Goal: Task Accomplishment & Management: Manage account settings

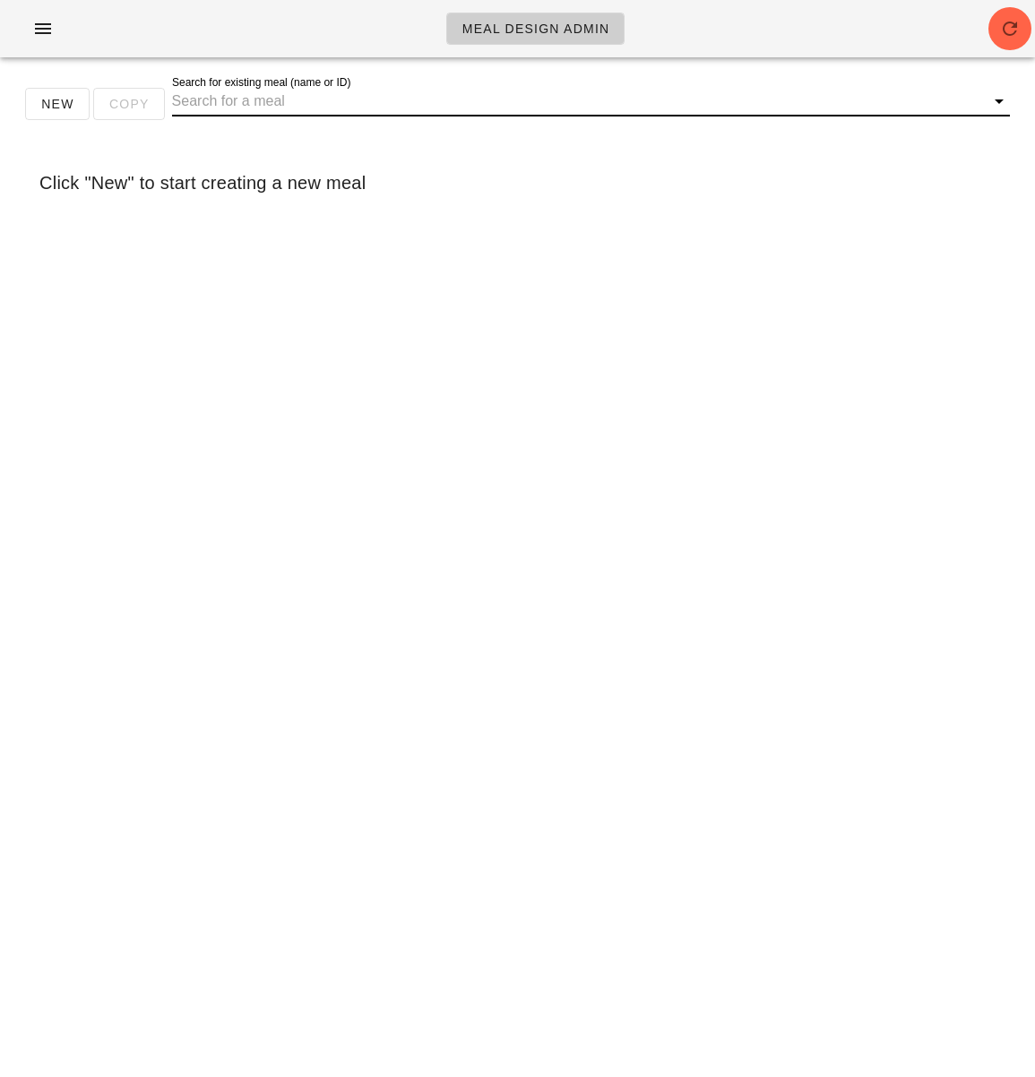
click at [321, 112] on input "Search for existing meal (name or ID)" at bounding box center [576, 101] width 809 height 29
type input "mushroom and broccoli pasta"
drag, startPoint x: 217, startPoint y: 108, endPoint x: 130, endPoint y: 108, distance: 86.9
click at [130, 108] on div "New Copy Search for existing meal (name or ID) mushroom and broccoli pasta" at bounding box center [517, 110] width 1013 height 57
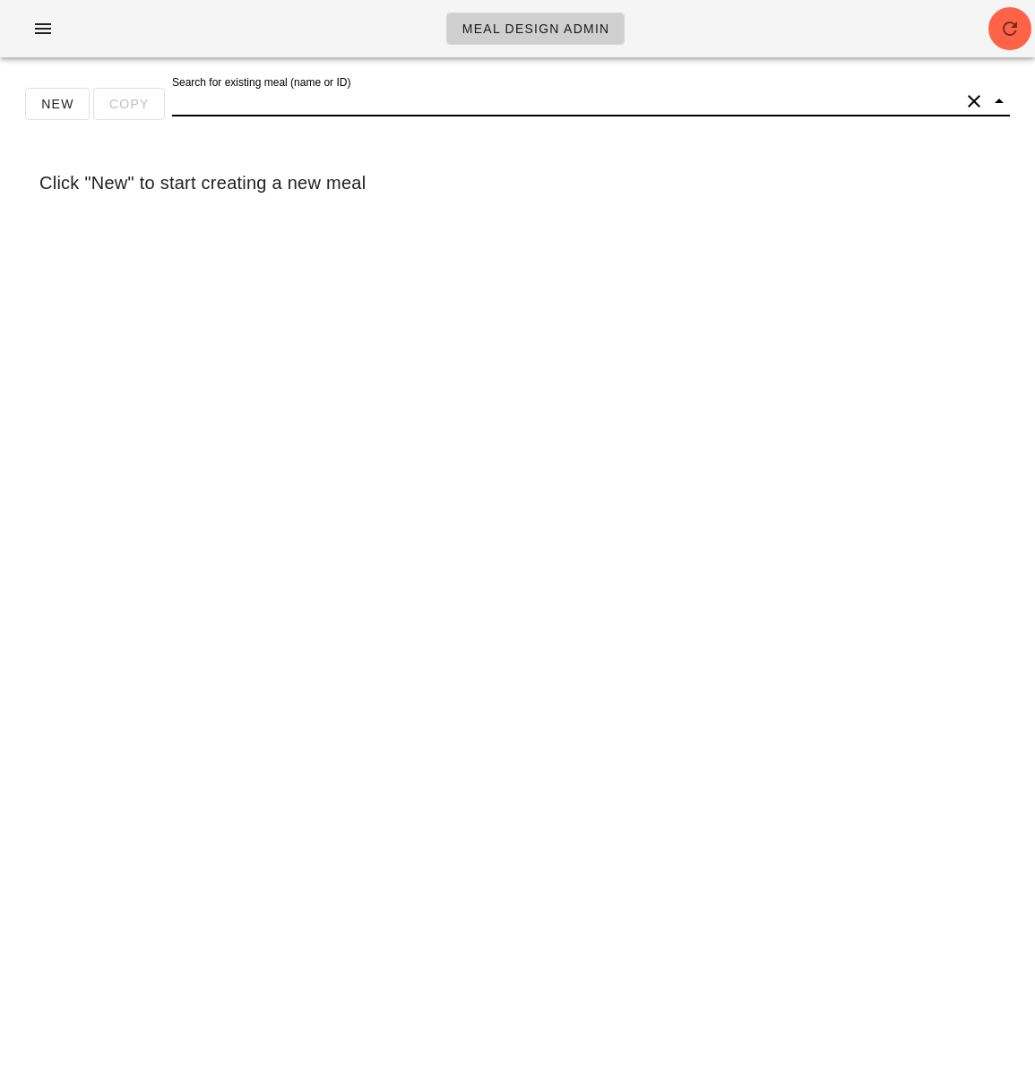
scroll to position [0, 0]
click at [1005, 41] on button "button" at bounding box center [1009, 28] width 43 height 43
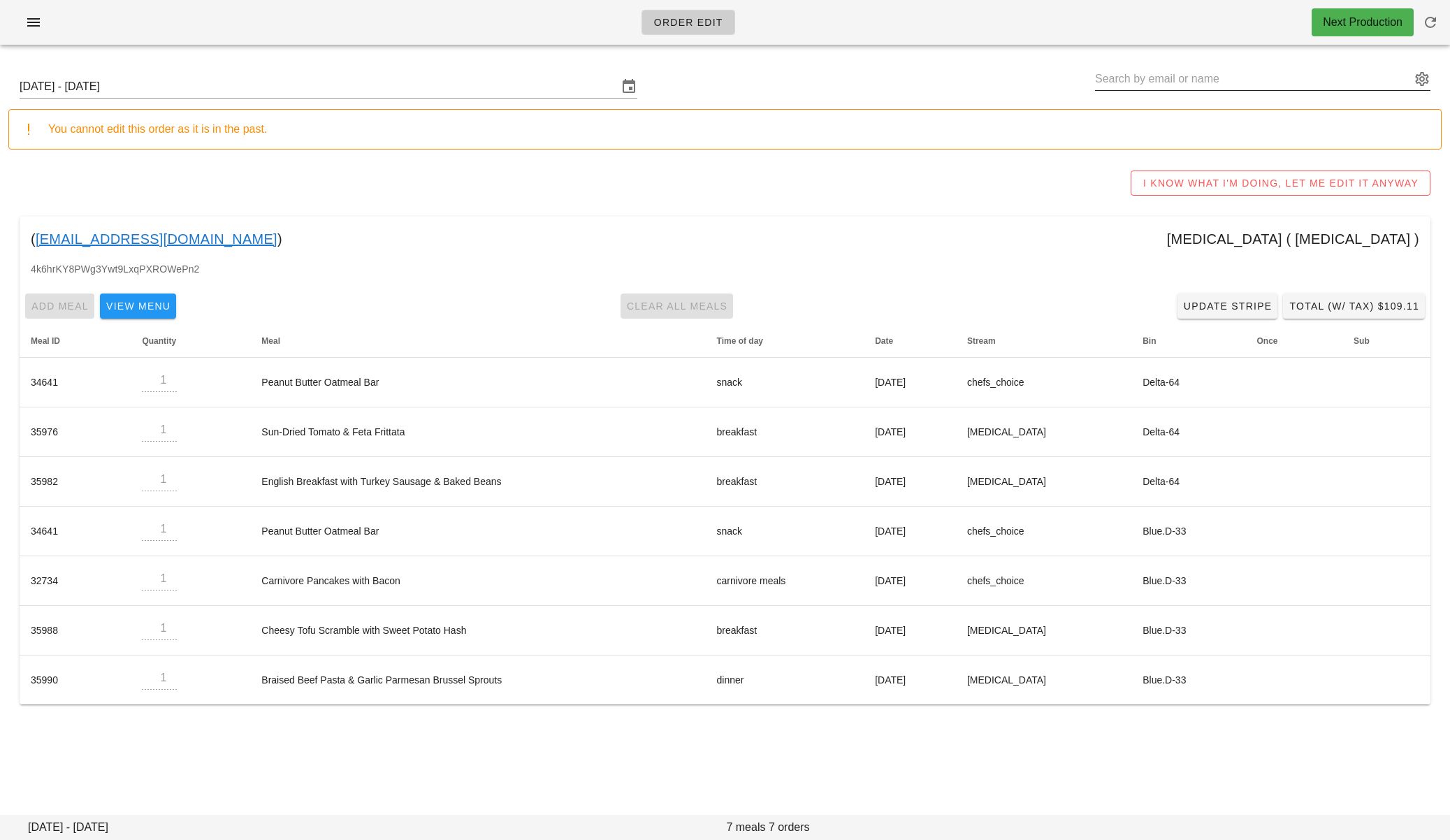
click at [1206, 74] on input "text" at bounding box center [1253, 79] width 316 height 23
paste input "[EMAIL_ADDRESS][DOMAIN_NAME]"
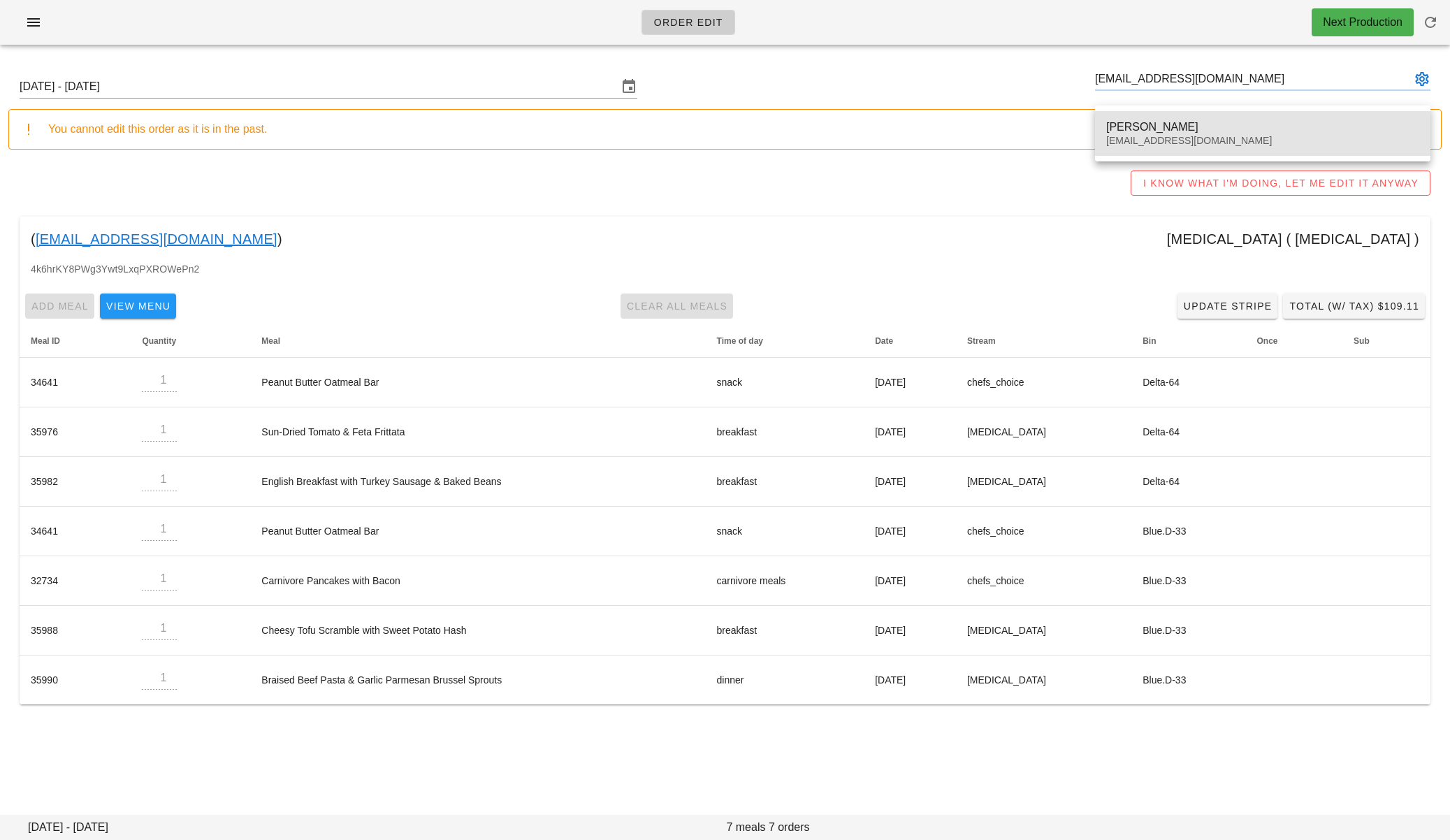
click at [1138, 139] on div "[EMAIL_ADDRESS][DOMAIN_NAME]" at bounding box center [1262, 140] width 313 height 12
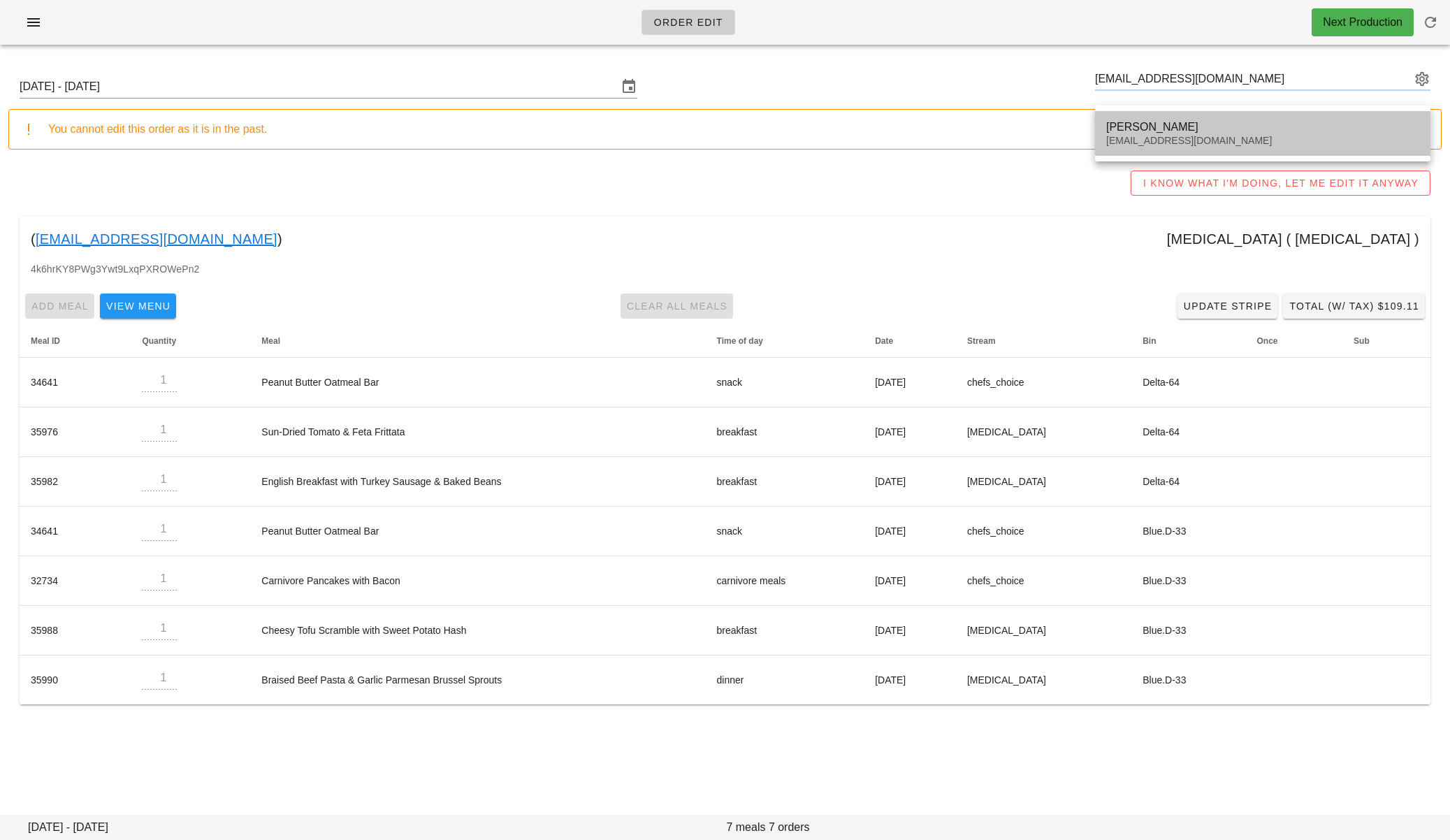
type input "[PERSON_NAME] ([EMAIL_ADDRESS][DOMAIN_NAME])"
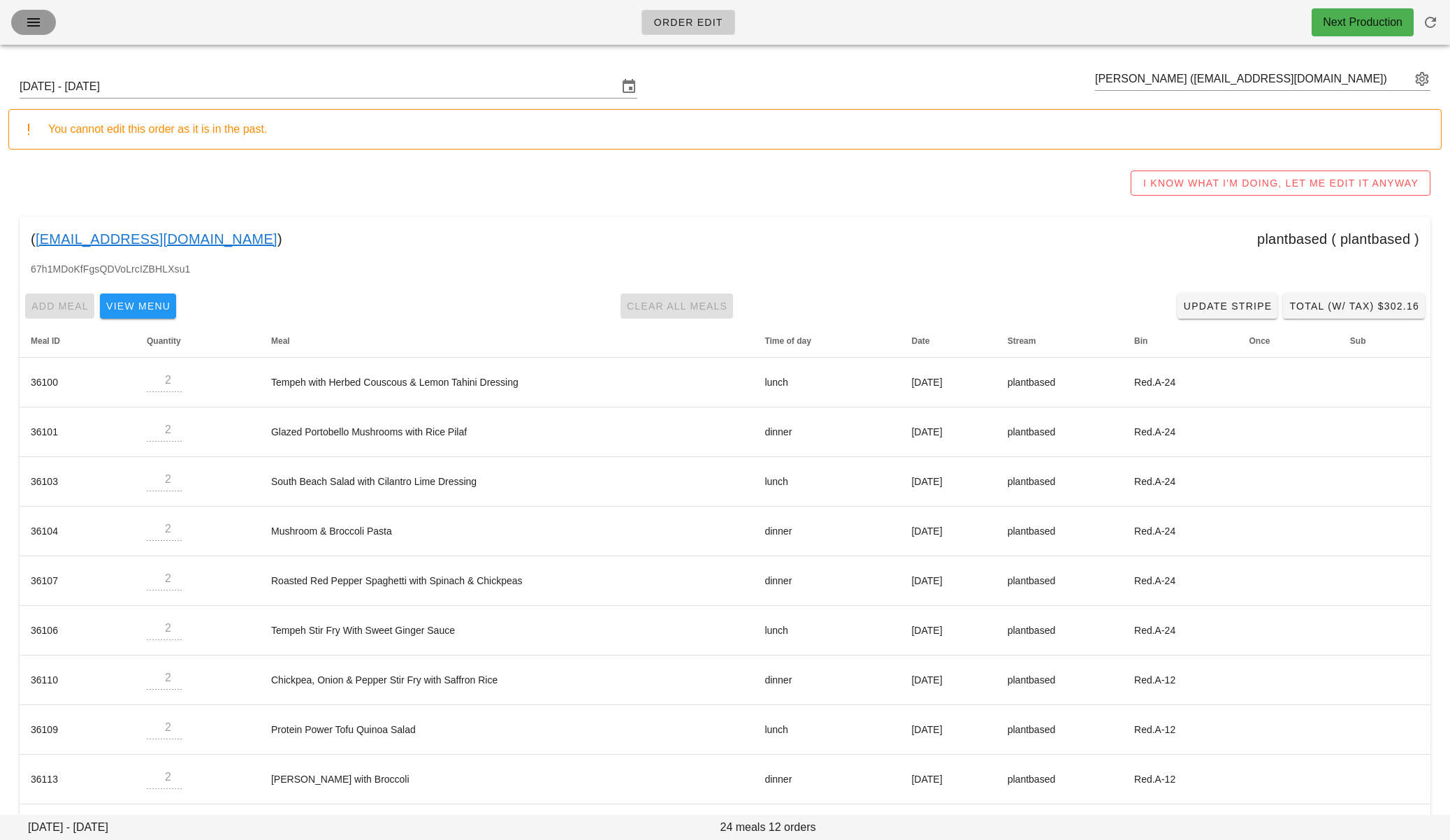
click at [47, 23] on button "button" at bounding box center [33, 23] width 44 height 25
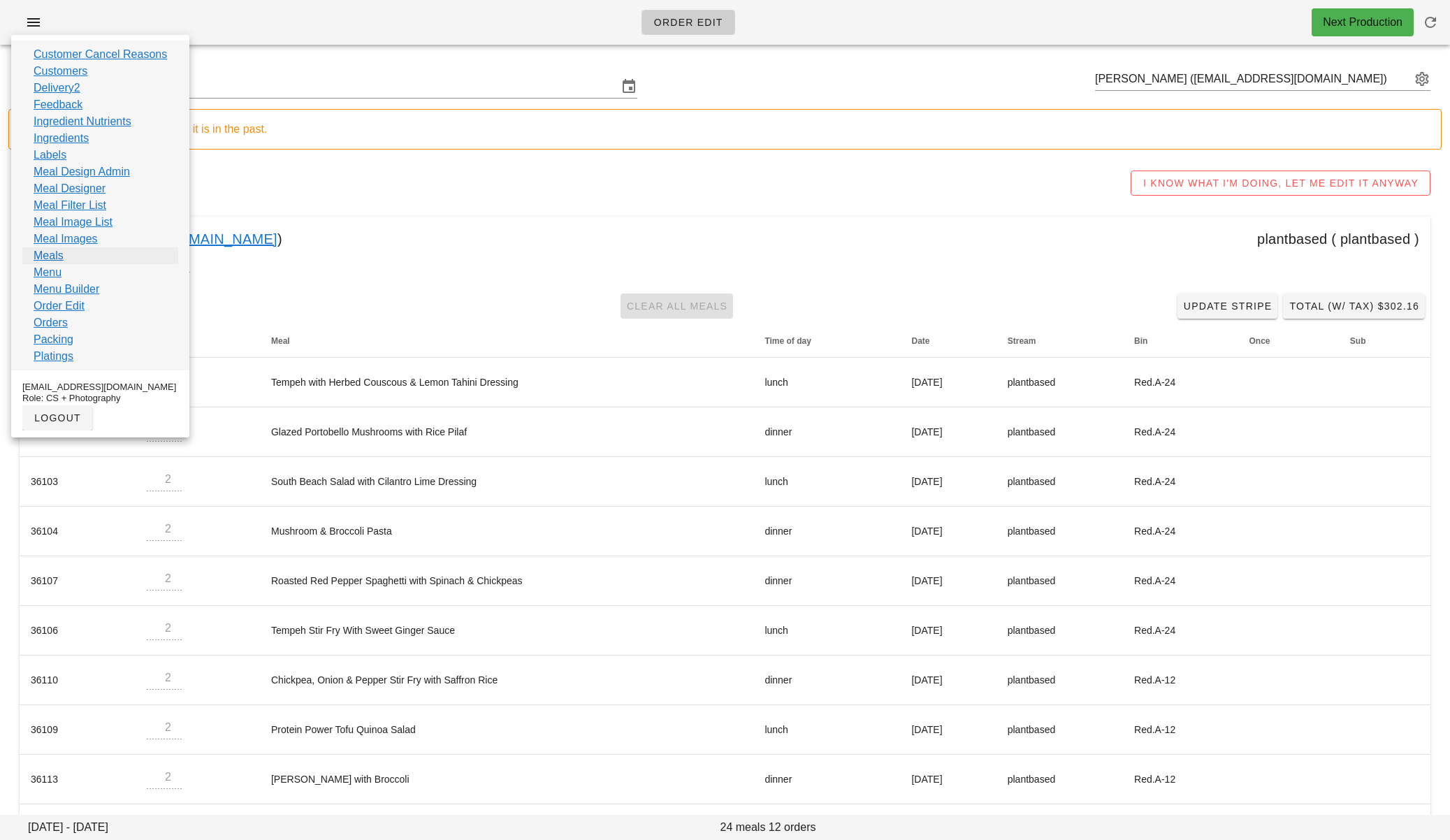
click at [58, 256] on link "Meals" at bounding box center [48, 256] width 30 height 17
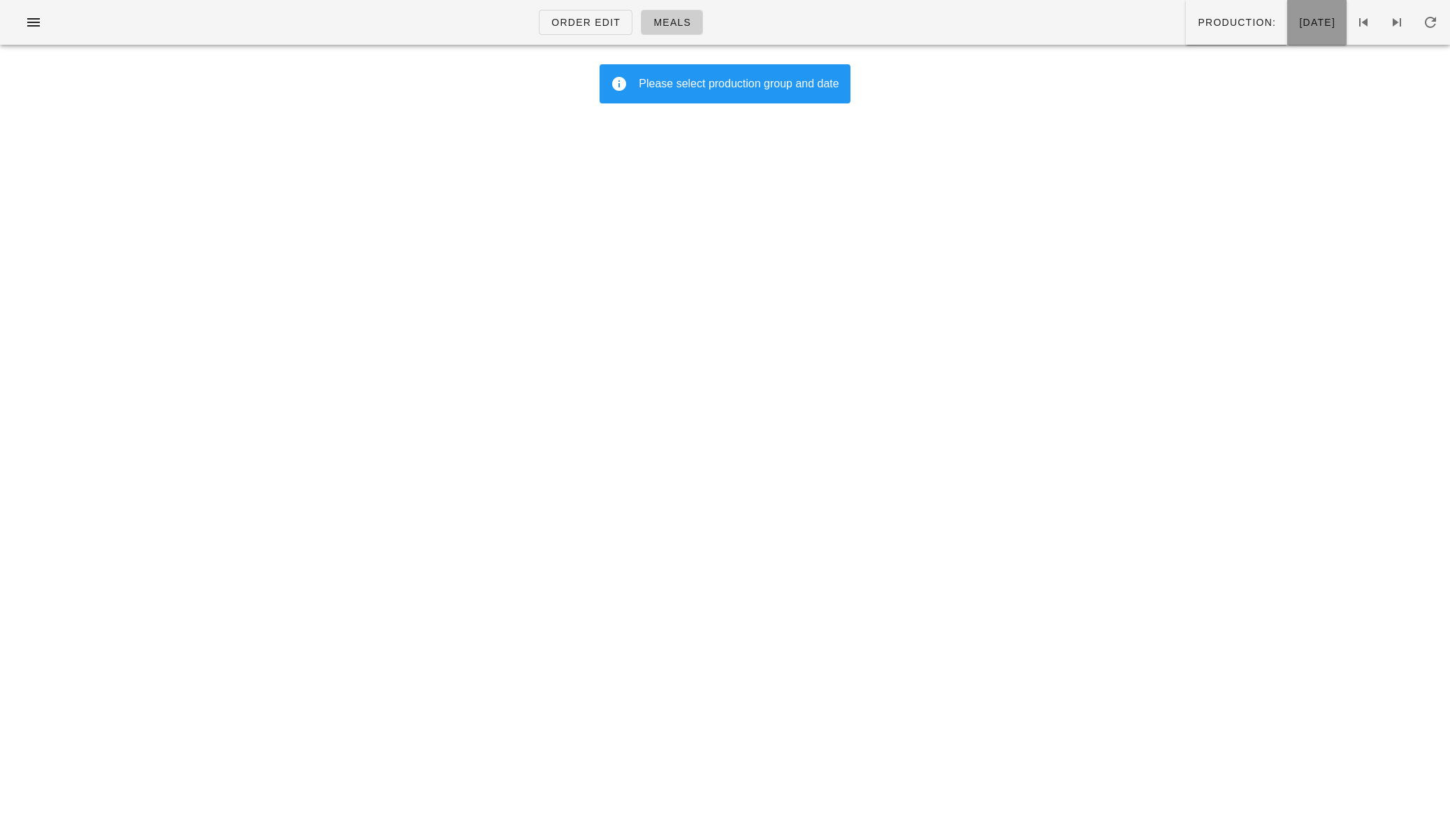
click at [1287, 30] on button "[DATE]" at bounding box center [1317, 22] width 59 height 44
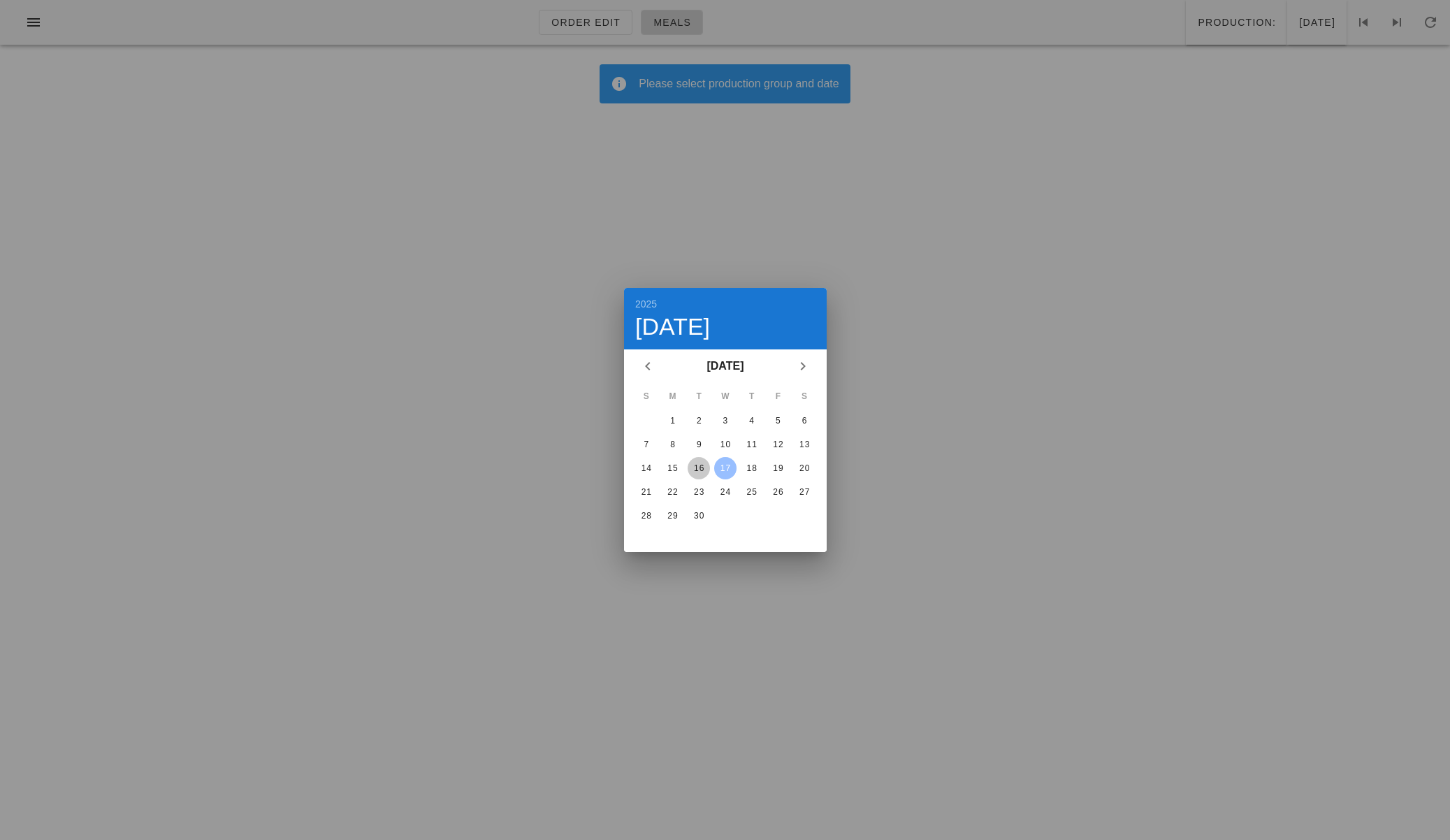
click at [688, 469] on div "16" at bounding box center [699, 468] width 23 height 10
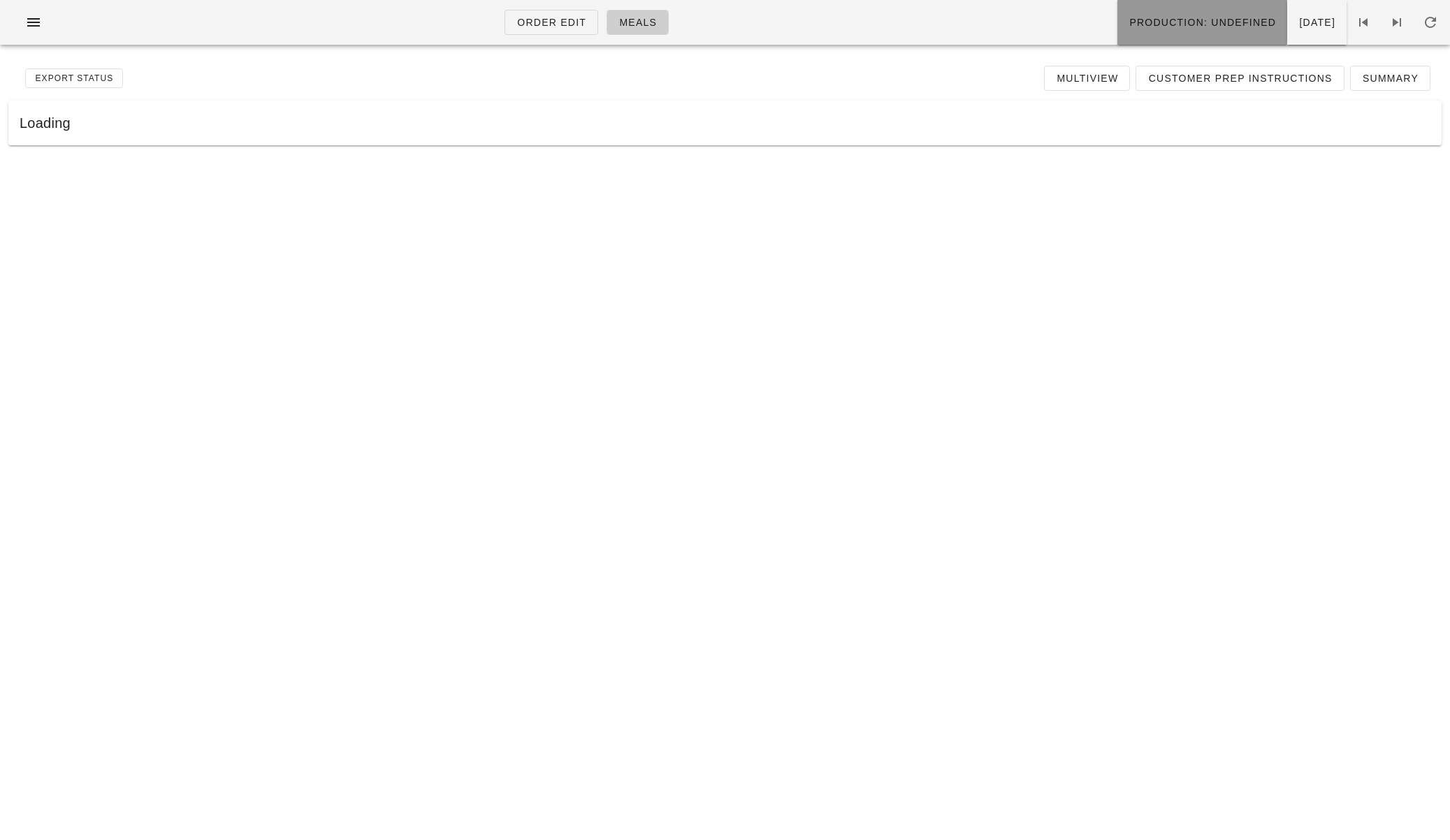
click at [1129, 19] on span "Production: undefined" at bounding box center [1202, 23] width 147 height 11
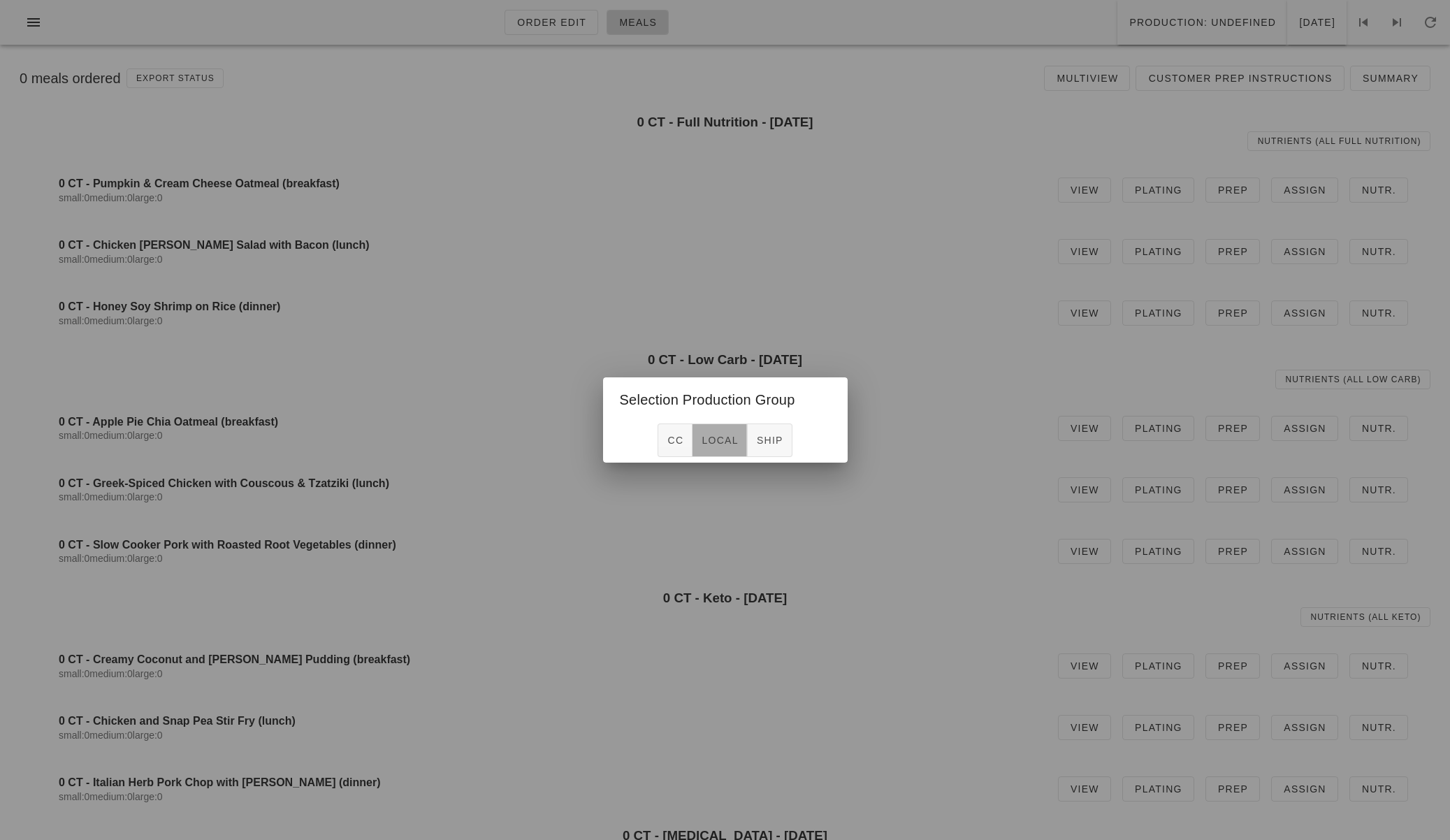
click at [707, 427] on button "local" at bounding box center [720, 440] width 55 height 34
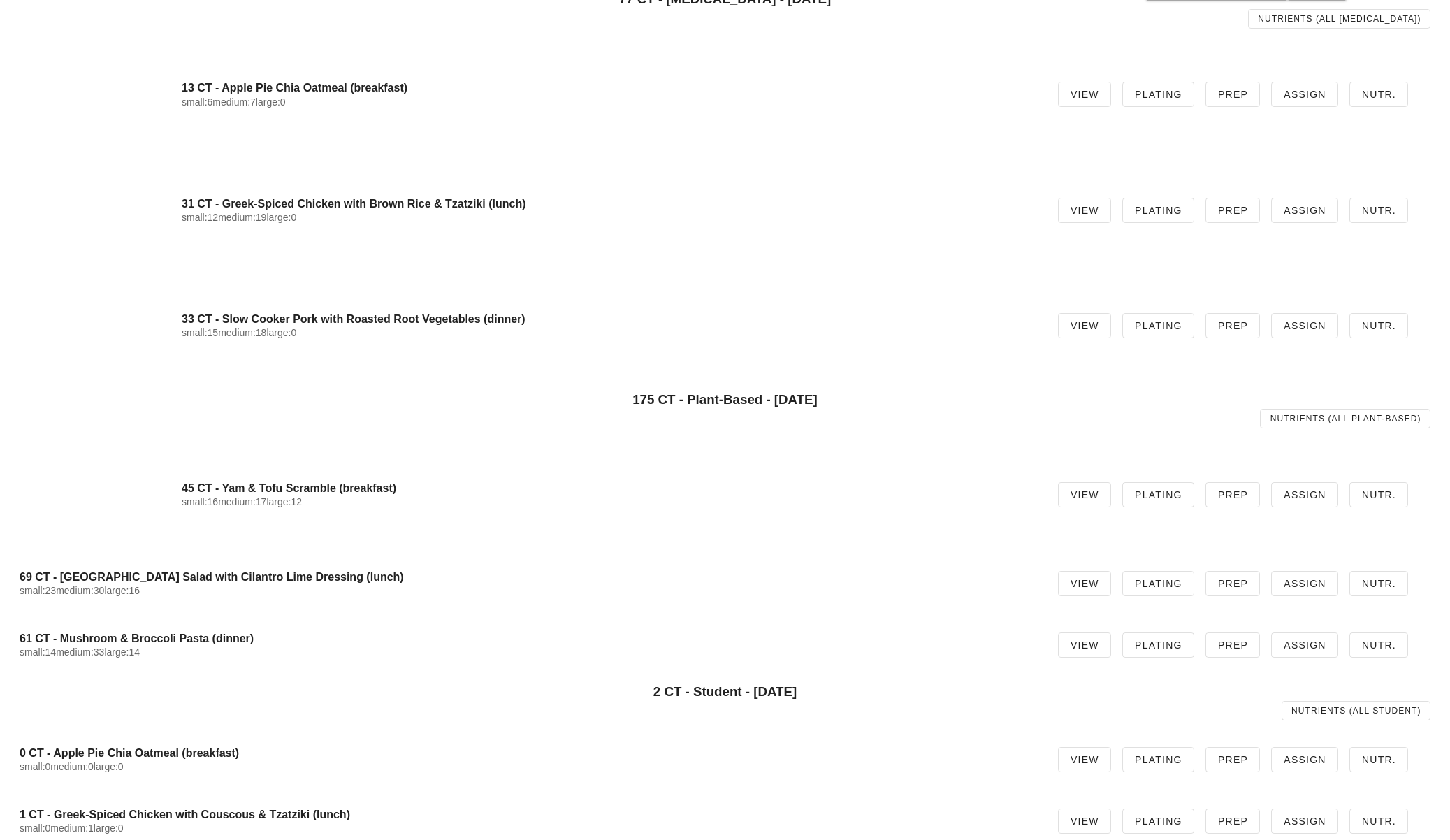
scroll to position [1410, 0]
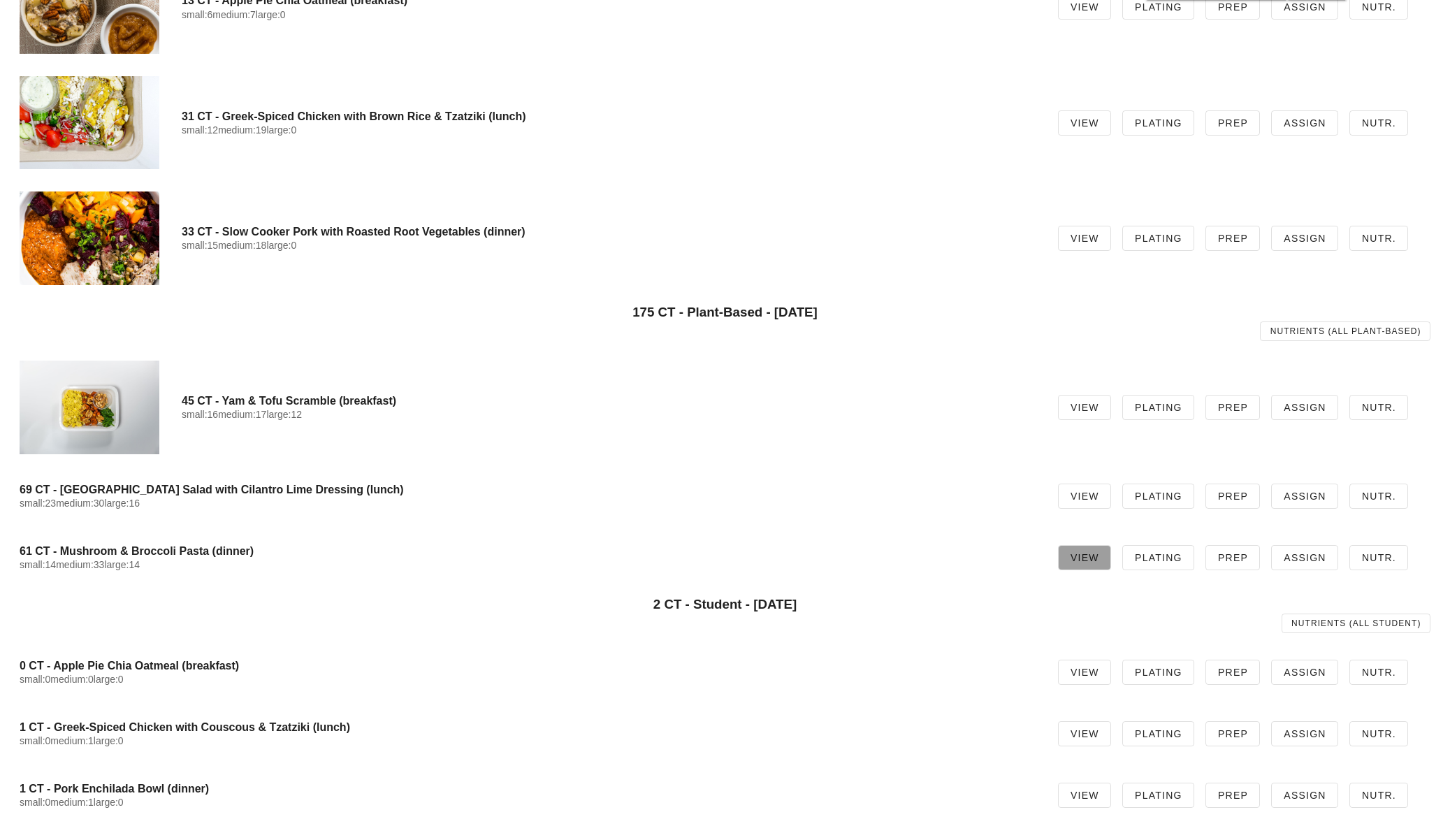
click at [1093, 561] on span "View" at bounding box center [1085, 558] width 30 height 11
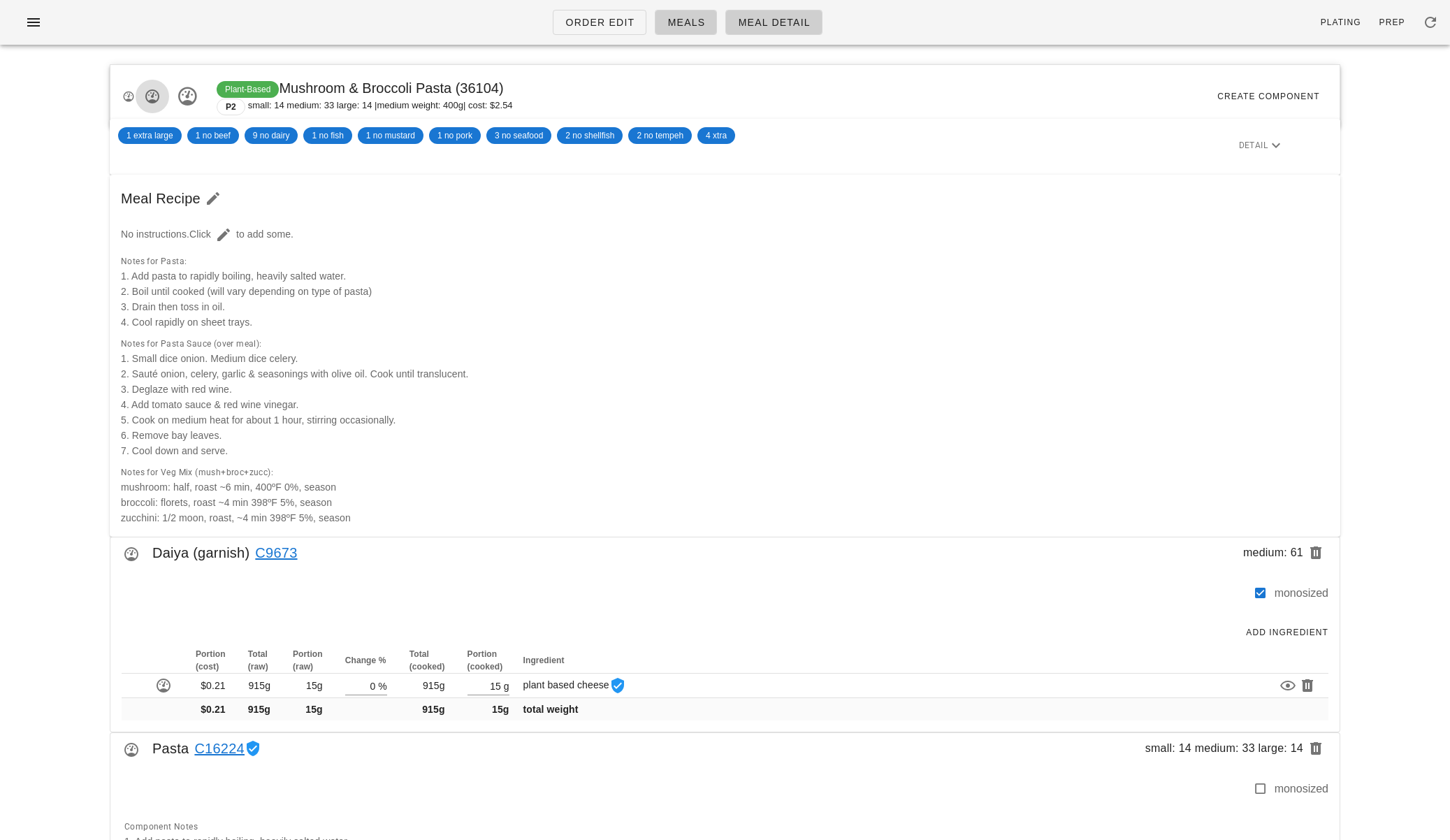
click at [158, 99] on icon "button" at bounding box center [153, 97] width 17 height 17
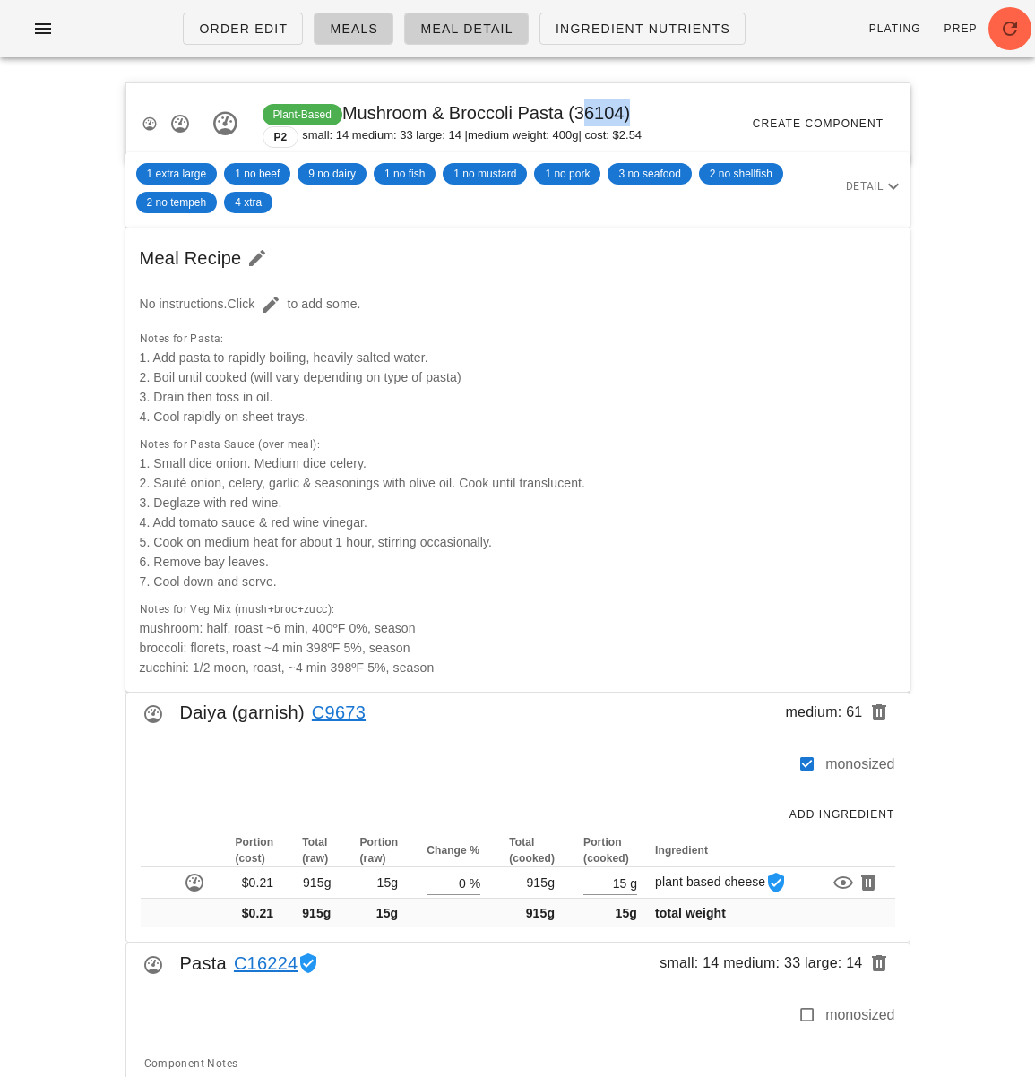
drag, startPoint x: 624, startPoint y: 115, endPoint x: 577, endPoint y: 116, distance: 47.5
click at [577, 116] on span "Plant-Based Mushroom & Broccoli Pasta (36104)" at bounding box center [446, 113] width 368 height 20
copy span "36104"
click at [183, 126] on icon "button" at bounding box center [180, 124] width 22 height 22
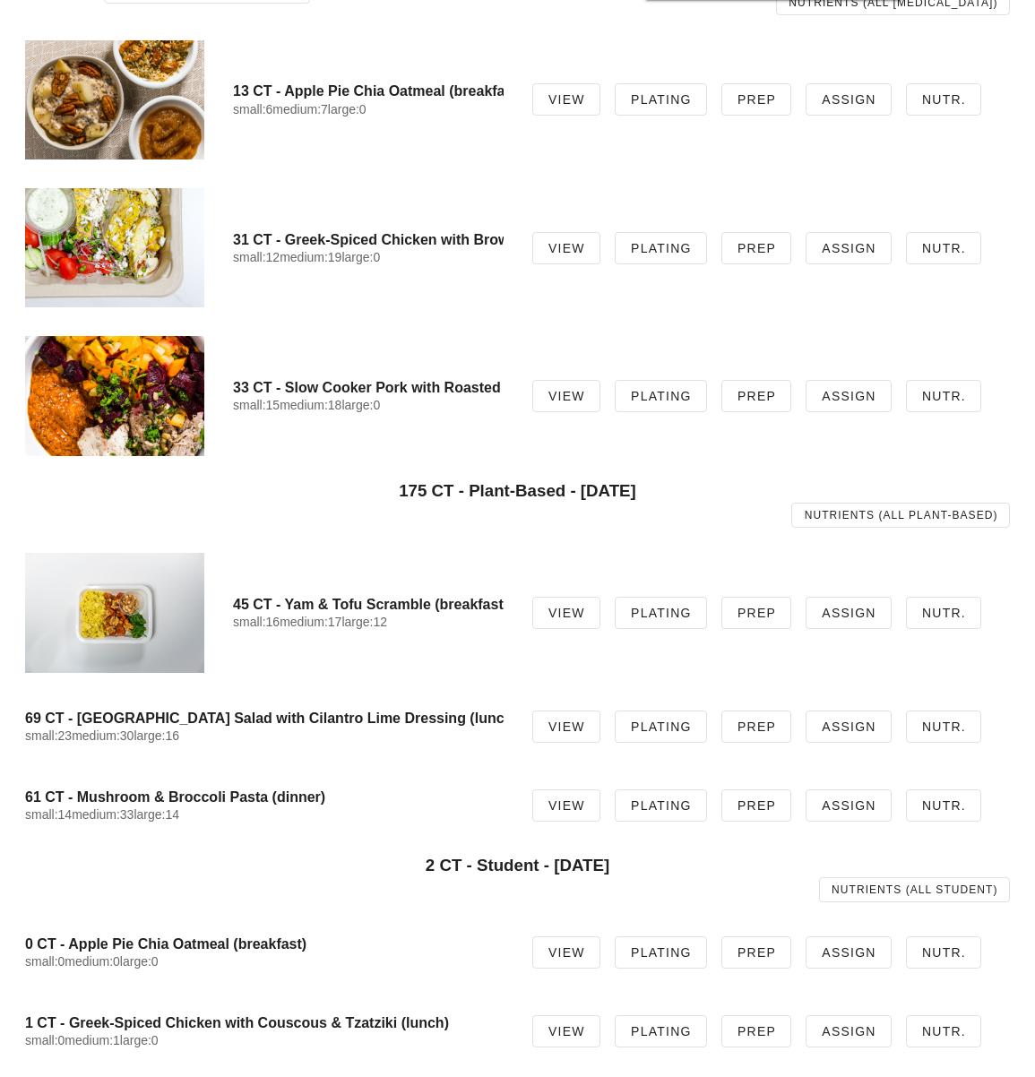
scroll to position [1808, 0]
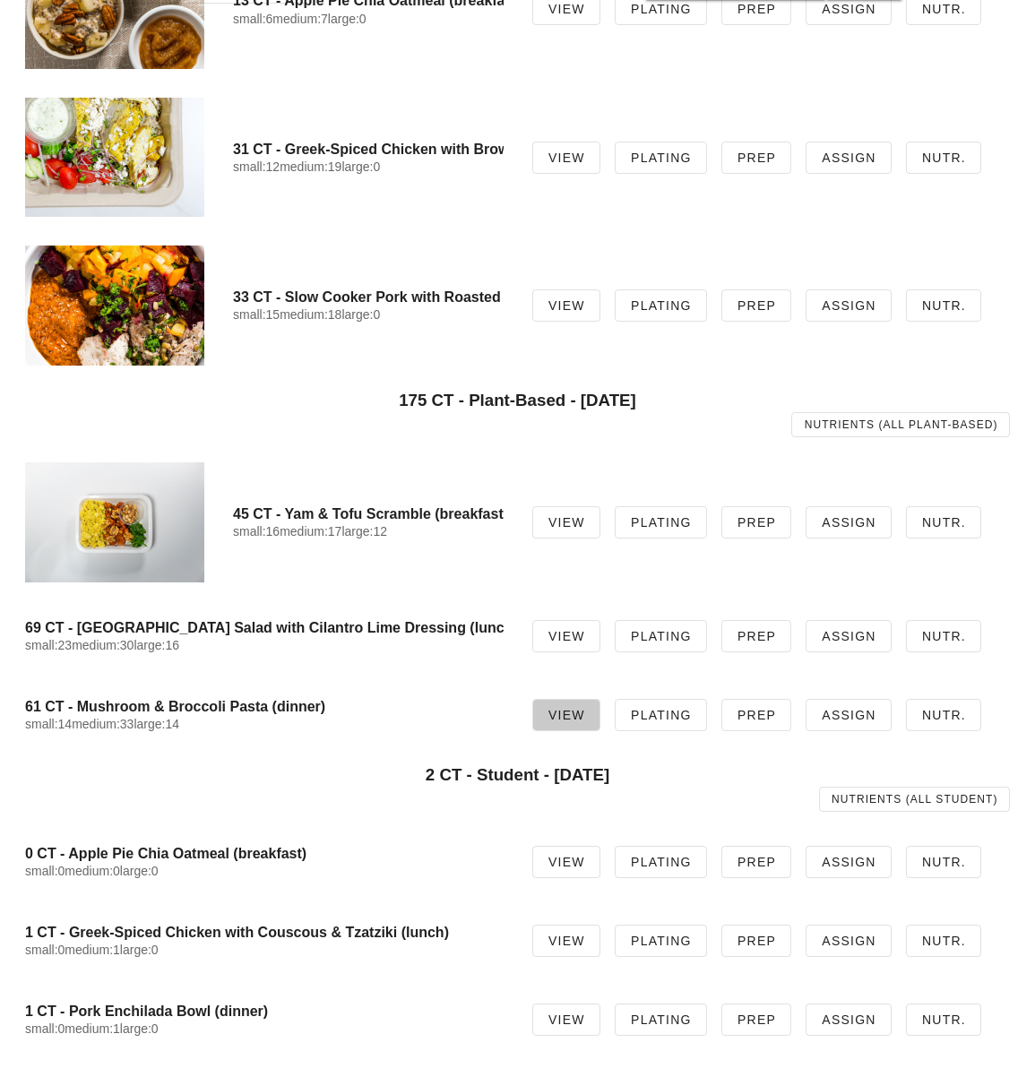
click at [579, 722] on span "View" at bounding box center [566, 715] width 38 height 14
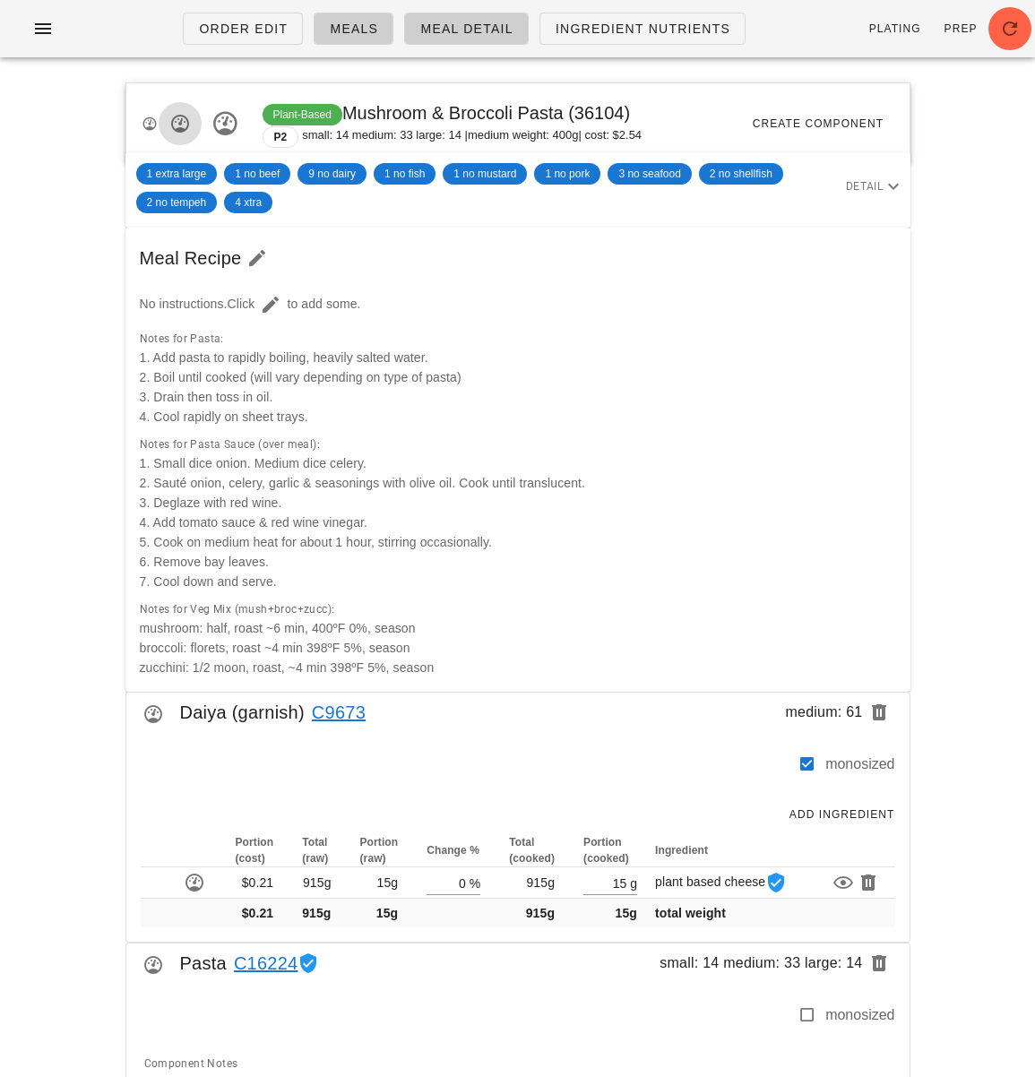
click at [184, 125] on icon "button" at bounding box center [180, 124] width 22 height 22
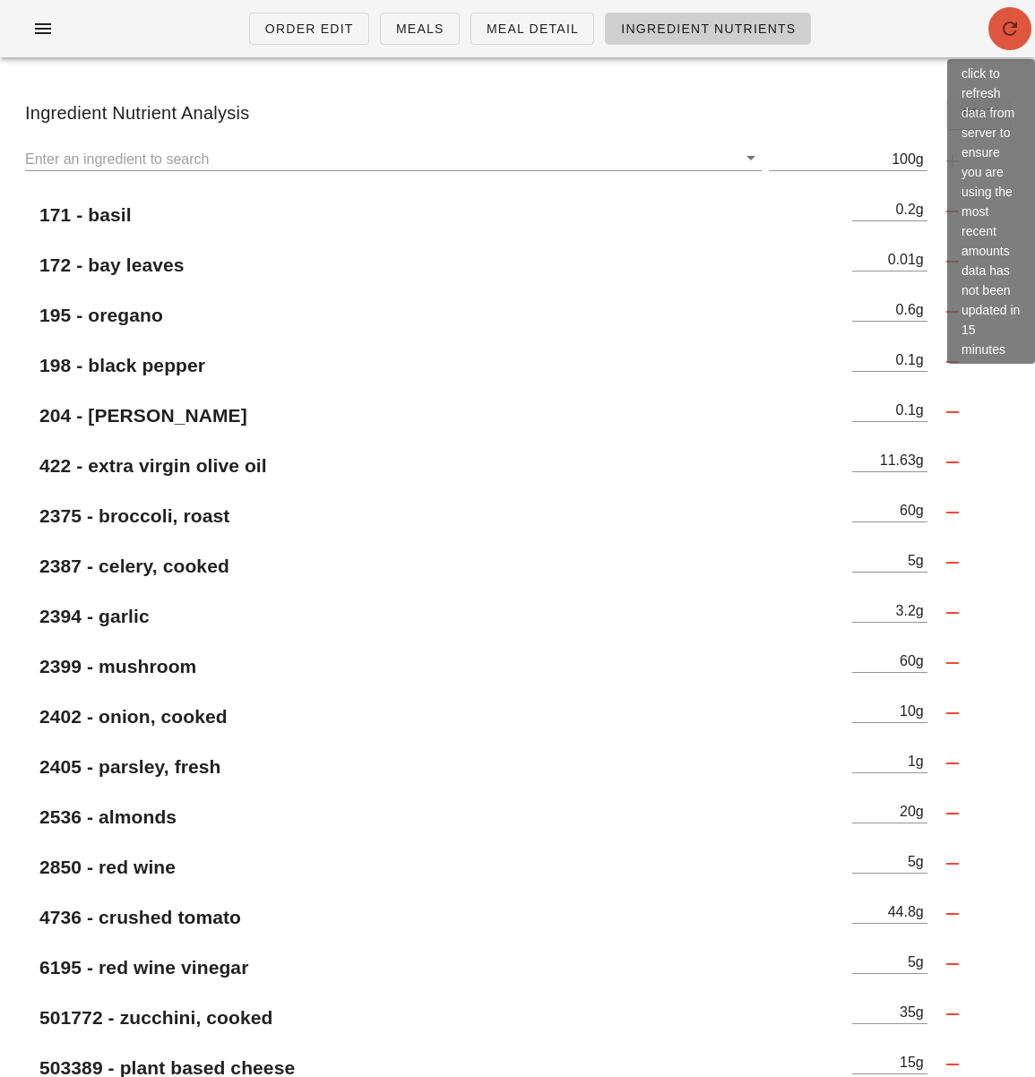
click at [1016, 32] on icon "button" at bounding box center [1010, 29] width 22 height 22
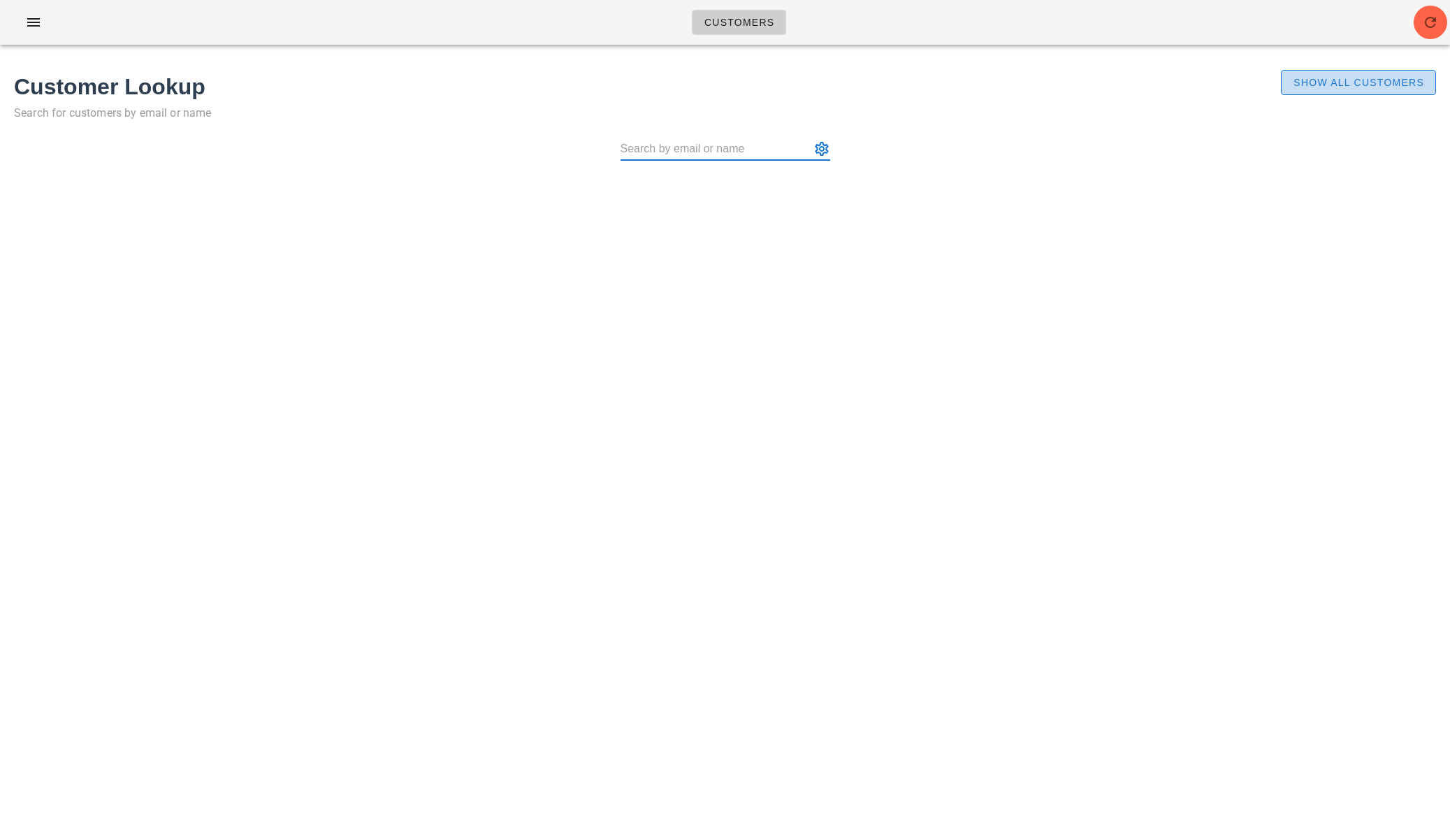
drag, startPoint x: 1335, startPoint y: 89, endPoint x: 1366, endPoint y: 5, distance: 89.5
click at [1335, 89] on button "Show All Customers" at bounding box center [1358, 83] width 155 height 25
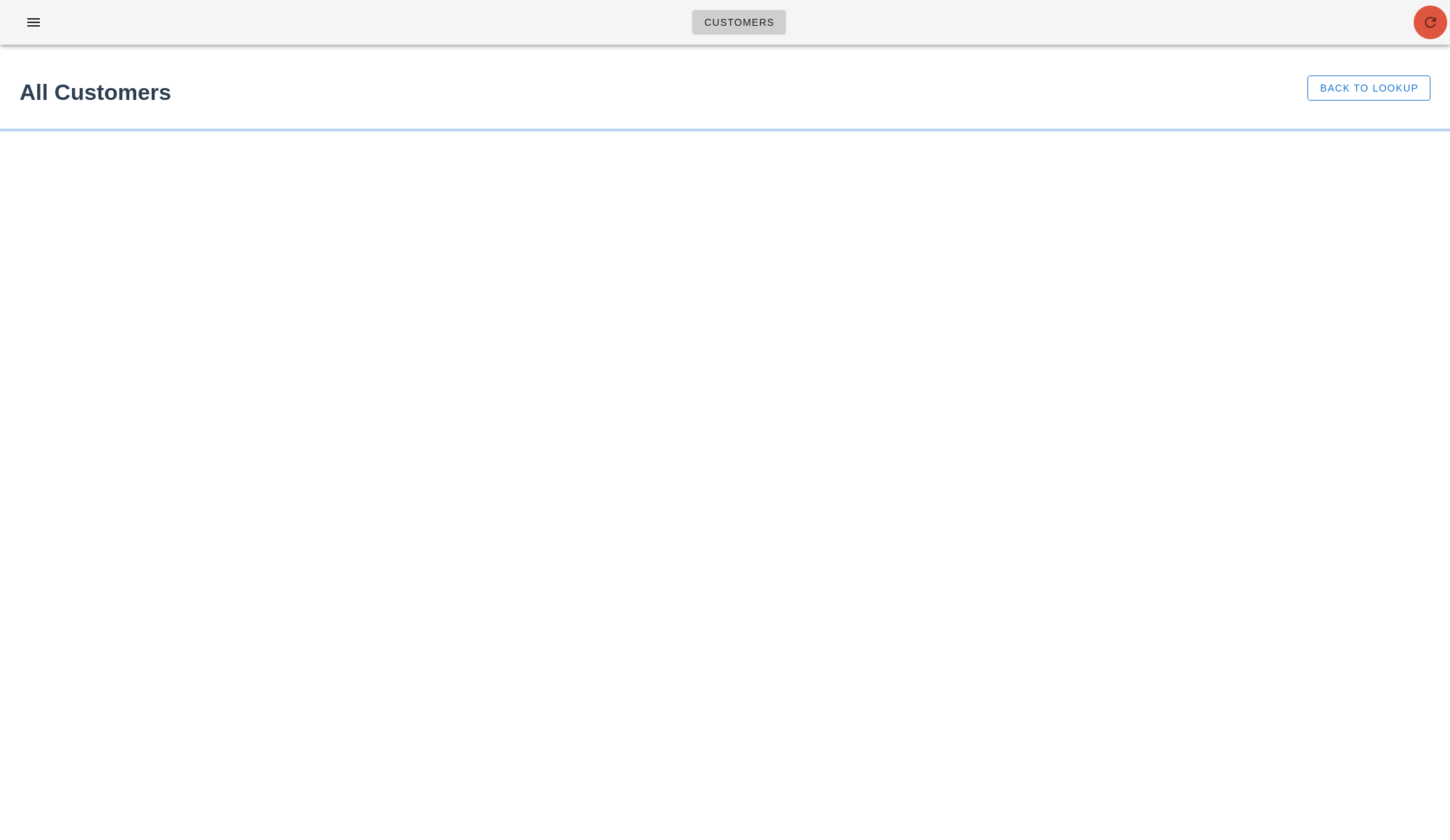
drag, startPoint x: 1430, startPoint y: 27, endPoint x: 1430, endPoint y: 18, distance: 9.0
click at [1430, 26] on icon "button" at bounding box center [1431, 23] width 17 height 17
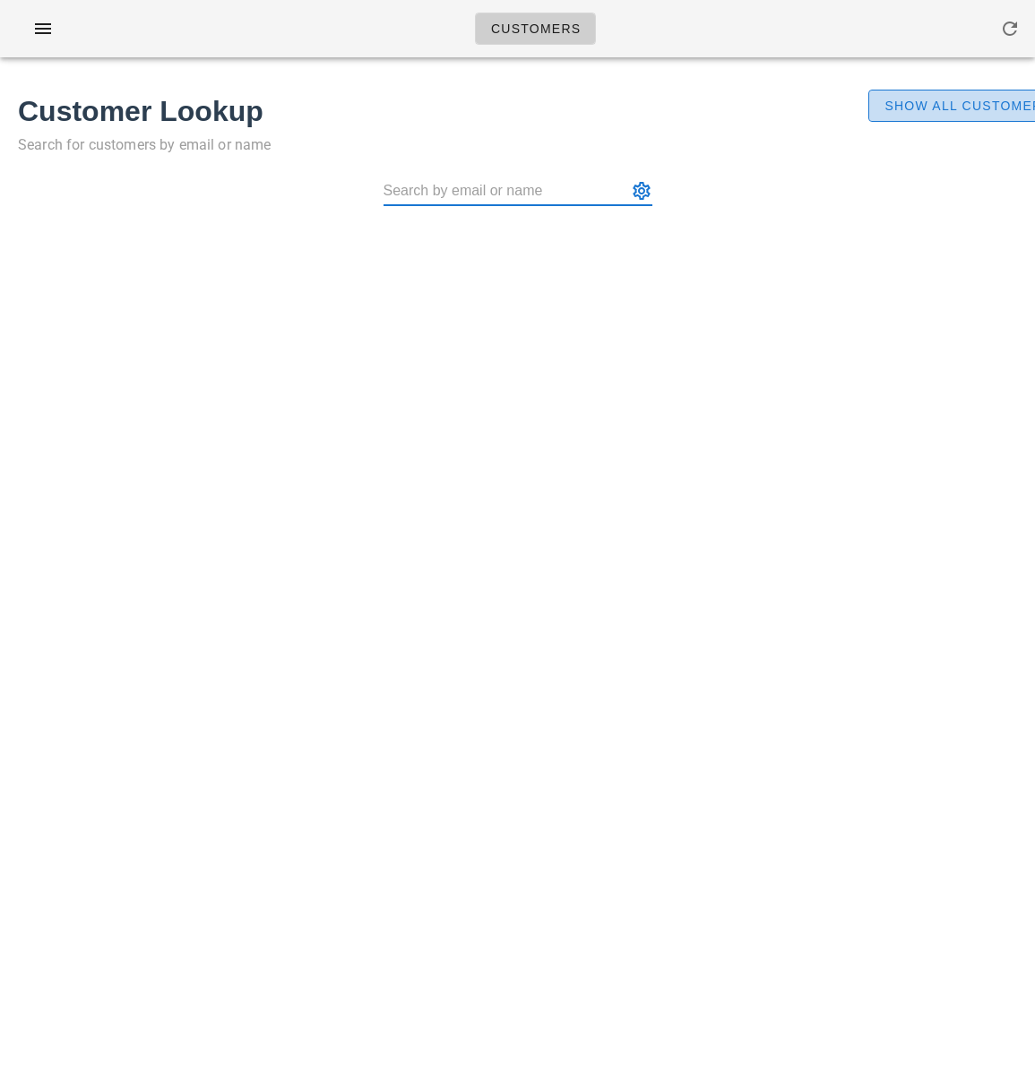
click at [924, 108] on span "Show All Customers" at bounding box center [967, 106] width 168 height 14
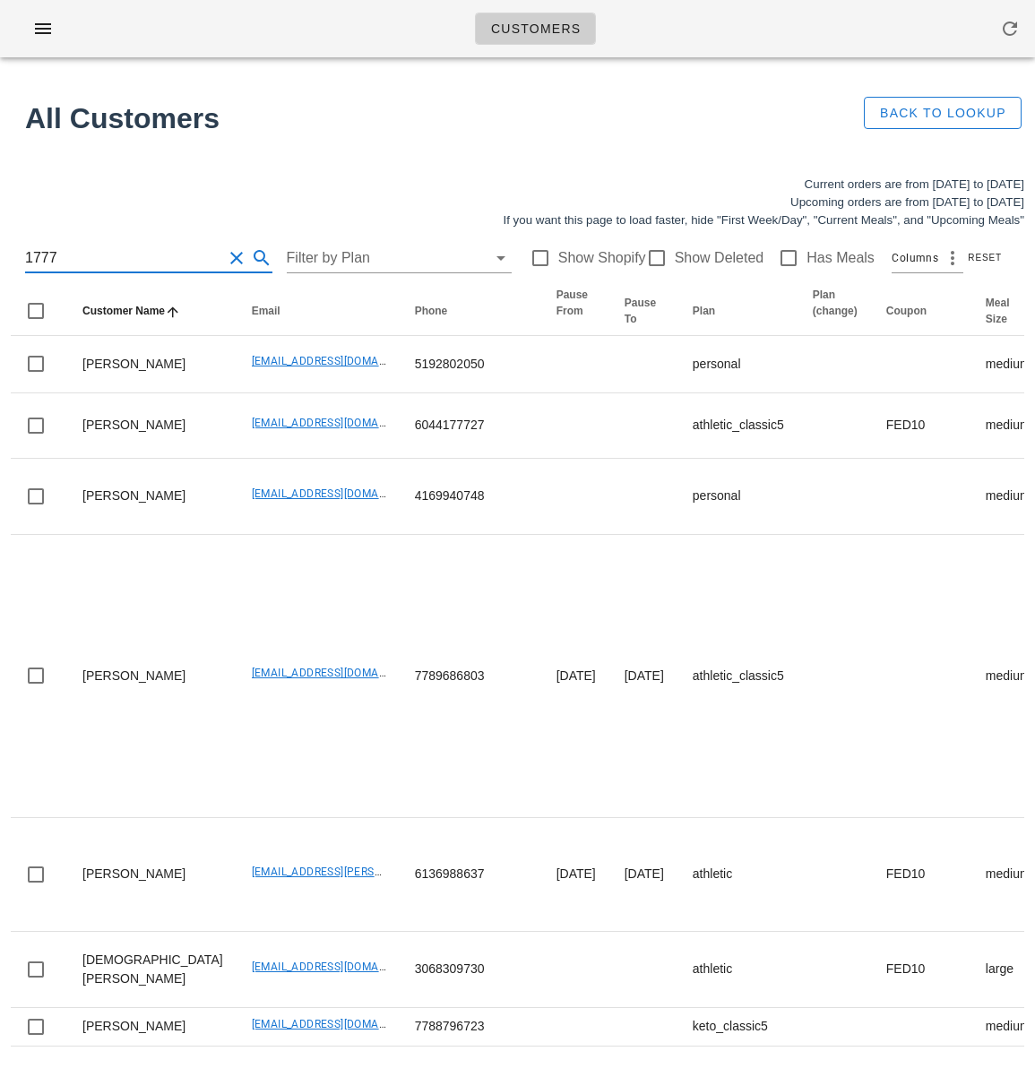
drag, startPoint x: 72, startPoint y: 257, endPoint x: -42, endPoint y: 243, distance: 114.7
click at [0, 243] on html "Customers No customers found for your search. All Customers Back to Lookup Curr…" at bounding box center [517, 1038] width 1035 height 2077
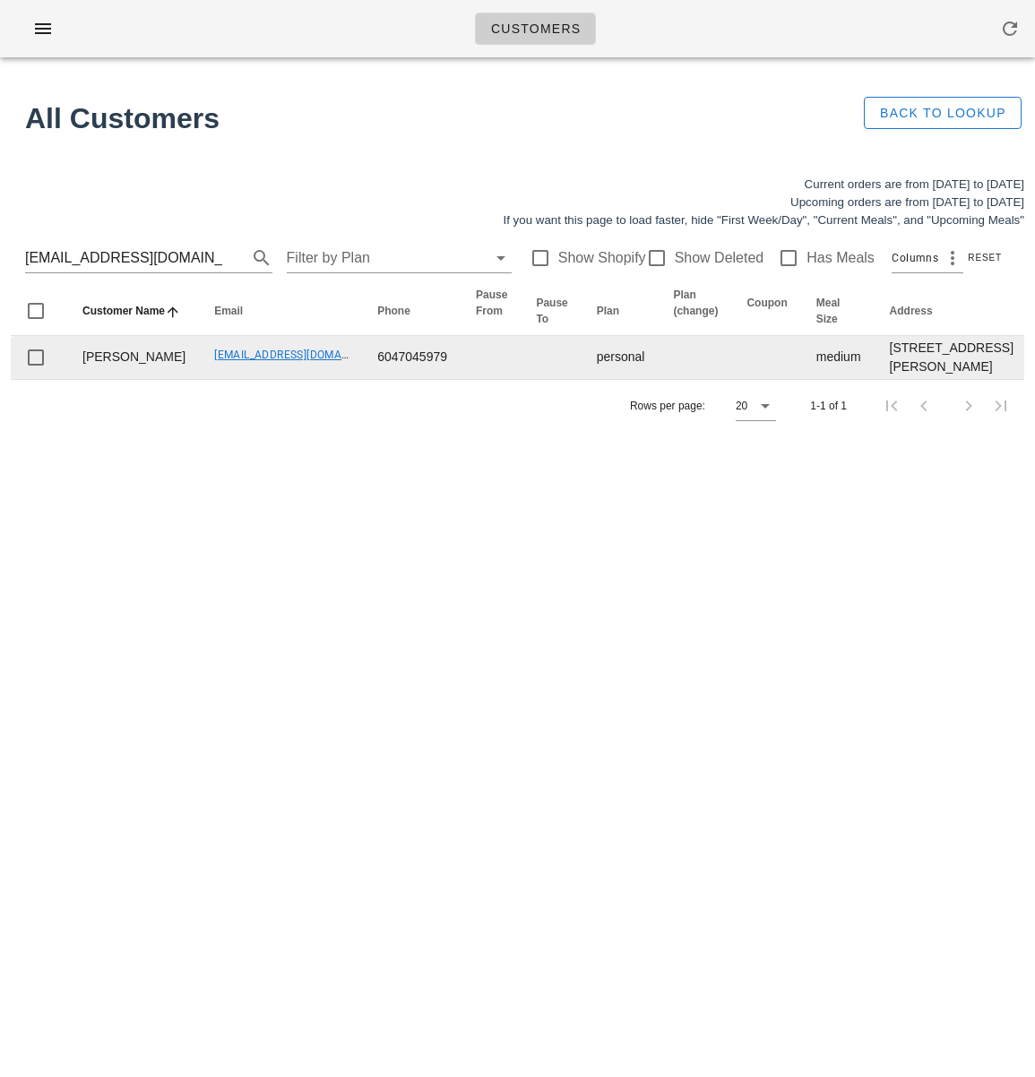
drag, startPoint x: 859, startPoint y: 389, endPoint x: 828, endPoint y: 360, distance: 42.5
click at [875, 379] on td "45-7811 209 street, Langley, V2Y0P2" at bounding box center [951, 357] width 152 height 43
drag, startPoint x: 830, startPoint y: 360, endPoint x: 895, endPoint y: 457, distance: 116.8
click at [895, 379] on td "45-7811 209 street, Langley, V2Y0P2" at bounding box center [951, 357] width 152 height 43
copy td "45-7811 209 street, Langley, V2Y0P2"
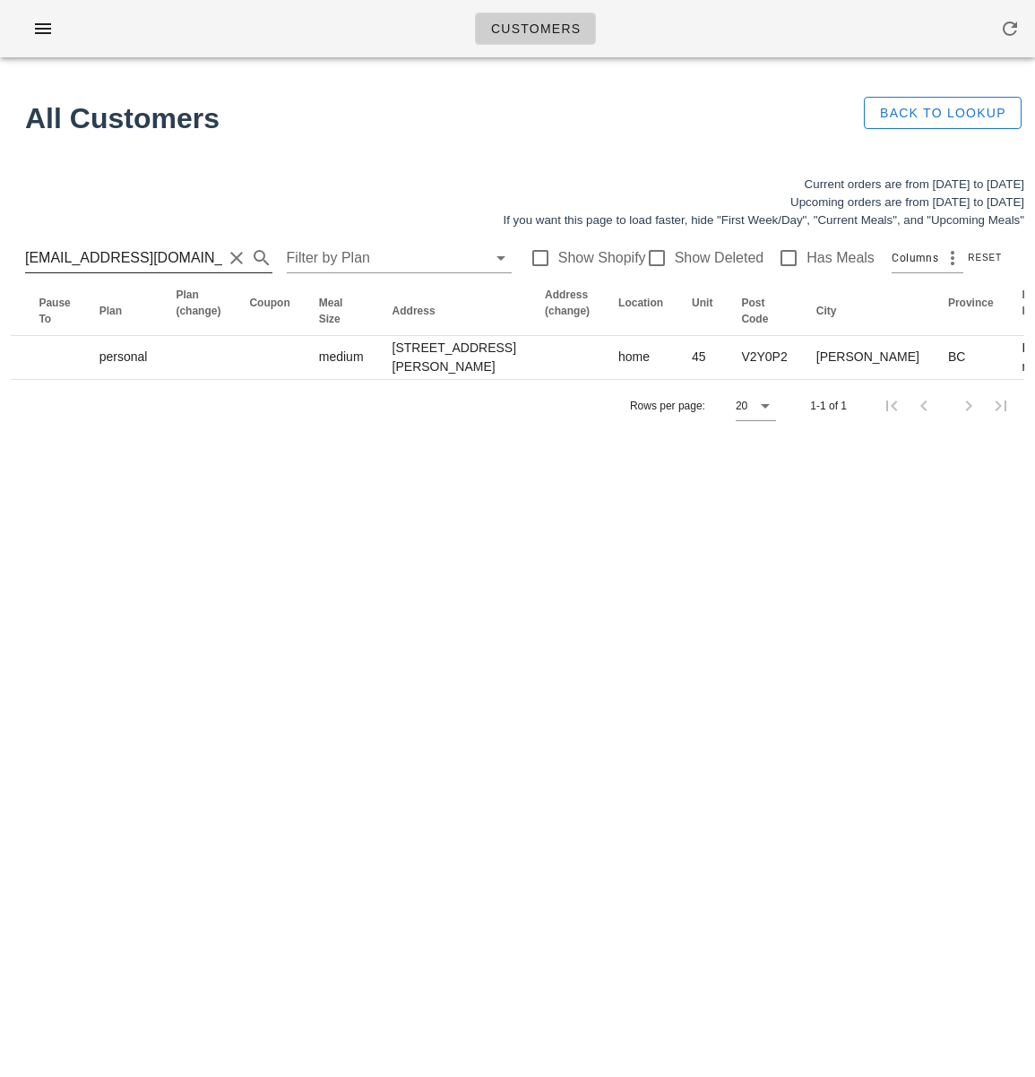
scroll to position [1, 0]
drag, startPoint x: 186, startPoint y: 260, endPoint x: 9, endPoint y: 258, distance: 177.4
click at [9, 258] on div "Current orders are from Sunday Sep 14 to Saturday Sep 20 Upcoming orders are fr…" at bounding box center [517, 304] width 1035 height 278
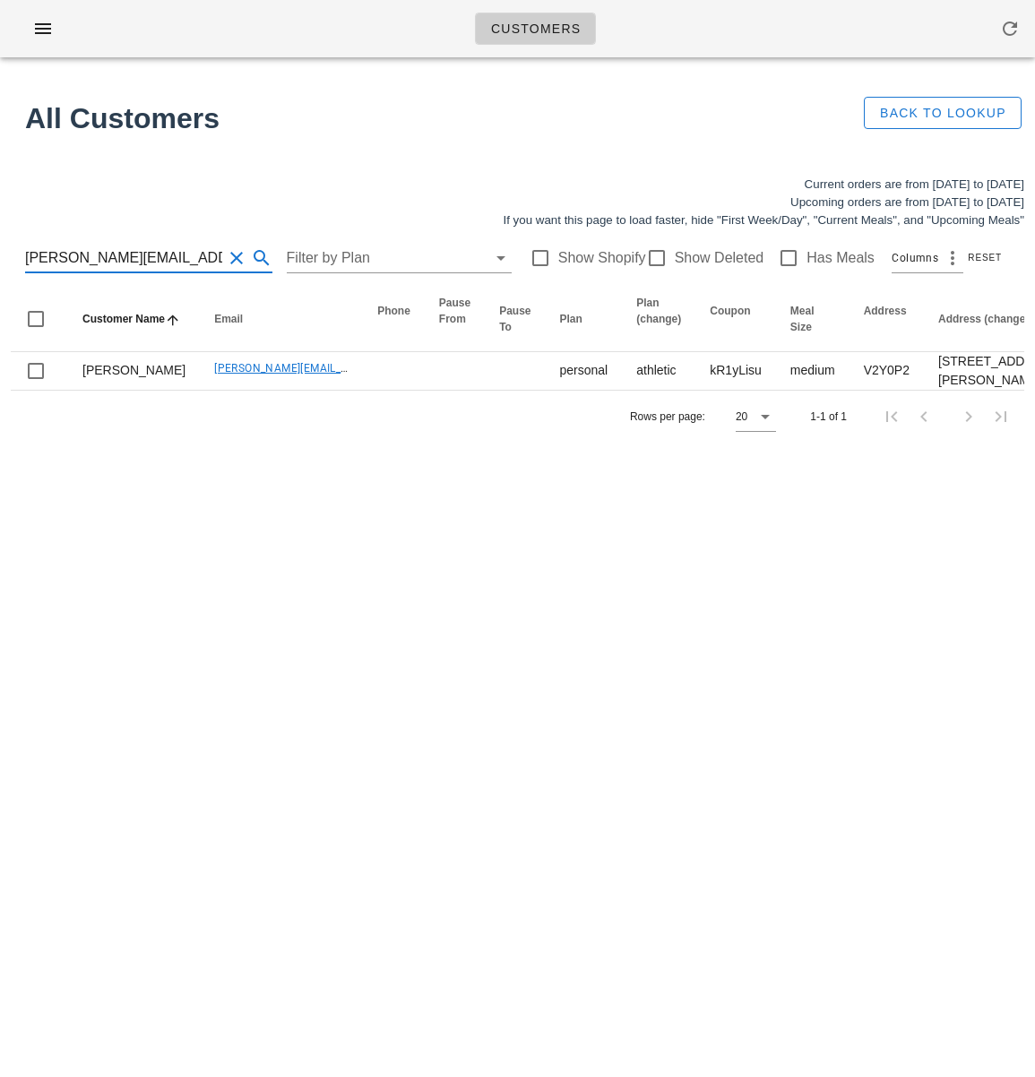
drag, startPoint x: 156, startPoint y: 258, endPoint x: -54, endPoint y: 247, distance: 209.9
click at [0, 247] on html "Customers No customers found for your search. All Customers Back to Lookup Curr…" at bounding box center [517, 538] width 1035 height 1077
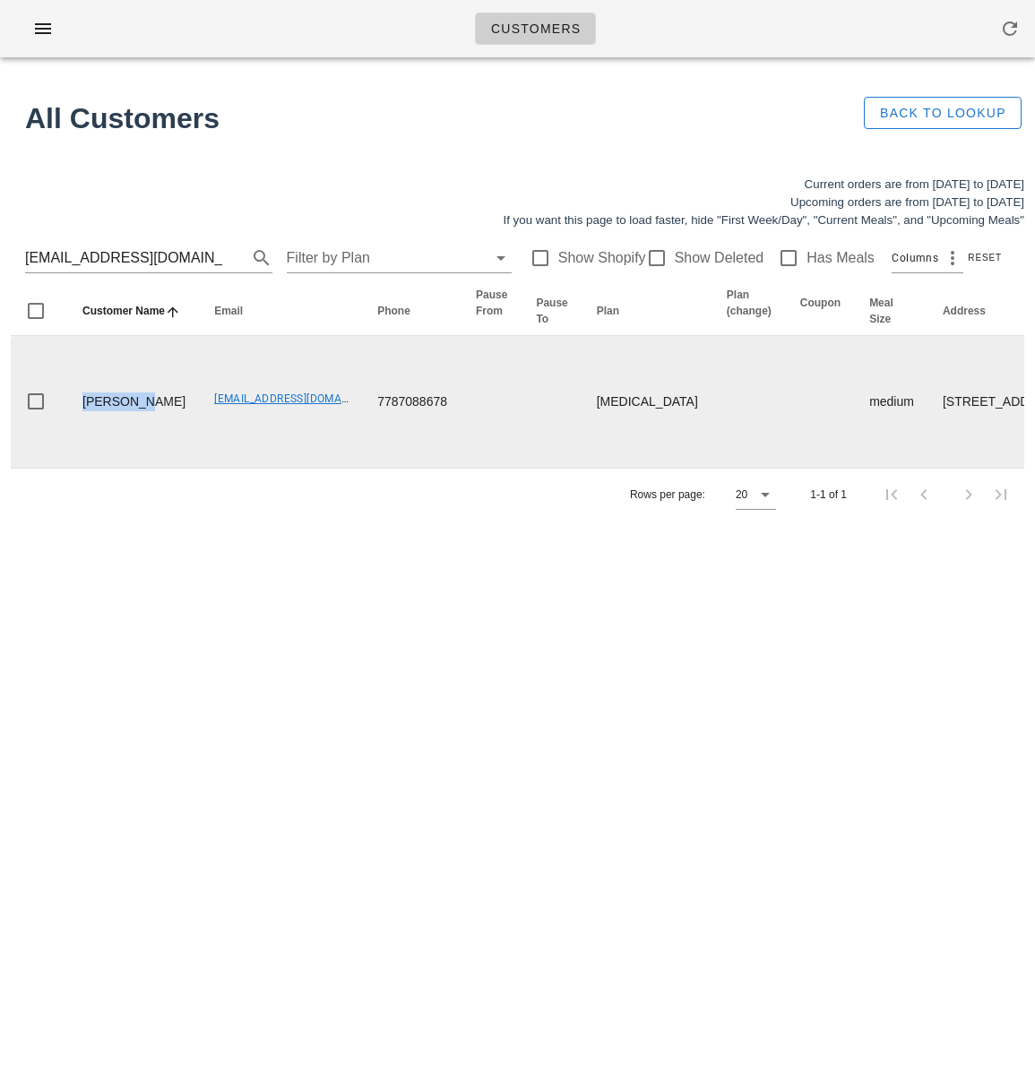
drag, startPoint x: 110, startPoint y: 429, endPoint x: 81, endPoint y: 405, distance: 38.2
click at [81, 405] on td "Connie Ou" at bounding box center [134, 402] width 132 height 132
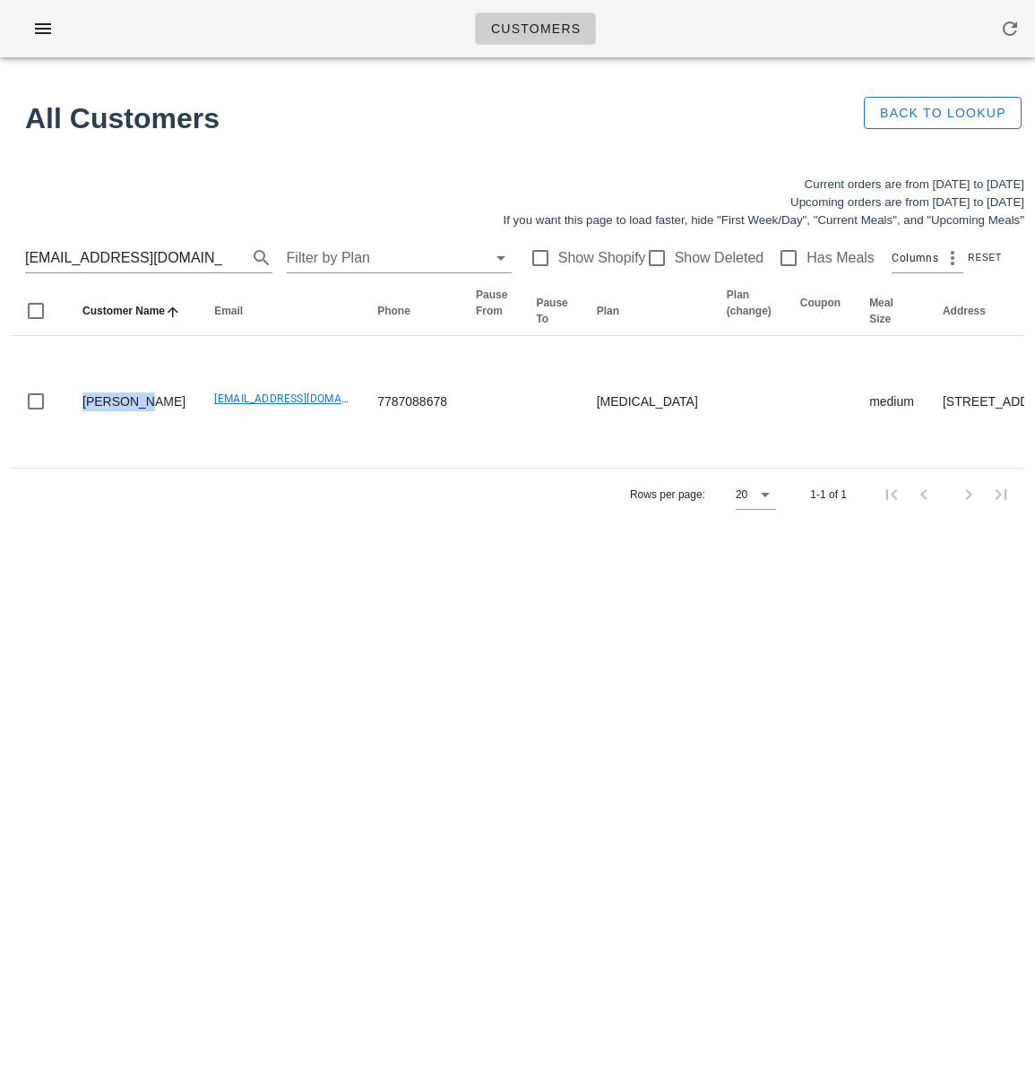
copy td "Connie Ou"
click at [125, 262] on input "[EMAIL_ADDRESS][DOMAIN_NAME]" at bounding box center [123, 258] width 197 height 29
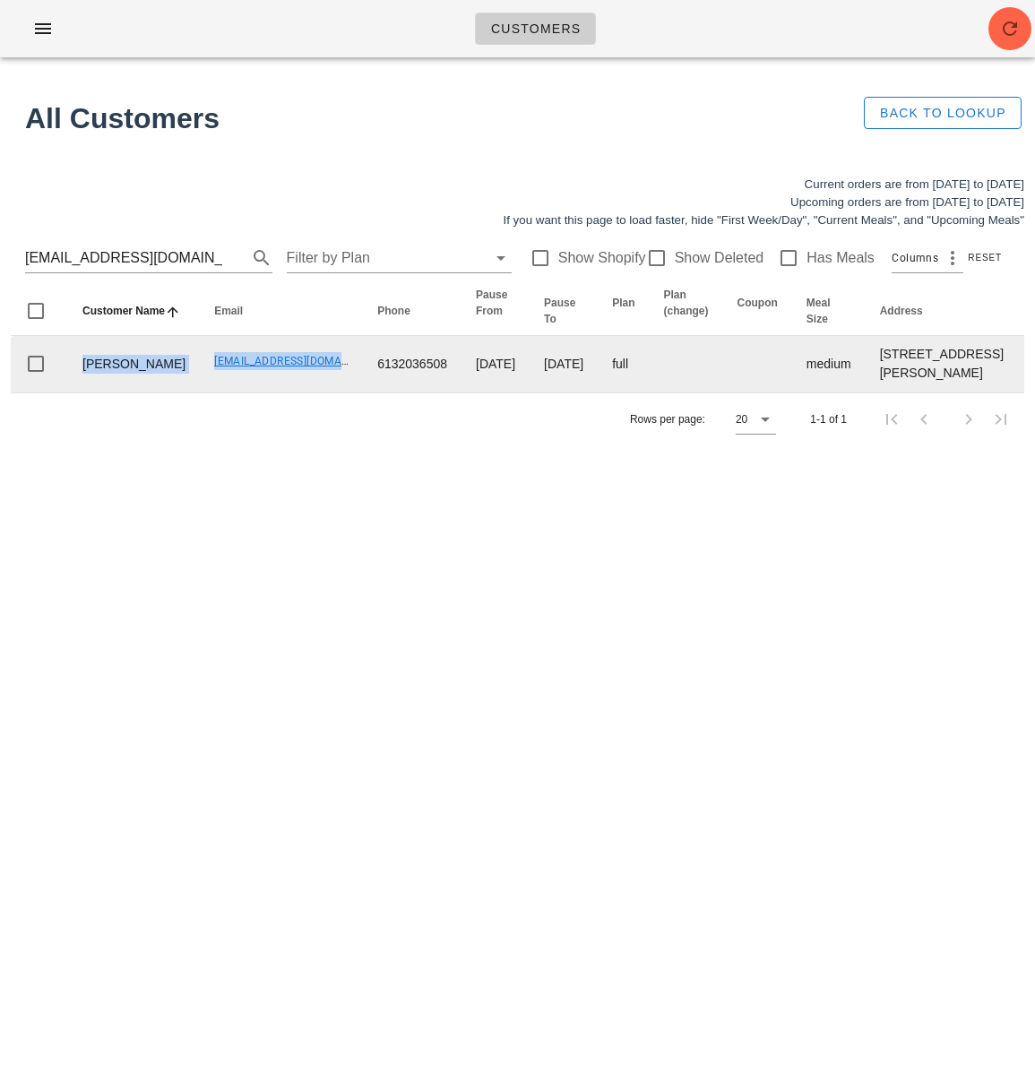
drag, startPoint x: 150, startPoint y: 406, endPoint x: 82, endPoint y: 382, distance: 71.4
click at [132, 392] on td "Emily Kierstead" at bounding box center [134, 364] width 132 height 56
drag, startPoint x: 82, startPoint y: 384, endPoint x: 135, endPoint y: 402, distance: 55.8
click at [135, 392] on td "Emily Kierstead" at bounding box center [134, 364] width 132 height 56
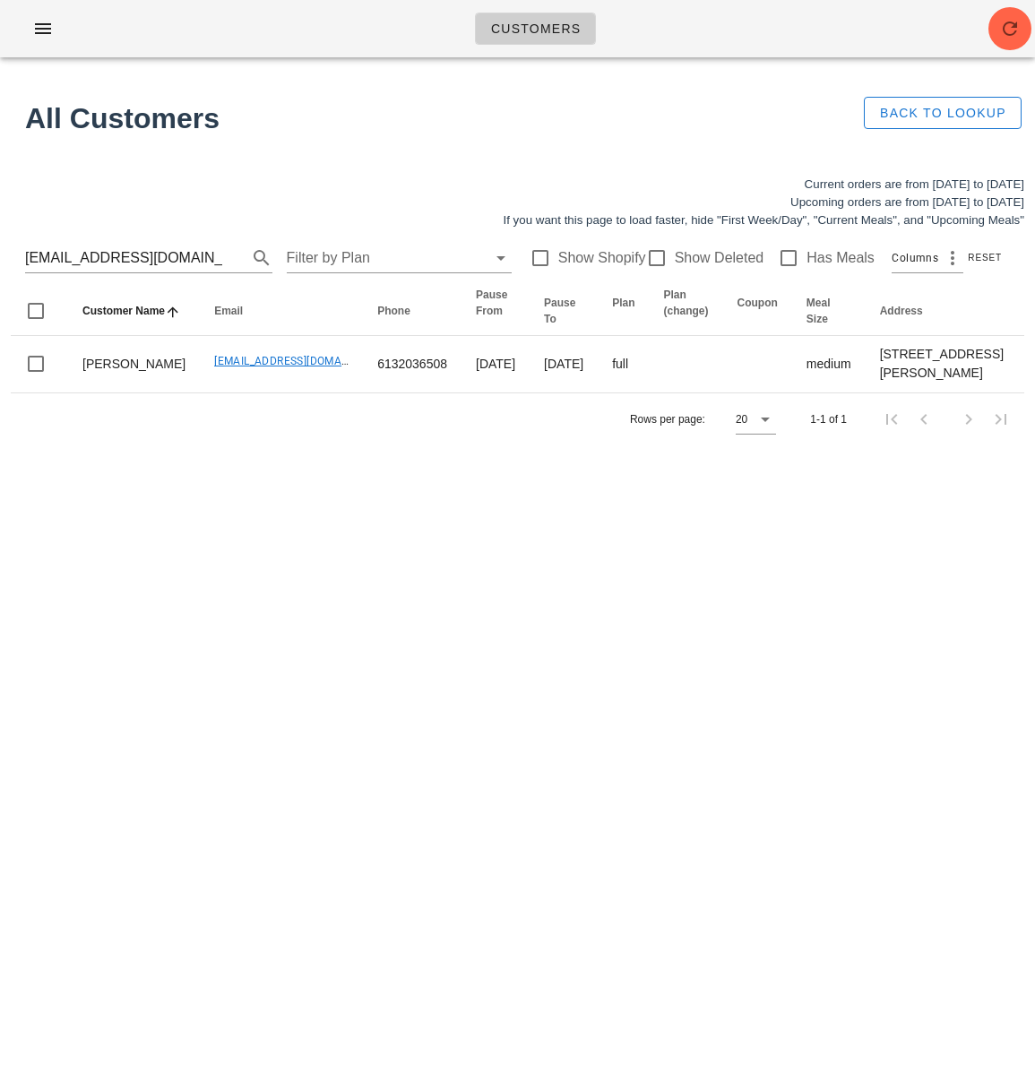
copy td "Emily Kierstead"
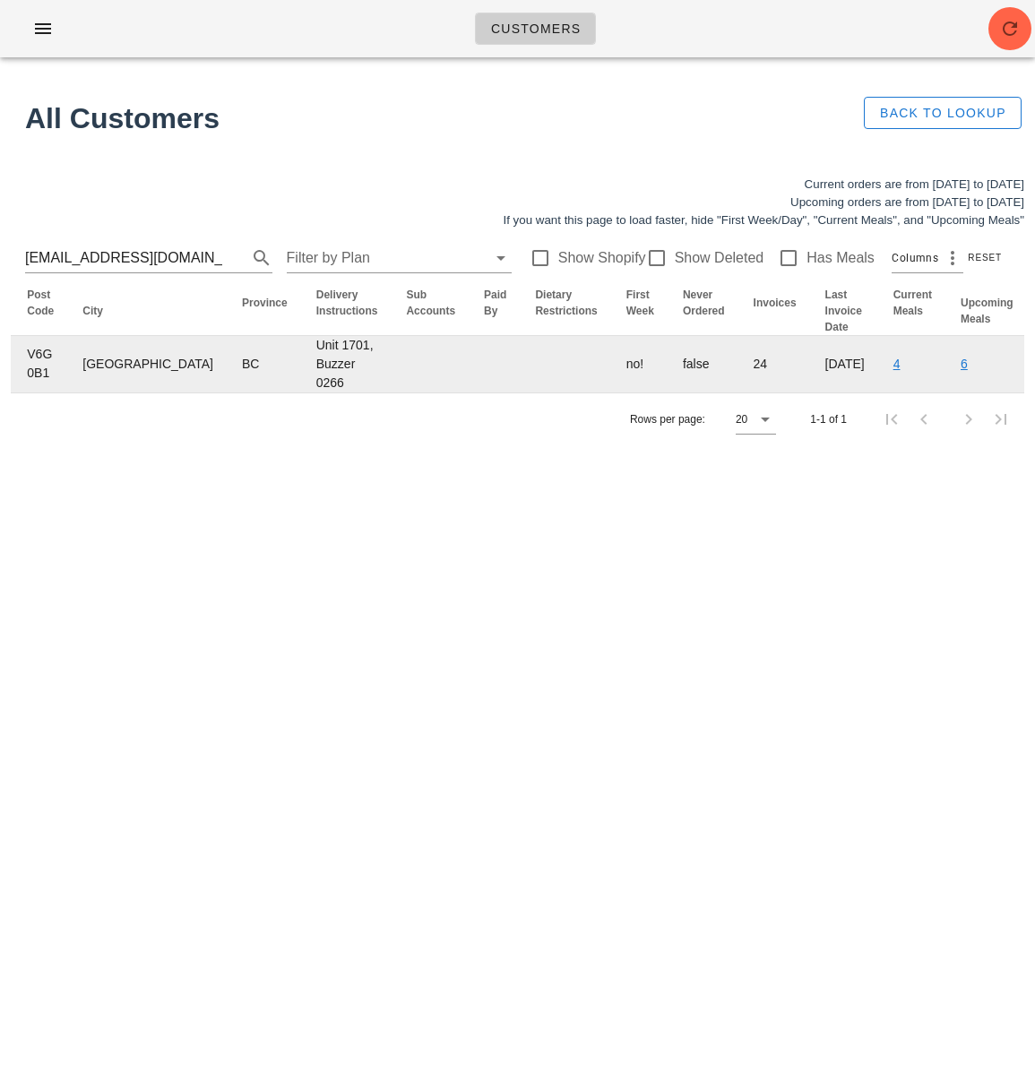
scroll to position [0, 939]
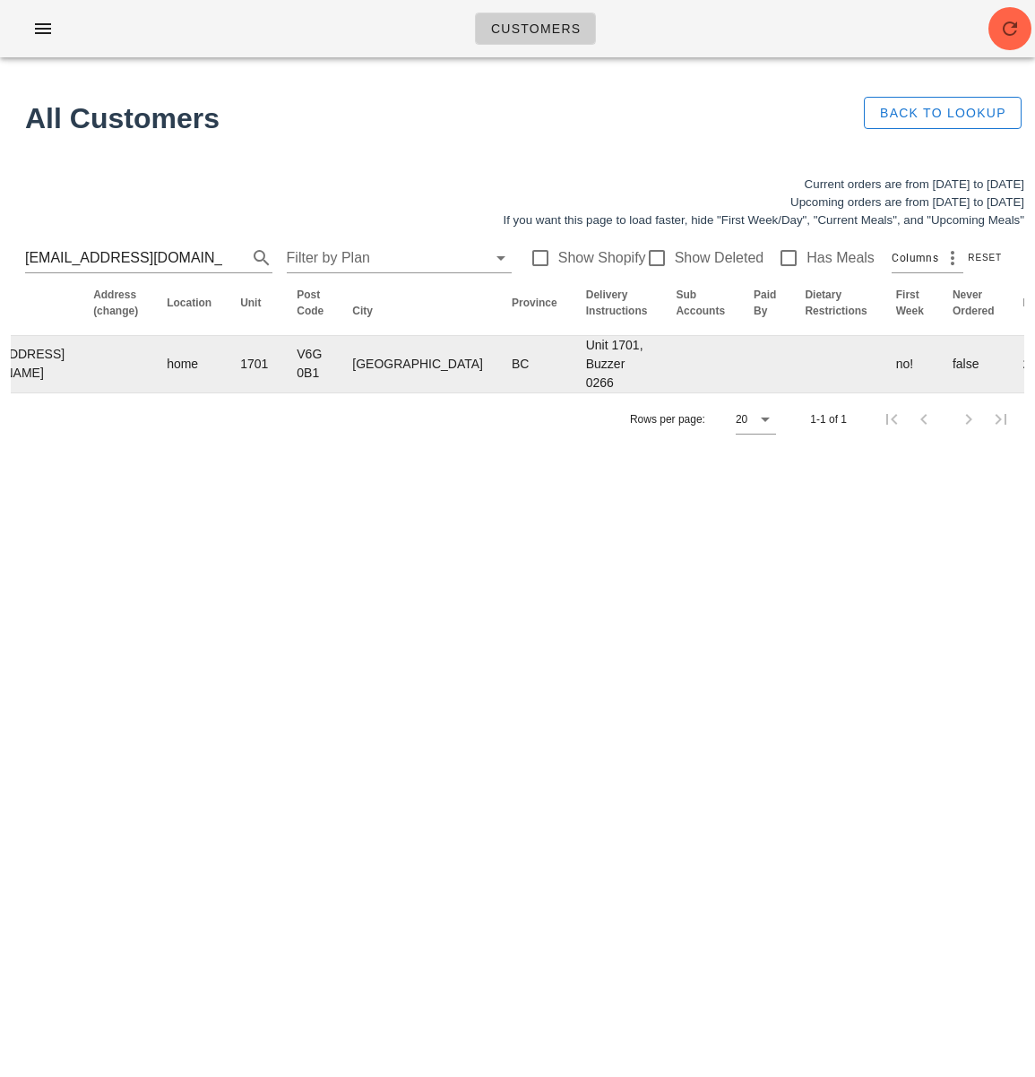
drag, startPoint x: 126, startPoint y: 475, endPoint x: 143, endPoint y: 420, distance: 57.2
click at [127, 445] on div "Rows per page: 20 1-1 of 1" at bounding box center [517, 418] width 1013 height 53
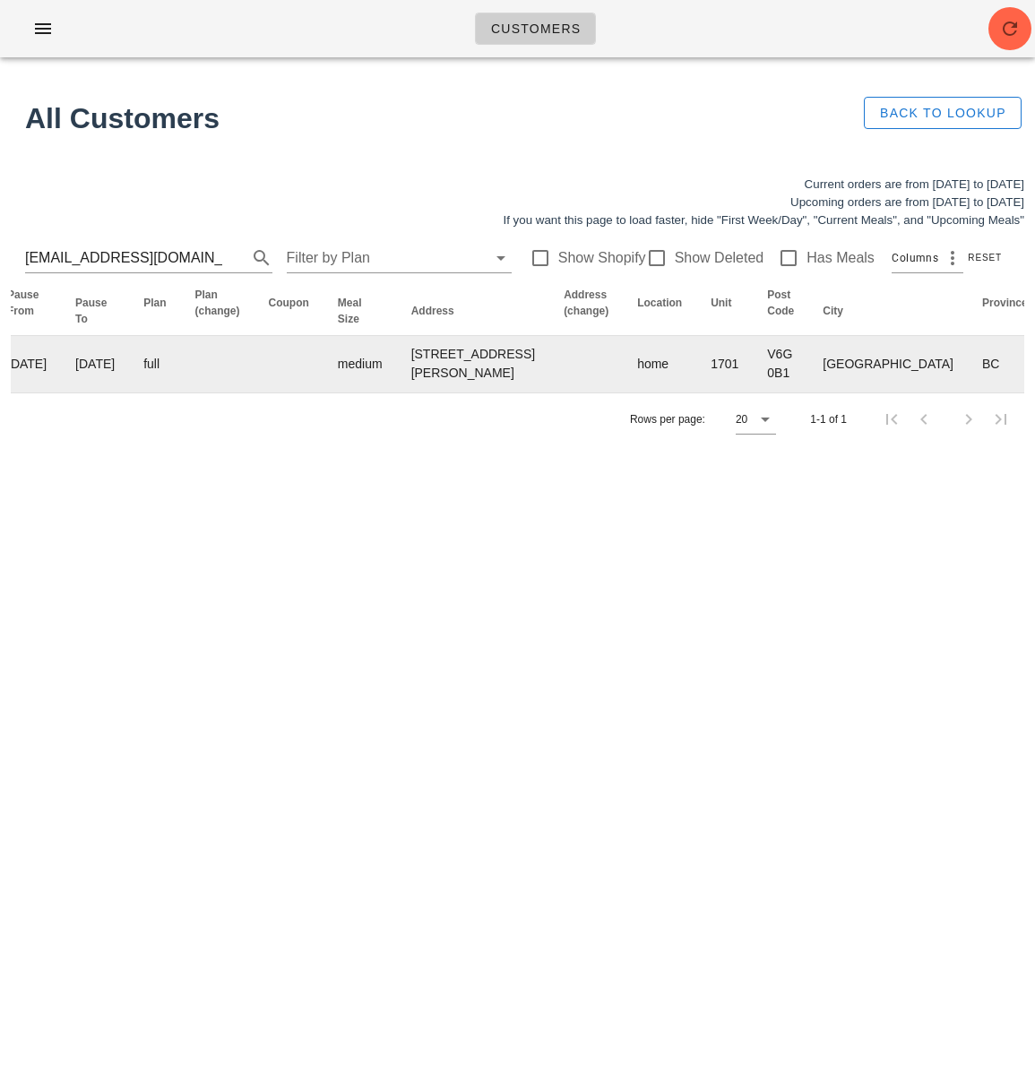
scroll to position [0, 0]
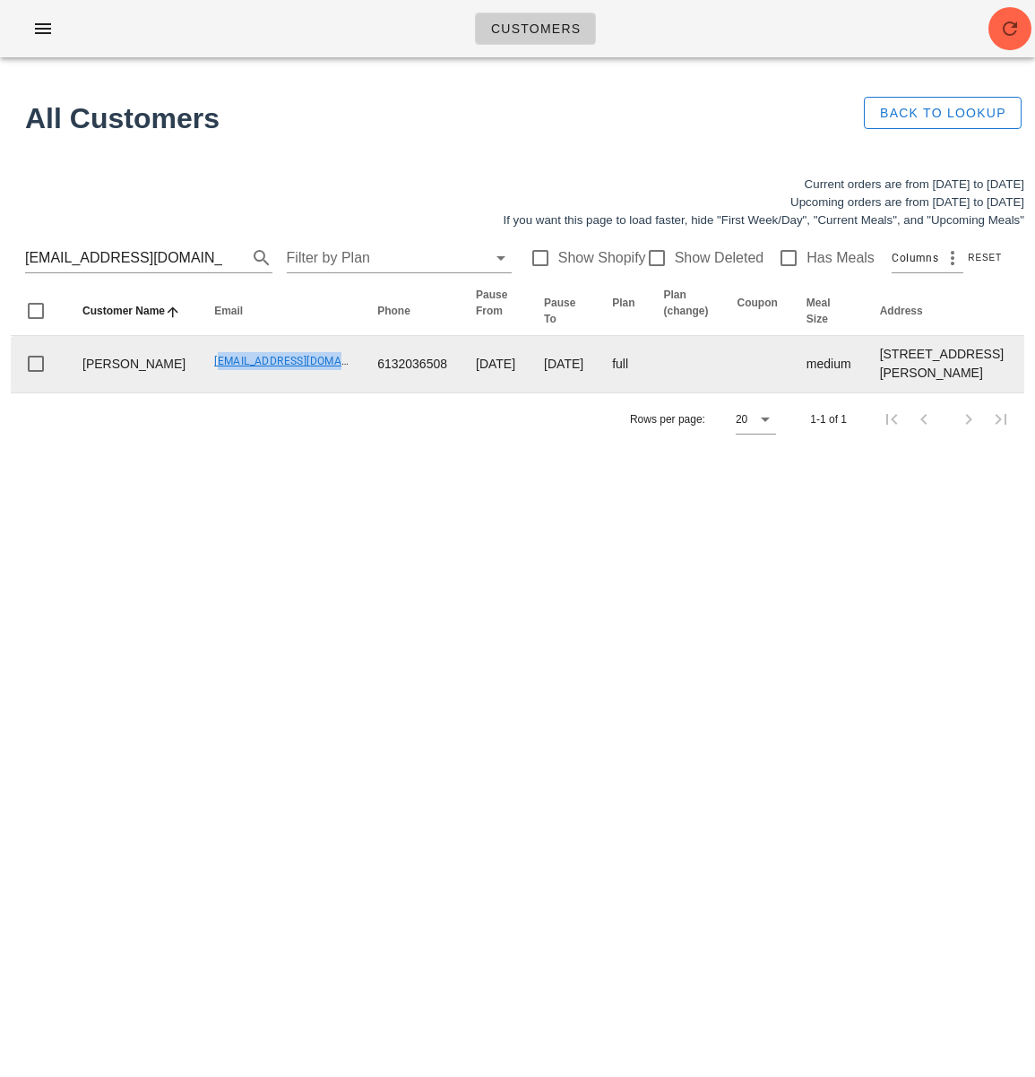
drag, startPoint x: 157, startPoint y: 385, endPoint x: 327, endPoint y: 384, distance: 170.2
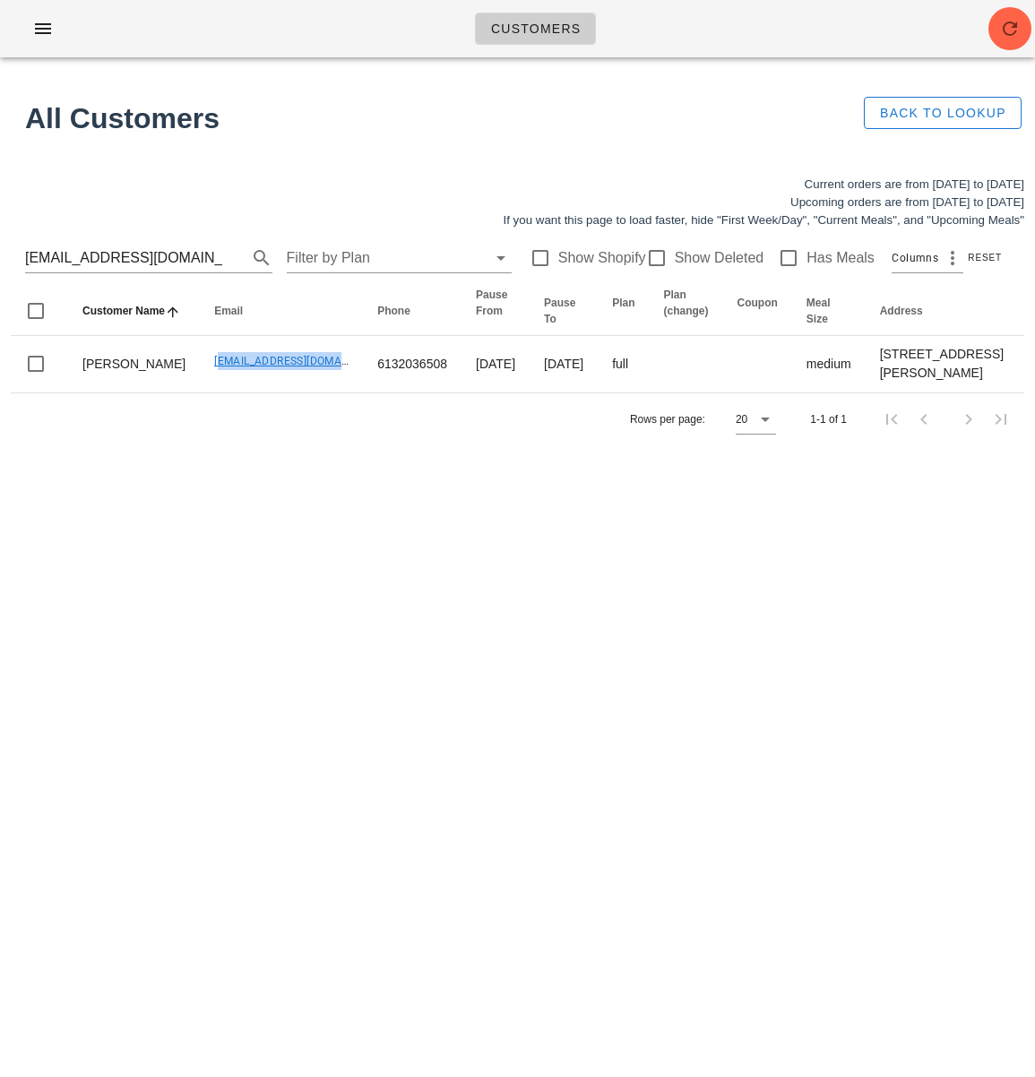
copy link "info.emmmck@gmail.com"
click at [154, 259] on input "info.emmmck@gmail.com" at bounding box center [123, 258] width 197 height 29
click at [154, 254] on input "info.emmmck@gmail.com" at bounding box center [123, 258] width 197 height 29
click at [145, 257] on input "info.emmmck@hellomeganorourke@gmail.com ).com" at bounding box center [123, 258] width 197 height 29
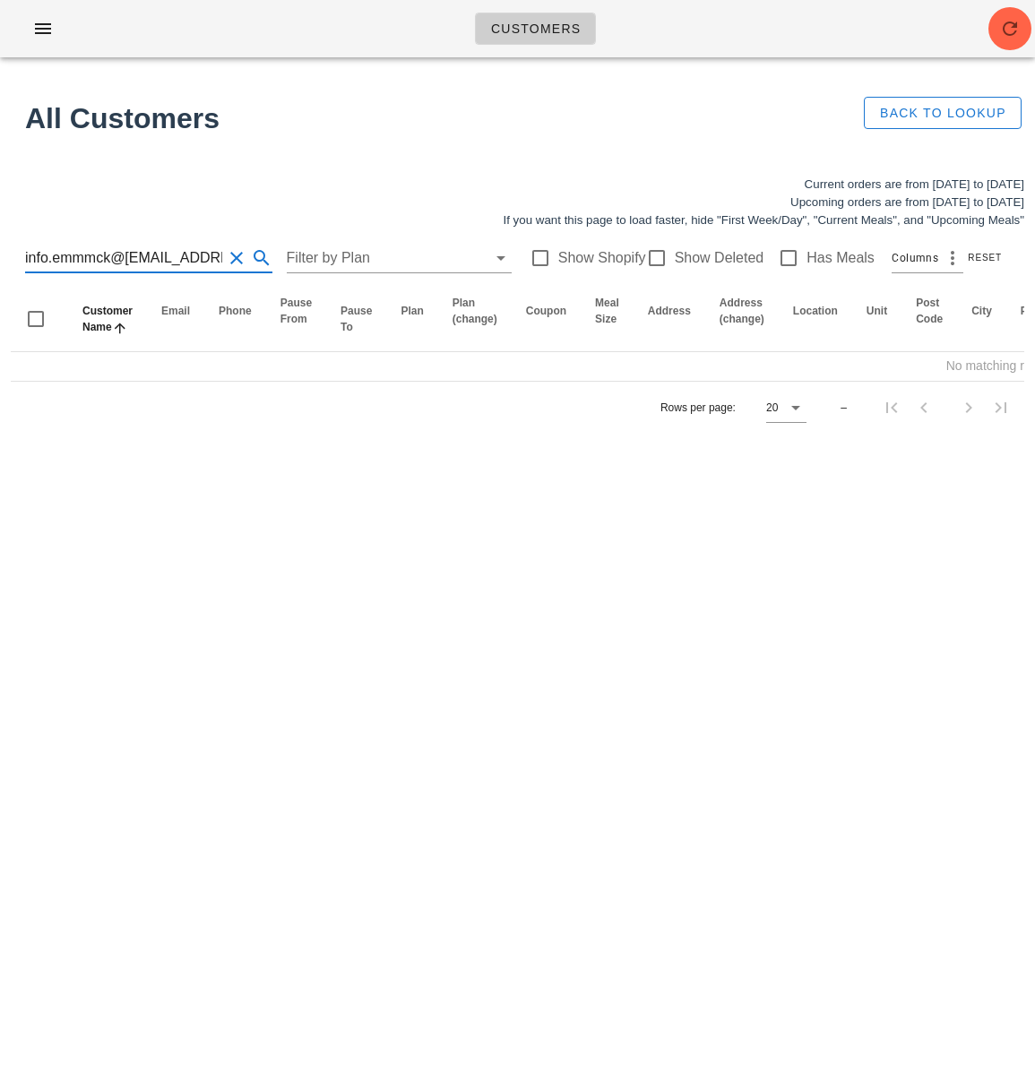
click at [145, 257] on input "info.emmmck@hellomeganorourke@gmail.com ).com" at bounding box center [123, 258] width 197 height 29
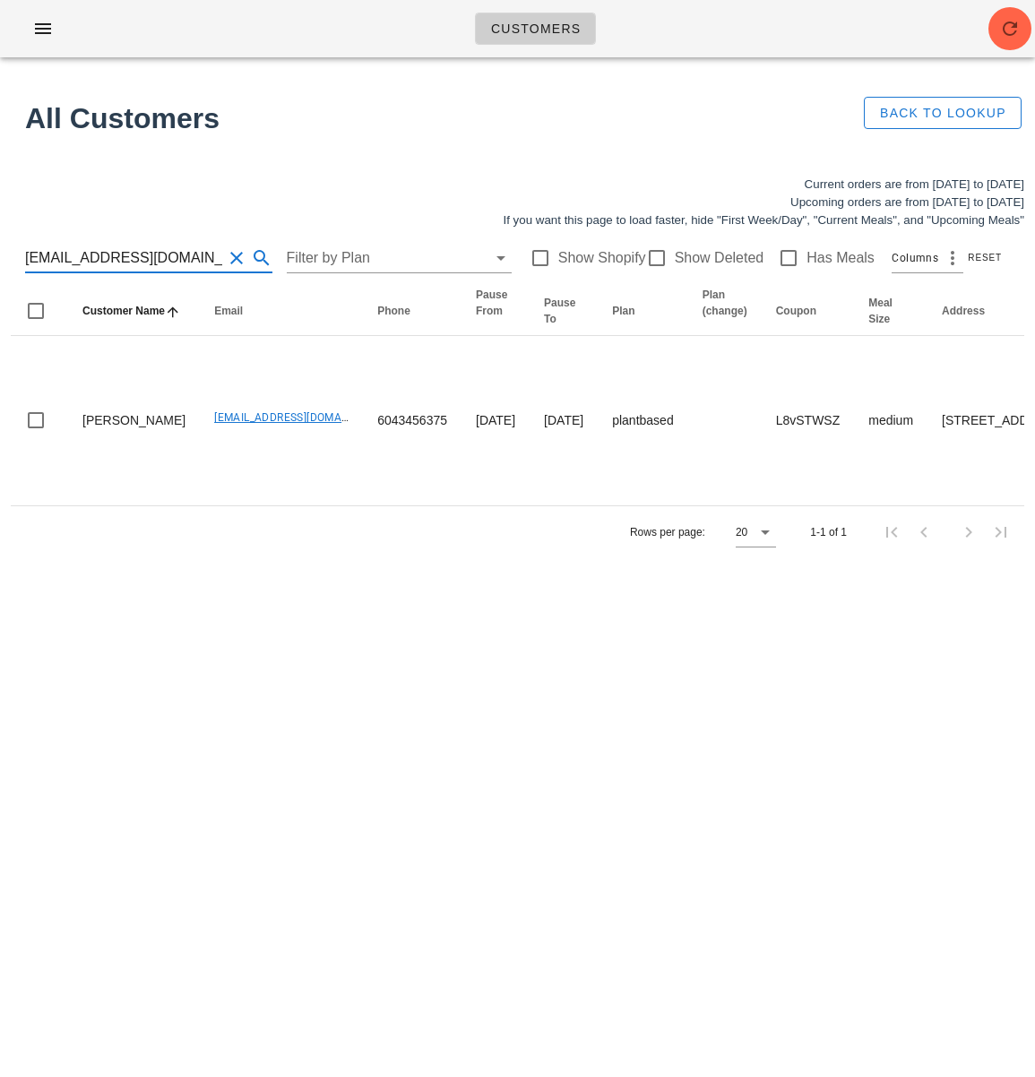
click at [156, 258] on input "[EMAIL_ADDRESS][DOMAIN_NAME]" at bounding box center [123, 258] width 197 height 29
click at [155, 257] on input "[EMAIL_ADDRESS][DOMAIN_NAME]" at bounding box center [123, 258] width 197 height 29
click at [156, 257] on input "[EMAIL_ADDRESS][DOMAIN_NAME]" at bounding box center [123, 258] width 197 height 29
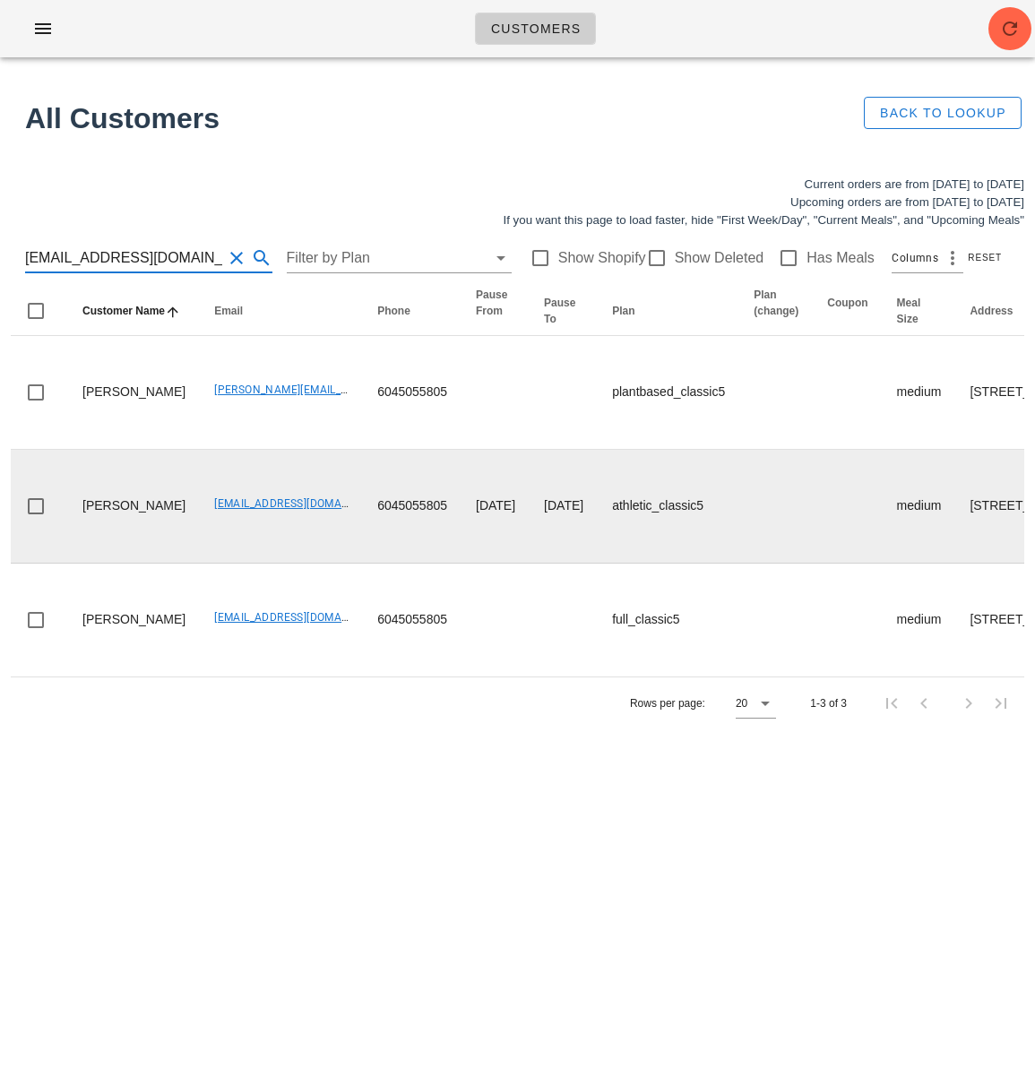
type input "busybeegold@gmail.com"
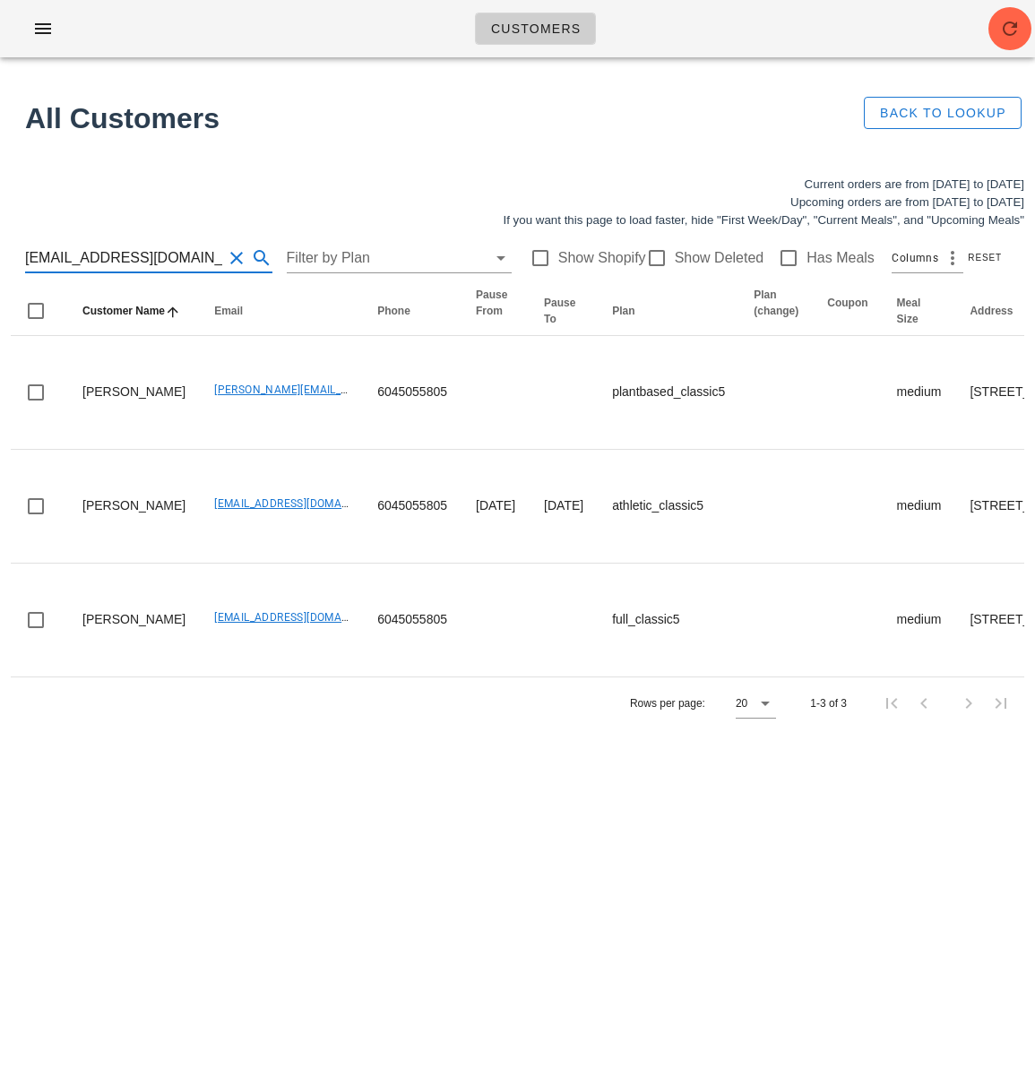
drag, startPoint x: 232, startPoint y: 854, endPoint x: 243, endPoint y: 809, distance: 46.1
click at [233, 855] on div "Customers No customers found for your search. All Customers Back to Lookup Curr…" at bounding box center [517, 538] width 1035 height 1077
click at [1009, 36] on button "button" at bounding box center [1009, 28] width 43 height 43
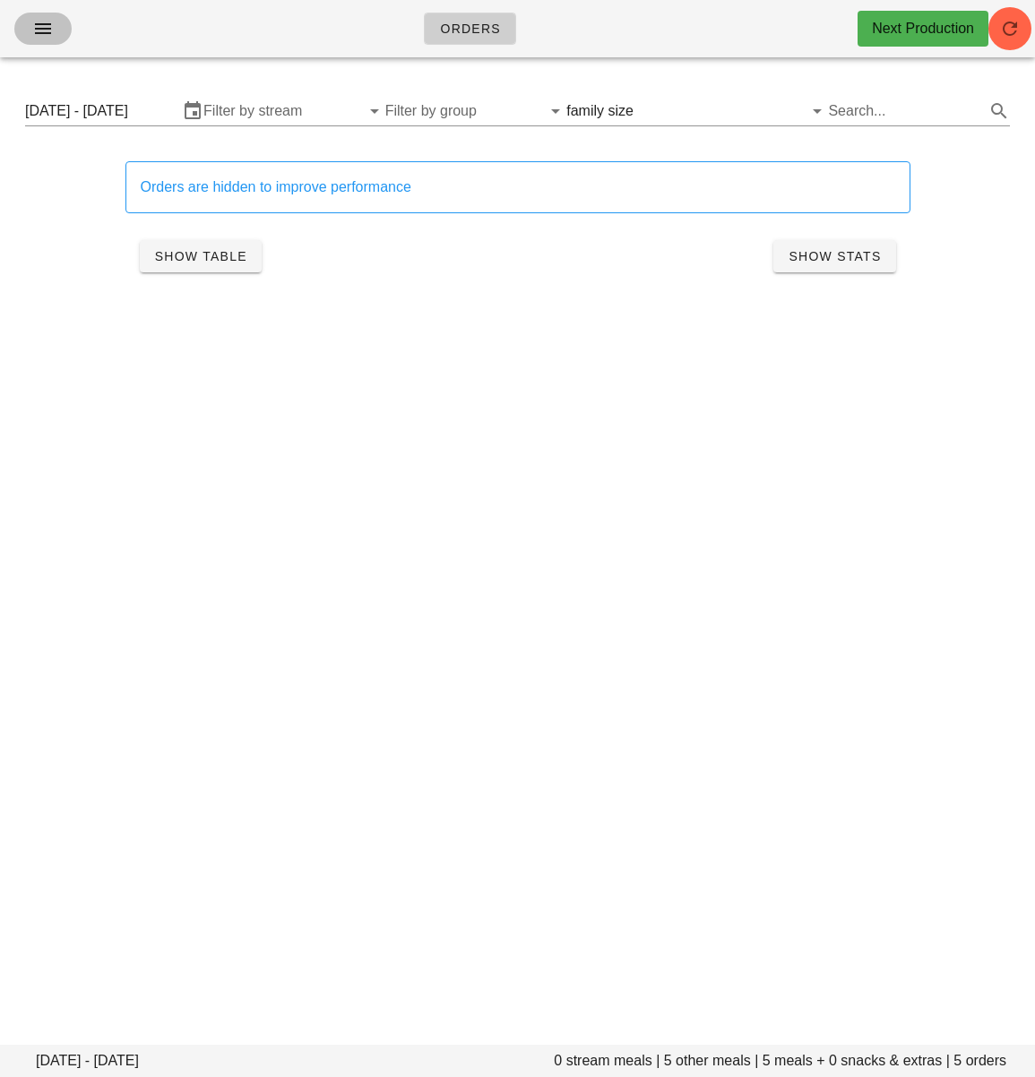
drag, startPoint x: 53, startPoint y: 25, endPoint x: 56, endPoint y: 39, distance: 14.8
click at [53, 25] on icon "button" at bounding box center [43, 29] width 22 height 22
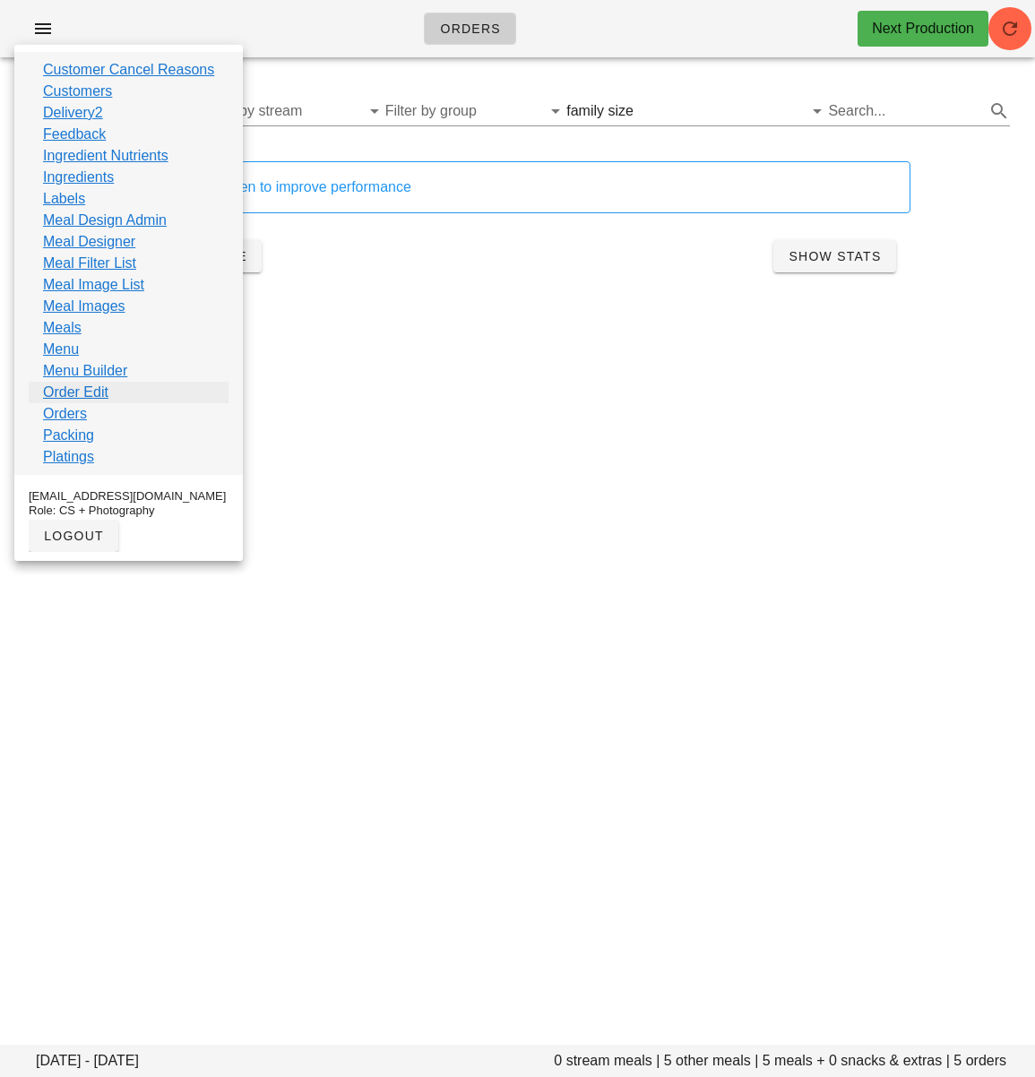
click at [95, 391] on link "Order Edit" at bounding box center [75, 393] width 65 height 22
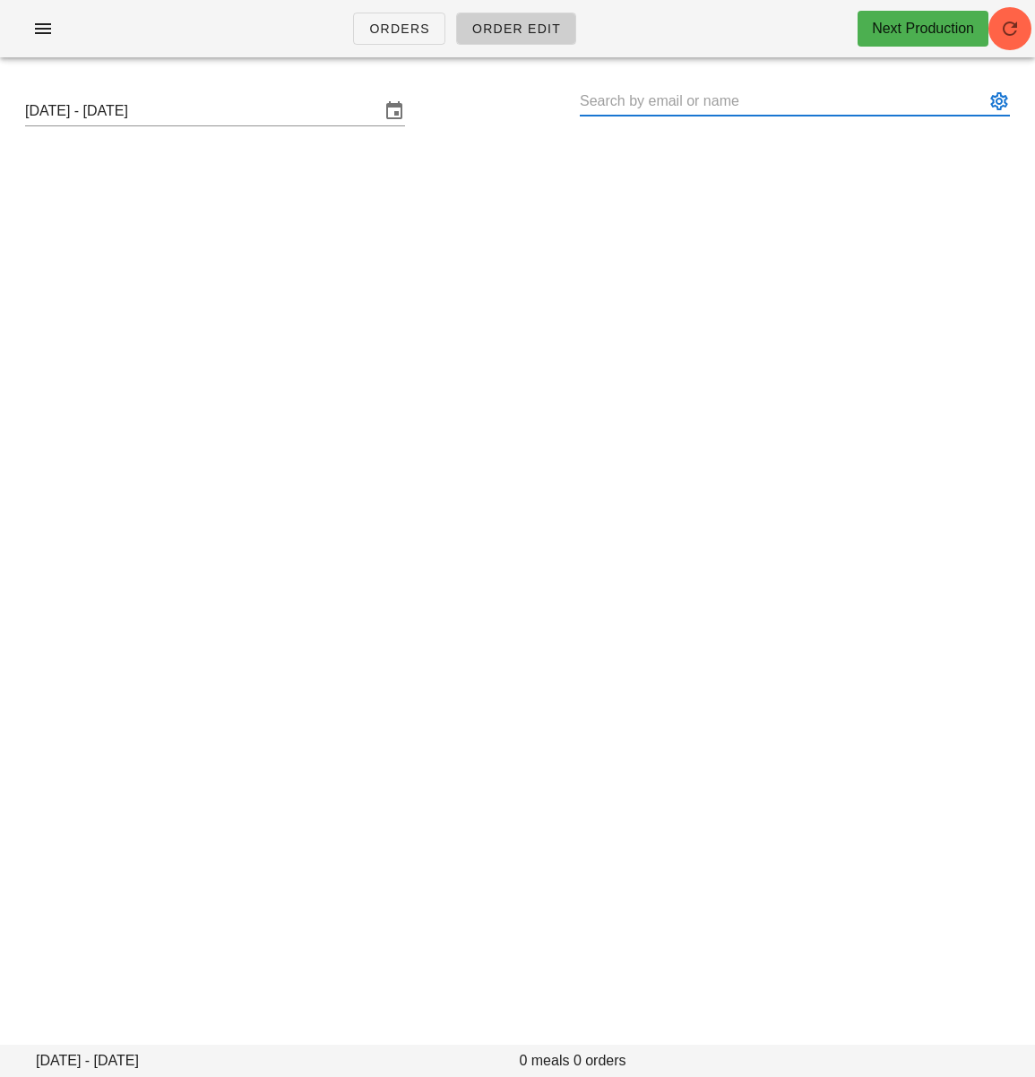
click at [631, 115] on div at bounding box center [795, 101] width 430 height 29
paste input "[EMAIL_ADDRESS][DOMAIN_NAME]"
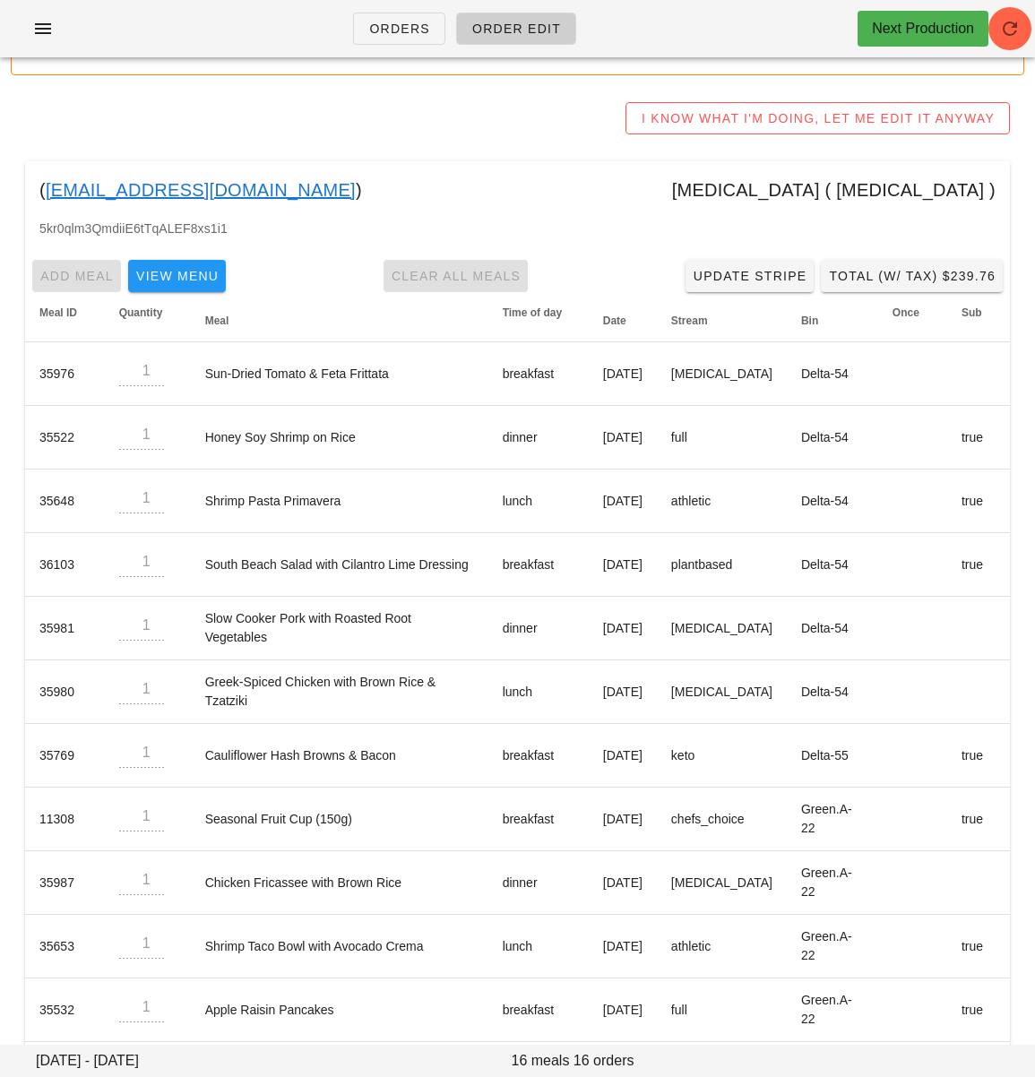
scroll to position [452, 0]
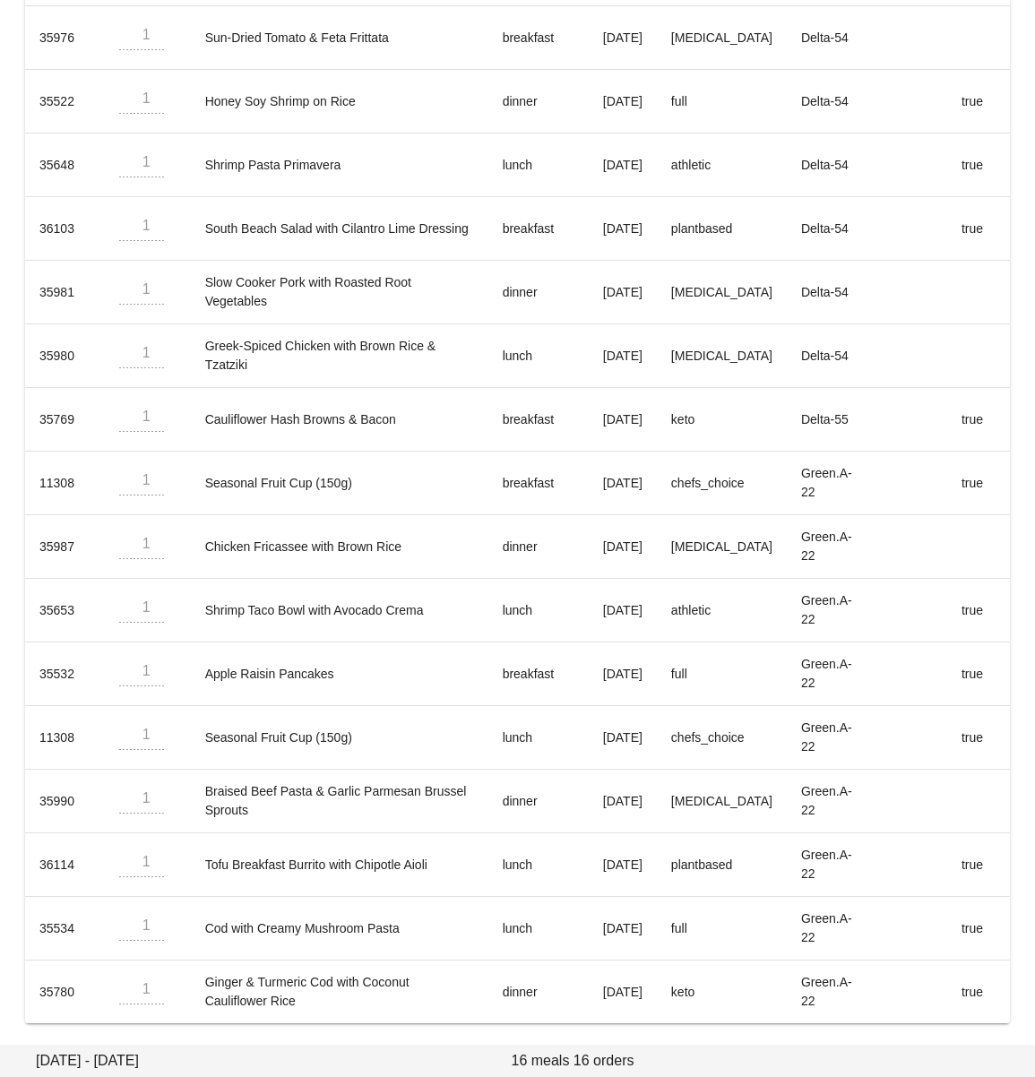
type input "[PERSON_NAME] ([EMAIL_ADDRESS][DOMAIN_NAME])"
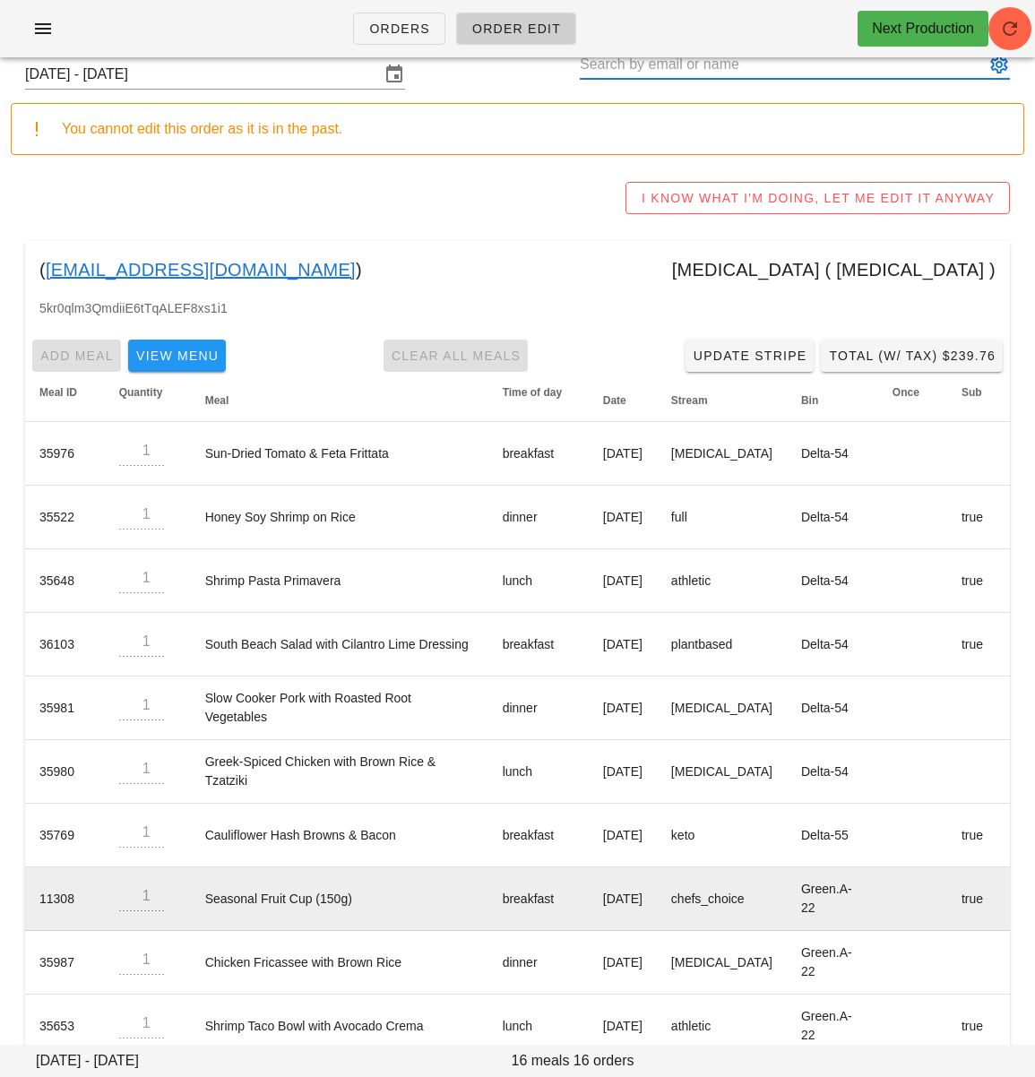
scroll to position [0, 0]
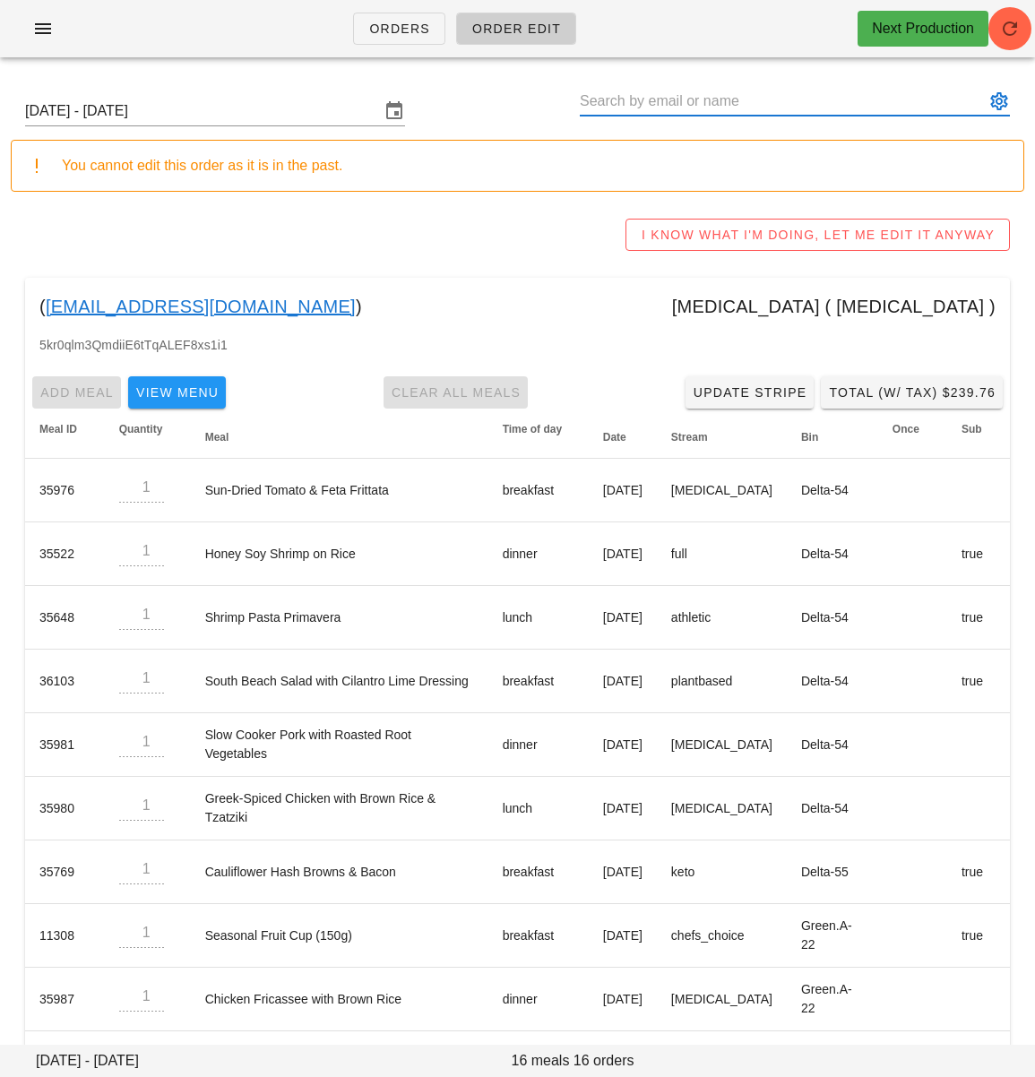
paste input "[EMAIL_ADDRESS][DOMAIN_NAME]"
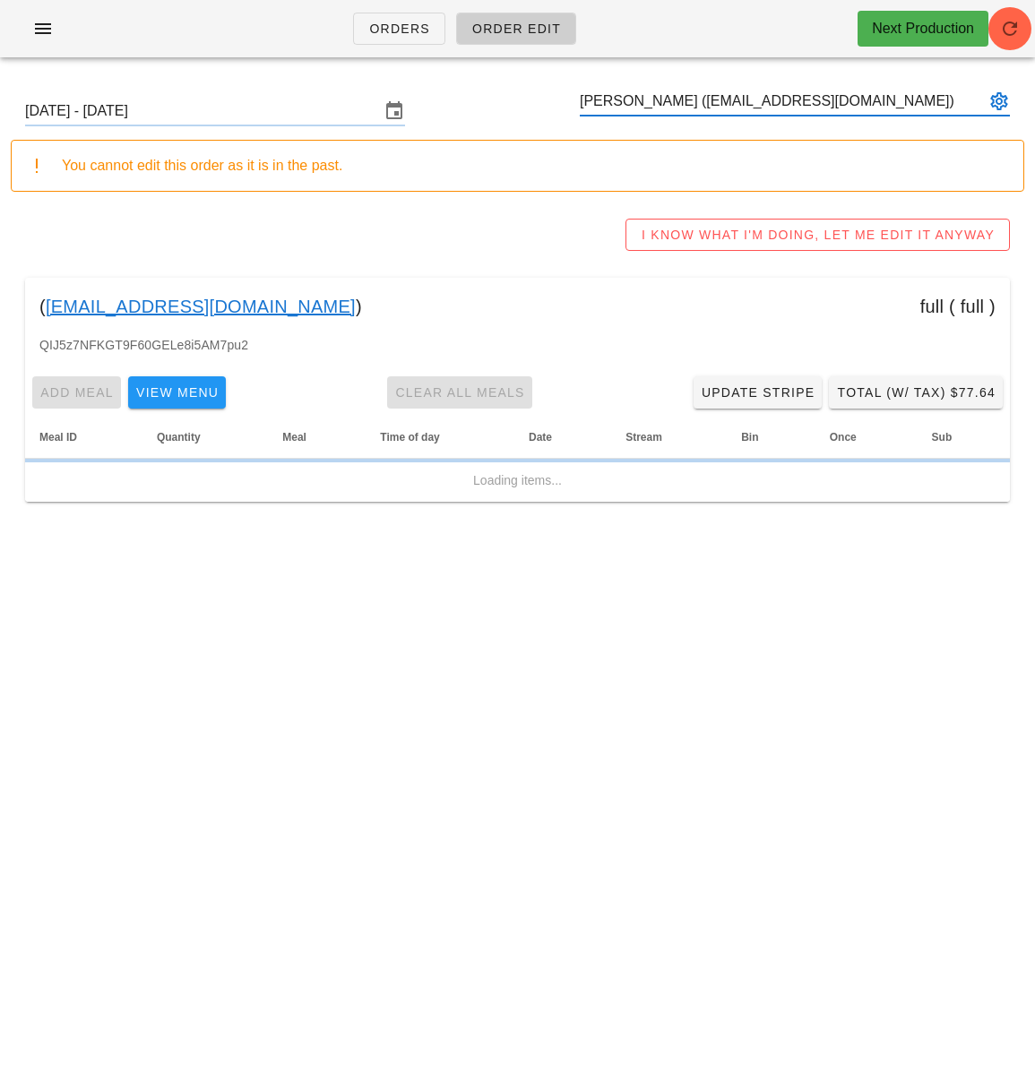
type input "[PERSON_NAME] ([EMAIL_ADDRESS][DOMAIN_NAME])"
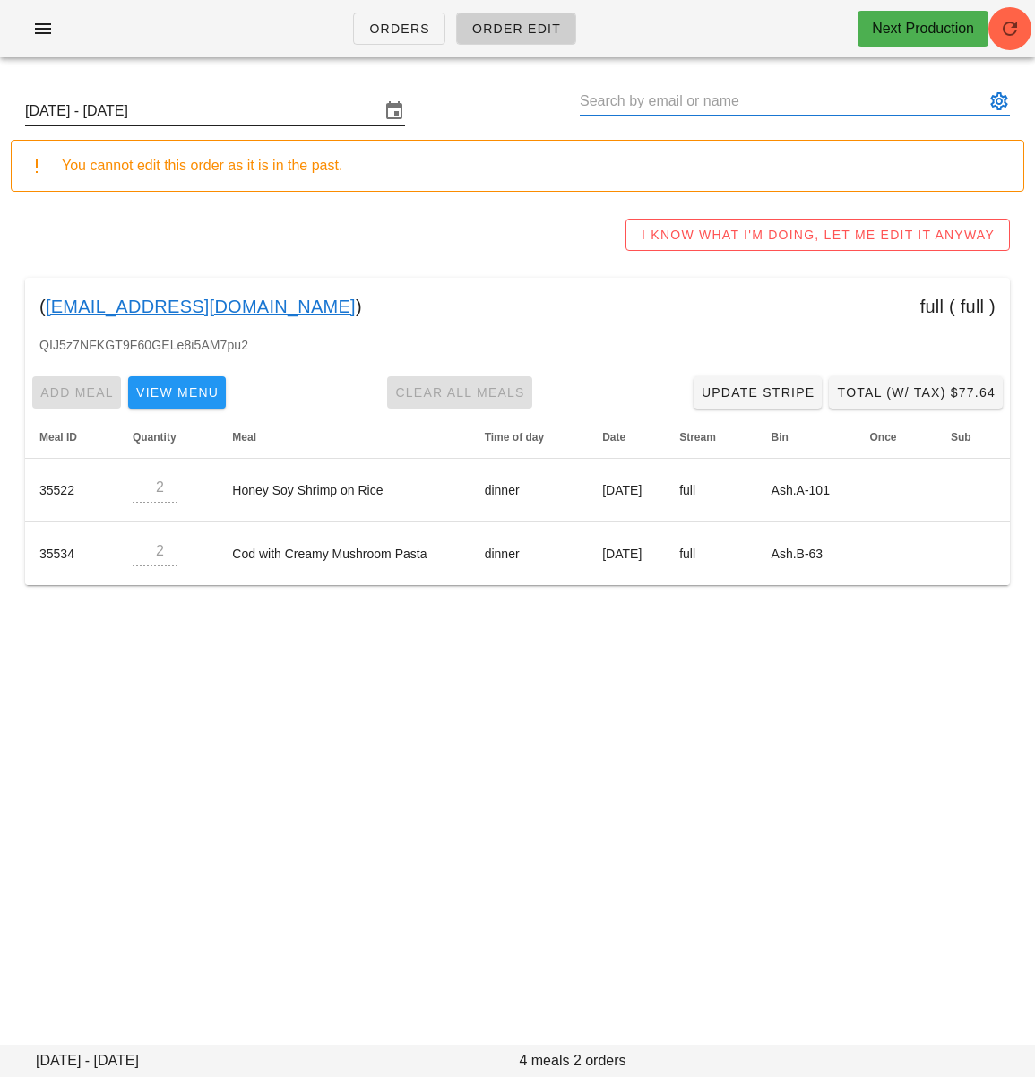
click at [209, 112] on input "Sunday September 14 - Saturday September 20" at bounding box center [202, 111] width 355 height 29
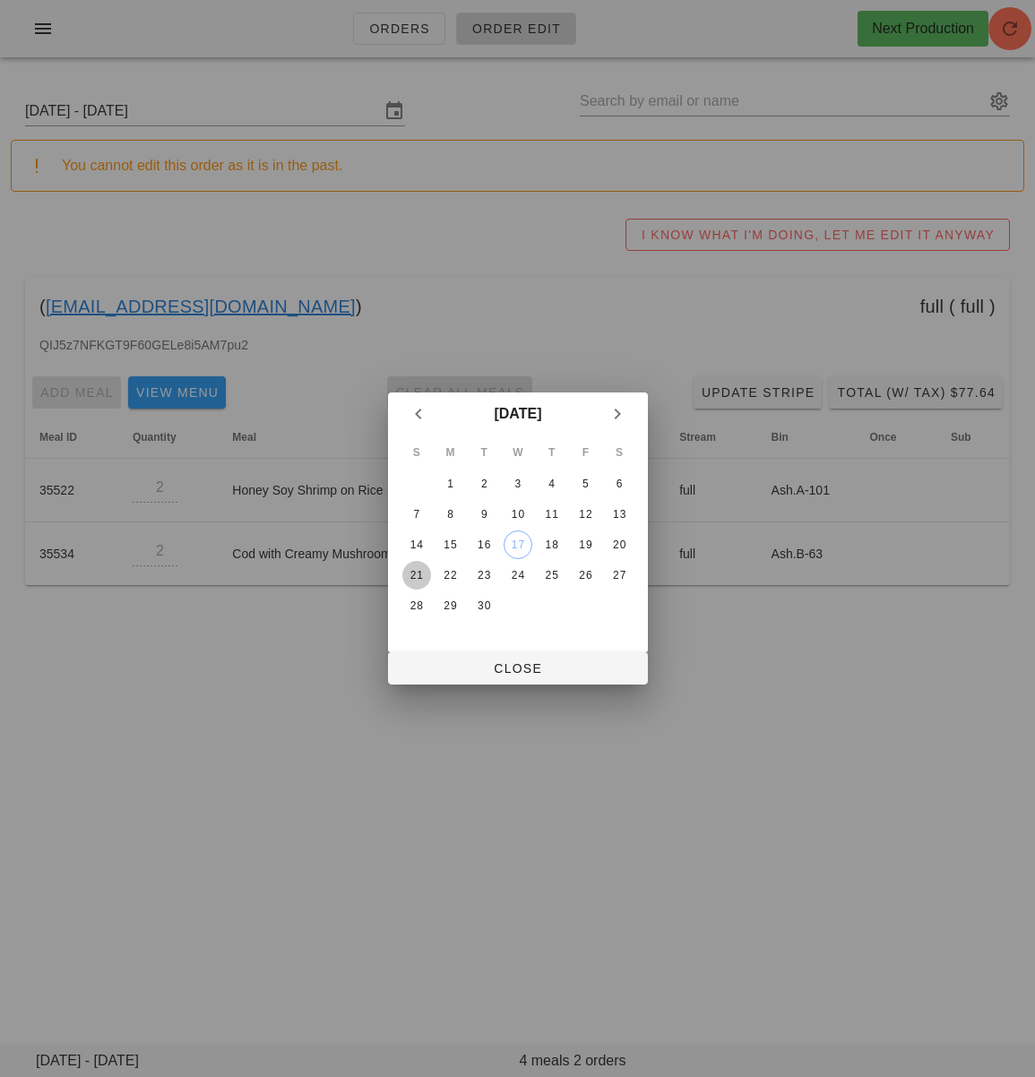
click at [421, 572] on div "21" at bounding box center [415, 575] width 29 height 13
click at [407, 543] on div "14" at bounding box center [415, 544] width 29 height 13
click at [409, 512] on div "7" at bounding box center [415, 514] width 29 height 13
drag, startPoint x: 410, startPoint y: 538, endPoint x: 455, endPoint y: 601, distance: 77.1
click at [410, 538] on div "14" at bounding box center [415, 544] width 29 height 13
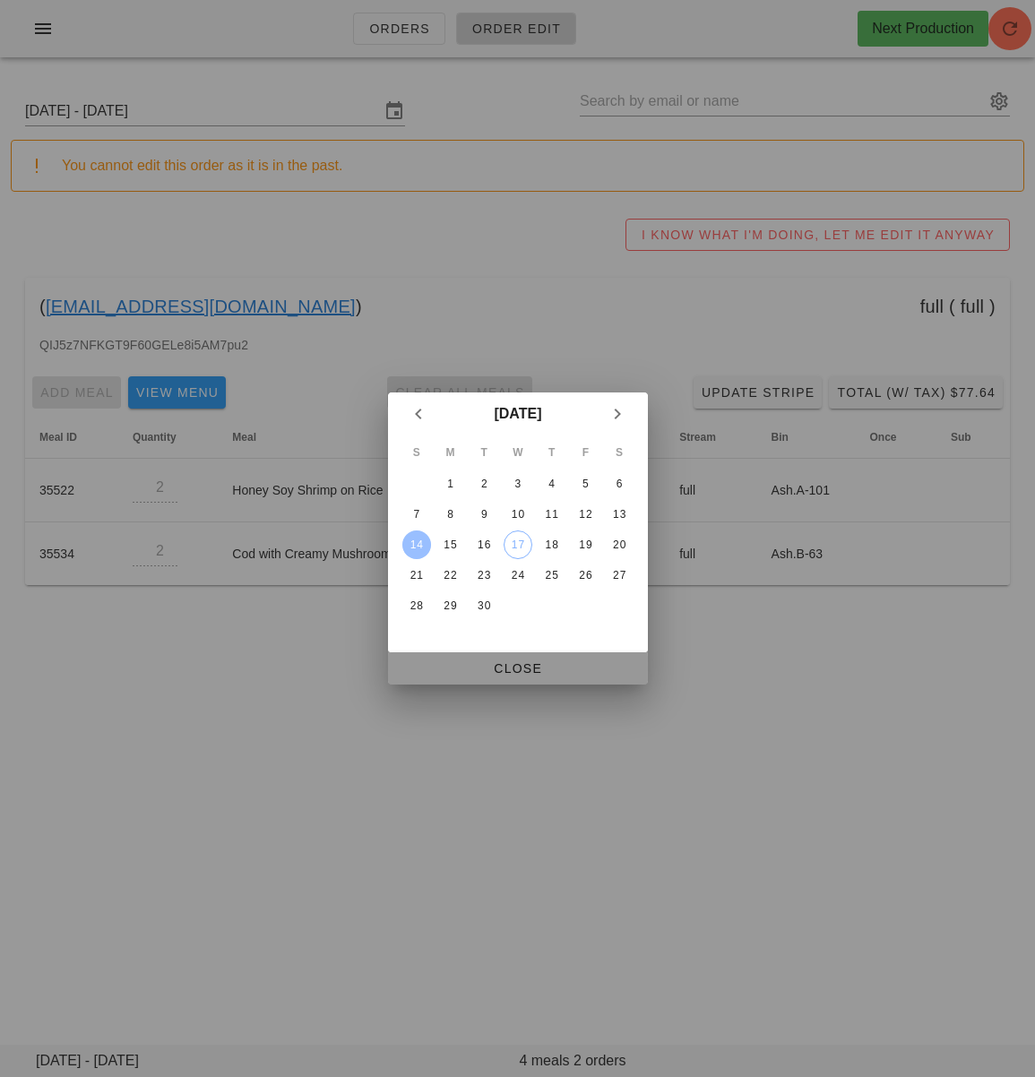
click at [469, 675] on span "Close" at bounding box center [517, 668] width 231 height 14
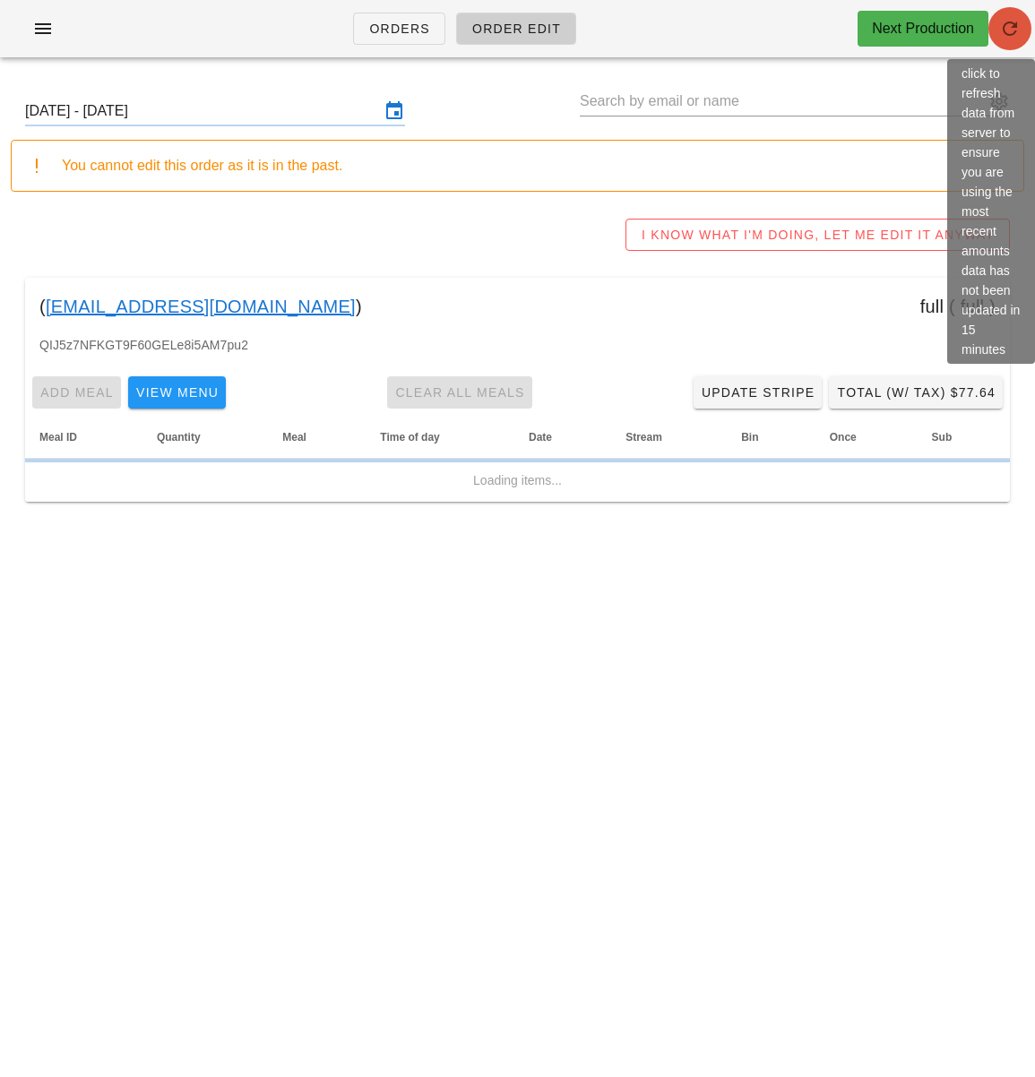
click at [1011, 28] on icon "button" at bounding box center [1010, 29] width 22 height 22
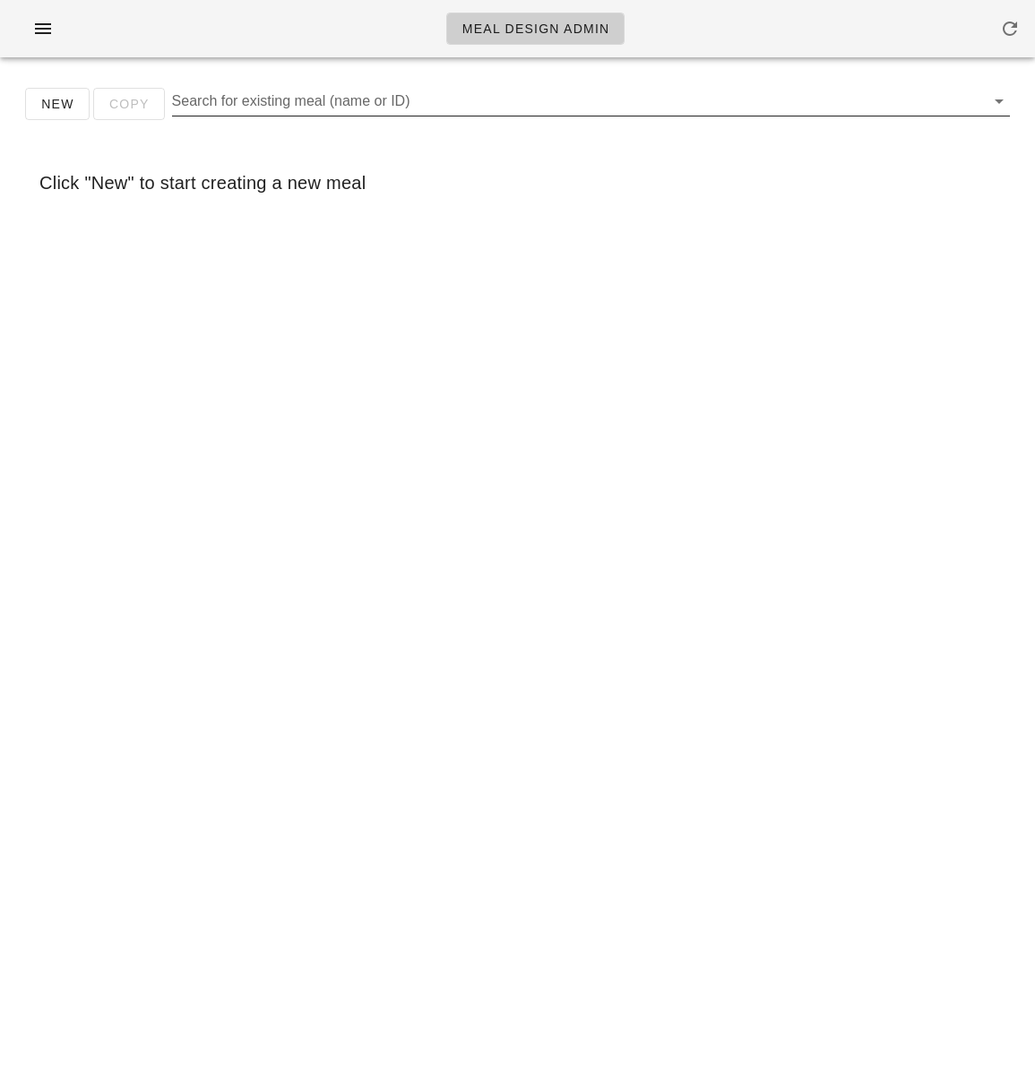
click at [692, 92] on input "Search for existing meal (name or ID)" at bounding box center [576, 101] width 809 height 29
paste input "mushroom and broccoli pasta"
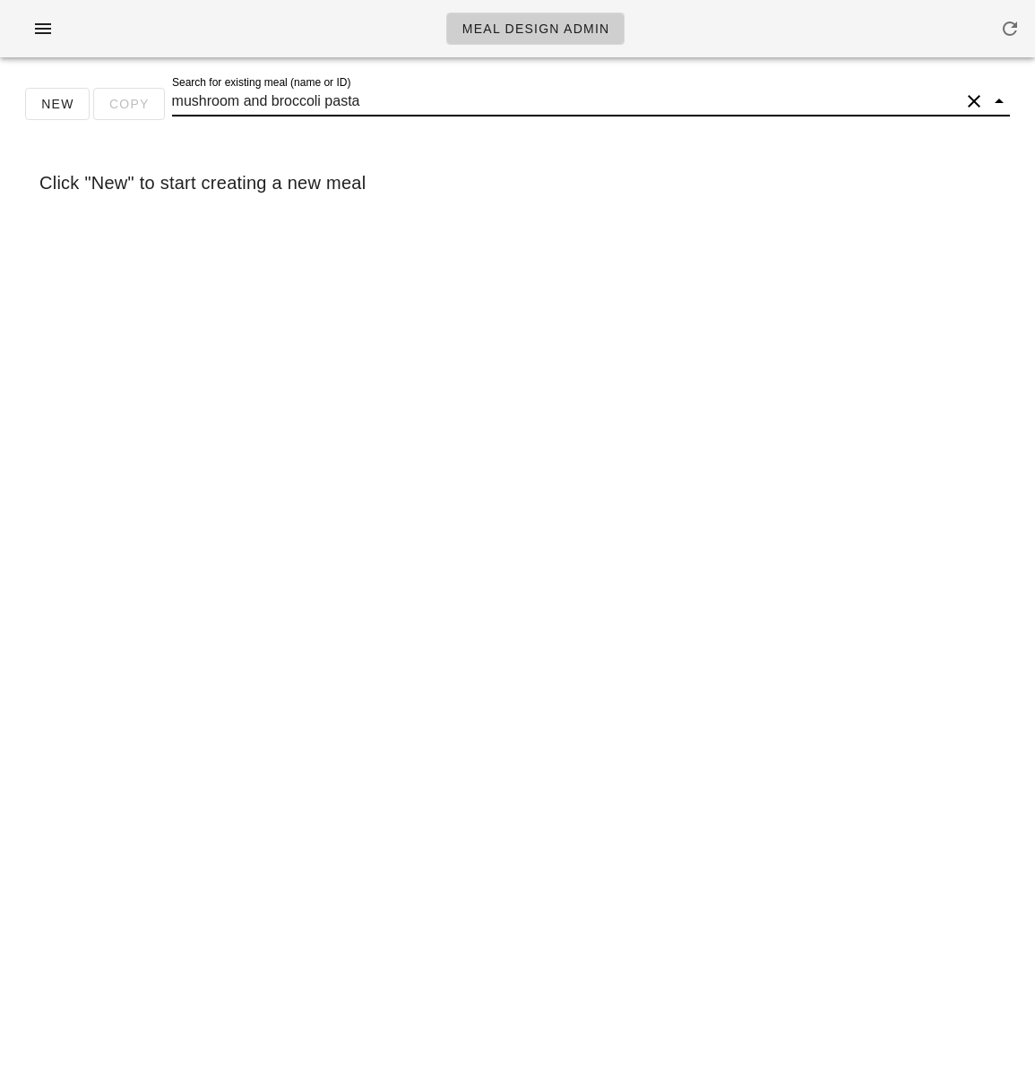
scroll to position [1, 0]
drag, startPoint x: 243, startPoint y: 102, endPoint x: 267, endPoint y: 102, distance: 24.2
click at [267, 102] on input "mushroom and broccoli pasta" at bounding box center [565, 101] width 787 height 29
click at [257, 102] on input "mushroom and broccoli pasta" at bounding box center [565, 101] width 787 height 29
drag, startPoint x: 242, startPoint y: 102, endPoint x: 452, endPoint y: 112, distance: 210.8
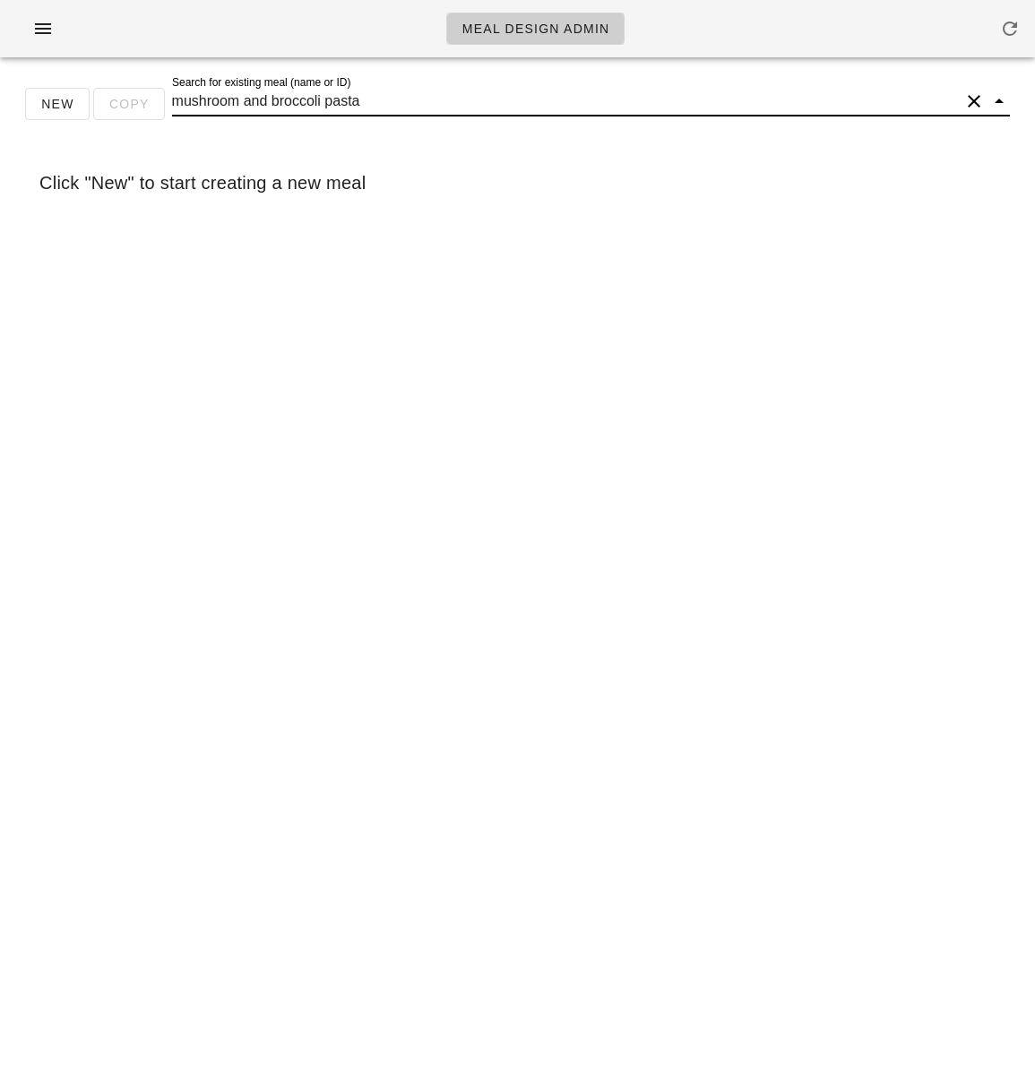
click at [452, 112] on input "mushroom and broccoli pasta" at bounding box center [565, 101] width 787 height 29
type input "mushroom"
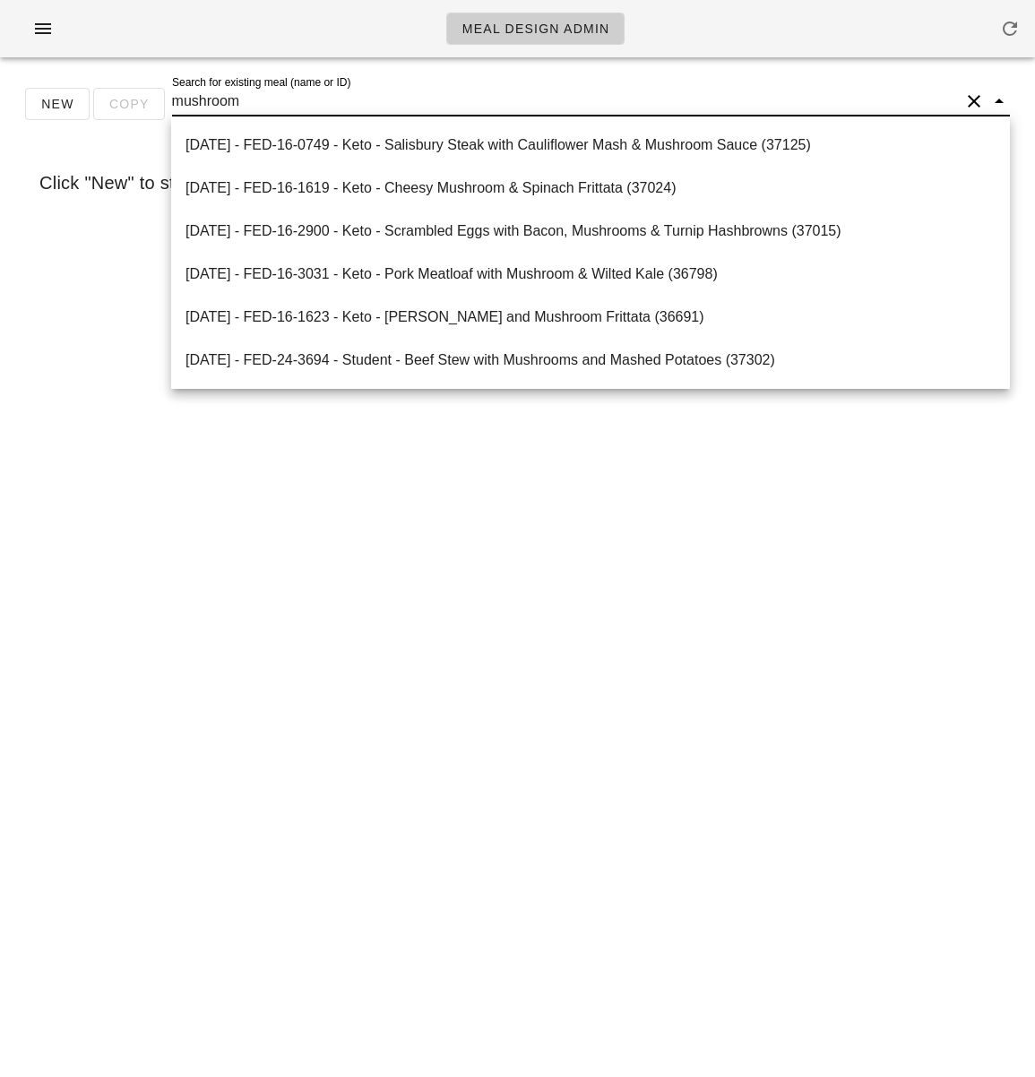
scroll to position [0, 0]
drag, startPoint x: 237, startPoint y: 105, endPoint x: 169, endPoint y: 97, distance: 67.7
click at [169, 97] on div "New Copy Search for existing meal (name or ID) mushroom" at bounding box center [517, 110] width 1013 height 57
click at [44, 31] on icon "button" at bounding box center [43, 29] width 22 height 22
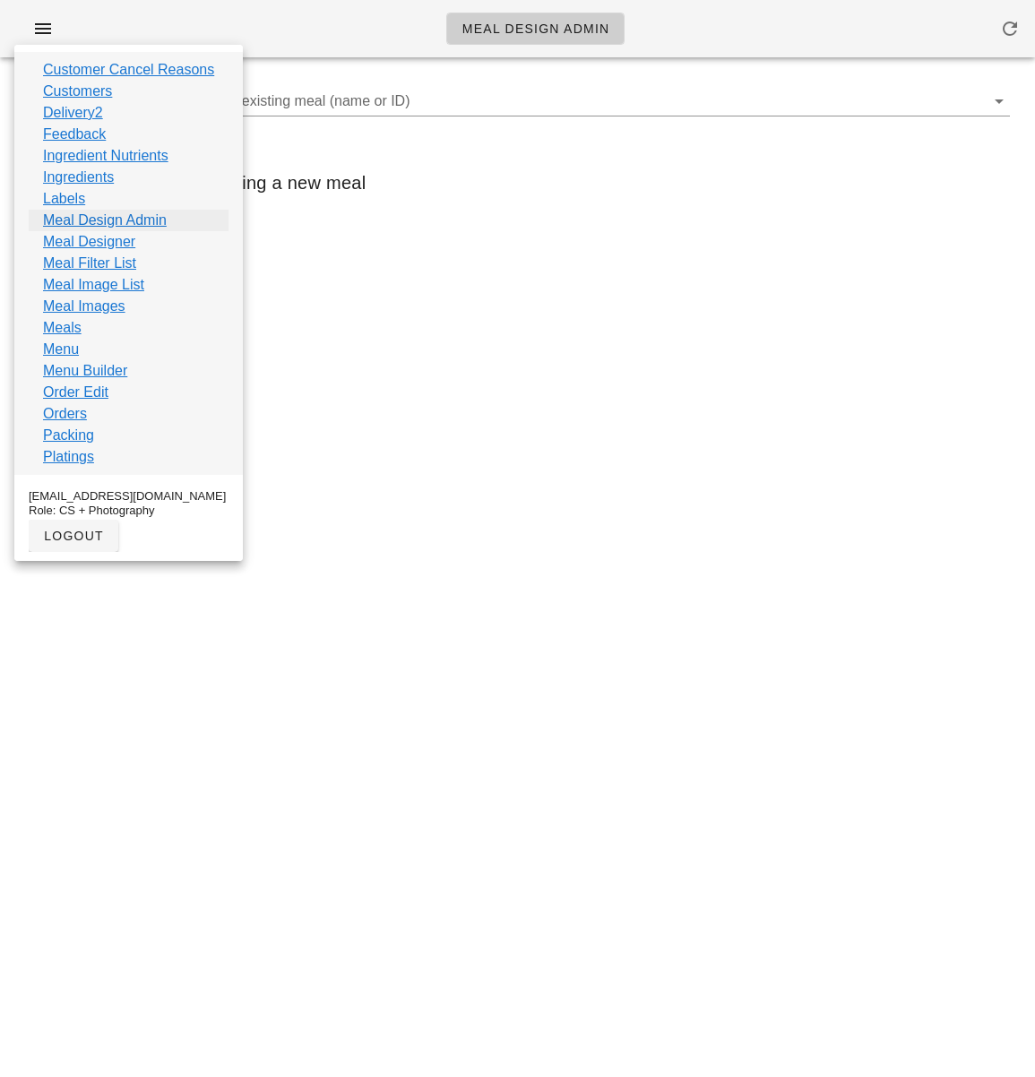
click at [110, 221] on link "Meal Design Admin" at bounding box center [105, 221] width 124 height 22
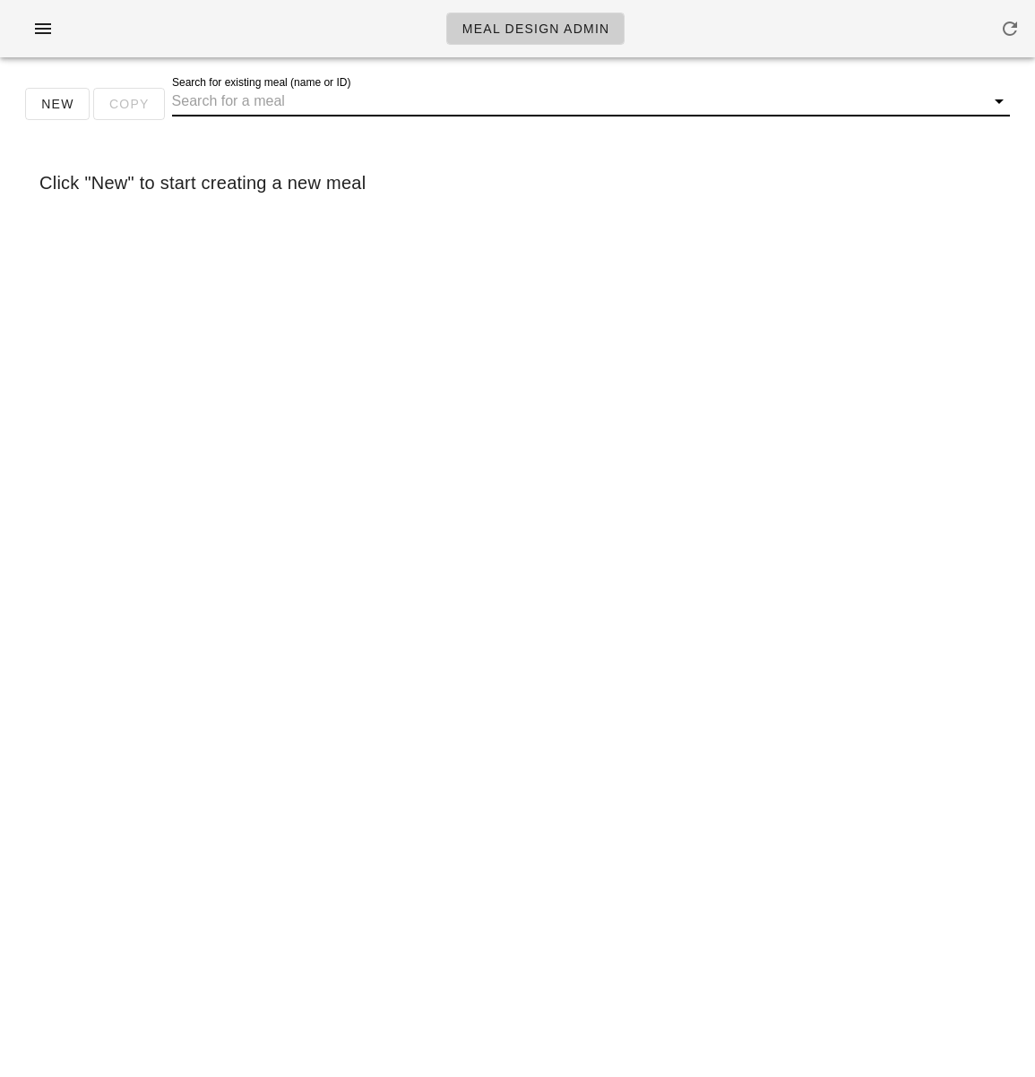
click at [231, 93] on input "Search for existing meal (name or ID)" at bounding box center [576, 101] width 809 height 29
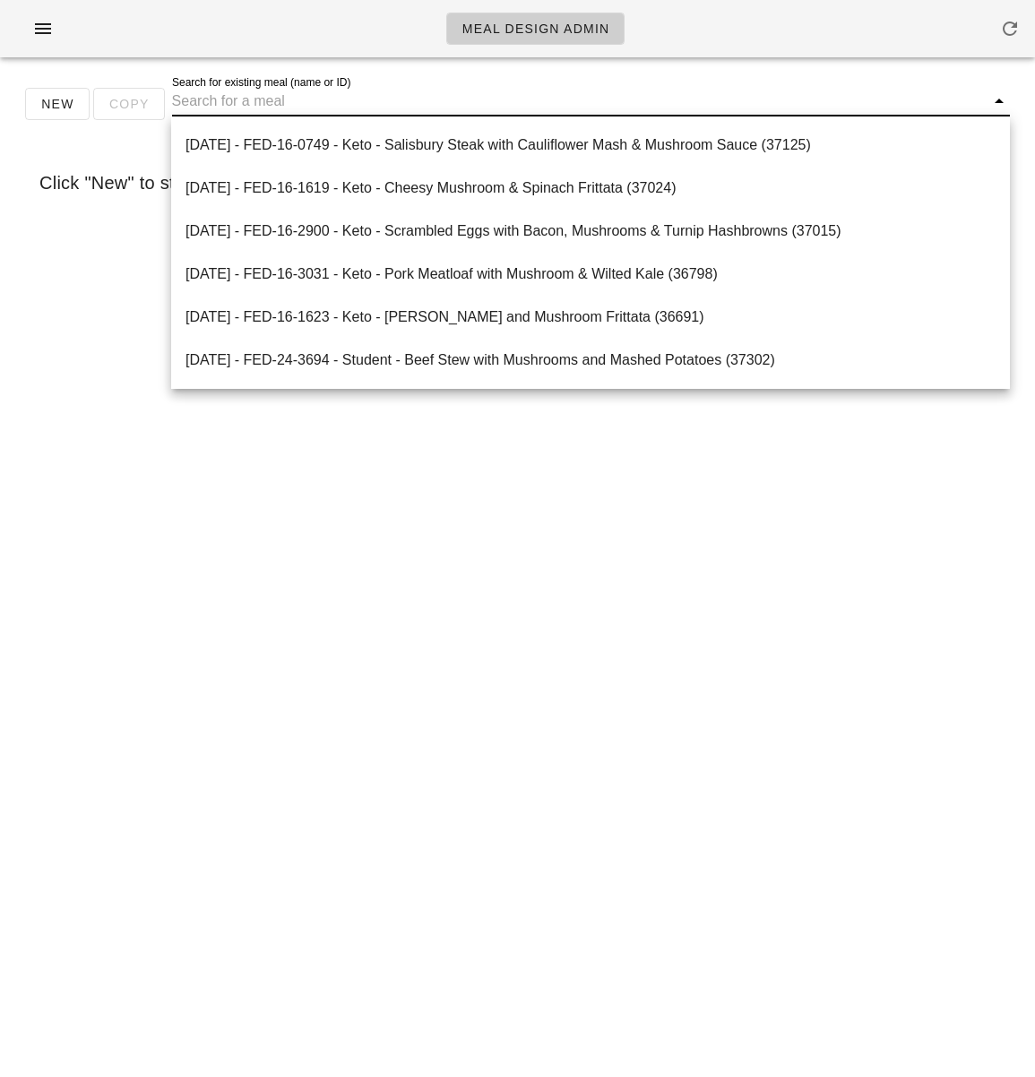
paste input "36104"
type input "36104"
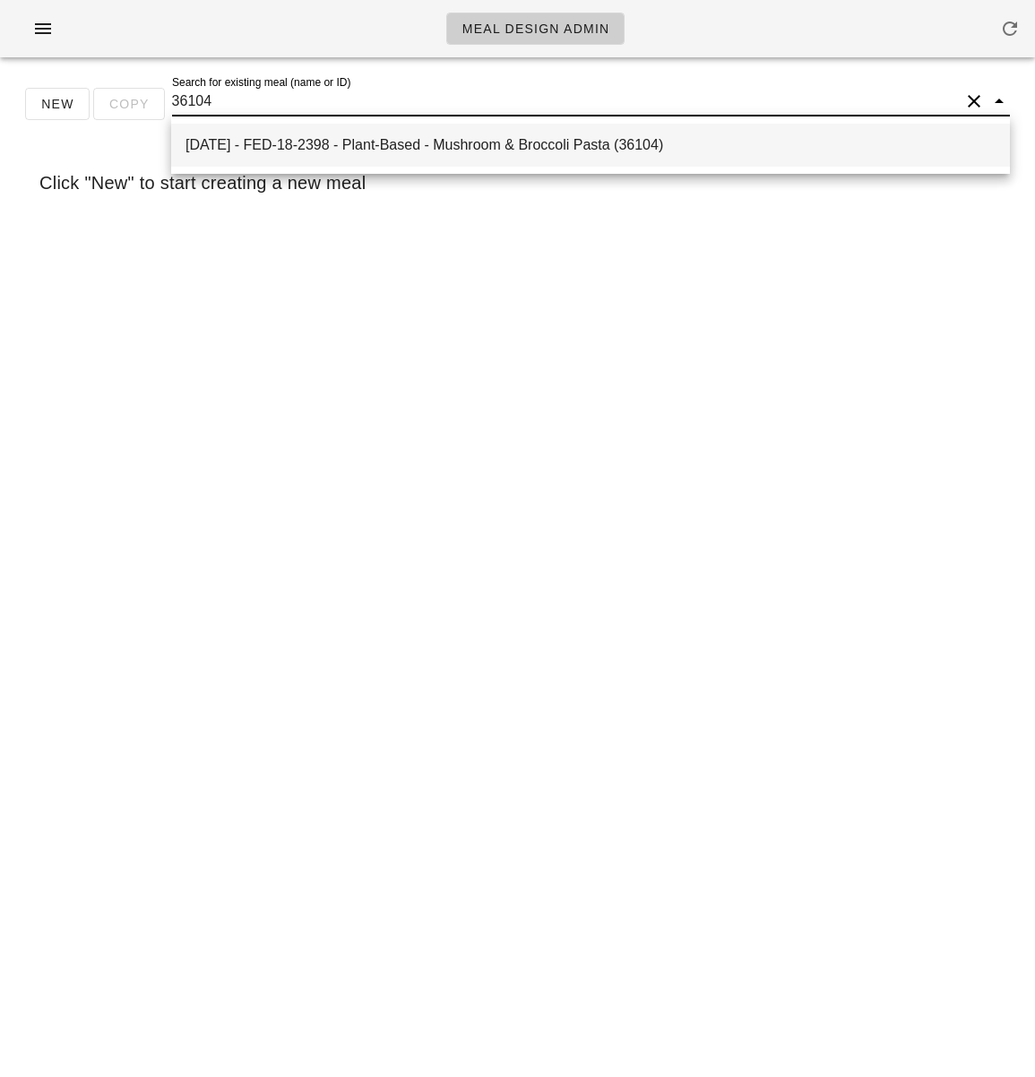
click at [356, 150] on div "2025-09-16 - FED-18-2398 - Plant-Based - Mushroom & Broccoli Pasta (36104)" at bounding box center [590, 144] width 810 height 17
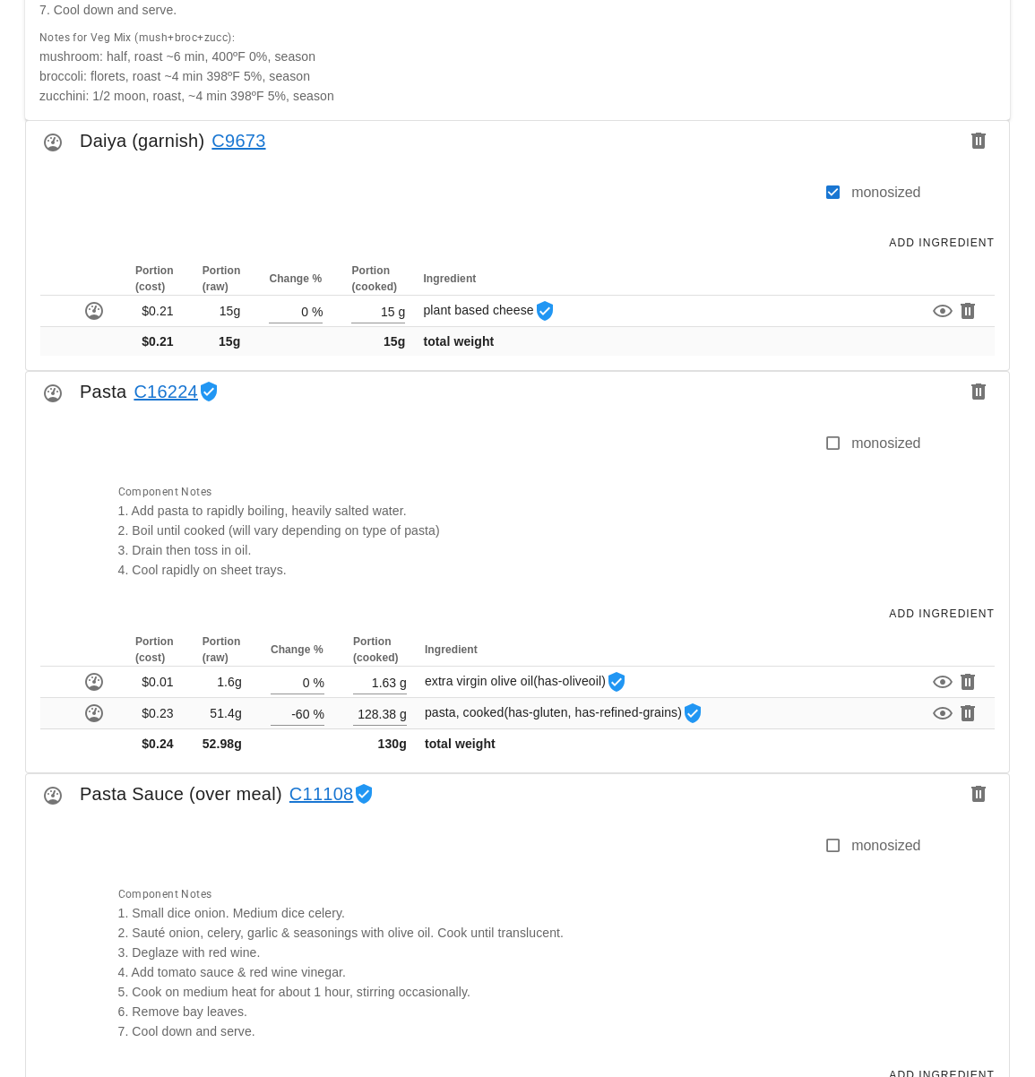
scroll to position [1002, 0]
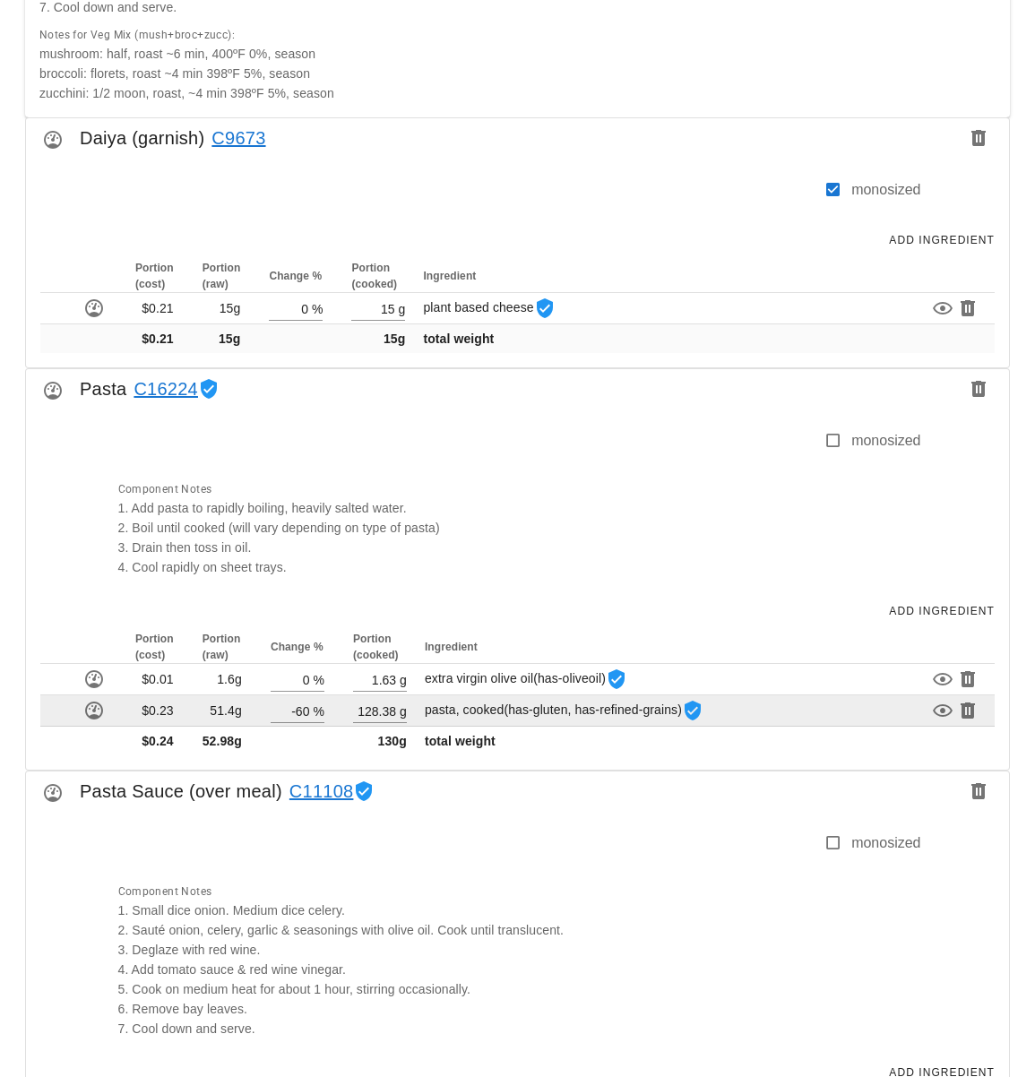
click at [657, 711] on span "(has-gluten, has-refined-grains)" at bounding box center [592, 709] width 178 height 14
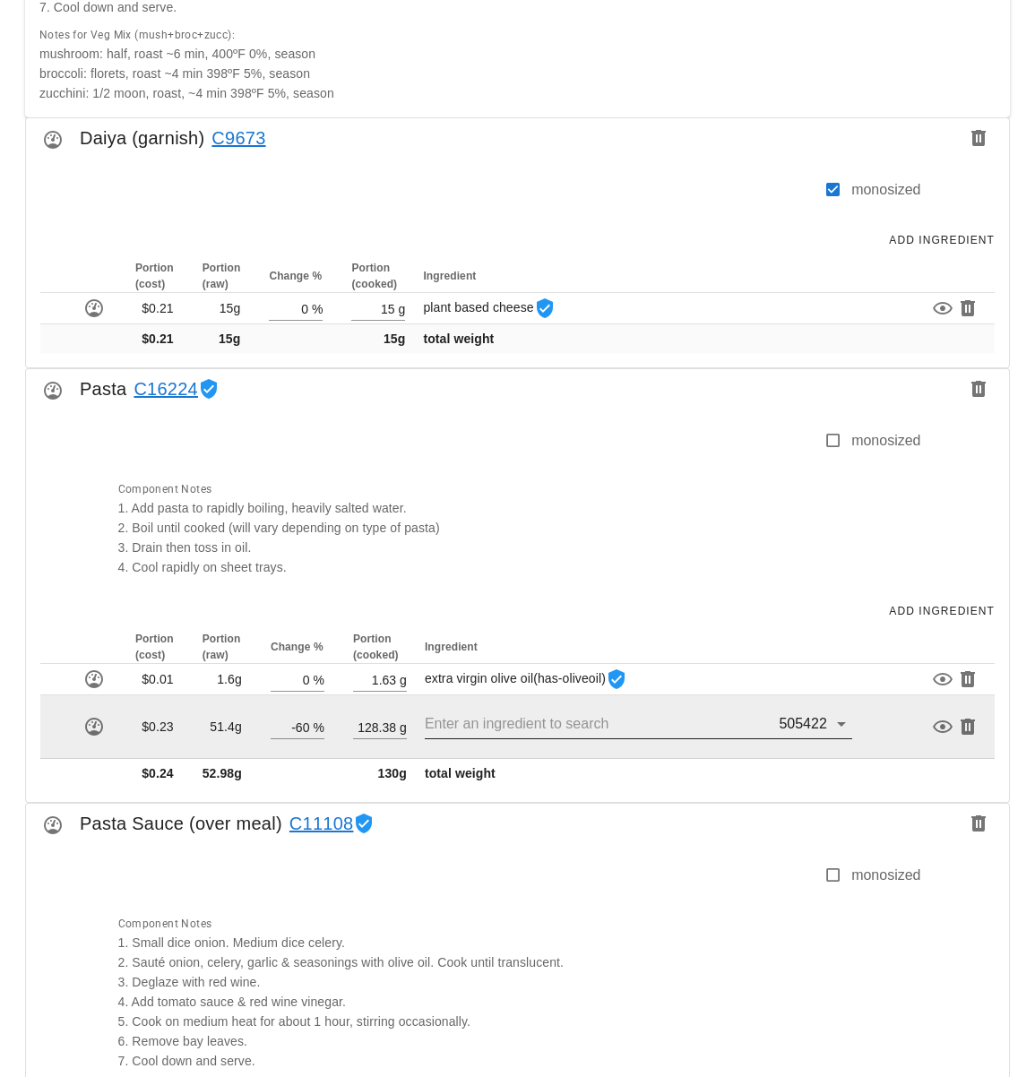
drag, startPoint x: 767, startPoint y: 721, endPoint x: 821, endPoint y: 722, distance: 53.8
click at [822, 721] on div "505422" at bounding box center [638, 724] width 427 height 29
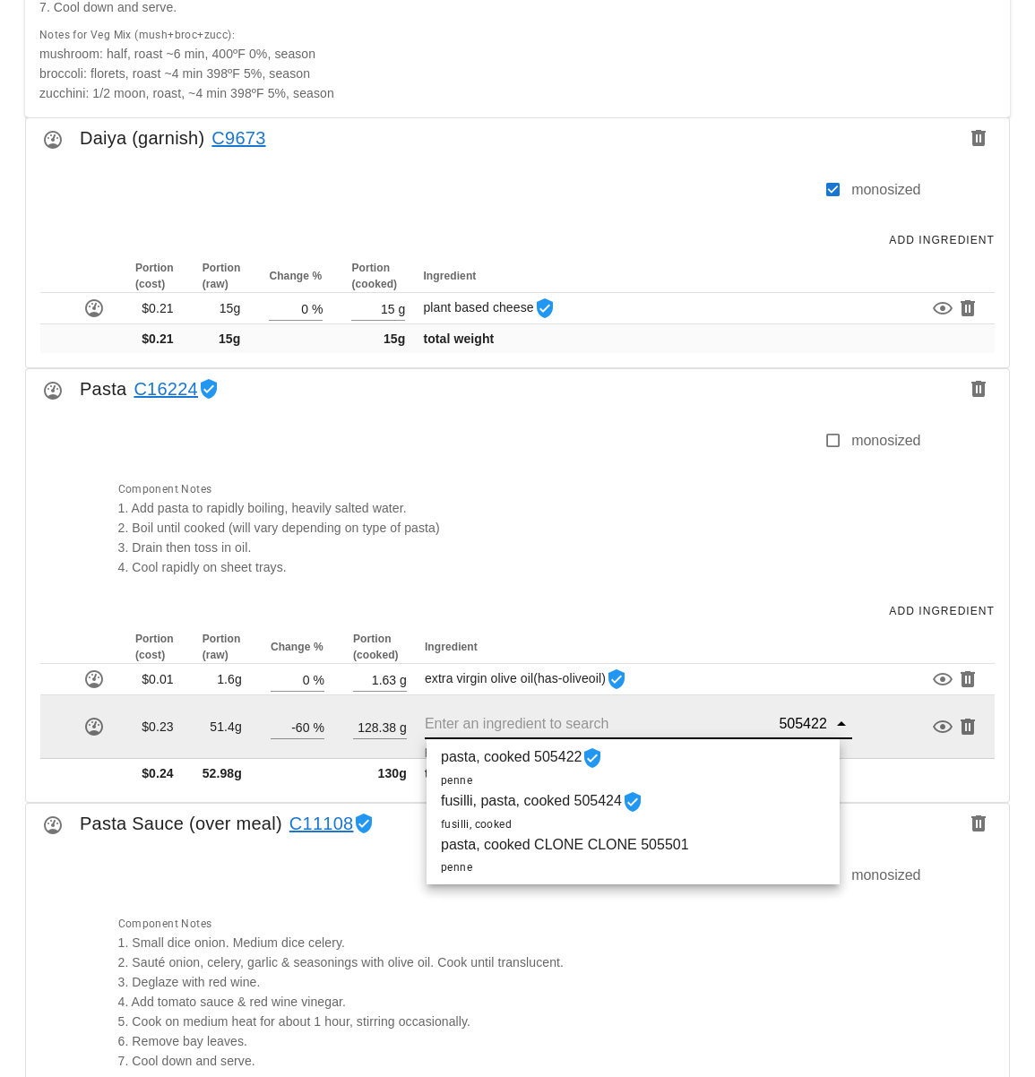
drag, startPoint x: 771, startPoint y: 724, endPoint x: 804, endPoint y: 723, distance: 32.3
click at [804, 723] on div "505422" at bounding box center [800, 724] width 51 height 18
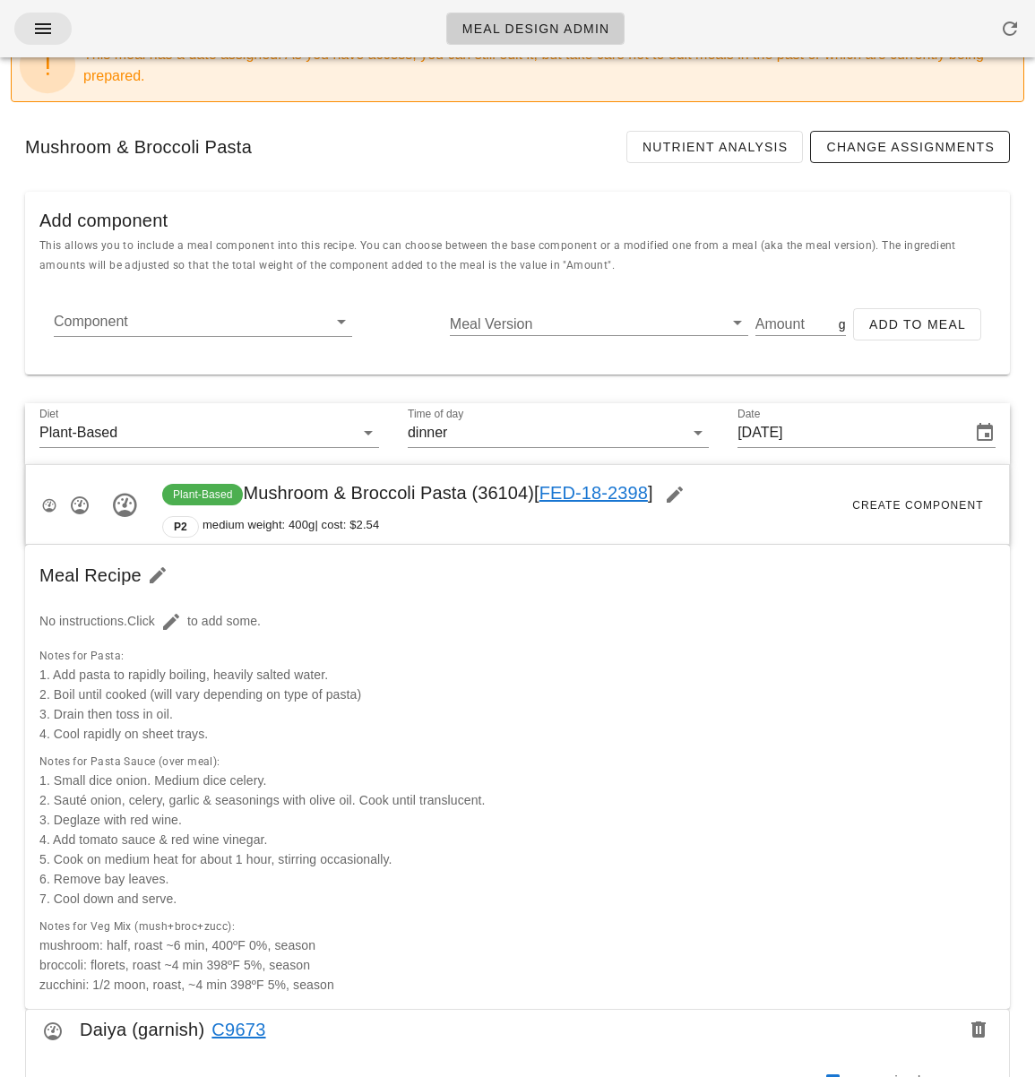
scroll to position [0, 0]
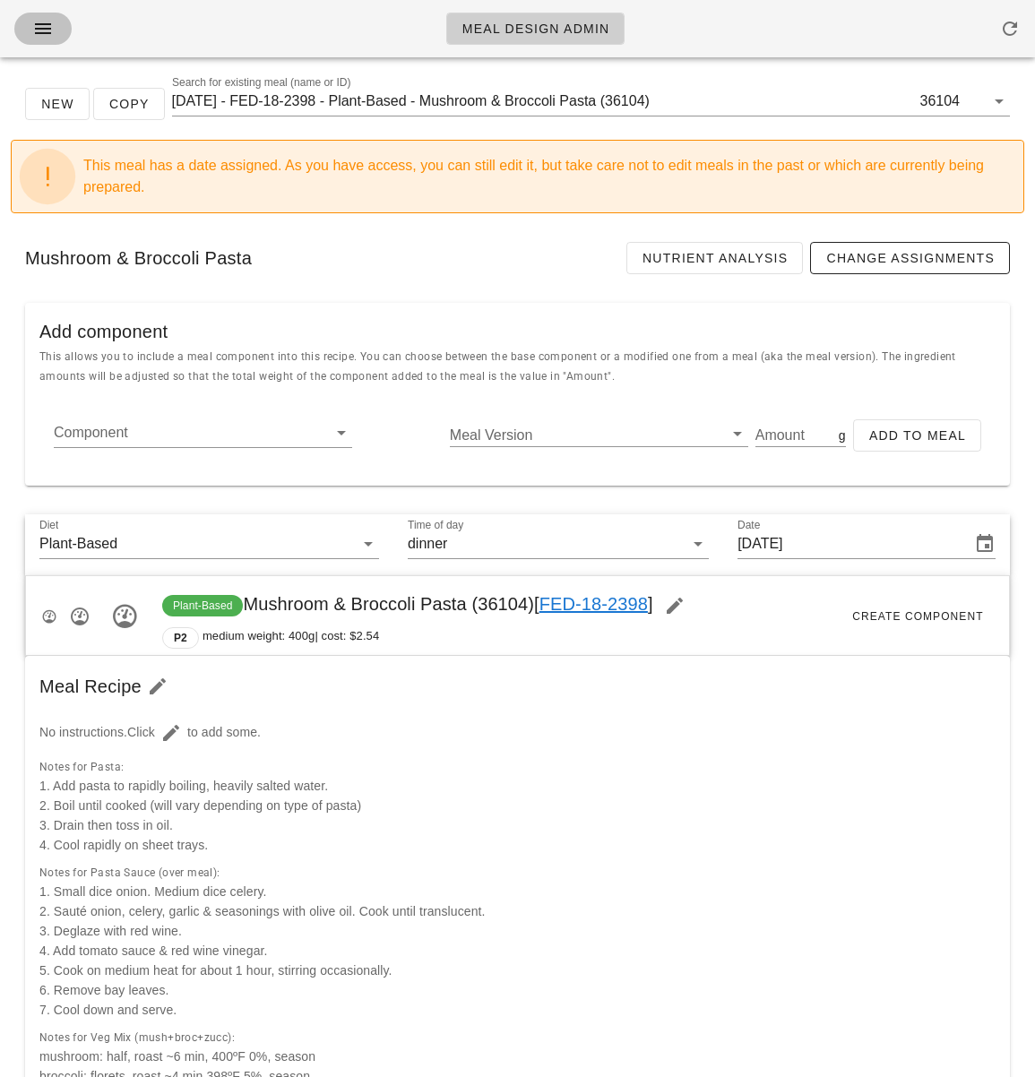
click at [26, 26] on button "button" at bounding box center [42, 29] width 57 height 32
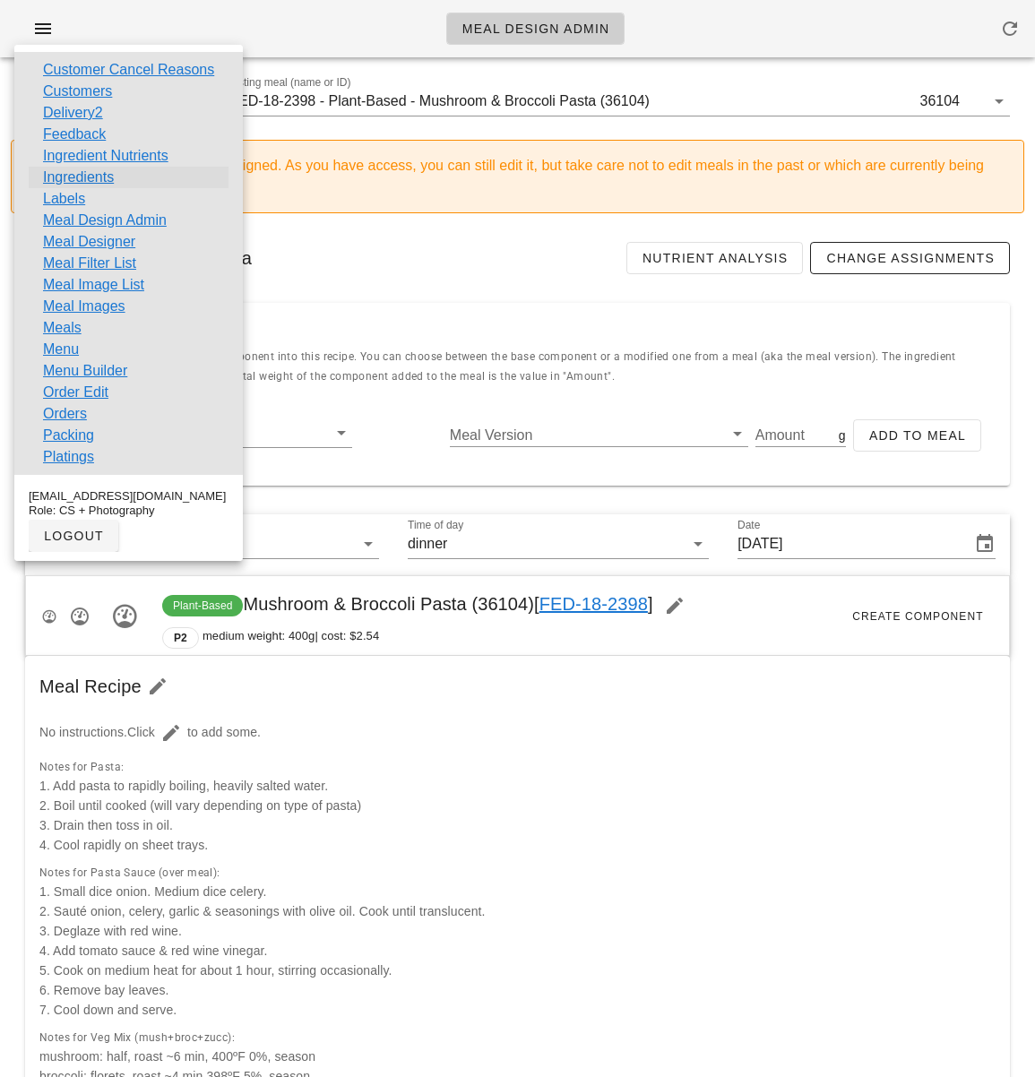
click at [105, 175] on link "Ingredients" at bounding box center [78, 178] width 71 height 22
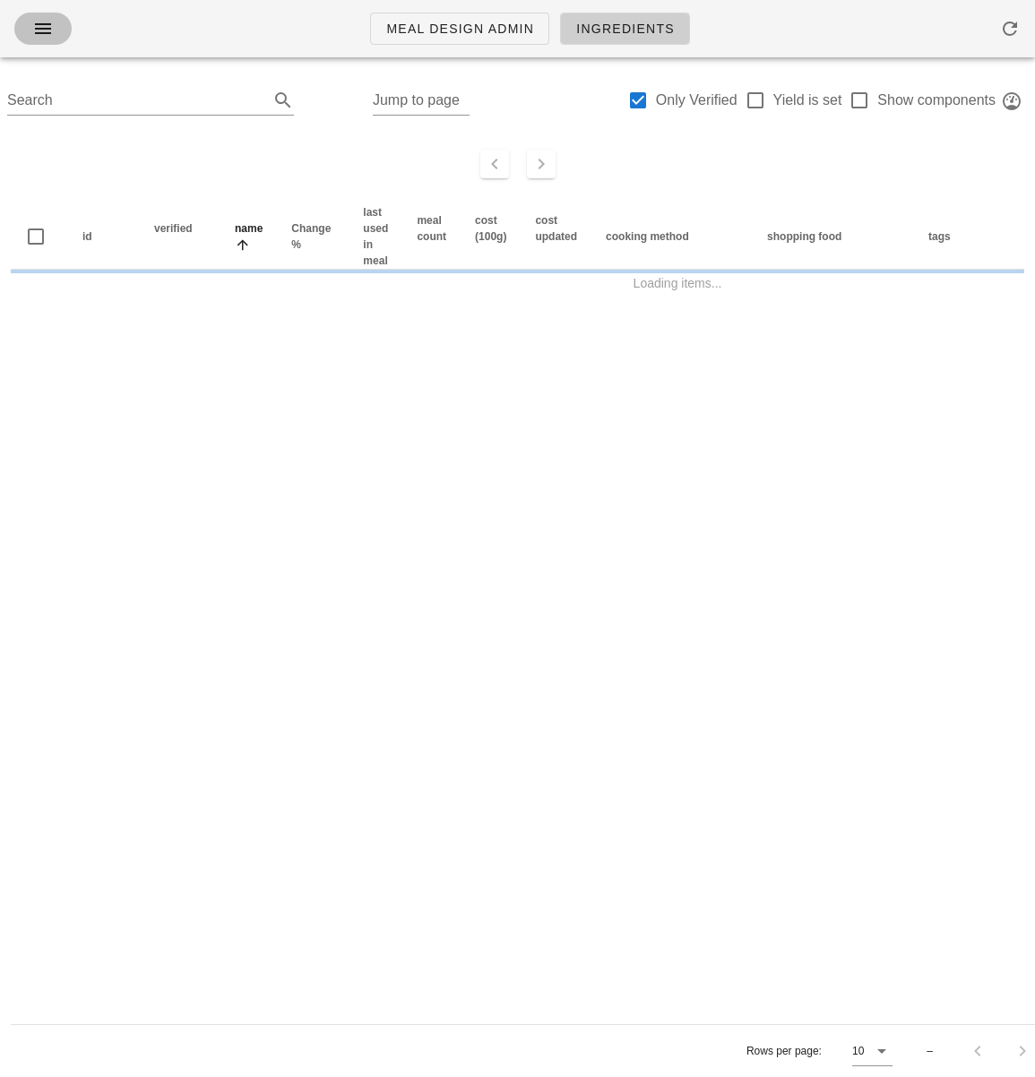
click at [42, 30] on icon "button" at bounding box center [43, 29] width 22 height 22
click at [39, 25] on icon "button" at bounding box center [43, 29] width 22 height 22
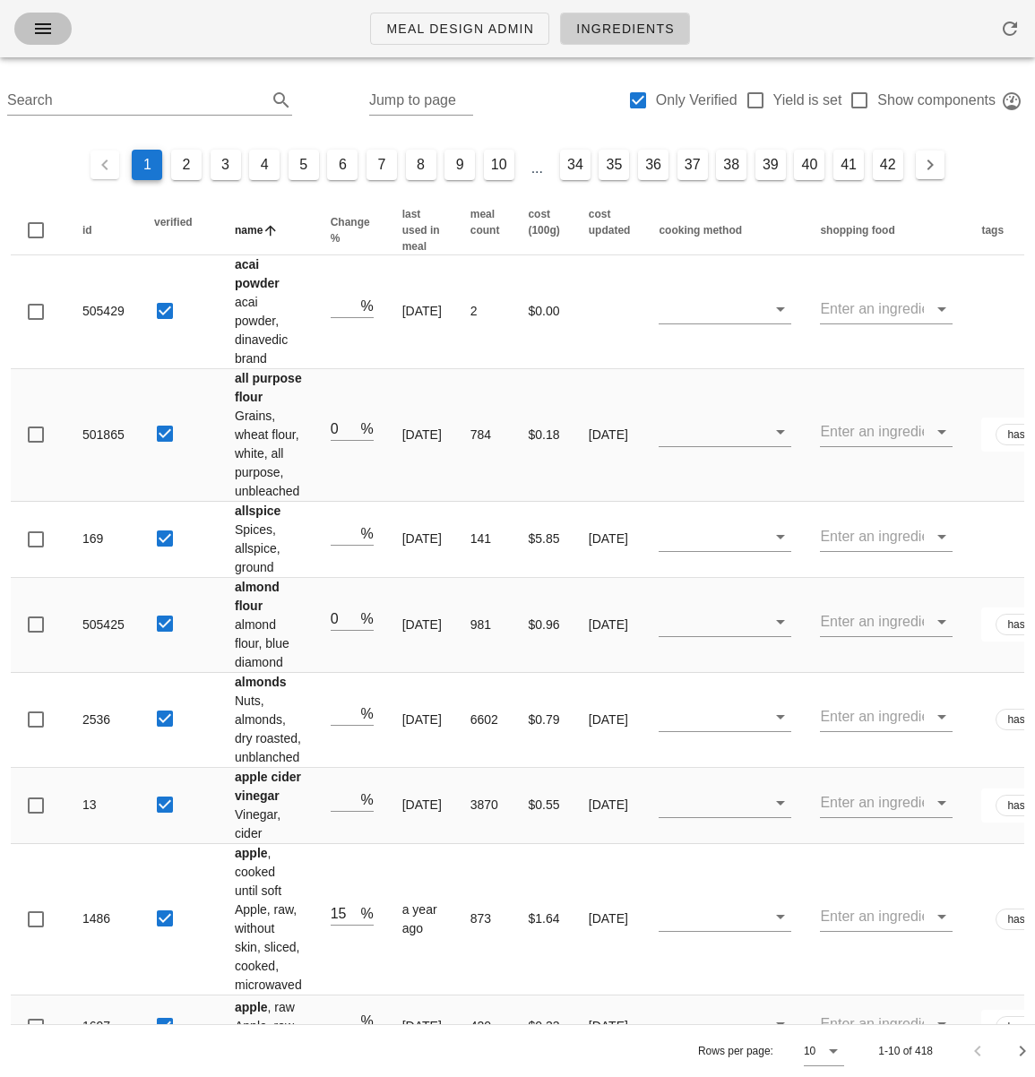
click at [44, 35] on icon "button" at bounding box center [43, 29] width 22 height 22
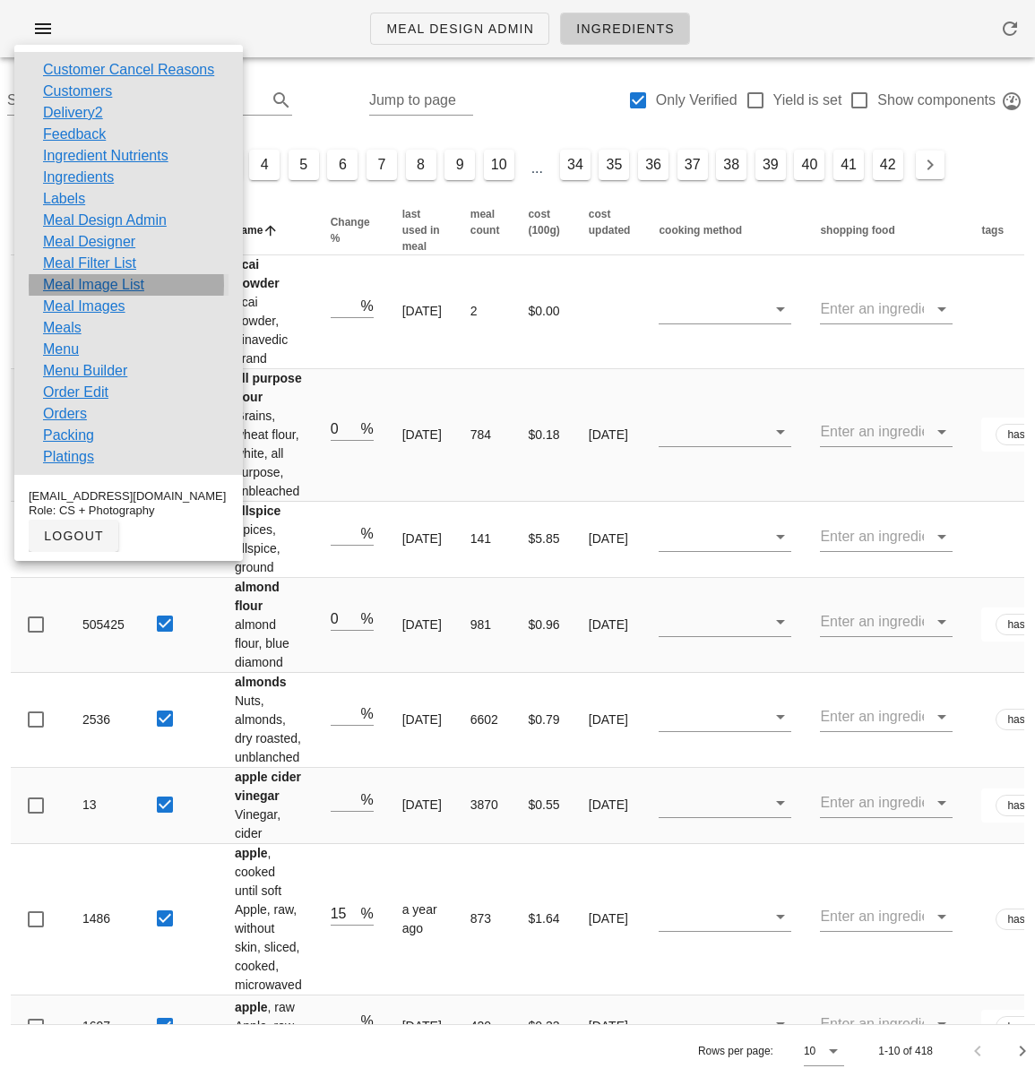
click at [120, 280] on link "Meal Image List" at bounding box center [93, 285] width 101 height 22
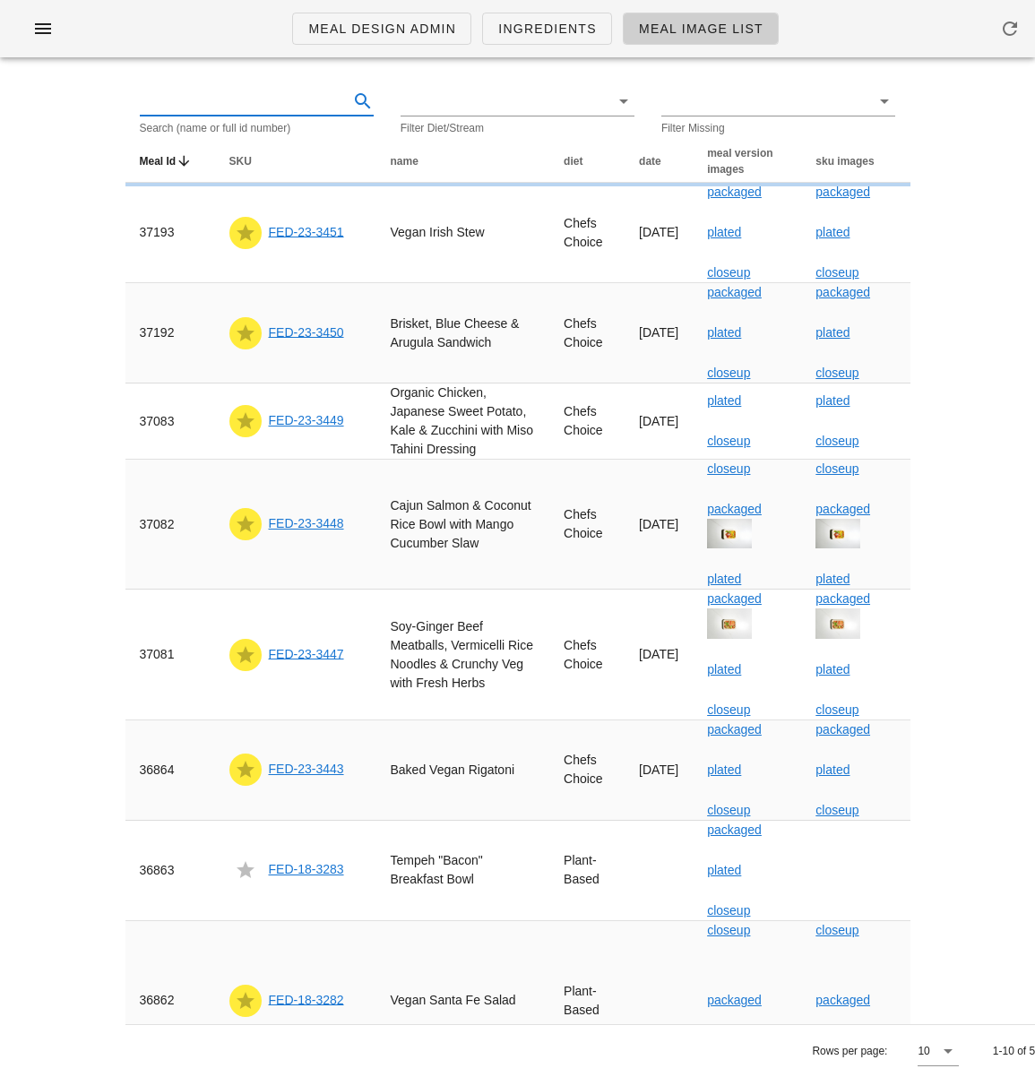
click at [192, 108] on input "text" at bounding box center [243, 101] width 206 height 29
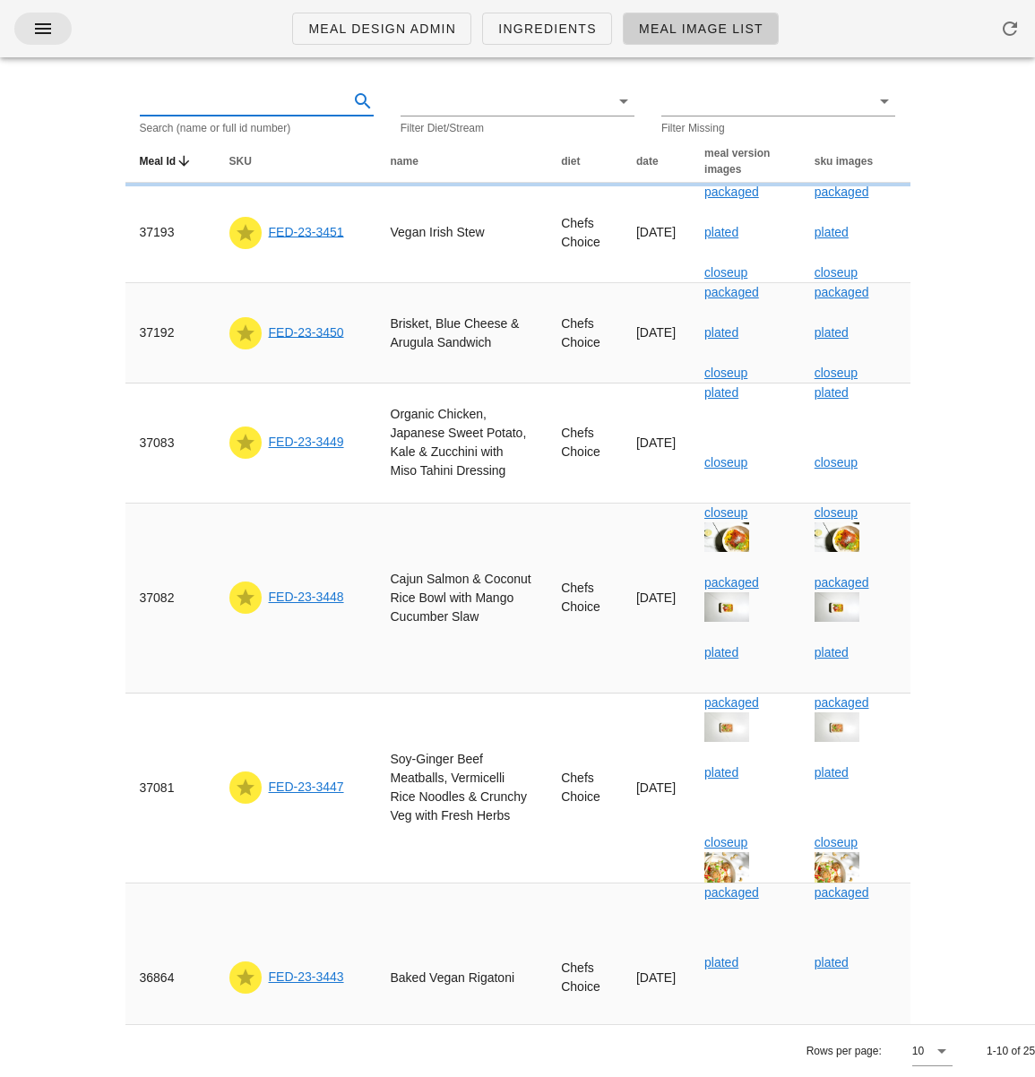
scroll to position [5, 0]
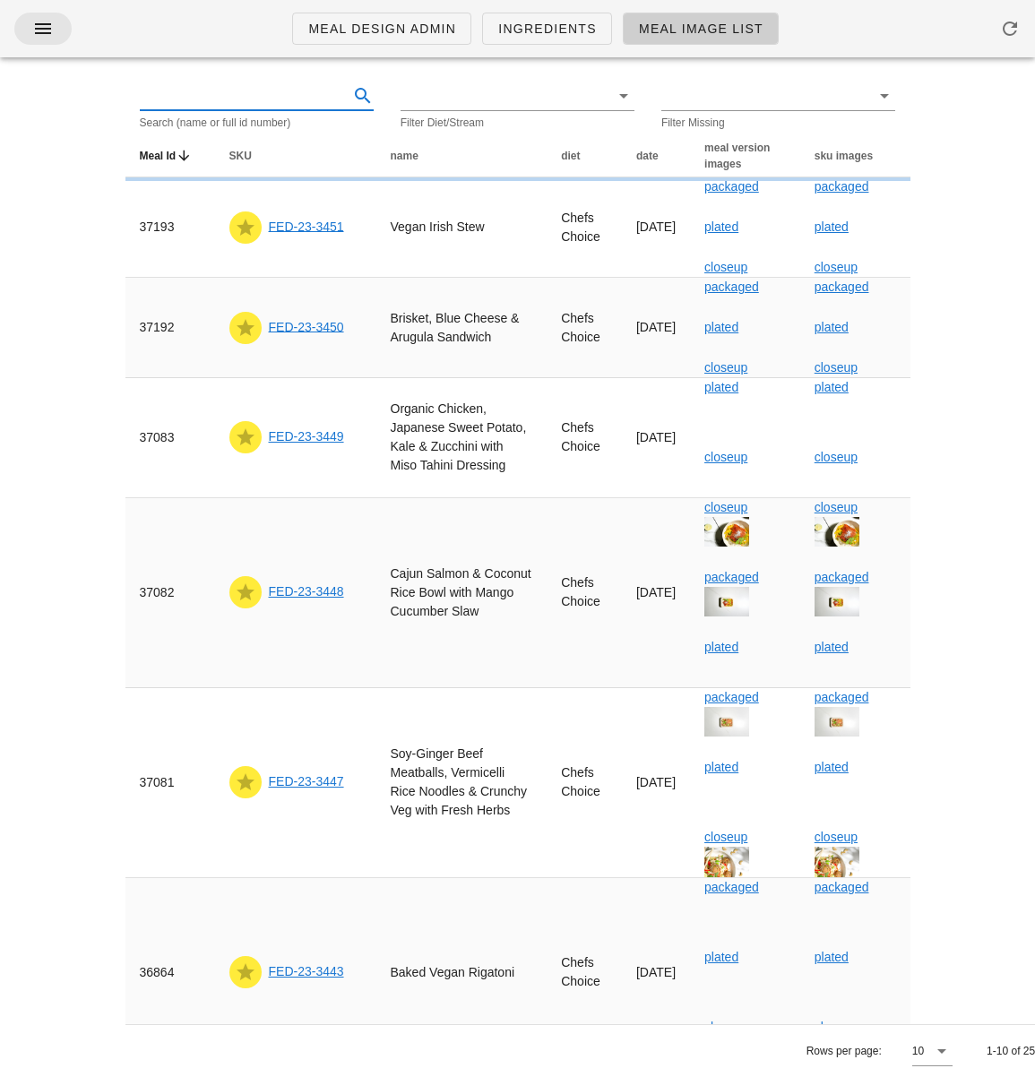
click at [39, 25] on icon "button" at bounding box center [43, 29] width 22 height 22
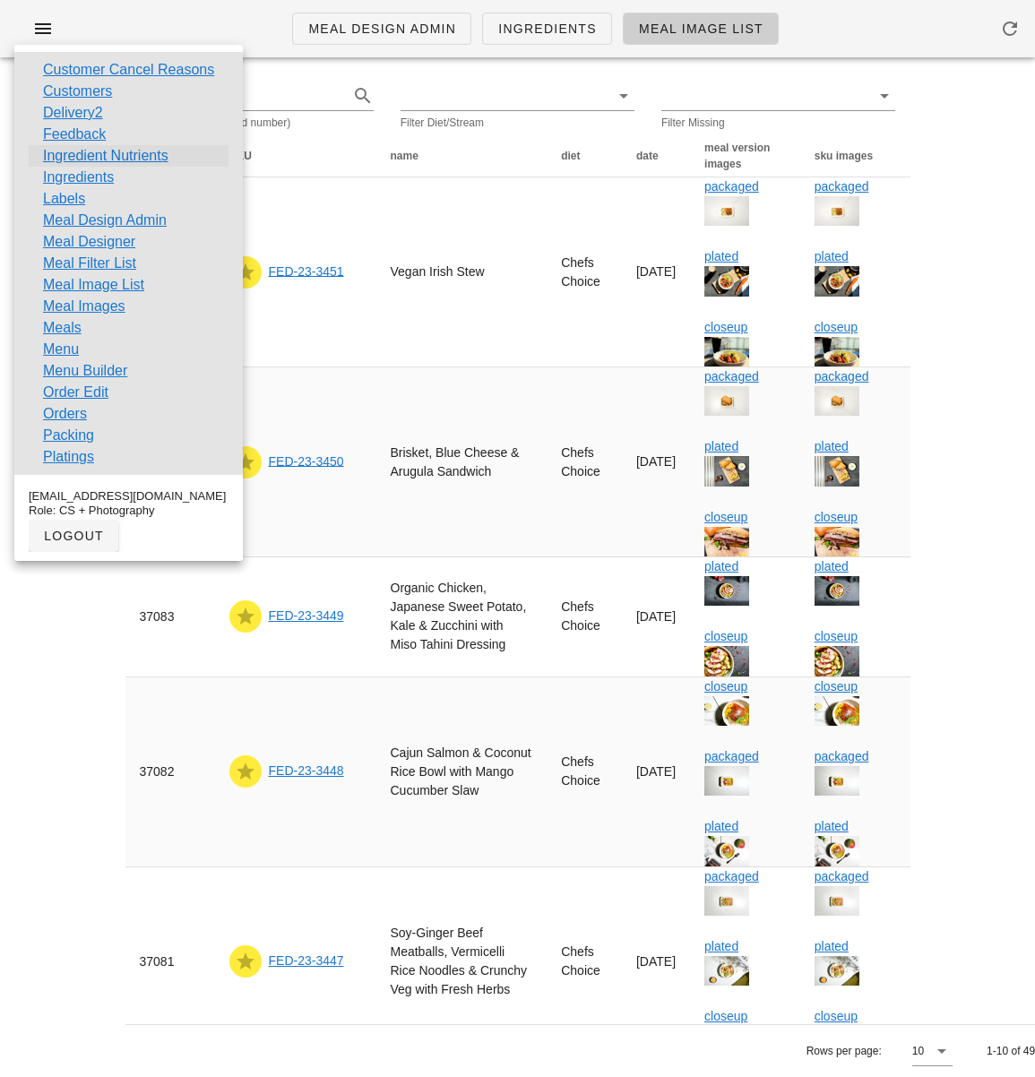
click at [102, 156] on link "Ingredient Nutrients" at bounding box center [105, 156] width 125 height 22
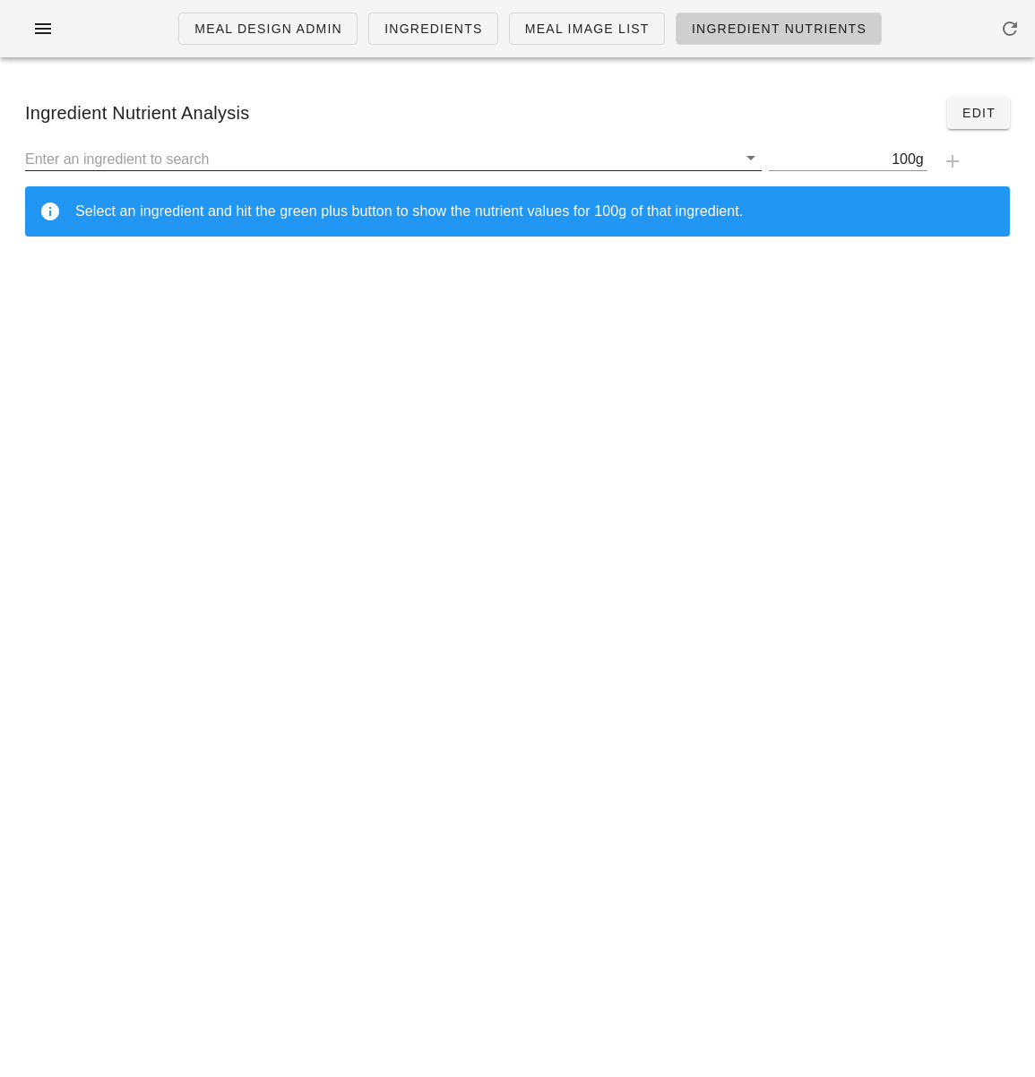
click at [140, 161] on input "text" at bounding box center [380, 158] width 711 height 23
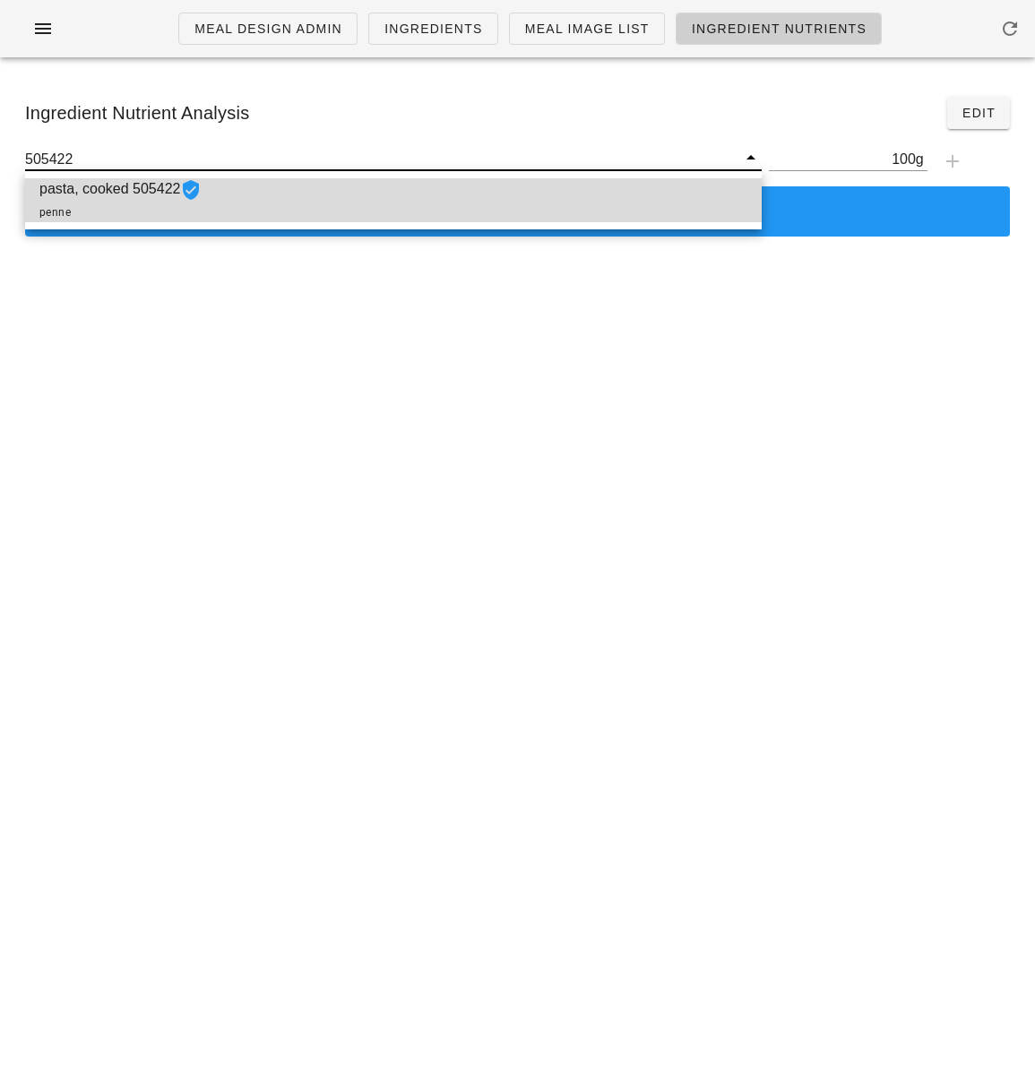
click at [274, 187] on div "pasta, cooked 505422 penne" at bounding box center [393, 200] width 736 height 44
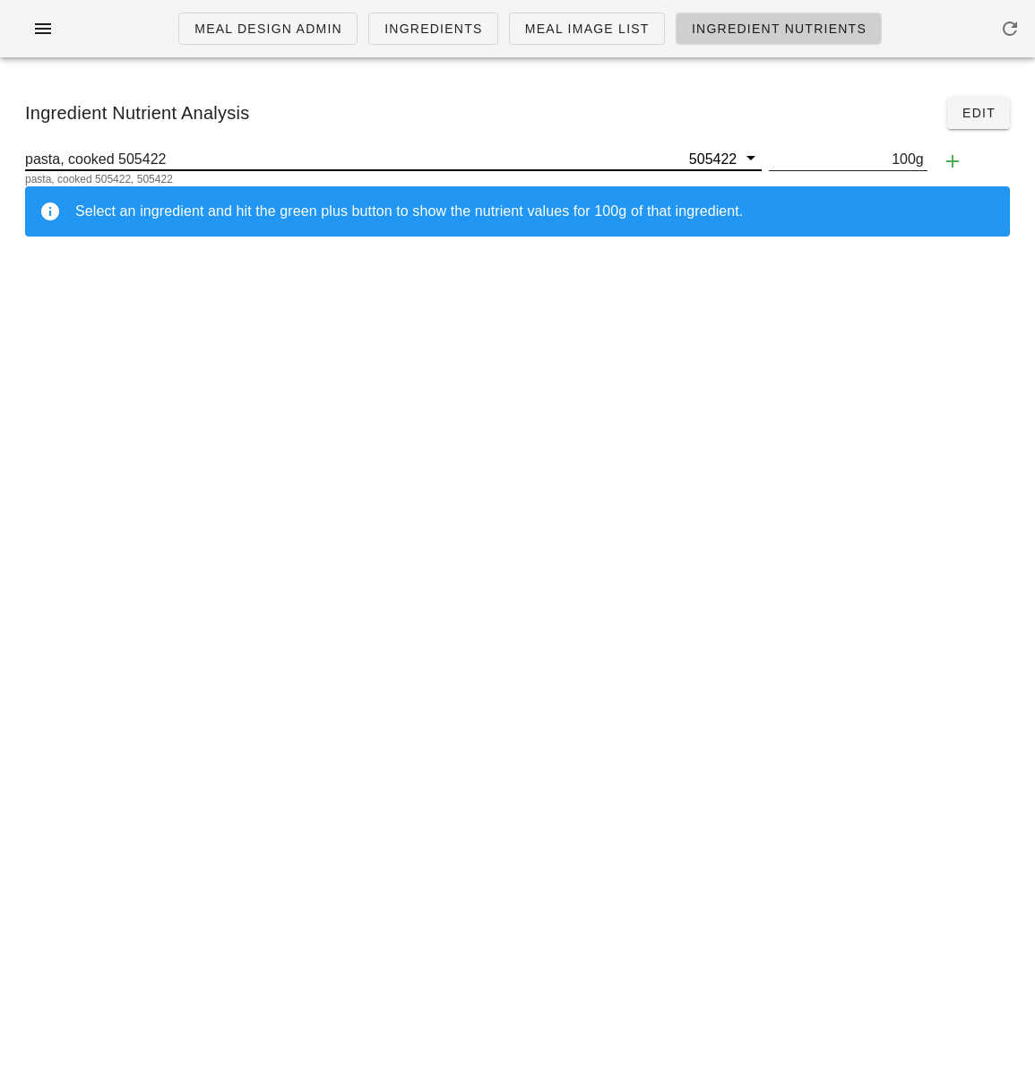
type input "pasta, cooked 505422"
click at [907, 157] on input "100" at bounding box center [842, 158] width 147 height 23
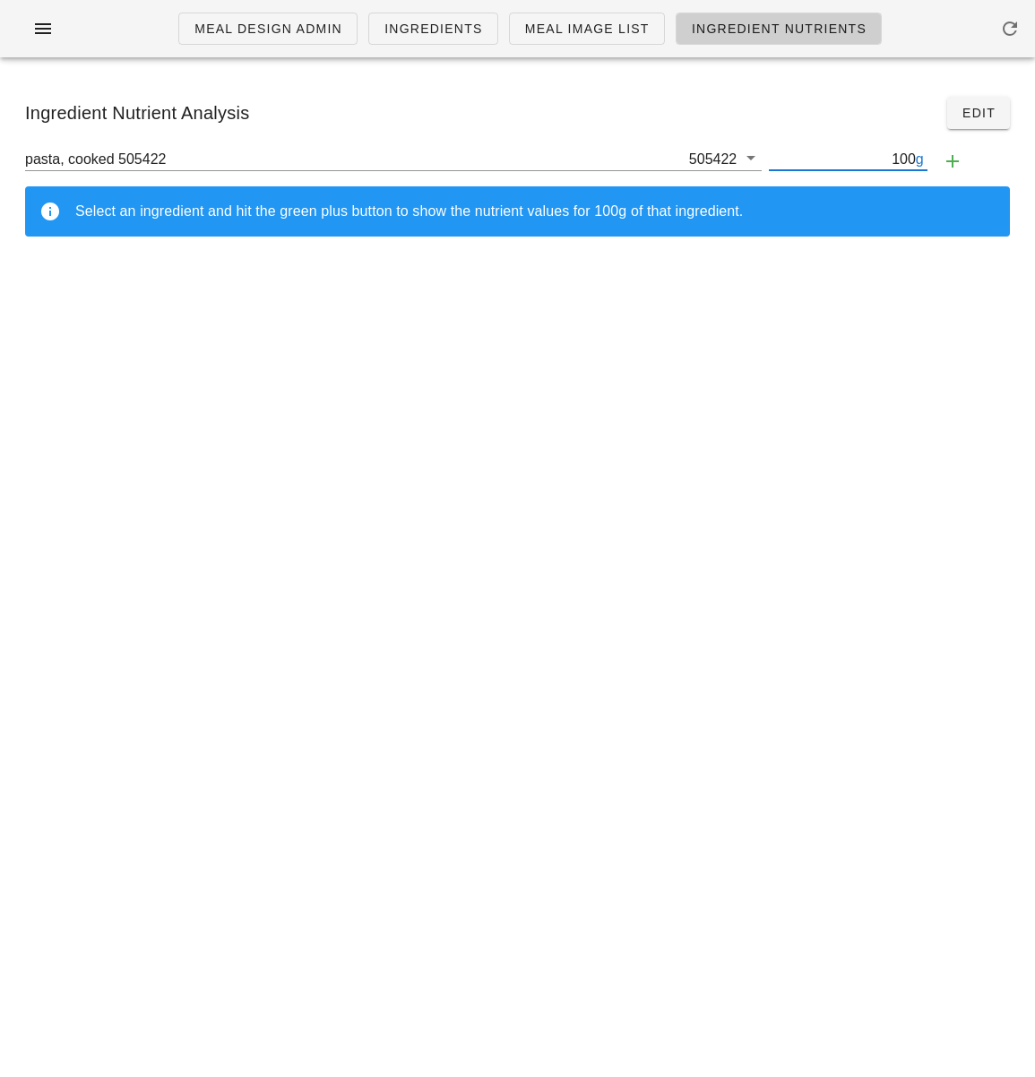
click at [912, 159] on input "100" at bounding box center [842, 158] width 147 height 23
type input "128"
click at [950, 158] on icon "button" at bounding box center [953, 162] width 22 height 22
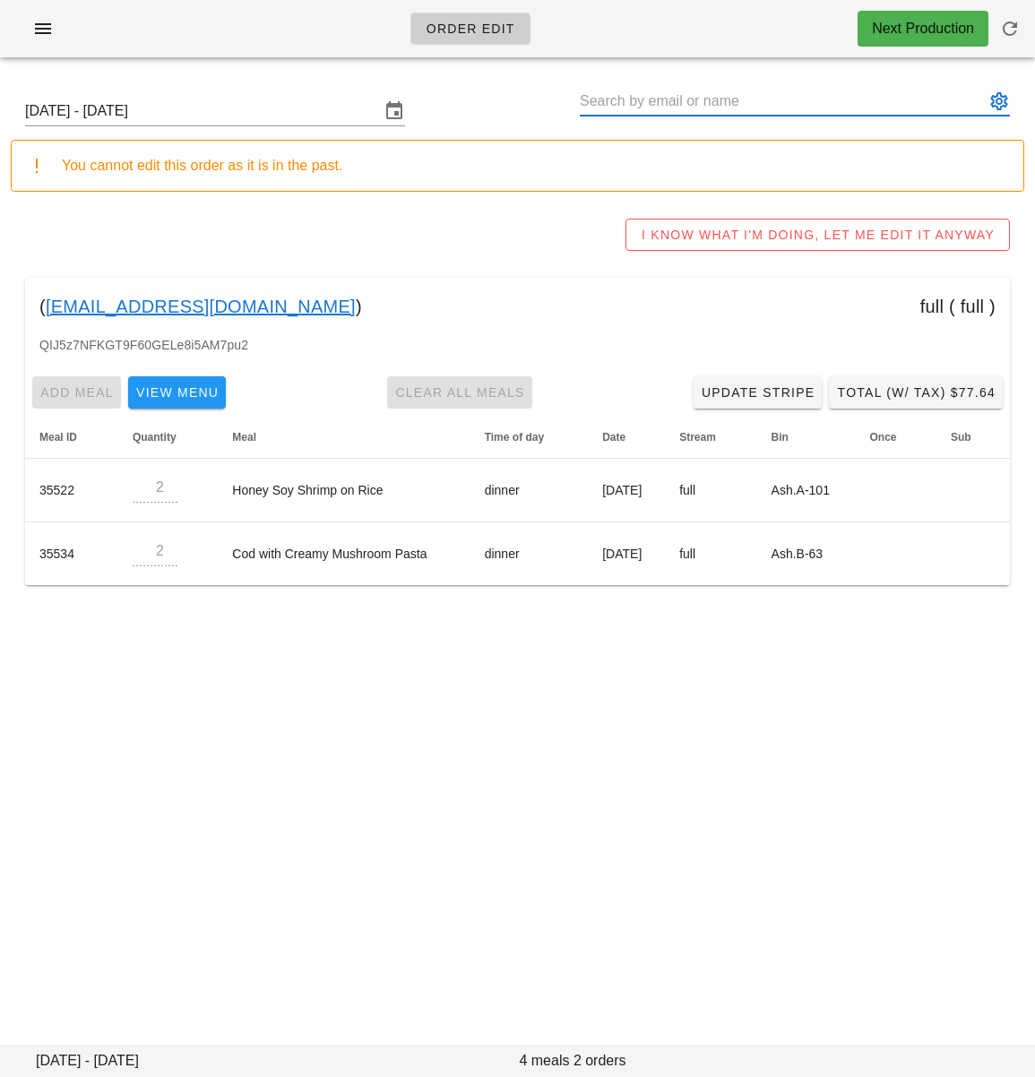
click at [665, 100] on input "text" at bounding box center [782, 101] width 405 height 29
paste input "[EMAIL_ADDRESS][DOMAIN_NAME]"
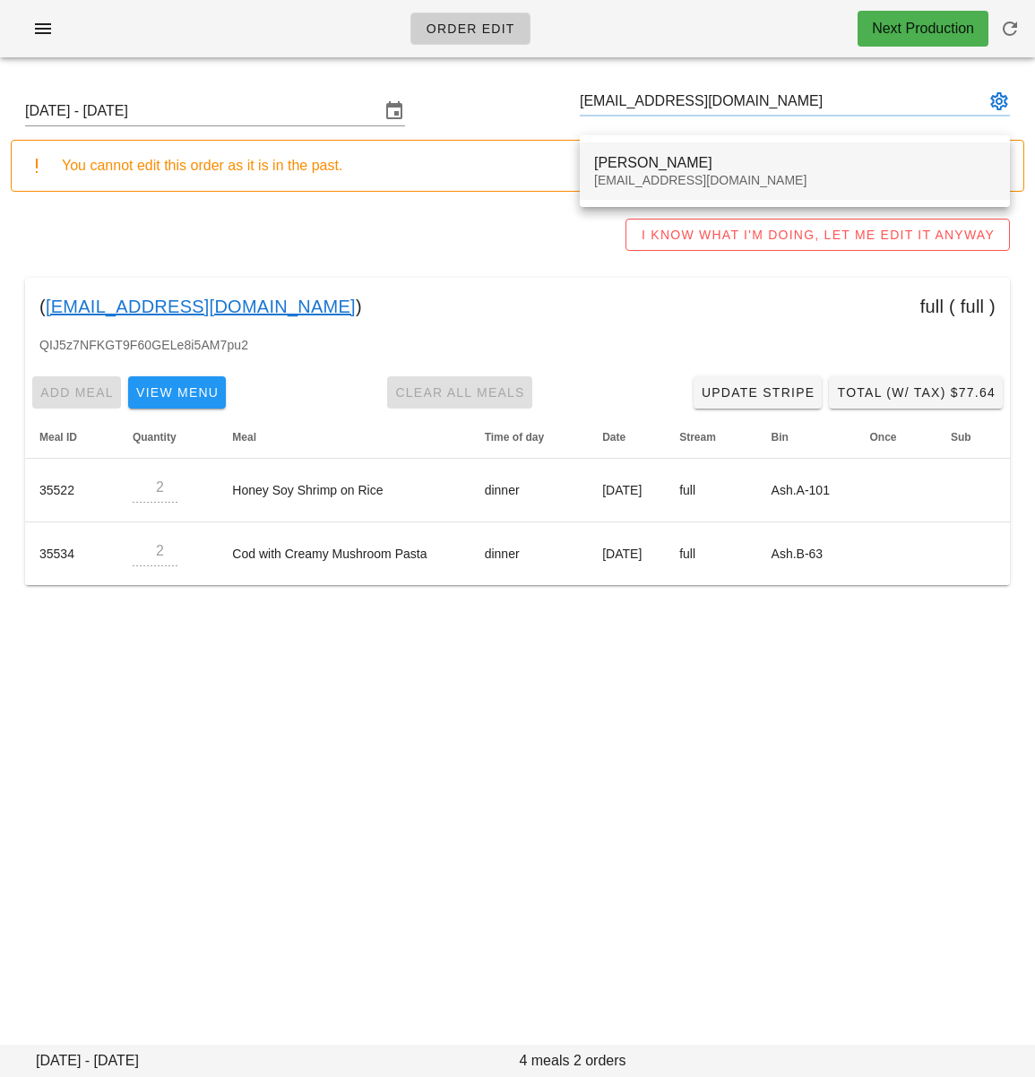
type input "[PERSON_NAME] ([EMAIL_ADDRESS][DOMAIN_NAME])"
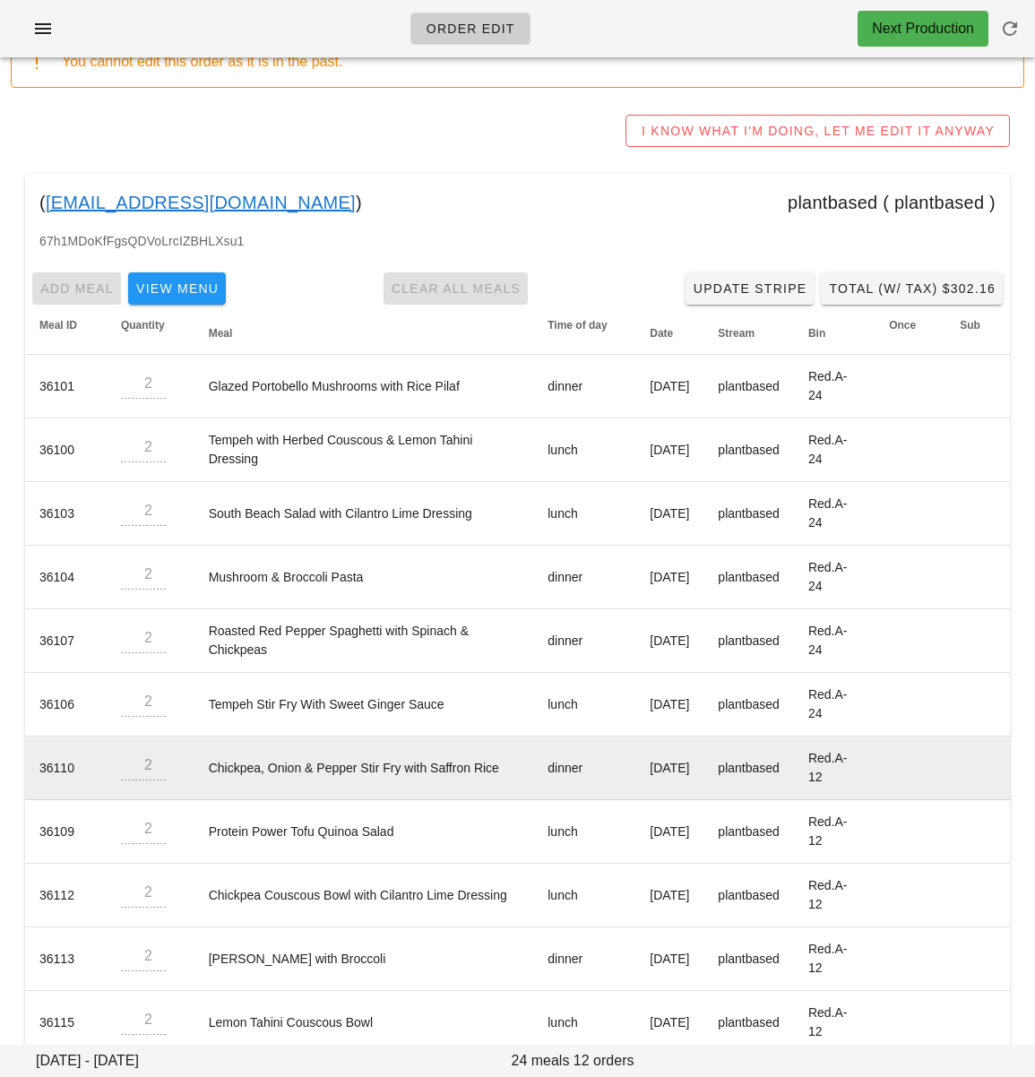
scroll to position [51, 0]
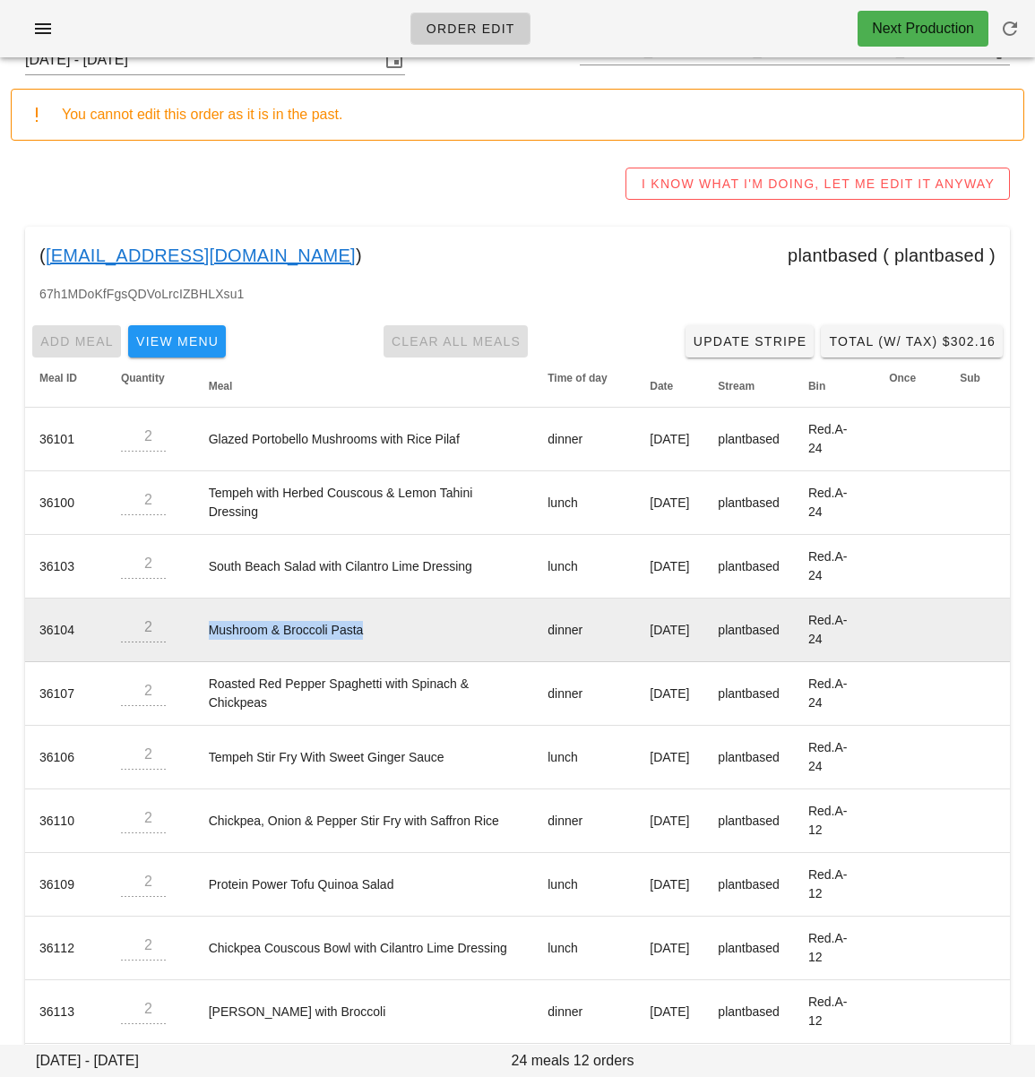
drag, startPoint x: 210, startPoint y: 630, endPoint x: 374, endPoint y: 629, distance: 163.9
click at [395, 626] on td "Mushroom & Broccoli Pasta" at bounding box center [364, 630] width 340 height 64
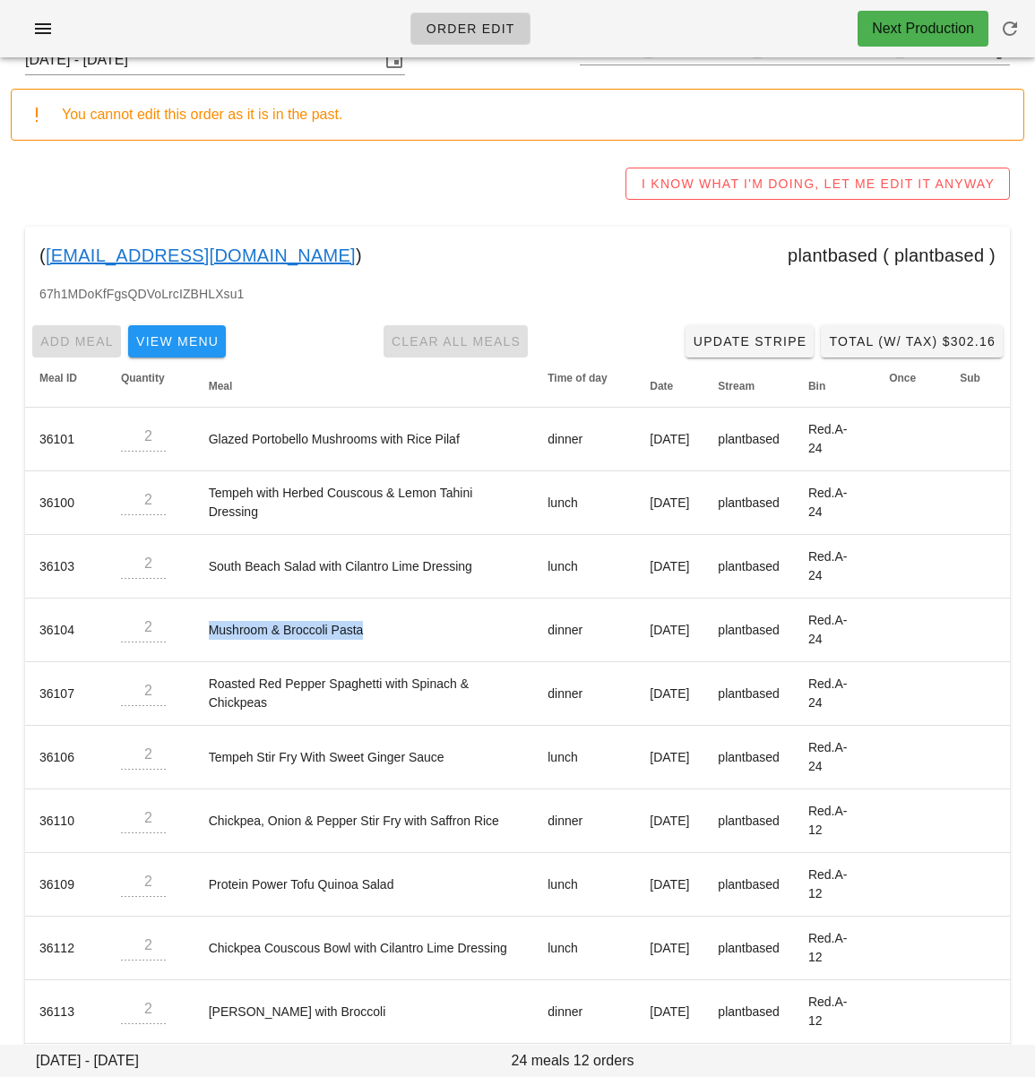
copy td "Mushroom & Broccoli Pasta"
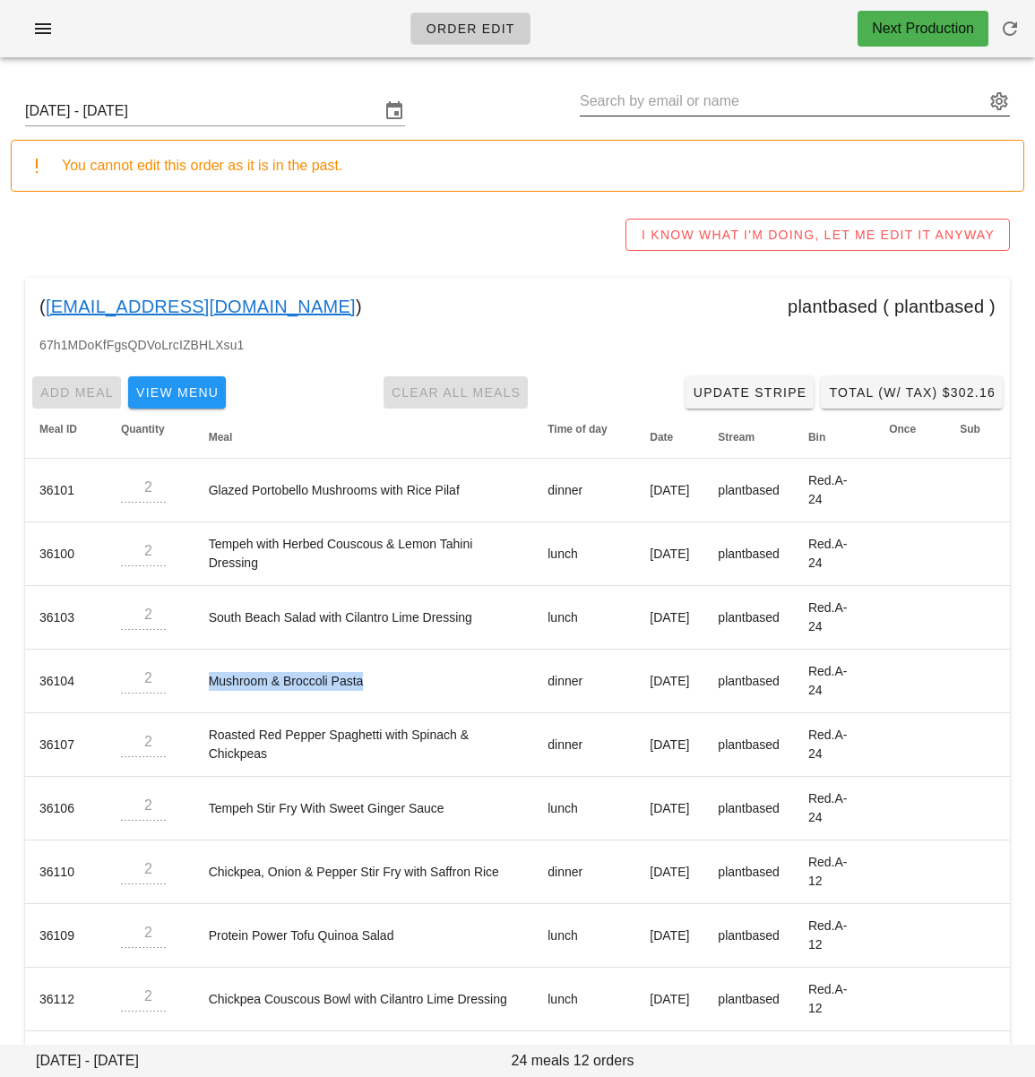
click at [694, 104] on input "text" at bounding box center [782, 101] width 405 height 29
click at [699, 99] on input "text" at bounding box center [782, 101] width 405 height 29
drag, startPoint x: 328, startPoint y: 305, endPoint x: 73, endPoint y: 254, distance: 259.5
click at [44, 312] on div "( [EMAIL_ADDRESS][DOMAIN_NAME] ) plantbased ( plantbased )" at bounding box center [517, 306] width 985 height 57
copy div "[EMAIL_ADDRESS][DOMAIN_NAME] )"
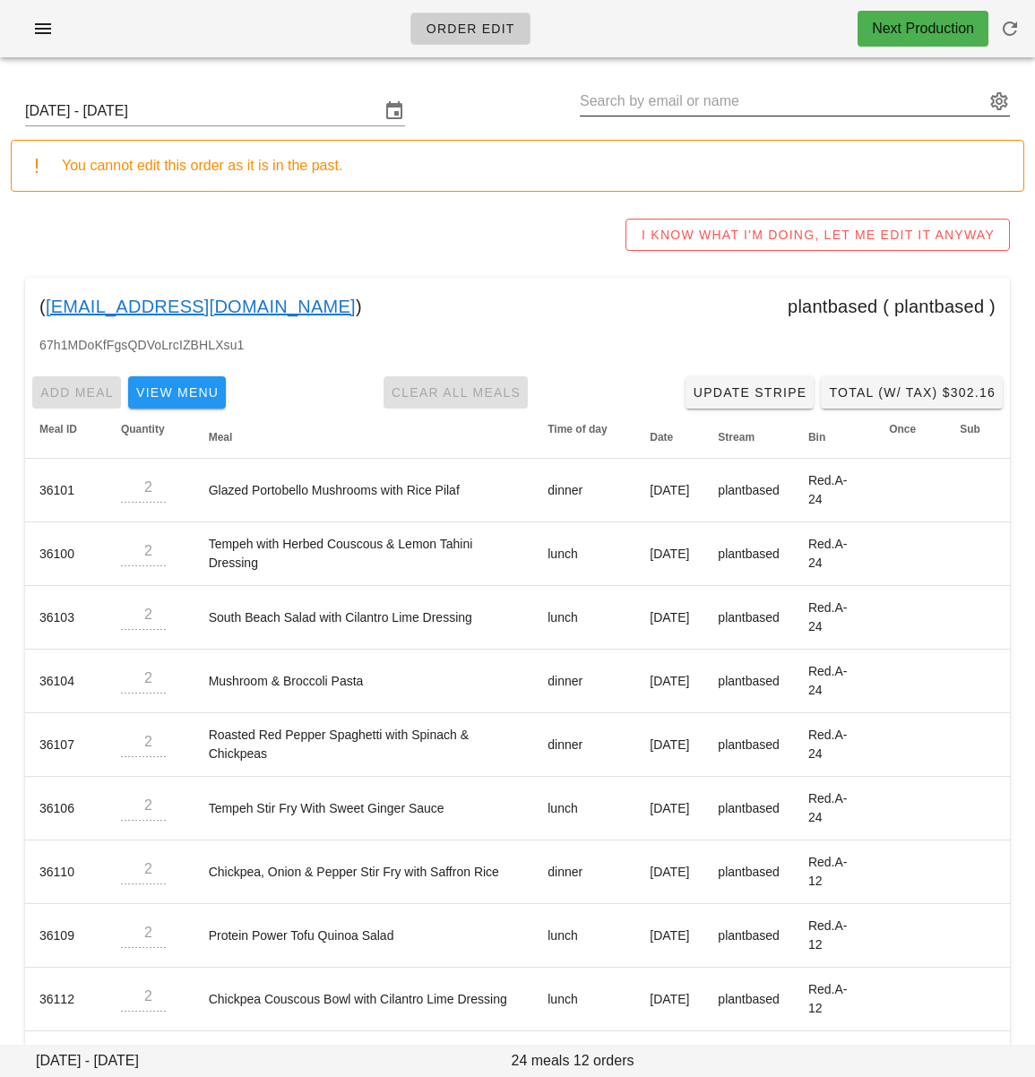
click at [634, 107] on input "text" at bounding box center [782, 101] width 405 height 29
paste input "busybeegold@gmail.com"
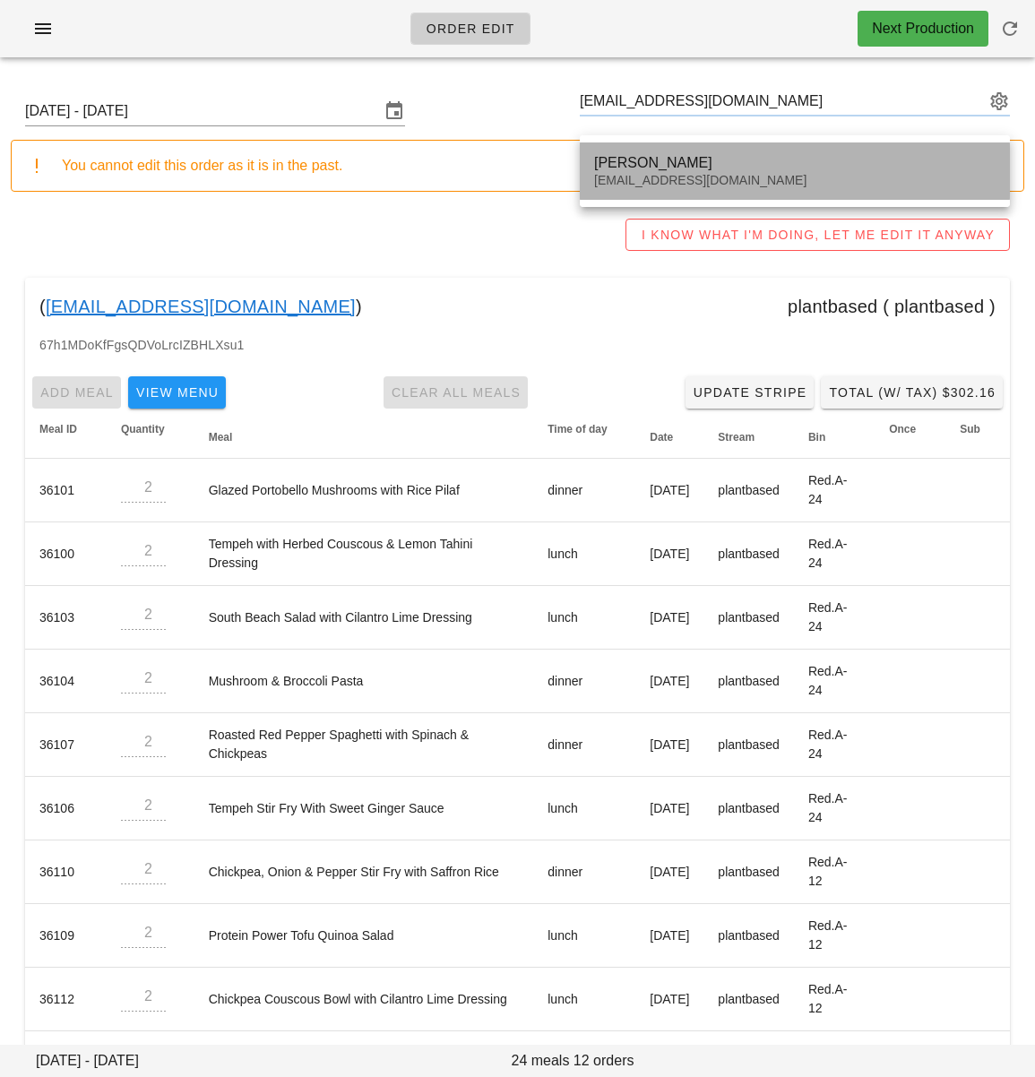
click at [669, 172] on div "Mohamud Rahim busybeegold@gmail.com" at bounding box center [794, 171] width 401 height 56
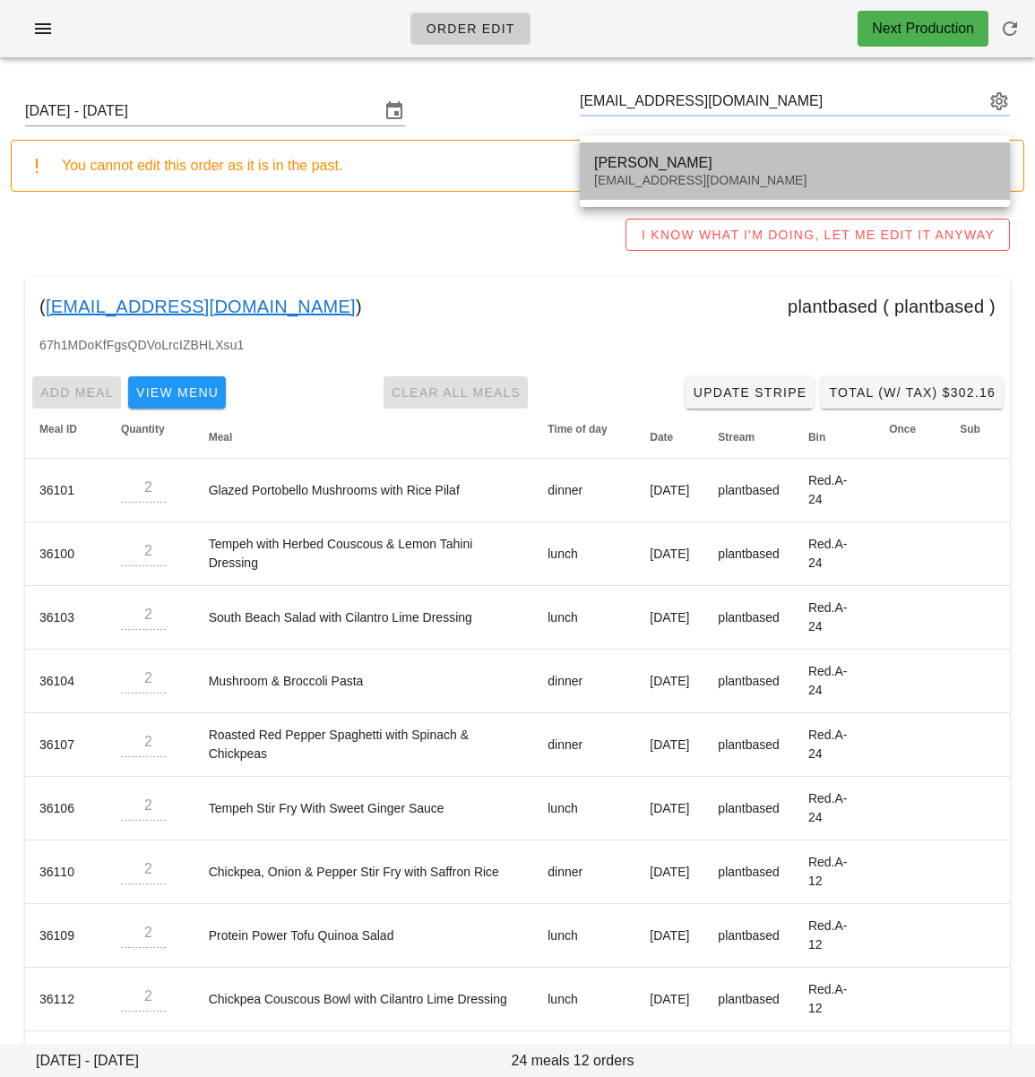
type input "Mohamud Rahim (busybeegold@gmail.com)"
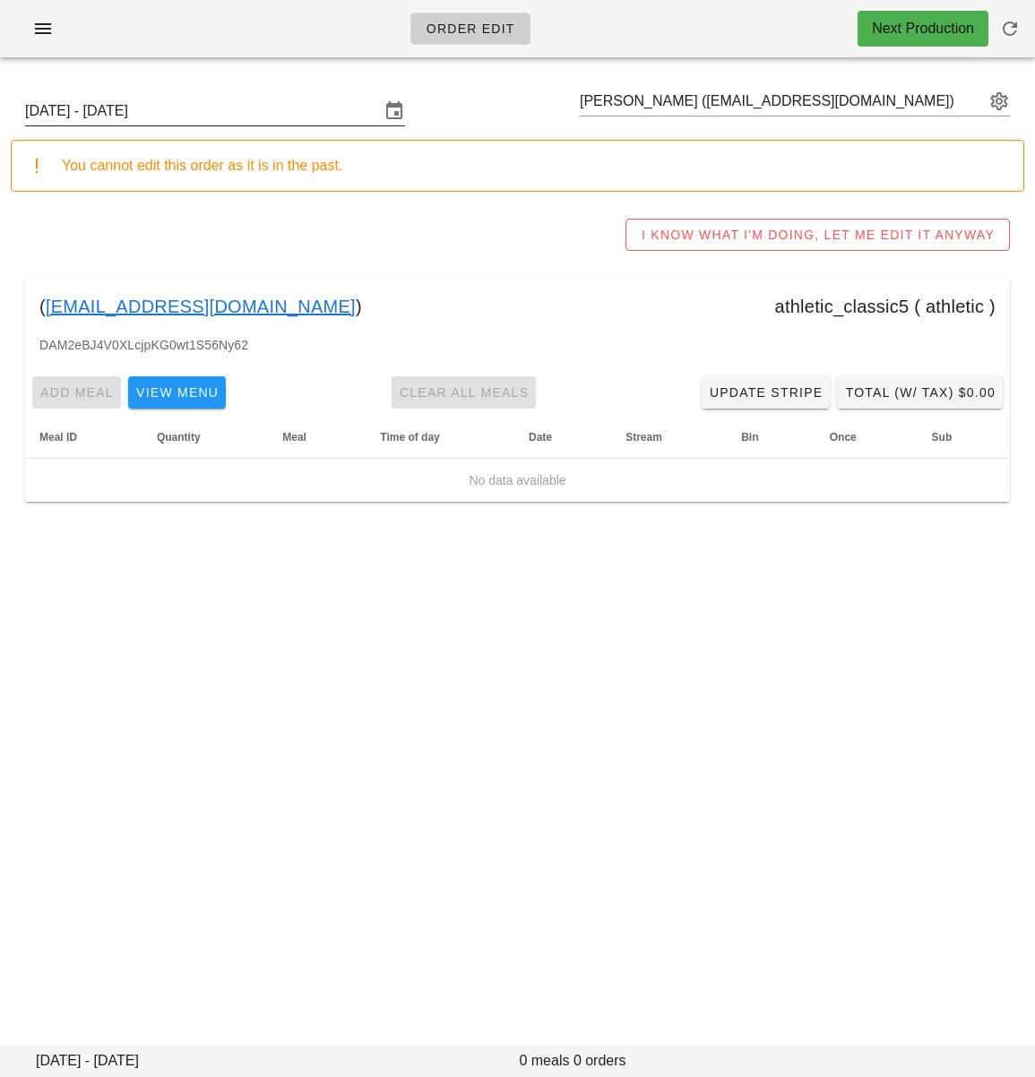
click at [305, 114] on input "Sunday September 14 - Saturday September 20" at bounding box center [202, 111] width 355 height 29
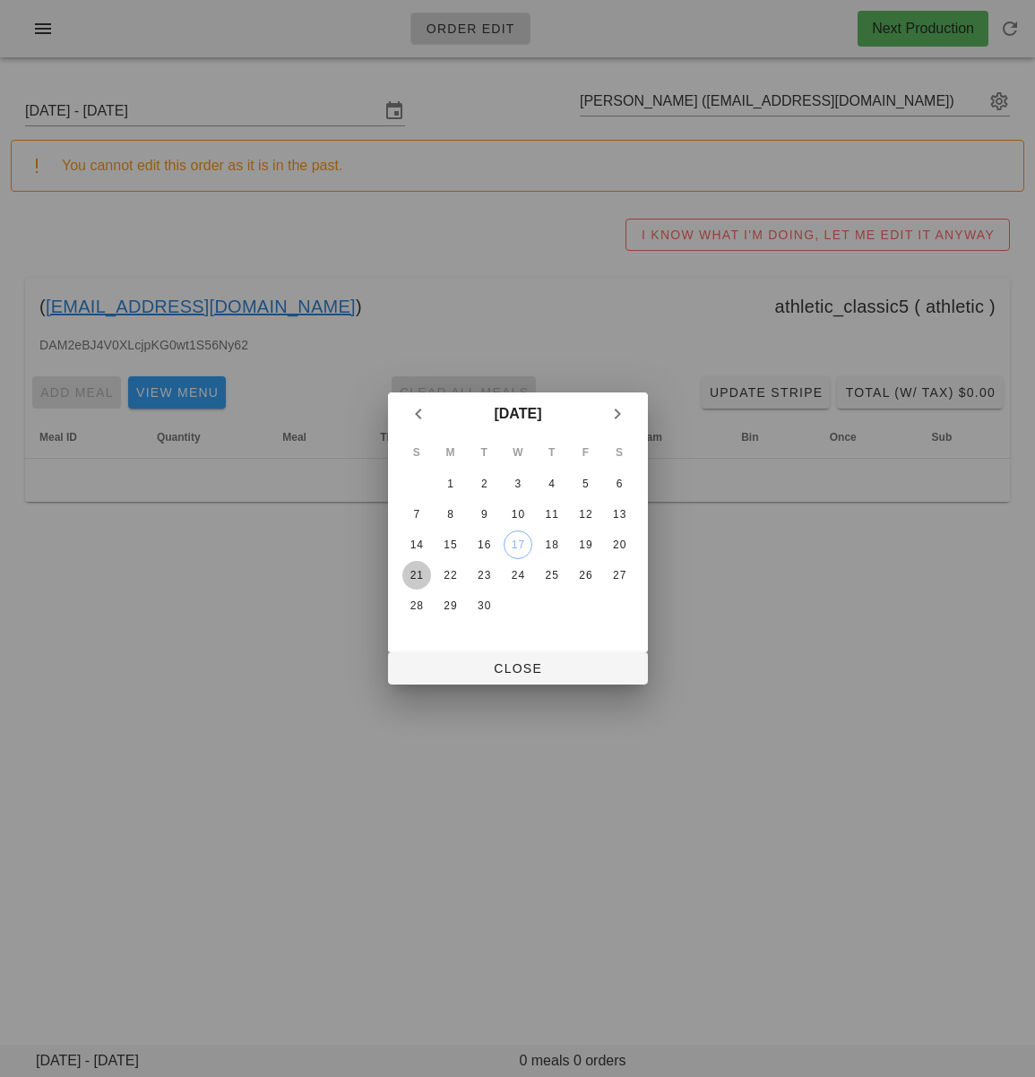
click at [417, 572] on div "21" at bounding box center [415, 575] width 29 height 13
click at [468, 675] on span "Close" at bounding box center [517, 668] width 231 height 14
type input "Sunday September 21 - Saturday September 27"
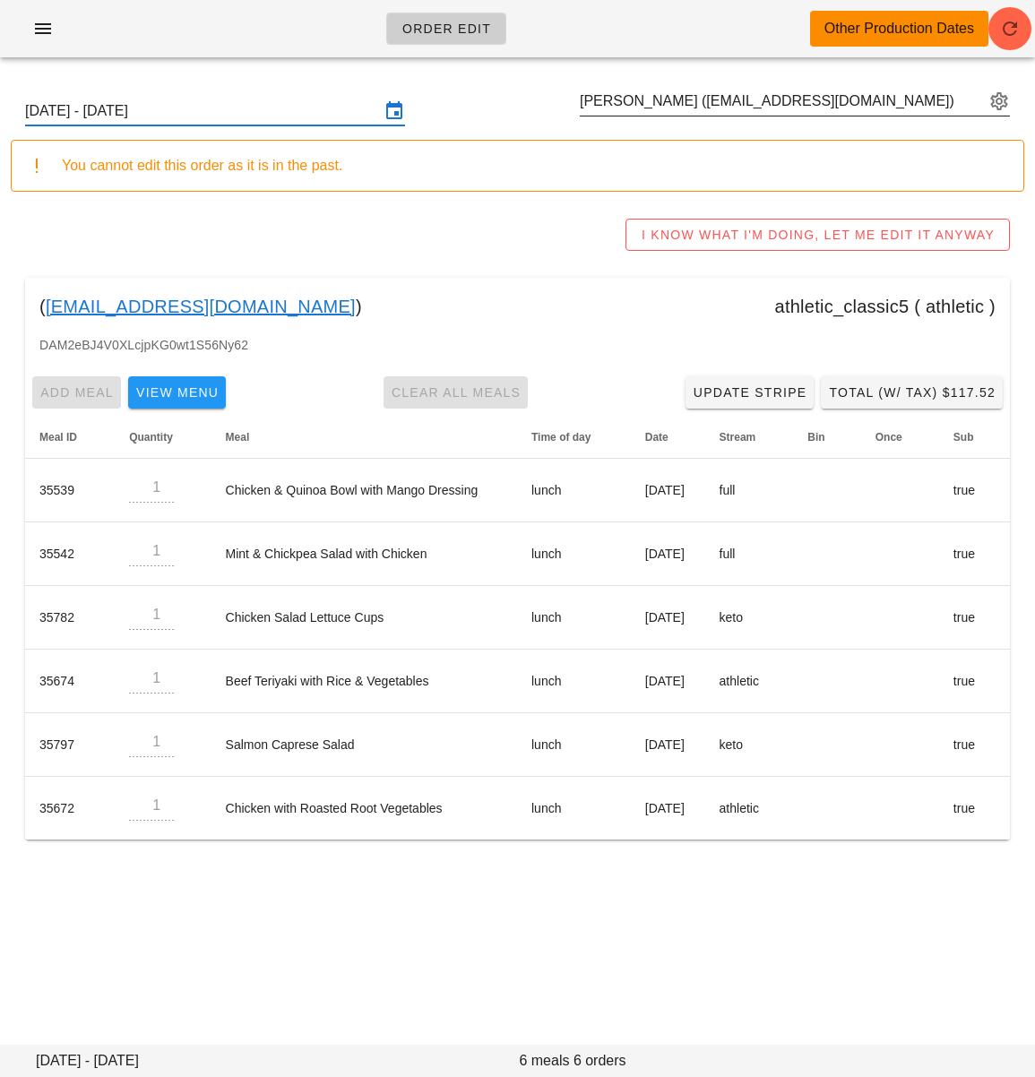
click at [727, 94] on input "Mohamud Rahim (busybeegold@gmail.com)" at bounding box center [782, 101] width 405 height 29
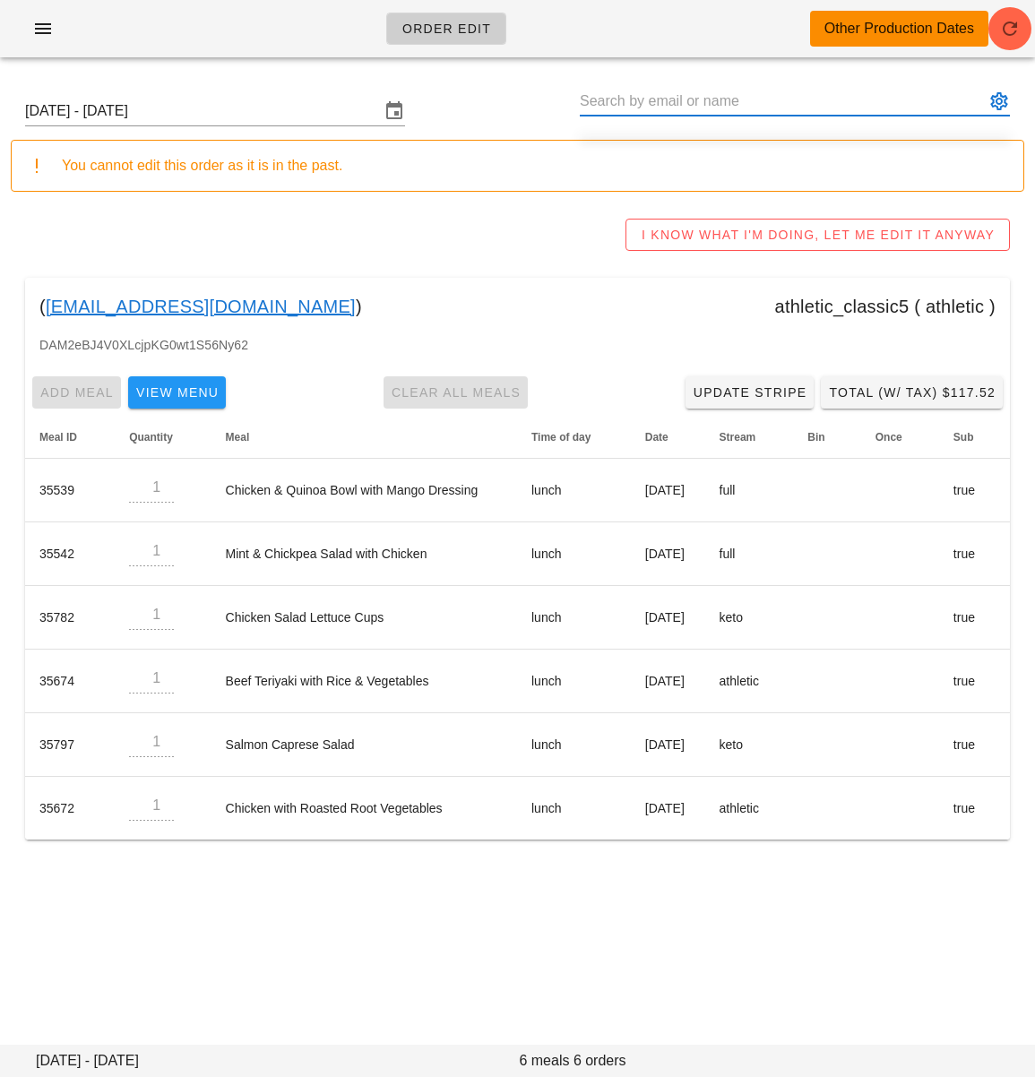
paste input "simi.pm94@gmail.com"
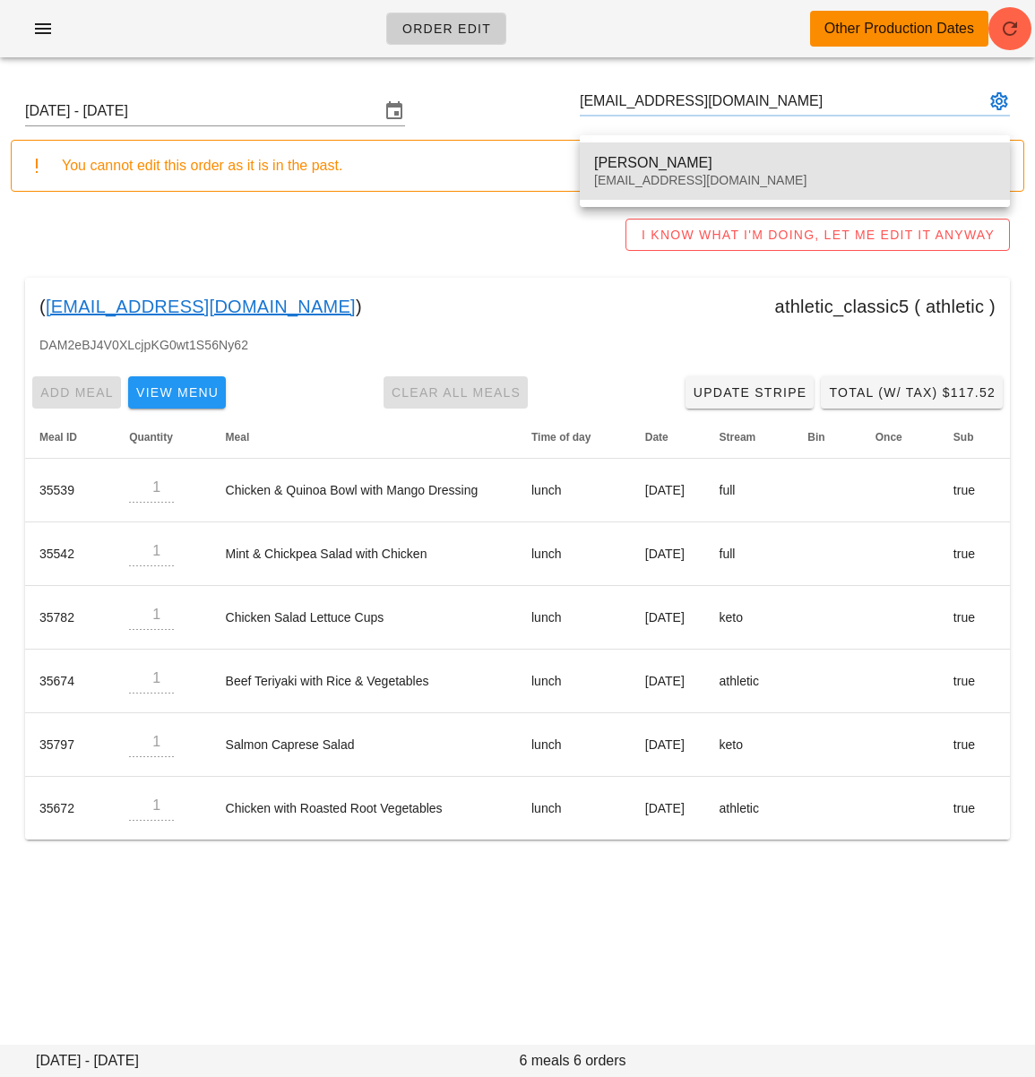
click at [675, 153] on div "Simi Minhas simi.pm94@gmail.com" at bounding box center [794, 171] width 401 height 56
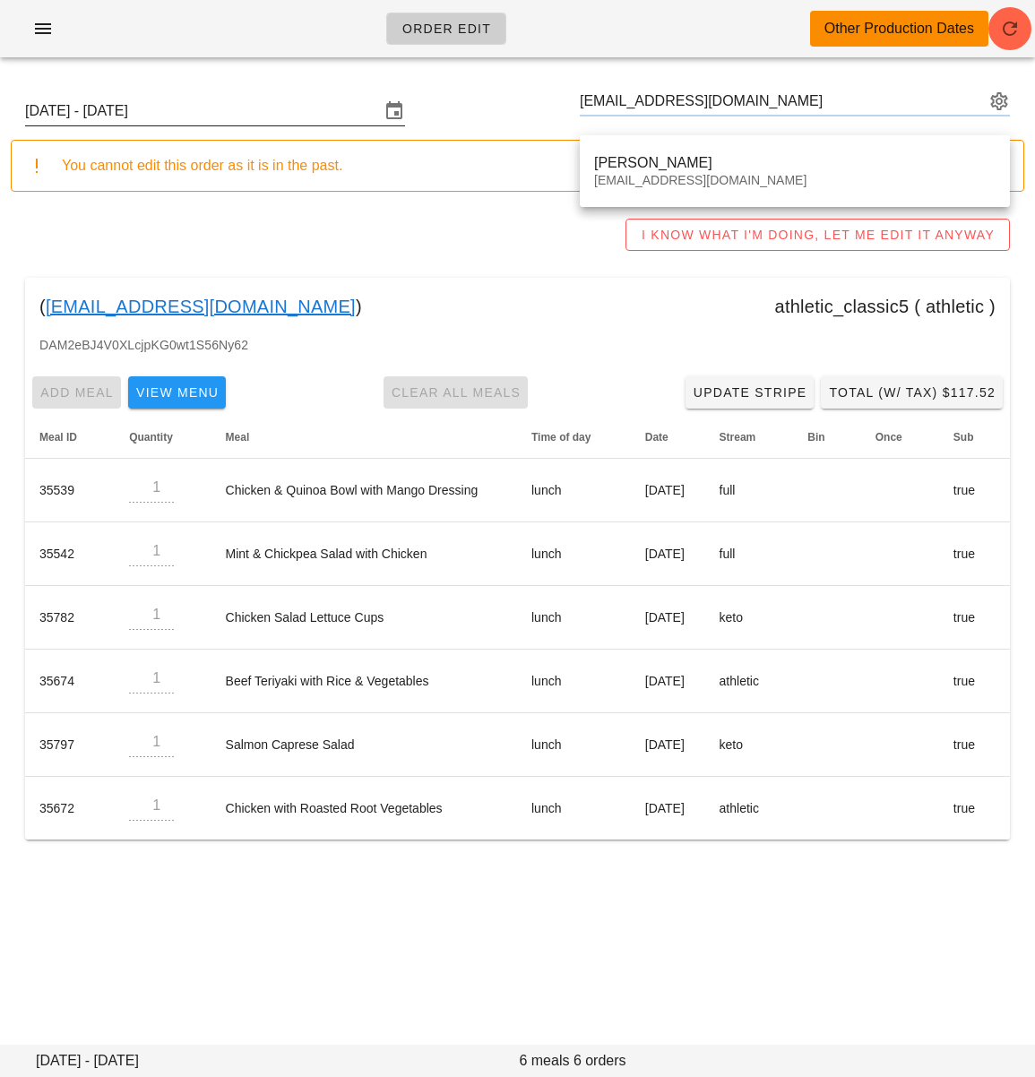
click at [239, 112] on input "Sunday September 21 - Saturday September 27" at bounding box center [202, 111] width 355 height 29
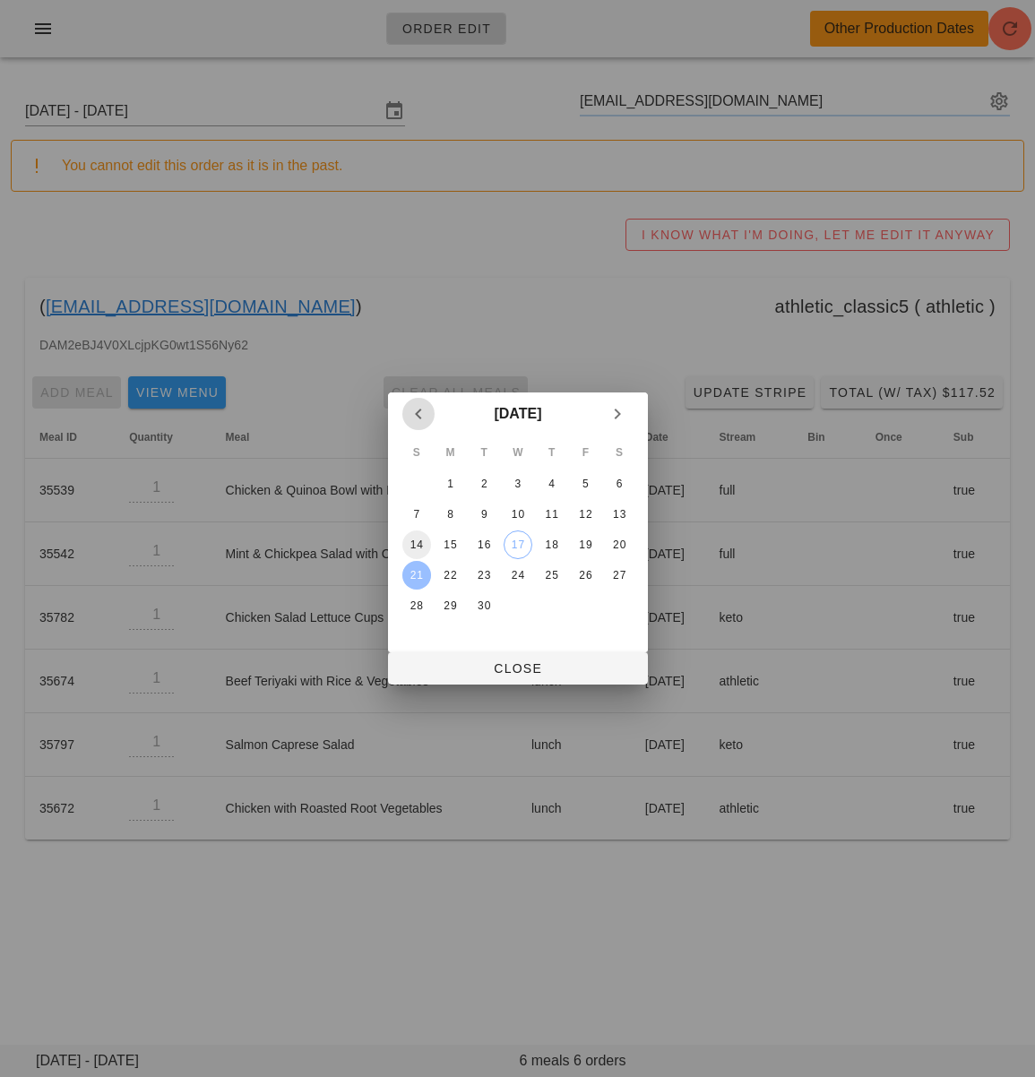
type input "Simi Minhas (simi.pm94@gmail.com)"
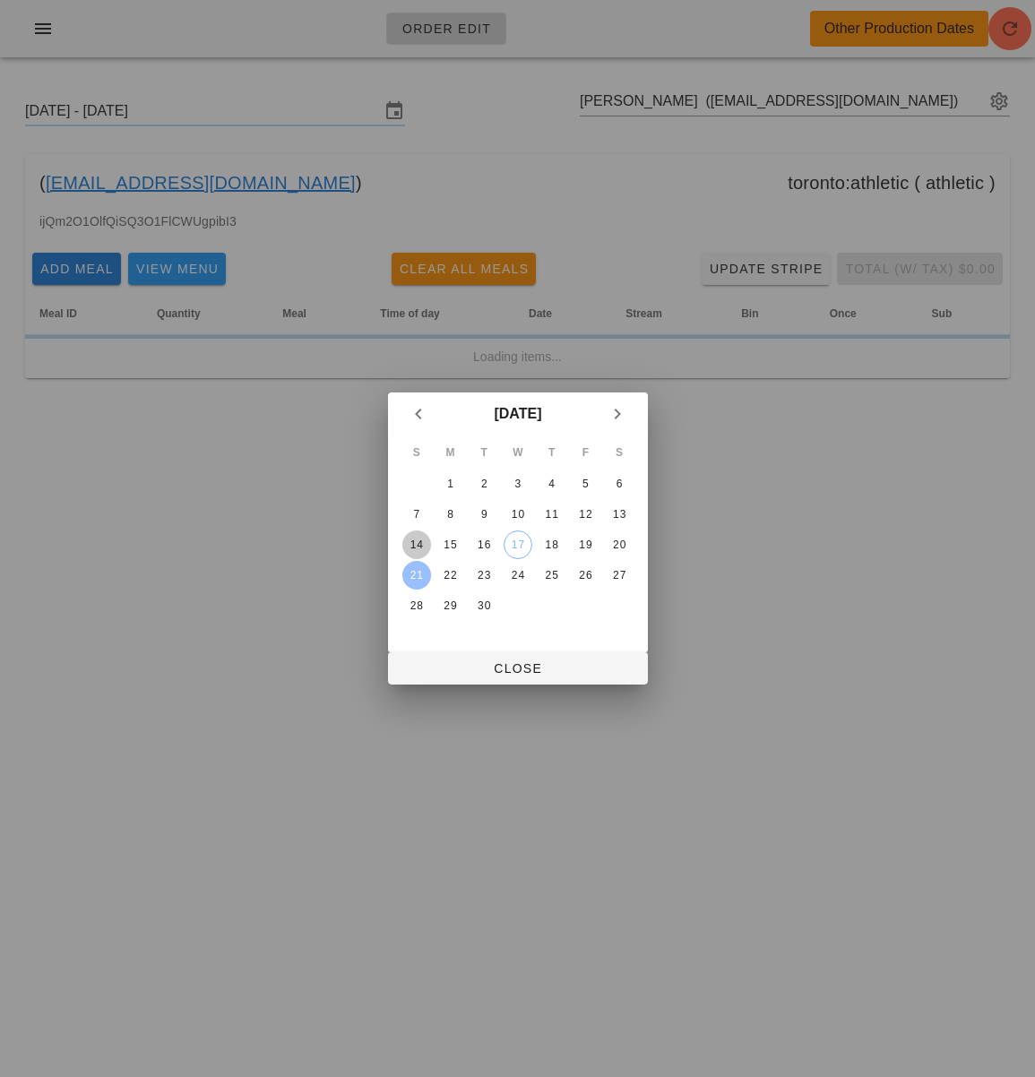
click at [424, 536] on button "14" at bounding box center [415, 544] width 29 height 29
click at [453, 673] on span "Close" at bounding box center [517, 668] width 231 height 14
type input "Sunday September 14 - Saturday September 20"
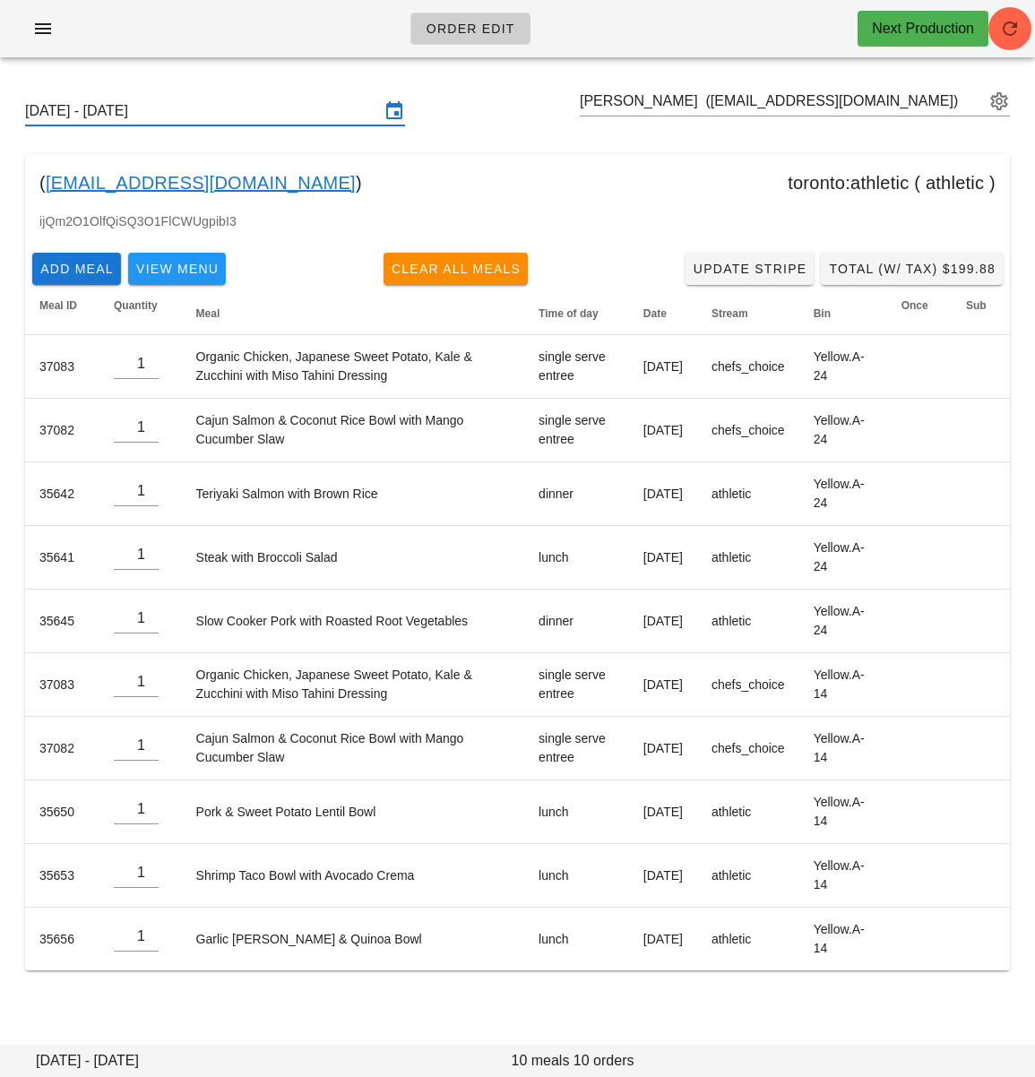
drag, startPoint x: 297, startPoint y: 1007, endPoint x: 303, endPoint y: 991, distance: 17.3
click at [297, 1006] on div "Sunday September 14 - Saturday September 20 Simi Minhas (simi.pm94@gmail.com) (…" at bounding box center [517, 548] width 1035 height 952
click at [669, 98] on input "text" at bounding box center [782, 101] width 405 height 29
drag, startPoint x: 267, startPoint y: 183, endPoint x: 47, endPoint y: 186, distance: 220.4
click at [47, 186] on div "( simi.pm94@gmail.com ) toronto:athletic ( athletic )" at bounding box center [517, 182] width 985 height 57
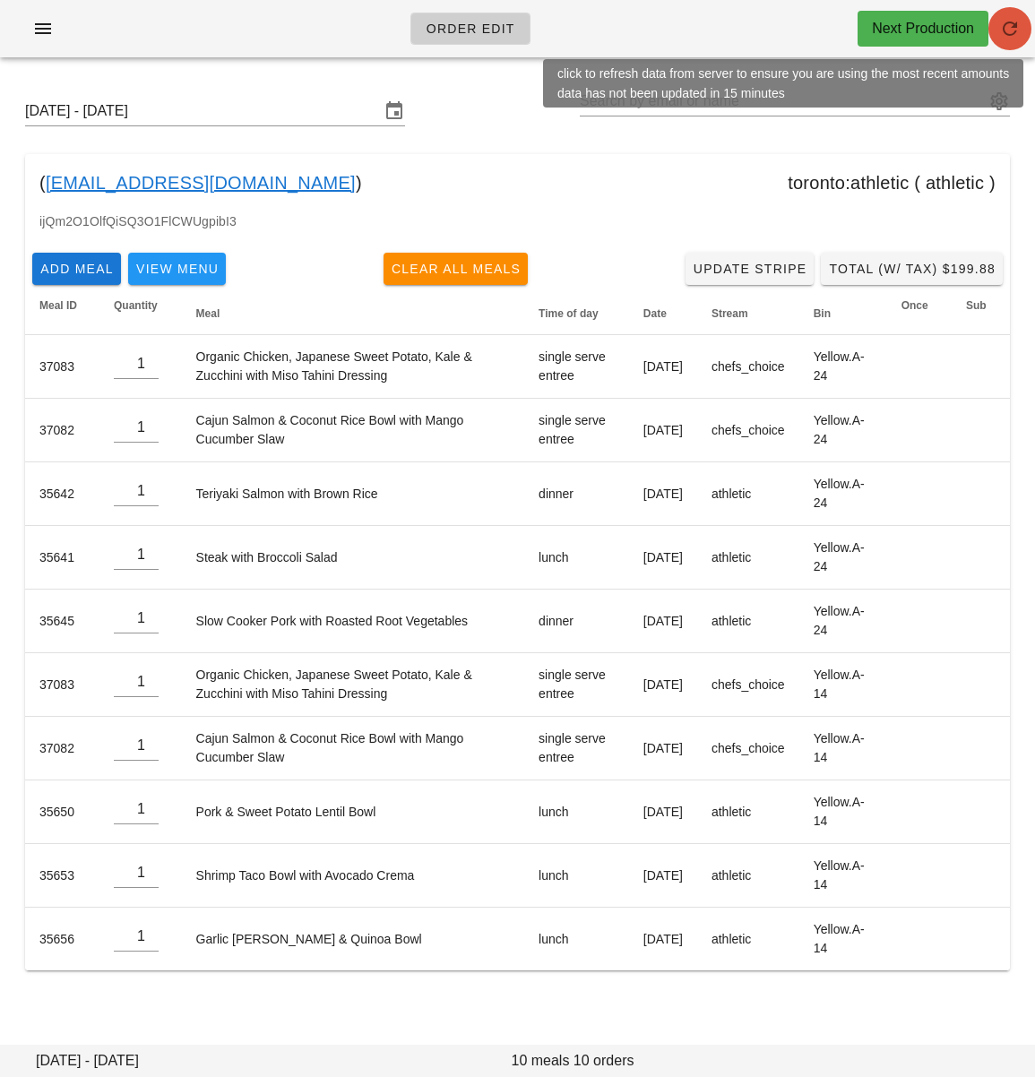
click at [999, 26] on icon "button" at bounding box center [1010, 29] width 22 height 22
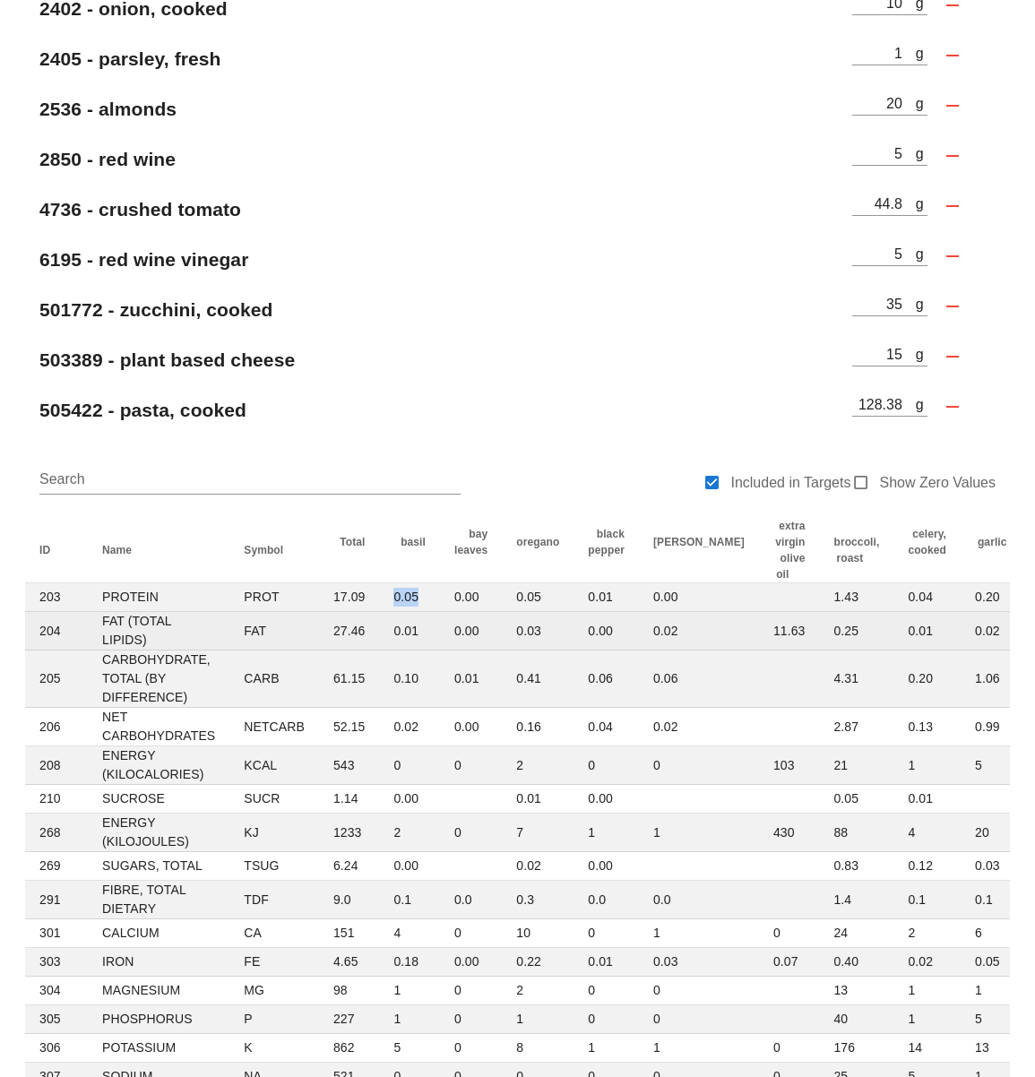
drag, startPoint x: 412, startPoint y: 597, endPoint x: 377, endPoint y: 613, distance: 38.5
click at [383, 598] on td "0.05" at bounding box center [409, 597] width 61 height 29
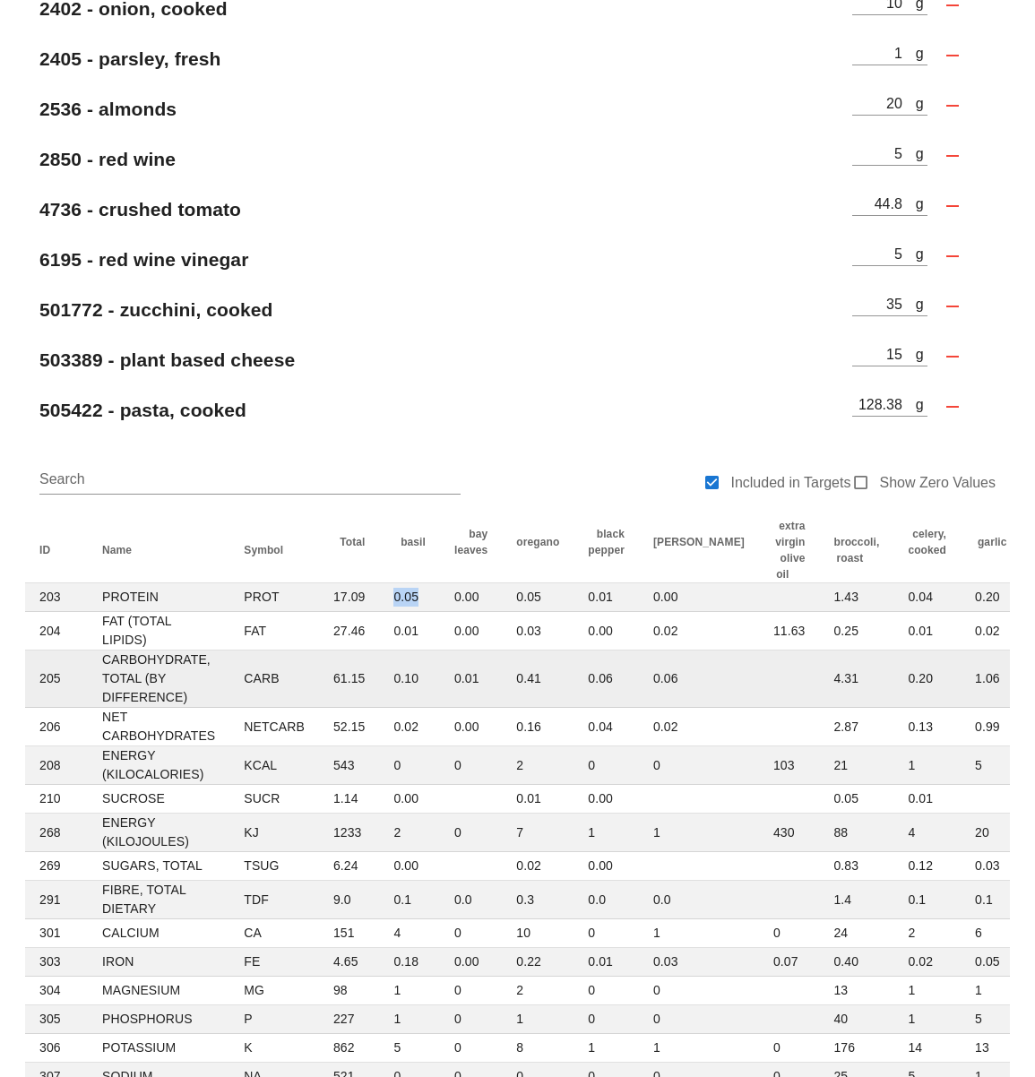
copy td "0.05"
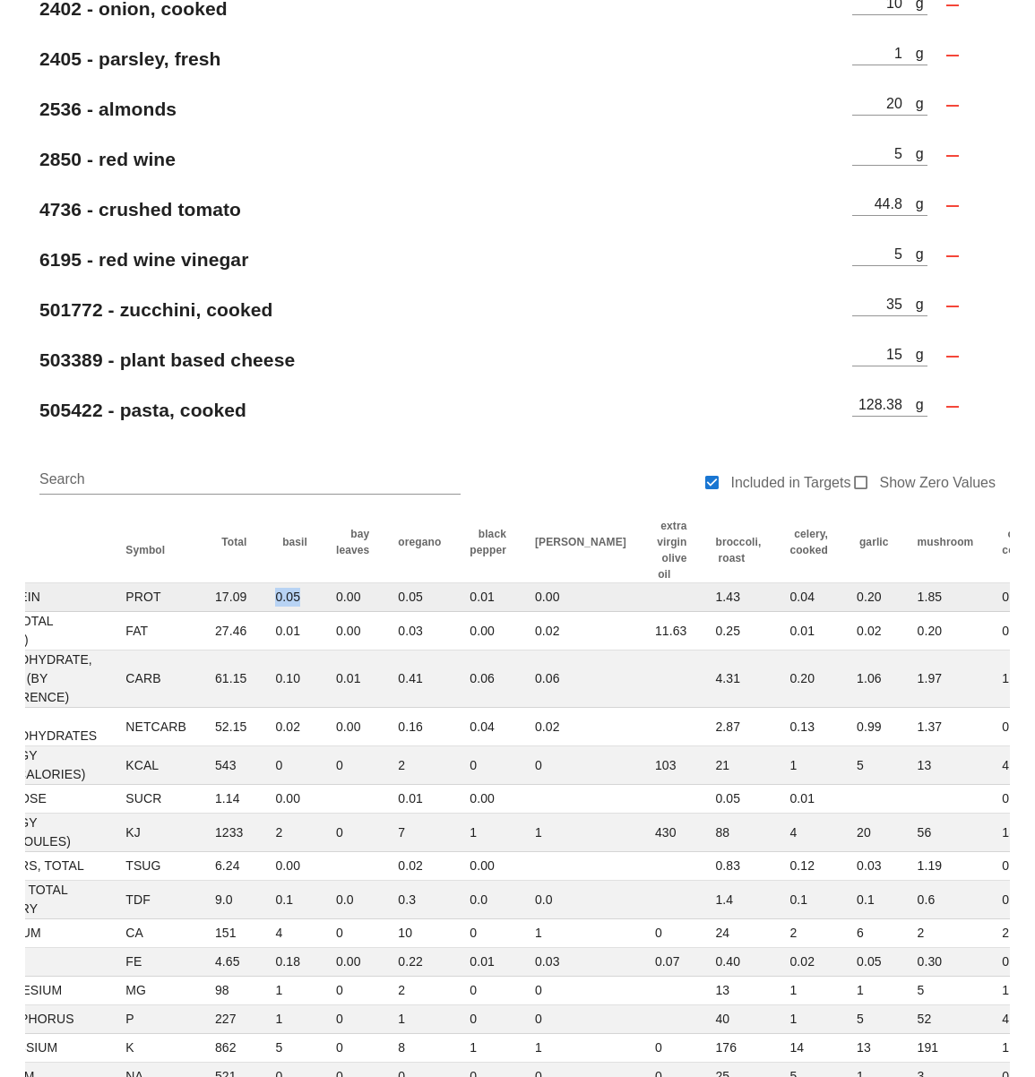
scroll to position [0, 119]
drag, startPoint x: 387, startPoint y: 598, endPoint x: 426, endPoint y: 598, distance: 39.4
click at [426, 598] on td "0.05" at bounding box center [419, 597] width 72 height 29
copy td "0.05"
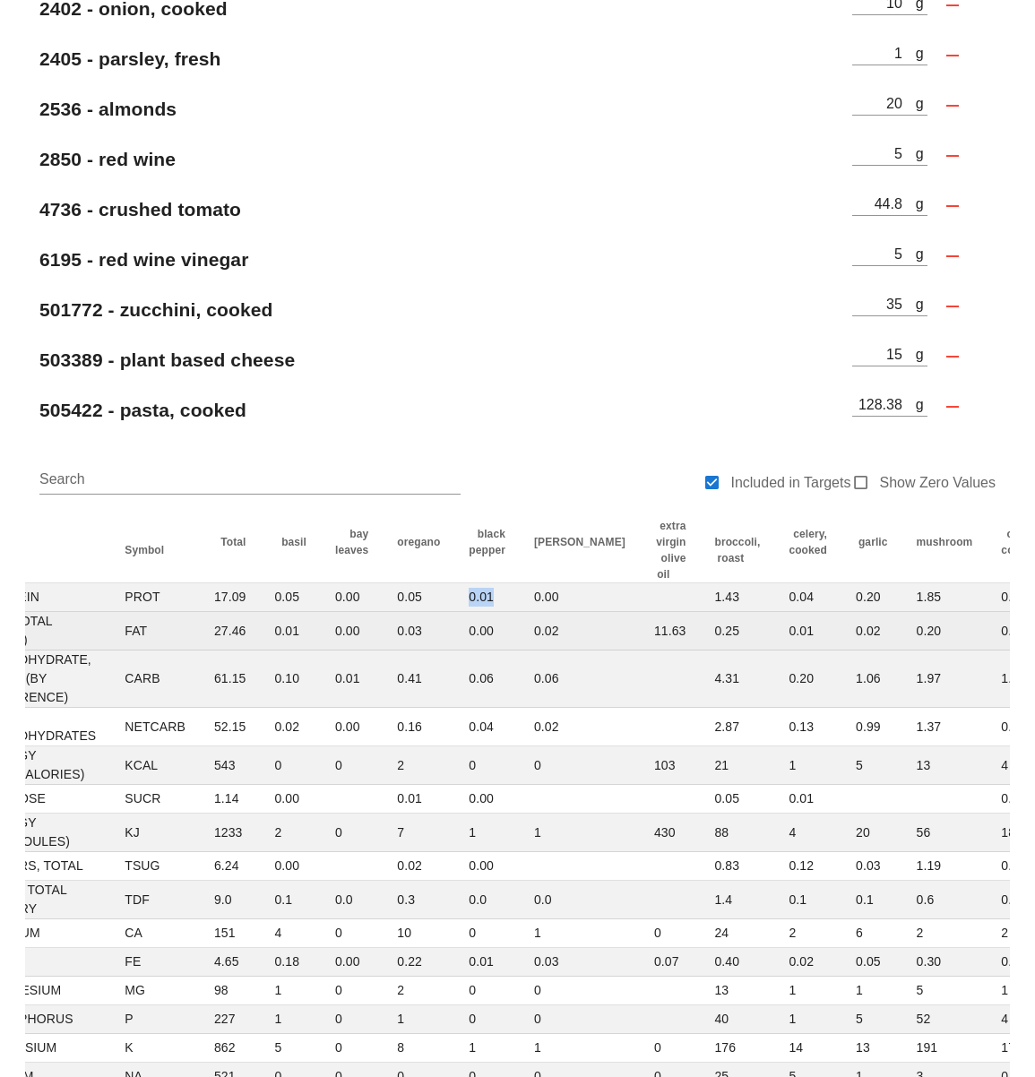
drag, startPoint x: 454, startPoint y: 603, endPoint x: 410, endPoint y: 623, distance: 48.1
click at [486, 600] on td "0.01" at bounding box center [486, 597] width 65 height 29
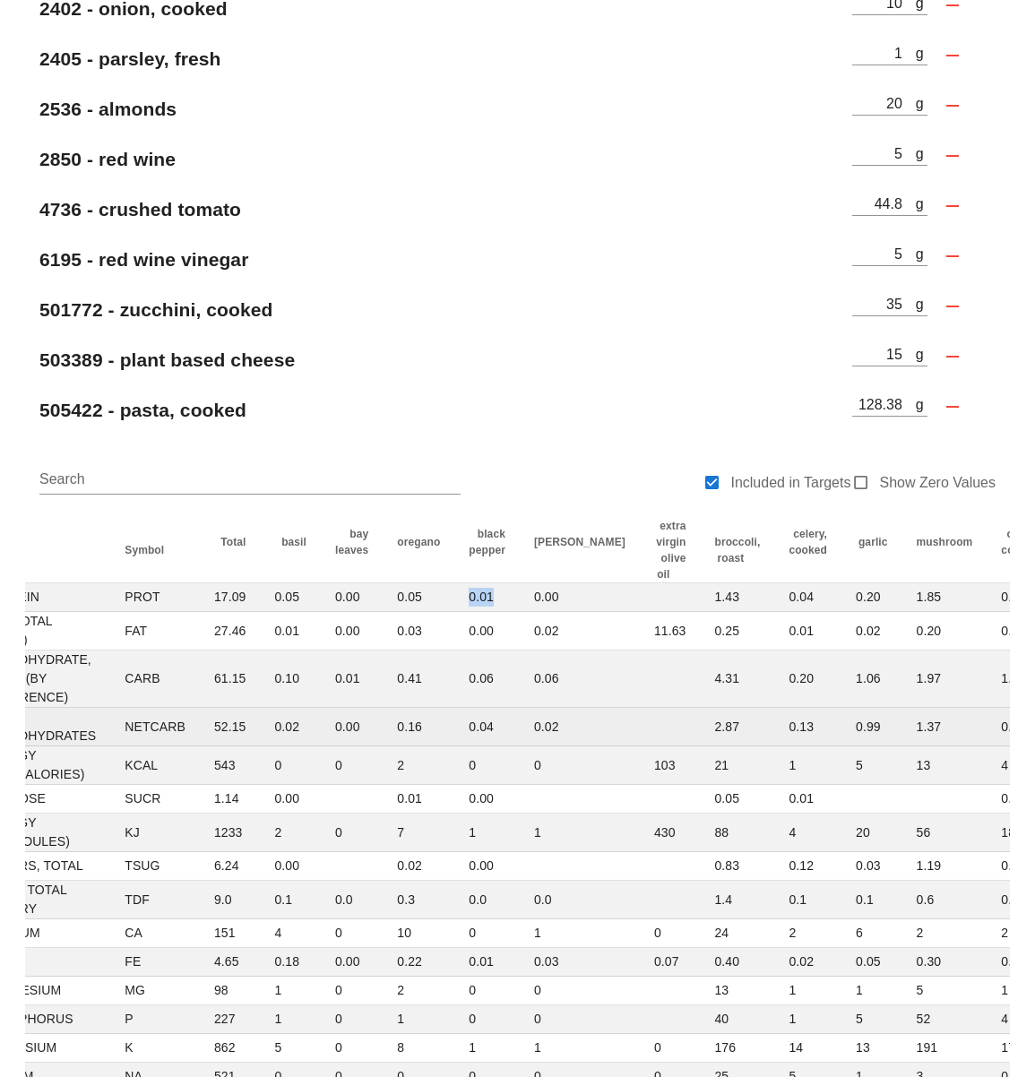
copy td "0.01"
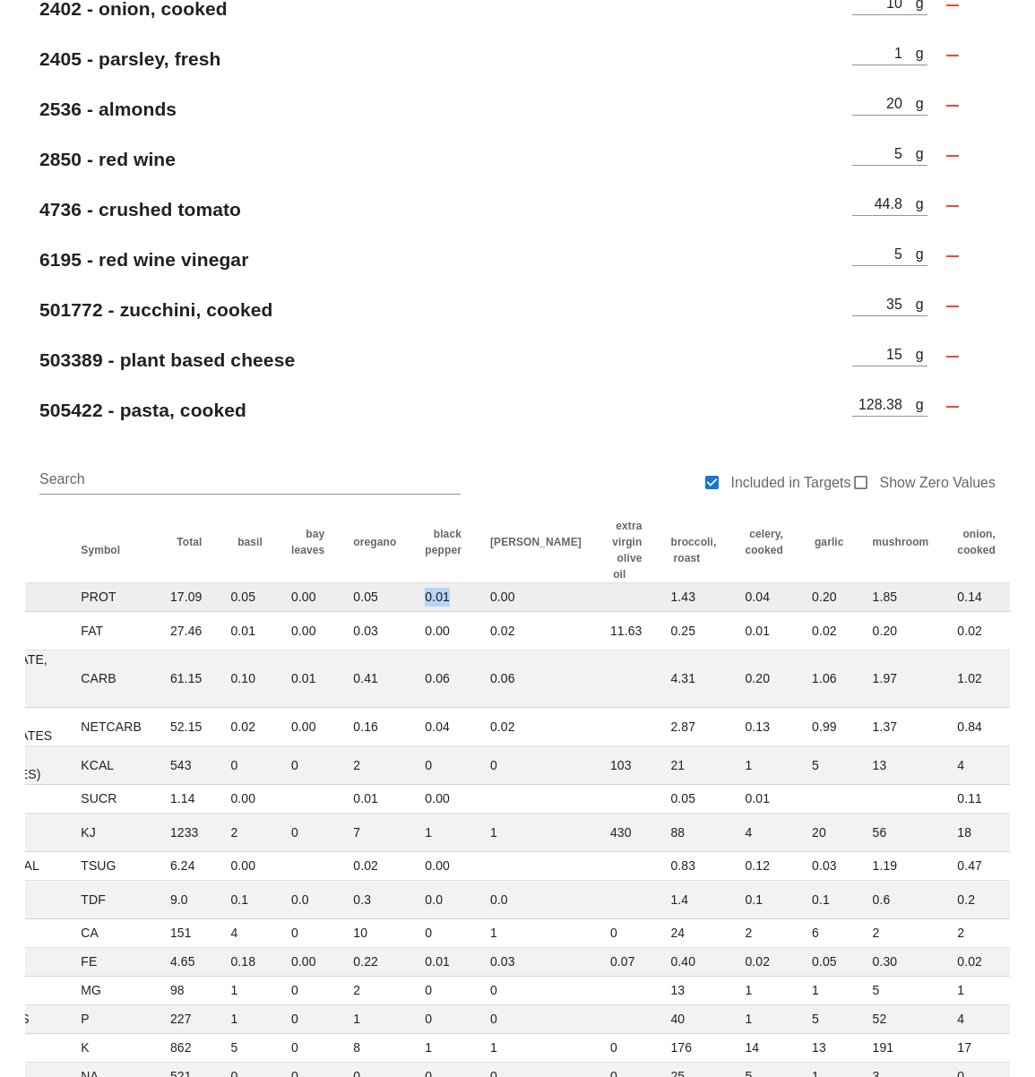
scroll to position [0, 191]
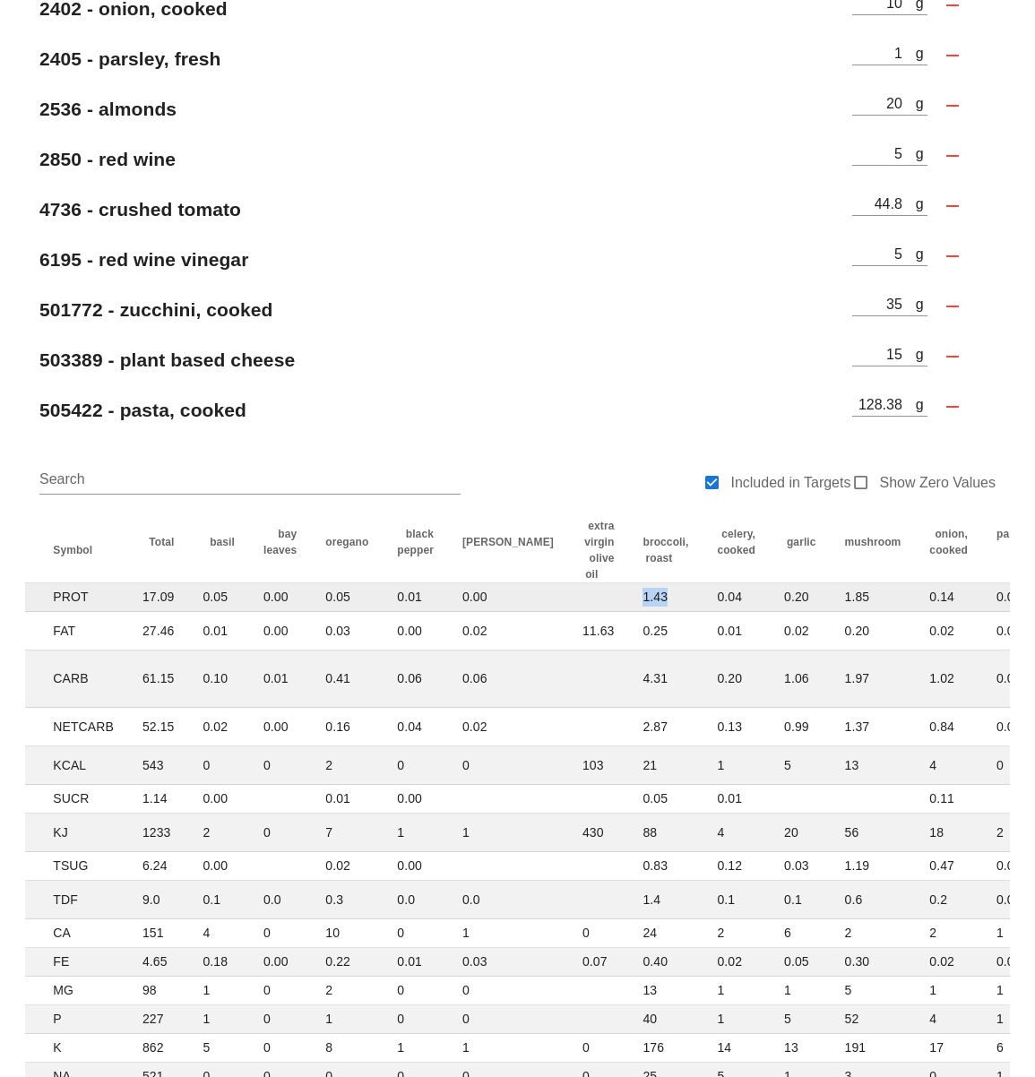
drag, startPoint x: 582, startPoint y: 592, endPoint x: 649, endPoint y: 595, distance: 66.3
click at [648, 594] on tr "203 PROTEIN PROT 17.09 0.05 0.00 0.05 0.01 0.00 1.43 0.04 0.20 1.85 0.14 0.03 4…" at bounding box center [727, 597] width 1787 height 29
copy td "1.43"
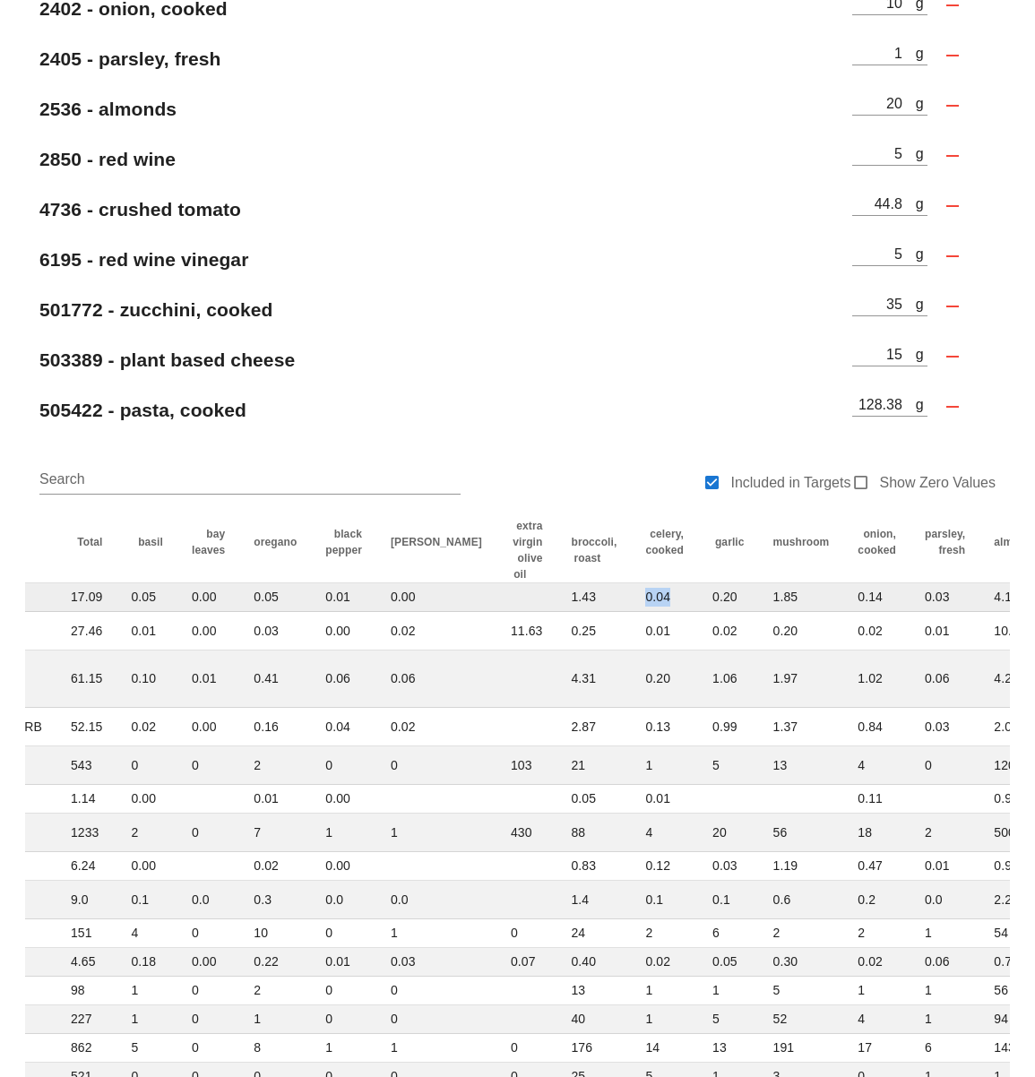
drag, startPoint x: 585, startPoint y: 596, endPoint x: 628, endPoint y: 595, distance: 43.0
click at [631, 595] on td "0.04" at bounding box center [664, 597] width 67 height 29
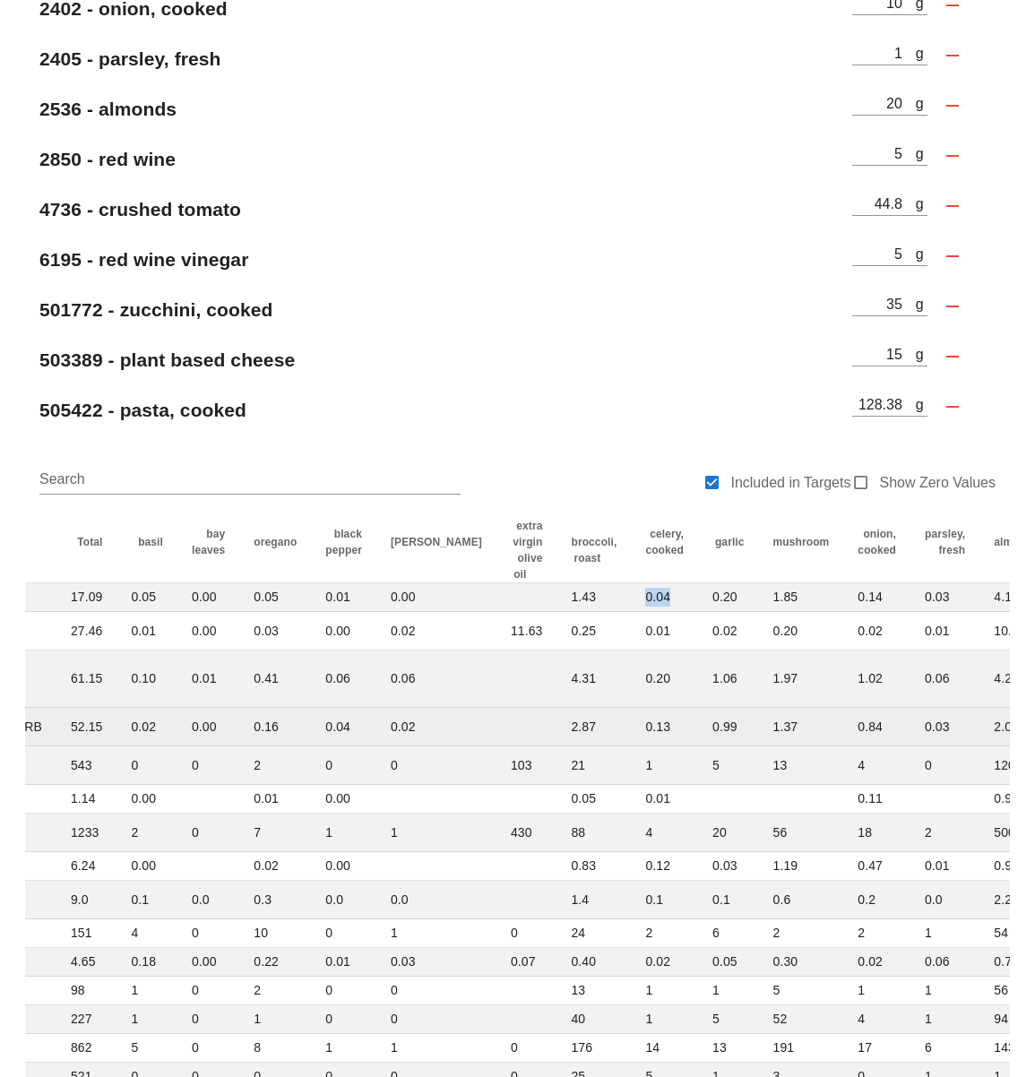
copy td "0.04"
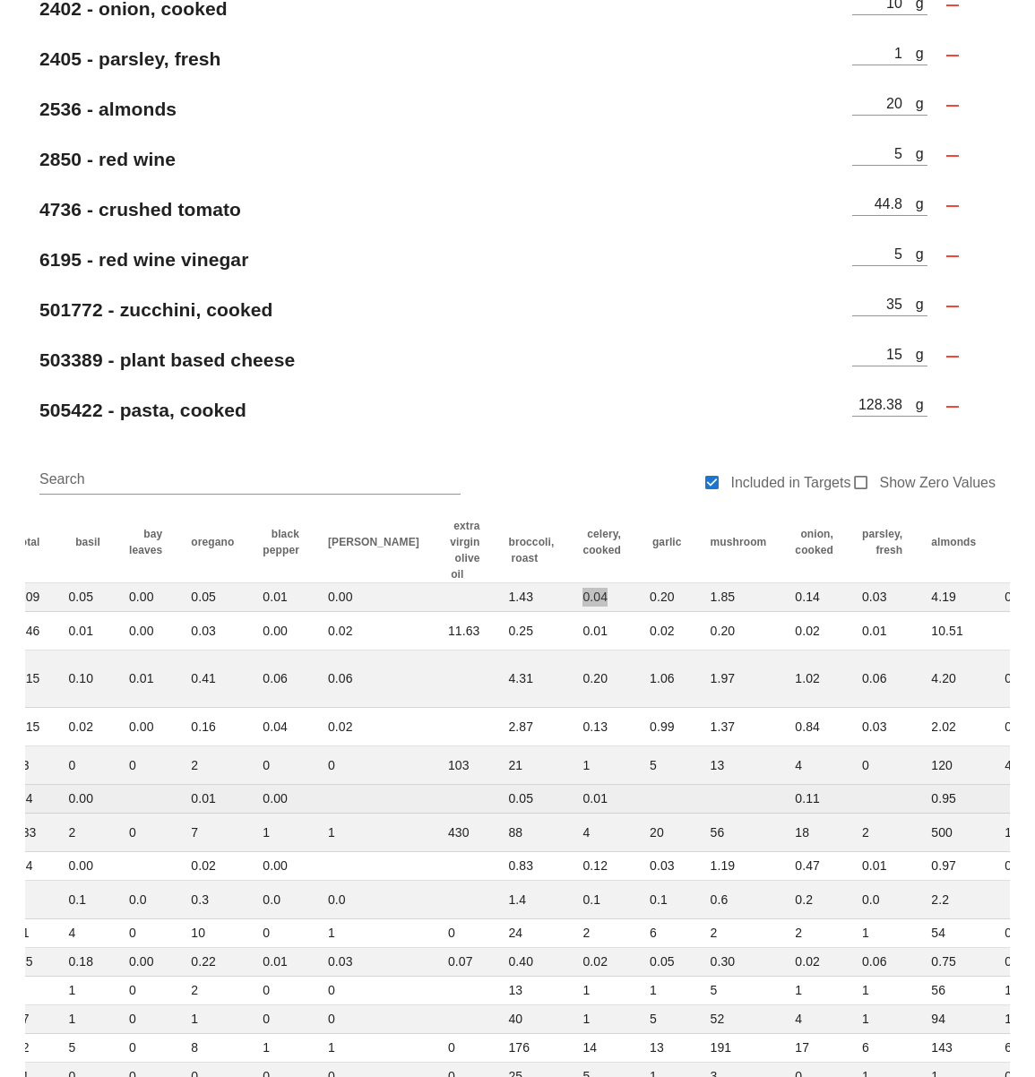
scroll to position [0, 391]
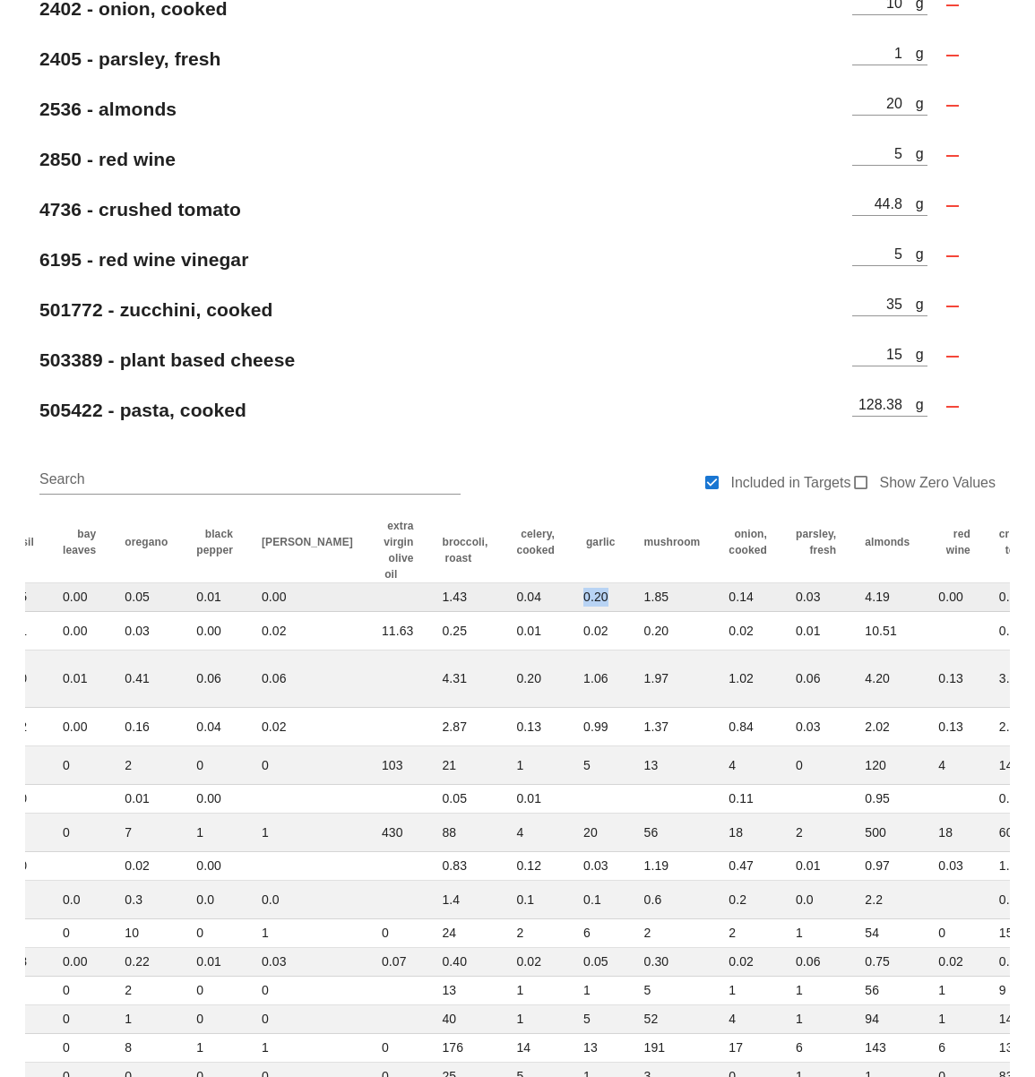
drag, startPoint x: 556, startPoint y: 597, endPoint x: 522, endPoint y: 598, distance: 34.1
click at [569, 598] on td "0.20" at bounding box center [599, 597] width 61 height 29
copy td "0.20"
drag, startPoint x: 615, startPoint y: 599, endPoint x: 585, endPoint y: 600, distance: 29.6
click at [630, 598] on td "1.85" at bounding box center [672, 597] width 85 height 29
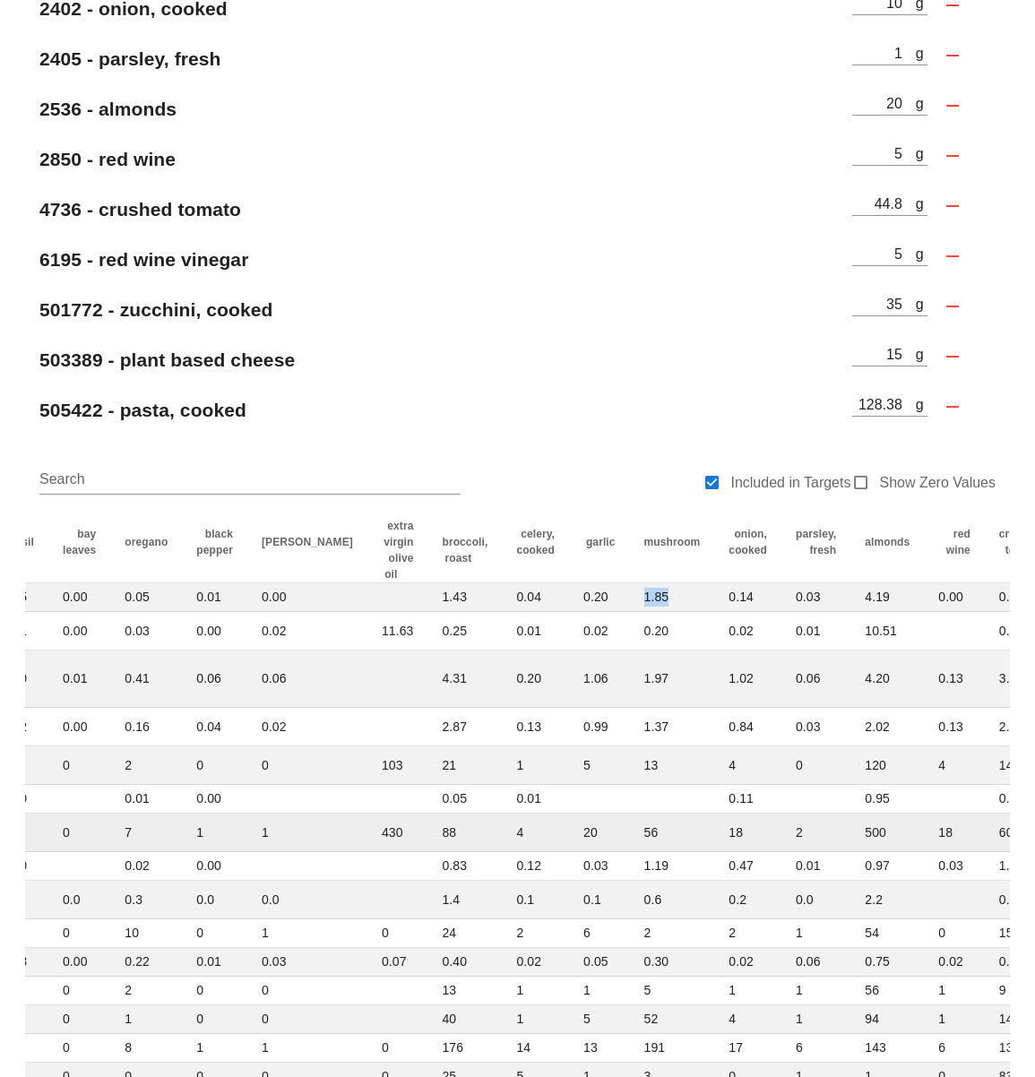
copy td "1.85"
drag, startPoint x: 689, startPoint y: 598, endPoint x: 667, endPoint y: 599, distance: 21.5
click at [714, 599] on td "0.14" at bounding box center [747, 597] width 67 height 29
copy td "0.14"
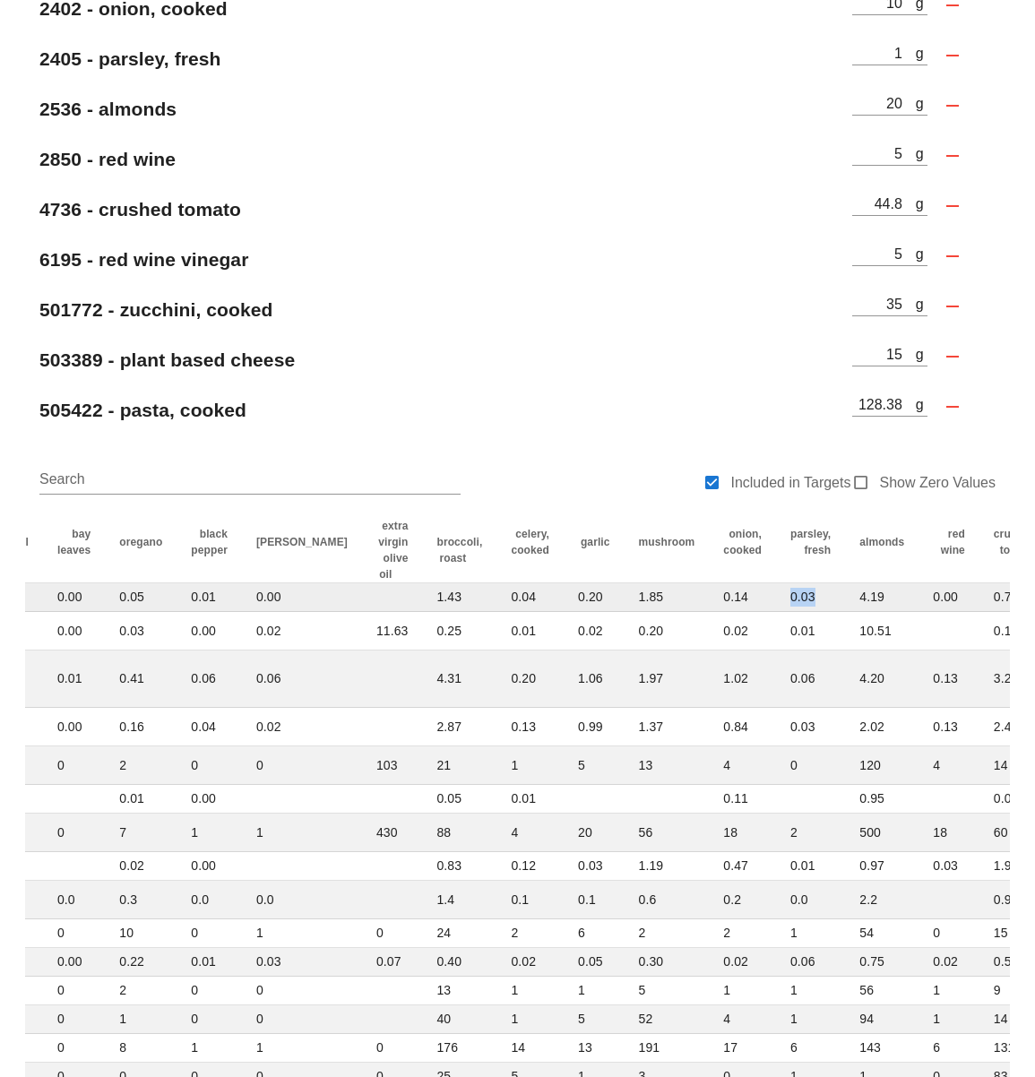
drag, startPoint x: 765, startPoint y: 596, endPoint x: 729, endPoint y: 596, distance: 35.8
click at [776, 596] on td "0.03" at bounding box center [810, 597] width 69 height 29
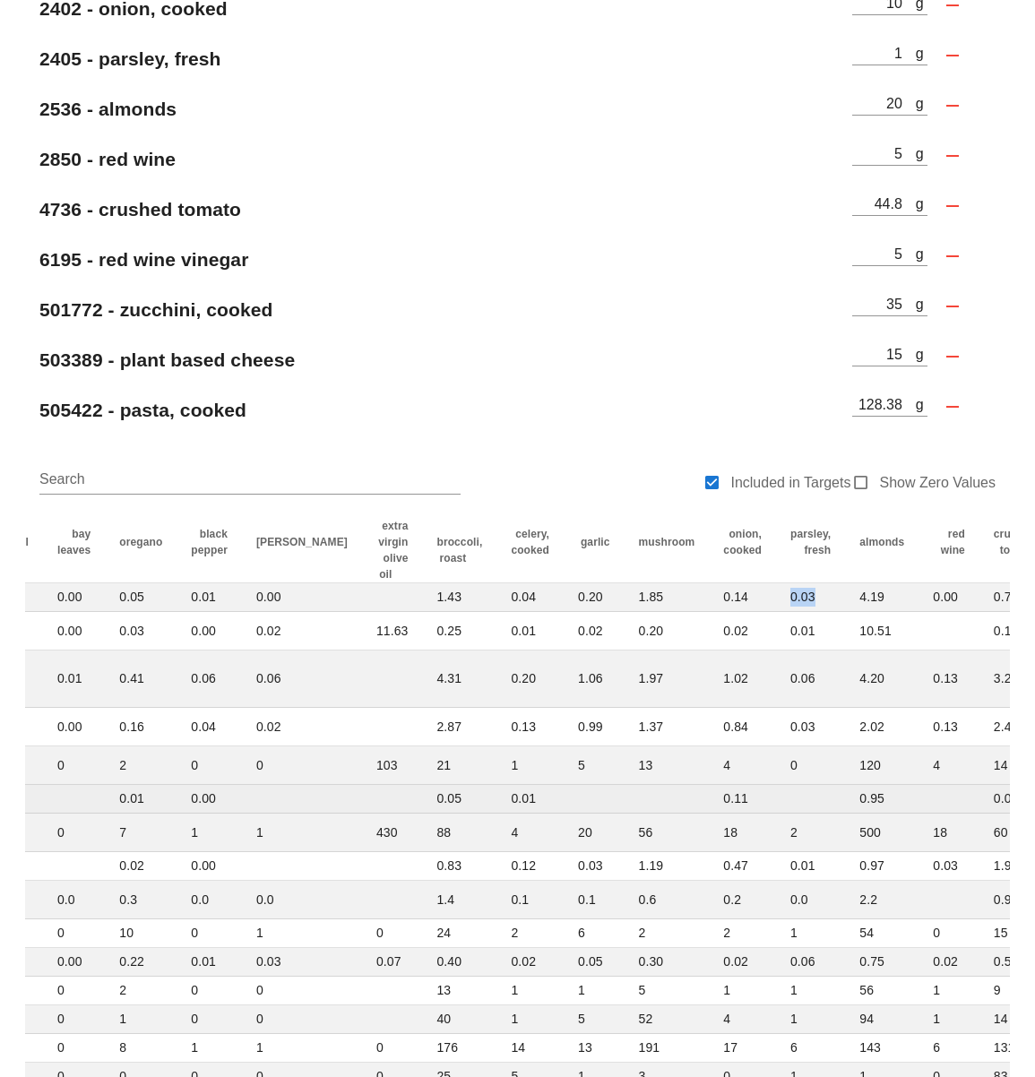
copy td "0.03"
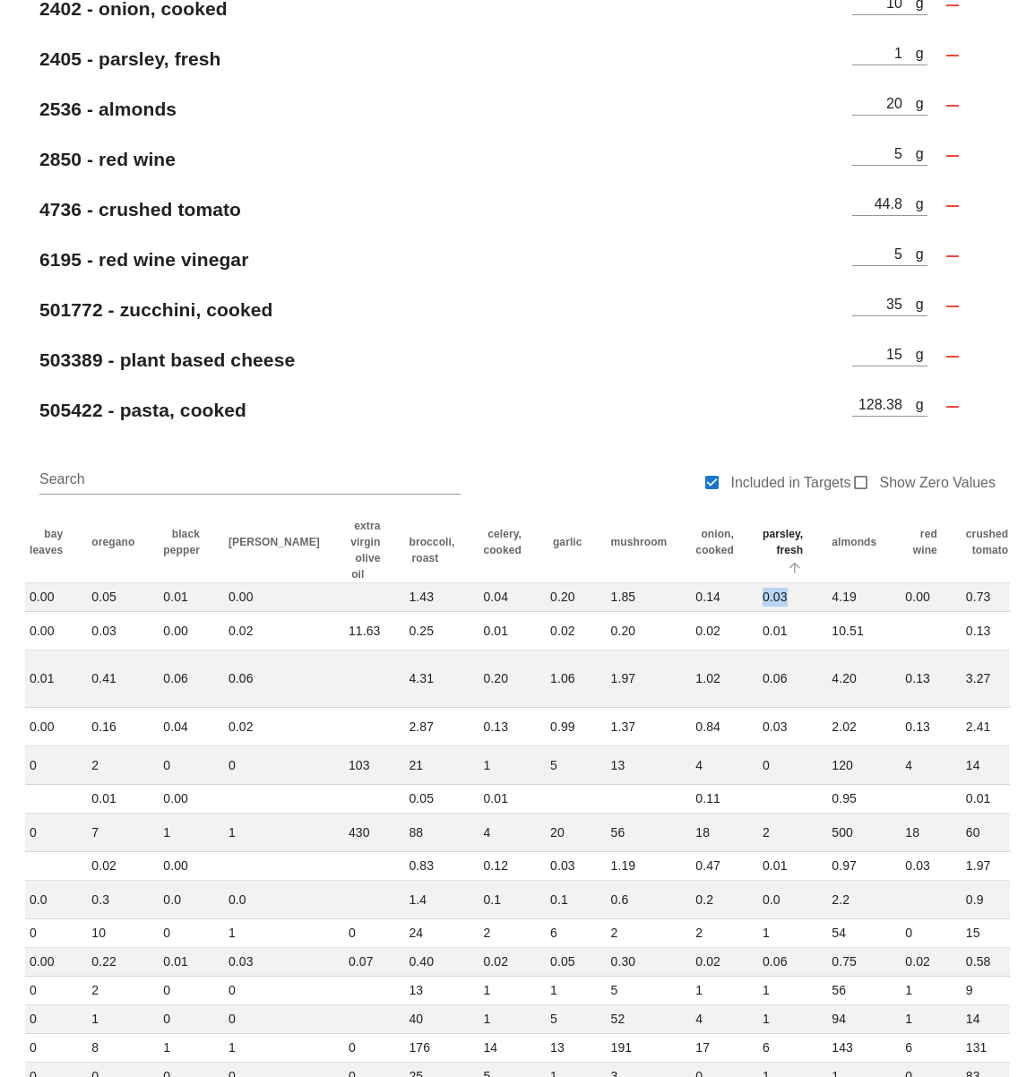
scroll to position [0, 438]
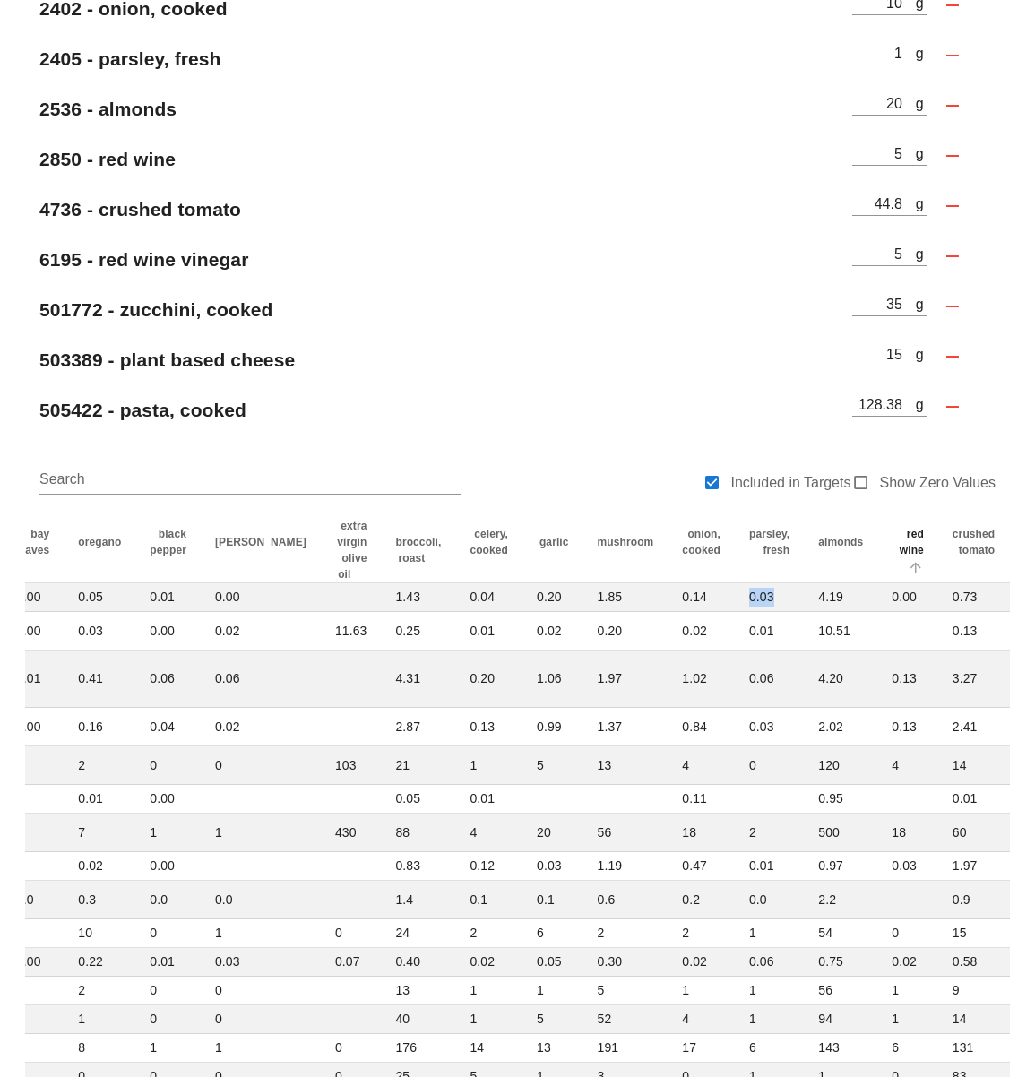
drag, startPoint x: 754, startPoint y: 537, endPoint x: 839, endPoint y: 540, distance: 84.3
click at [834, 540] on tr "ID Name Symbol Total basil bay leaves oregano black pepper rosemary extra virgi…" at bounding box center [480, 550] width 1787 height 65
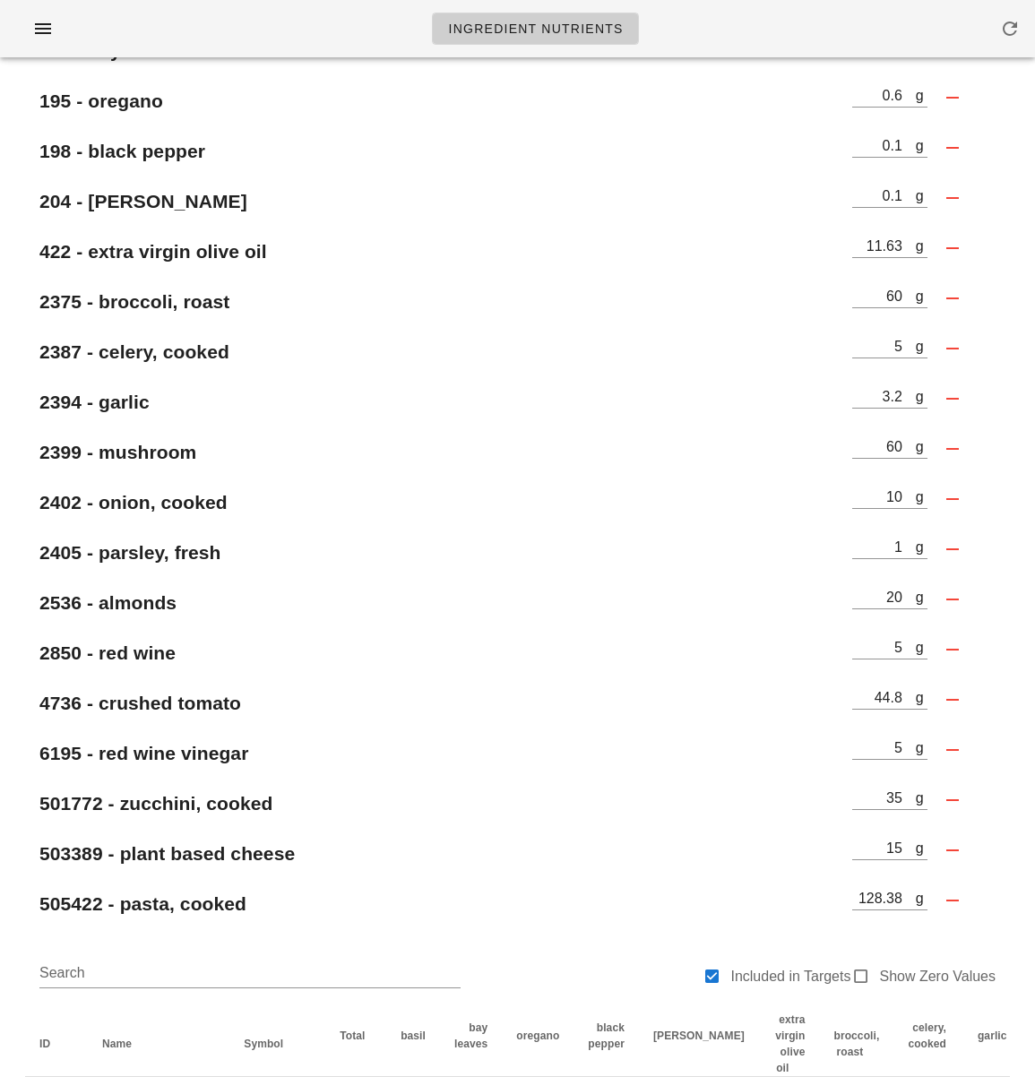
scroll to position [0, 0]
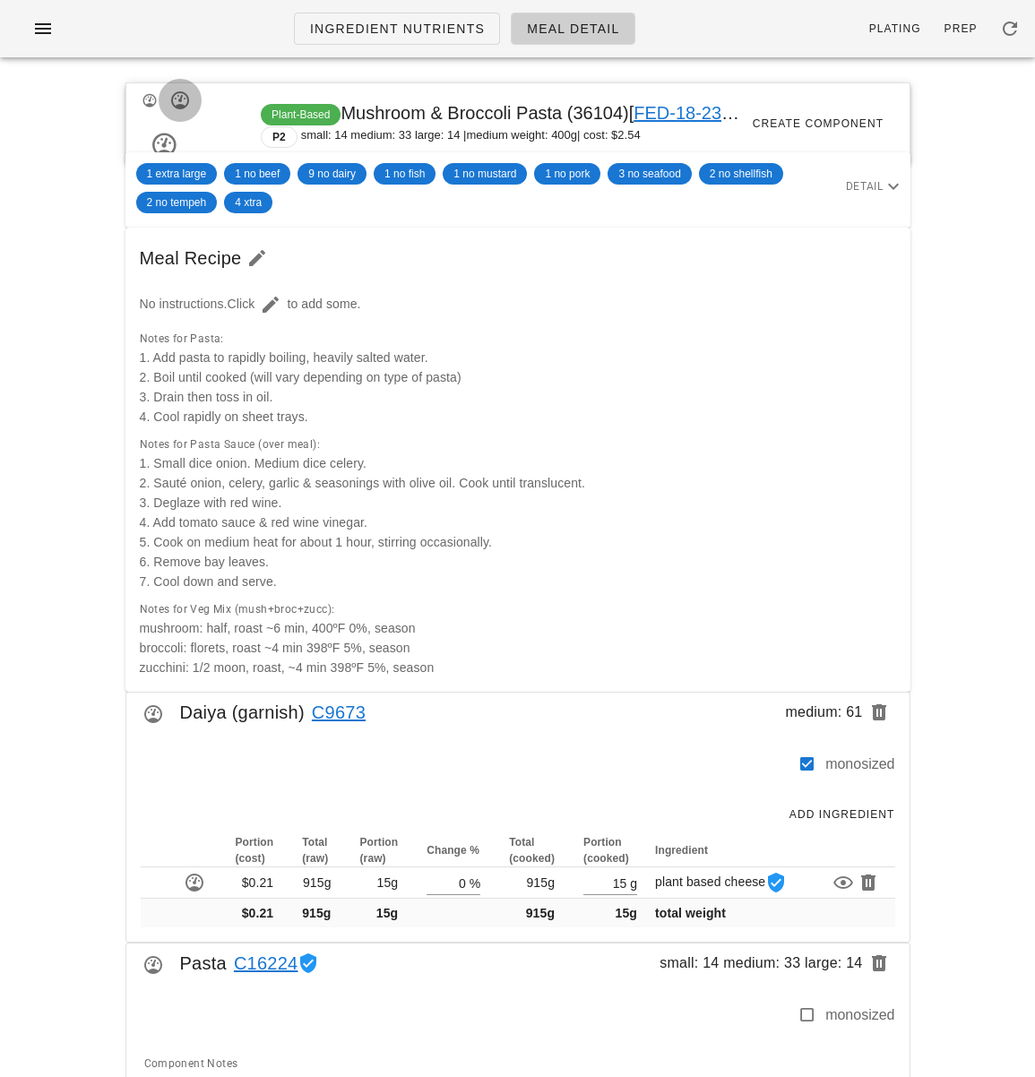
click at [190, 103] on span "button" at bounding box center [180, 101] width 43 height 22
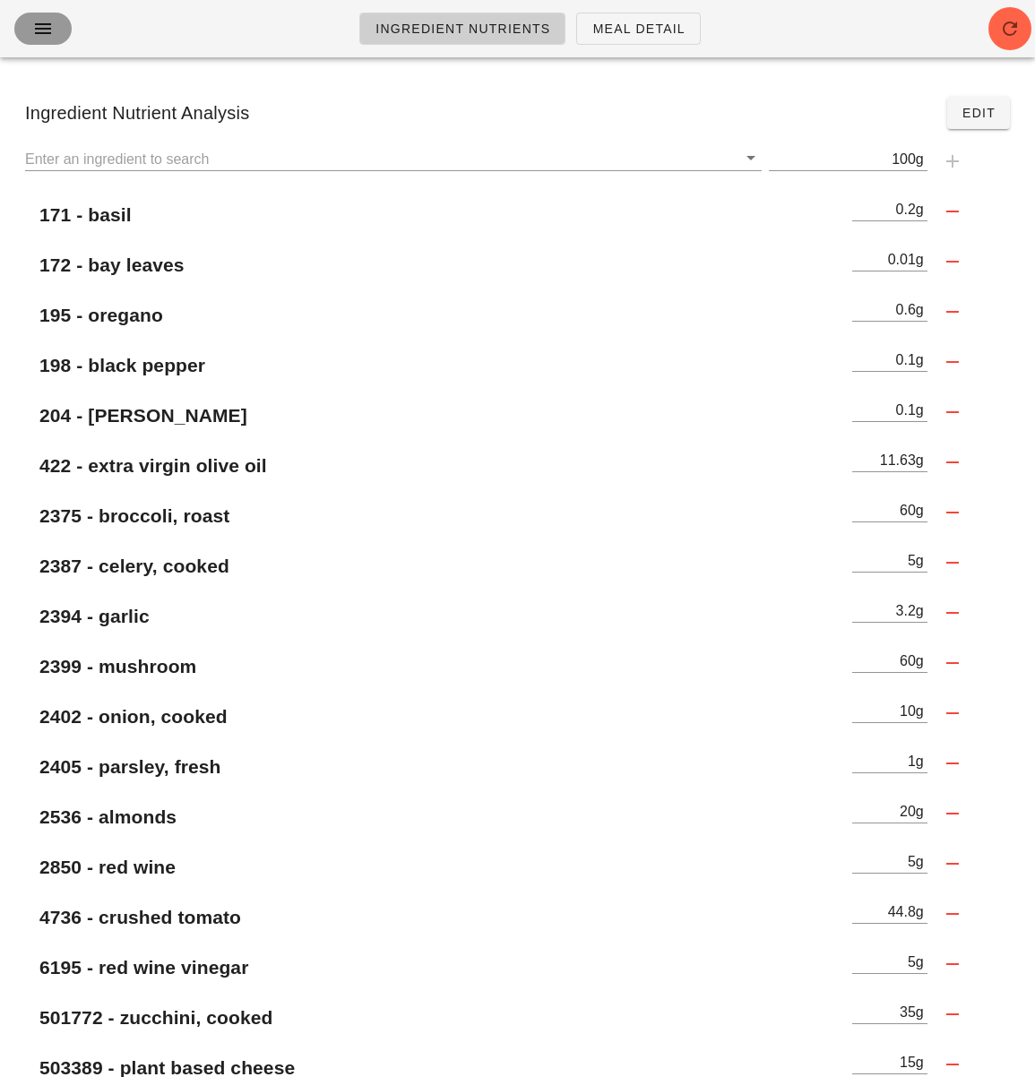
click at [50, 37] on icon "button" at bounding box center [43, 29] width 22 height 22
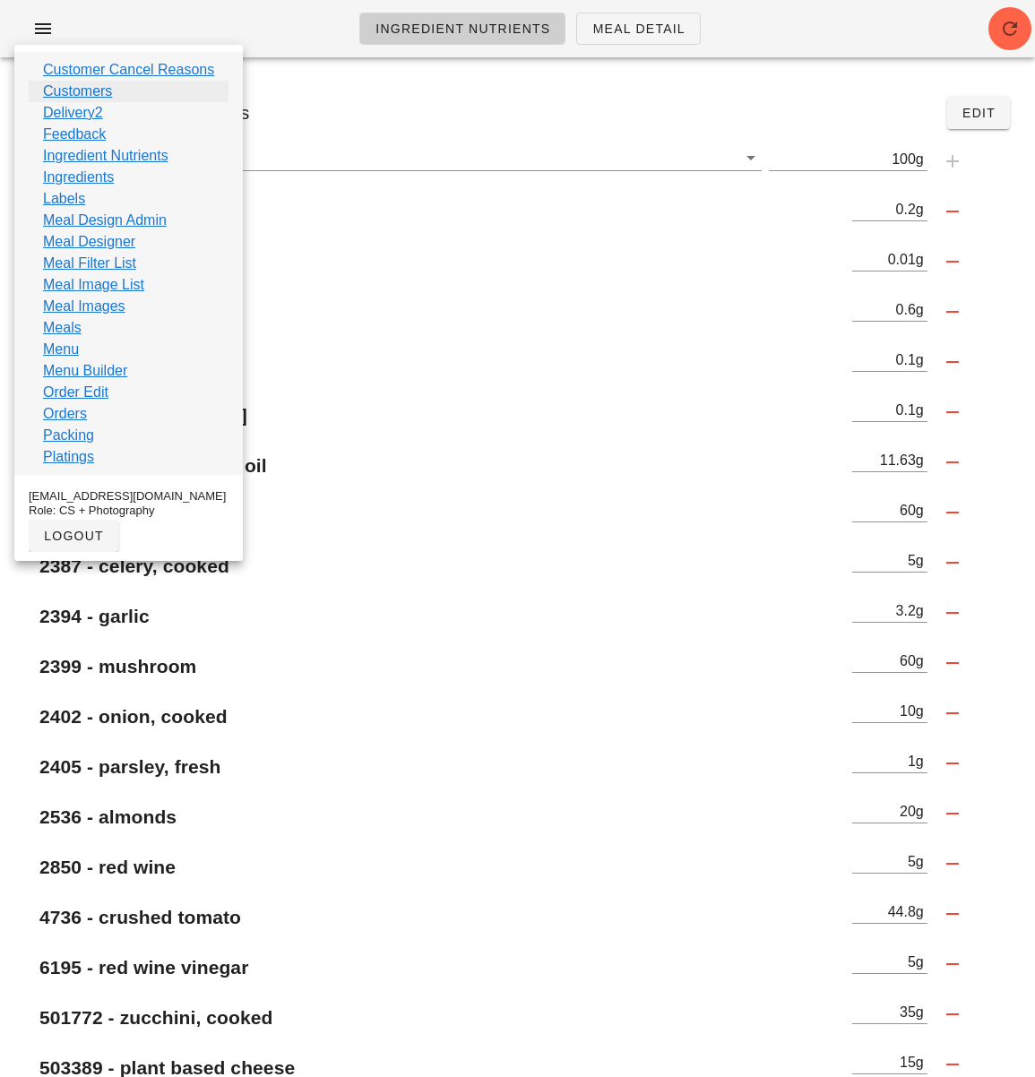
click at [91, 87] on link "Customers" at bounding box center [77, 92] width 69 height 22
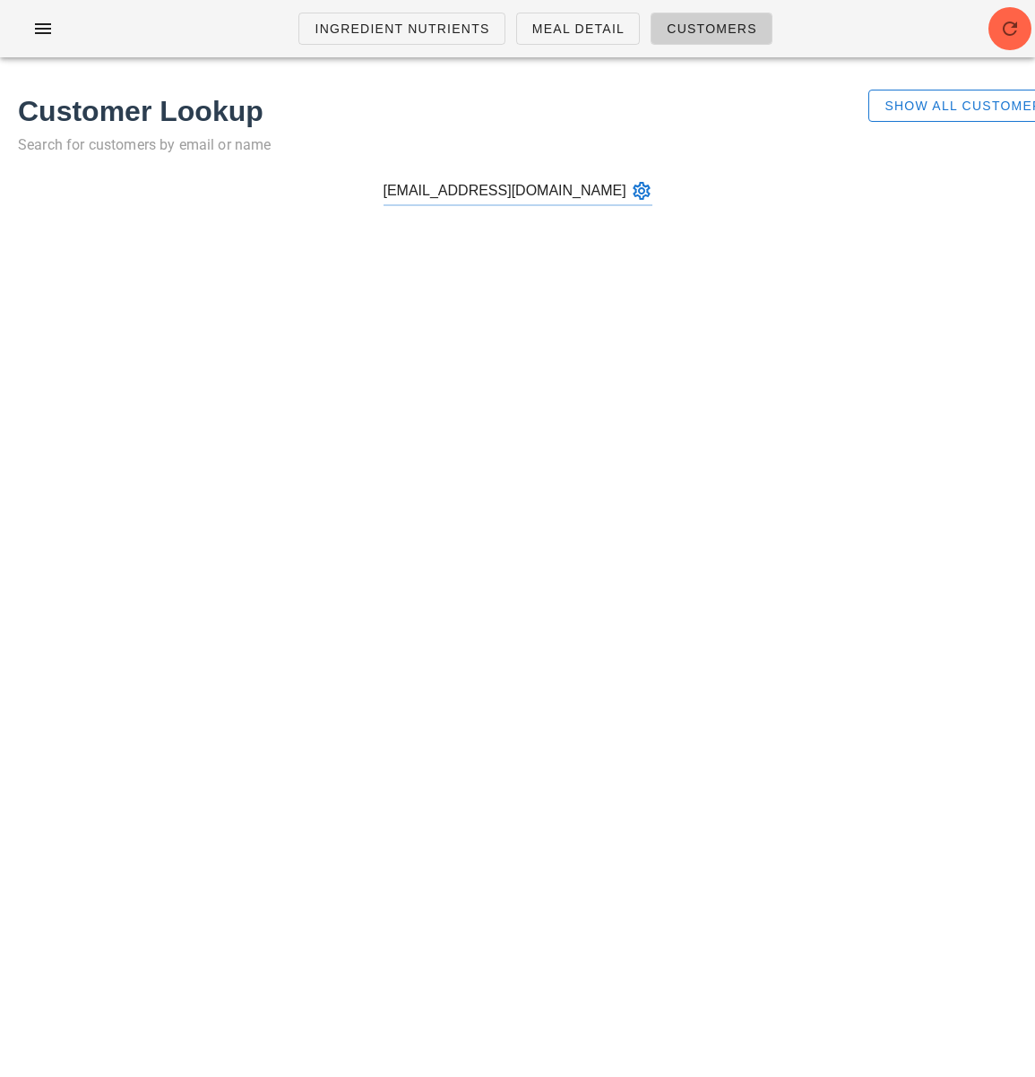
type input "miguellelagera@gmail.com"
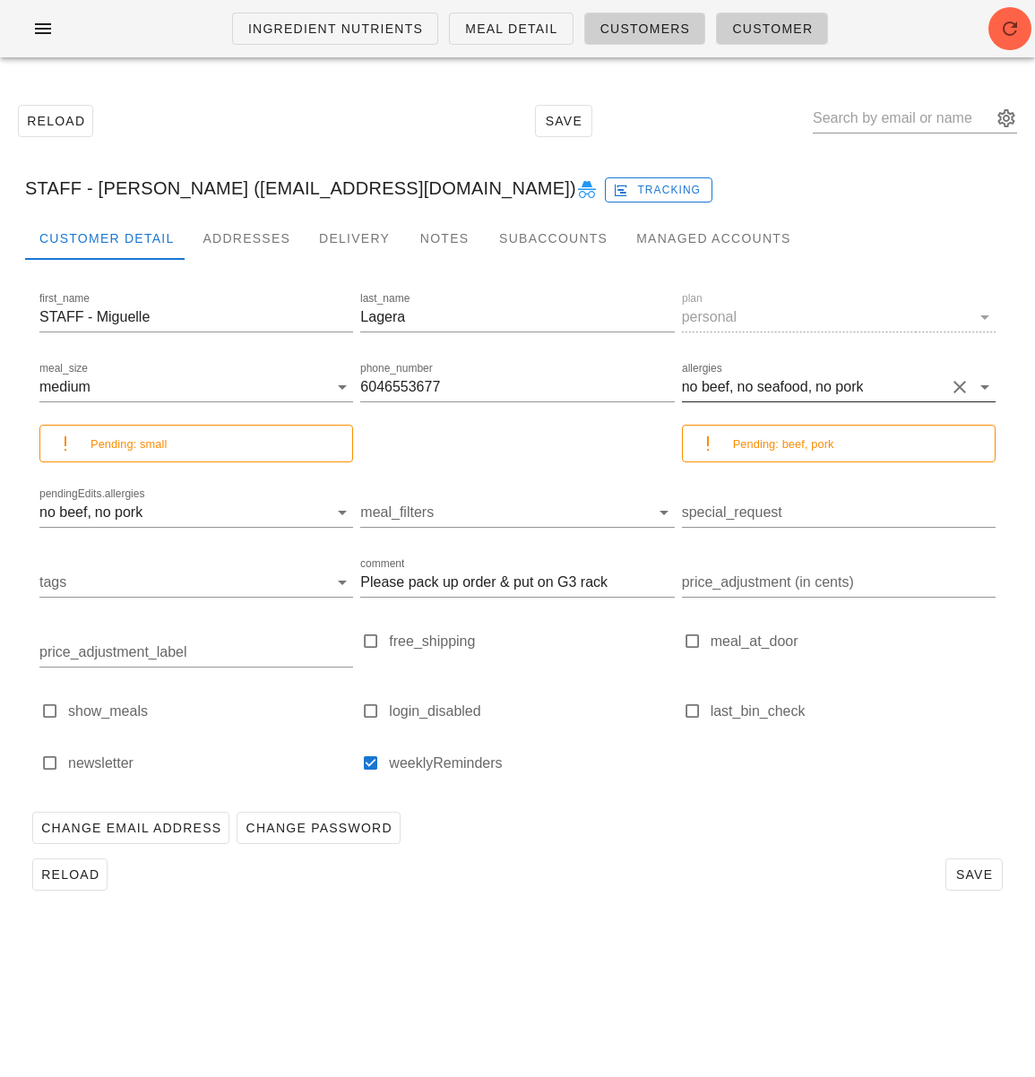
click at [855, 385] on div "no pork" at bounding box center [838, 387] width 47 height 16
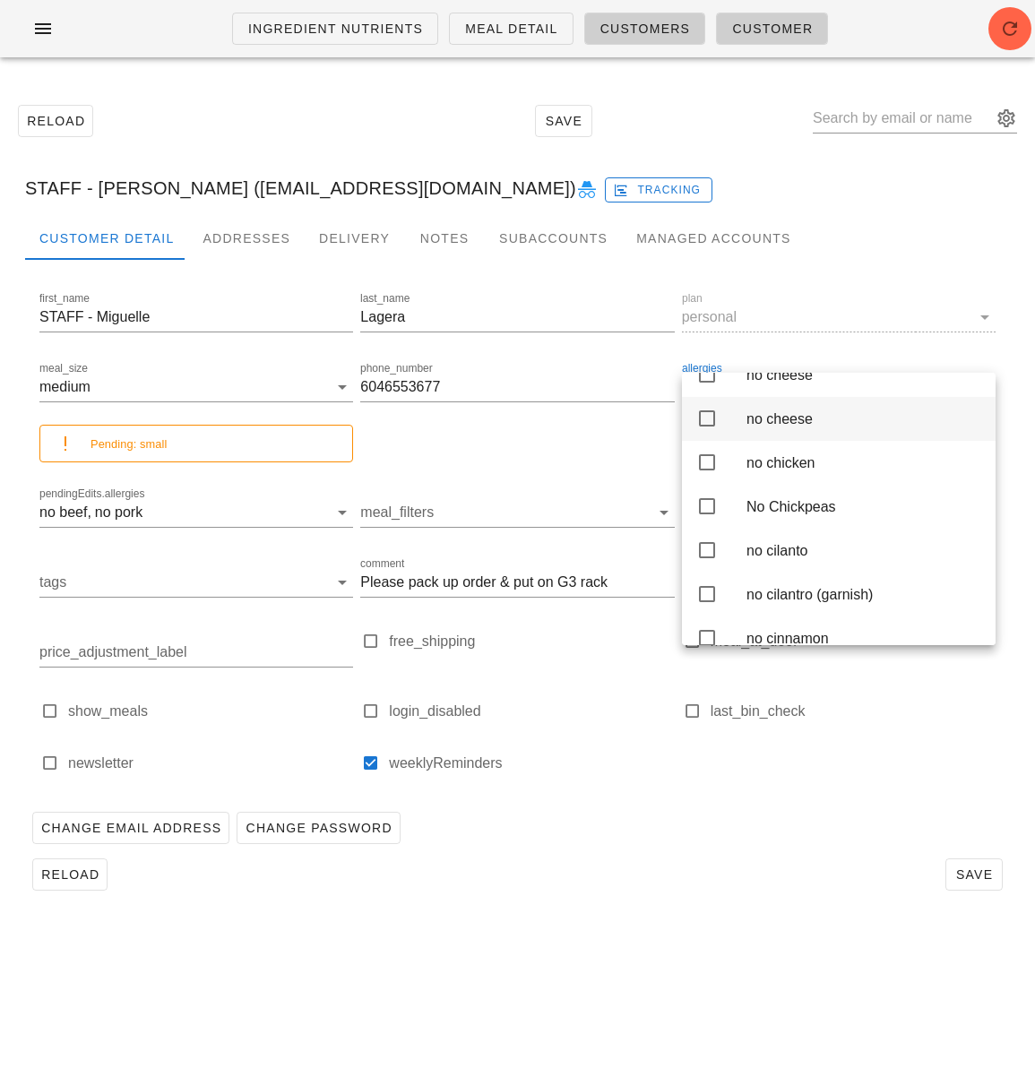
scroll to position [1174, 0]
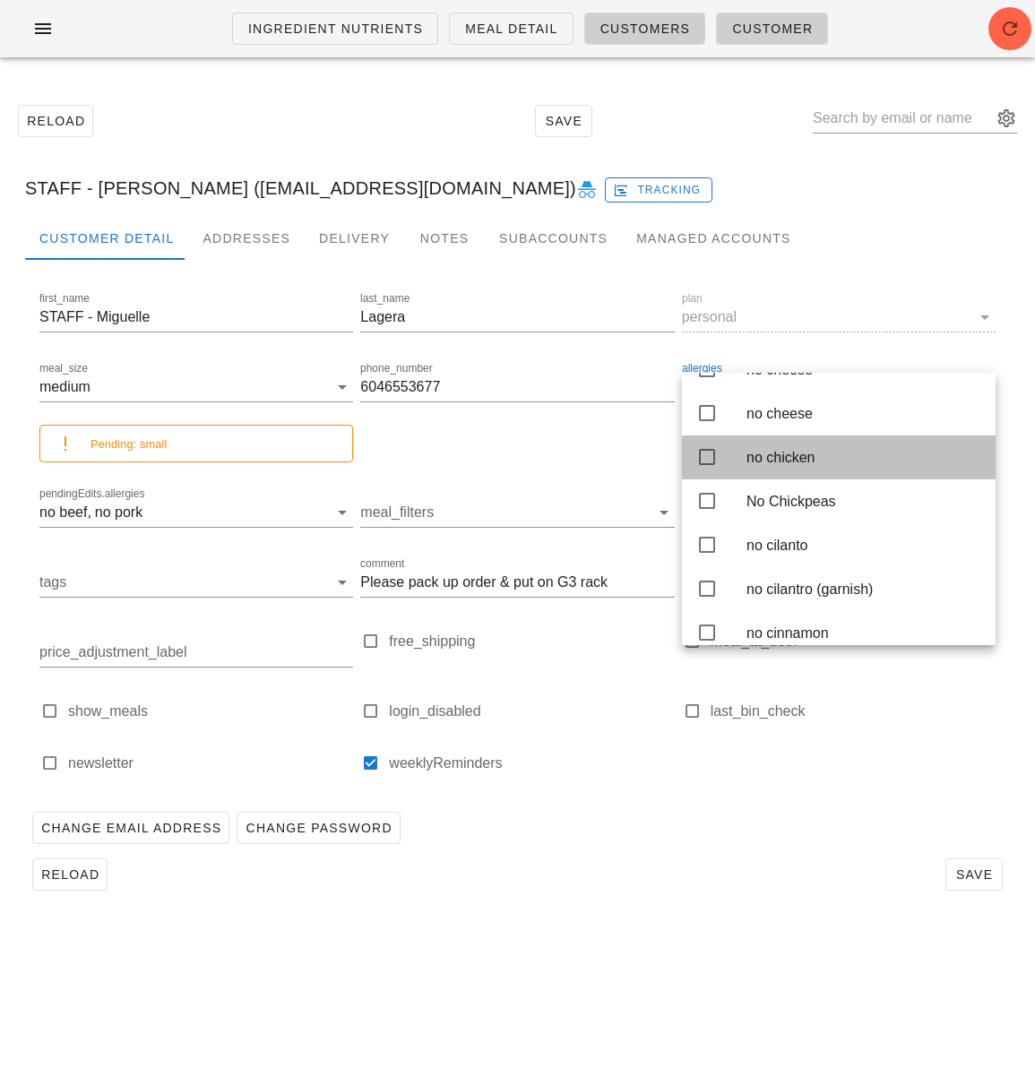
click at [709, 468] on icon at bounding box center [707, 457] width 22 height 22
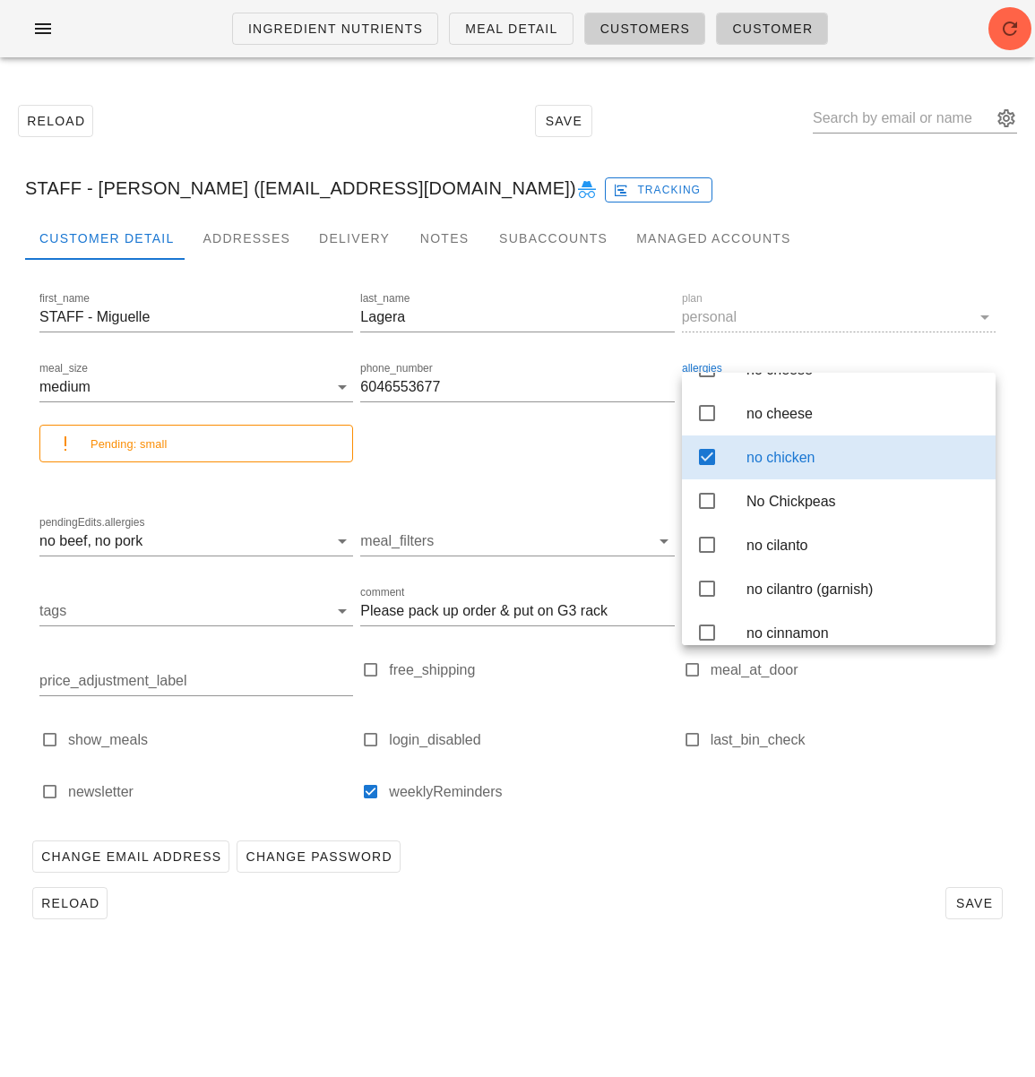
drag, startPoint x: 535, startPoint y: 900, endPoint x: 542, endPoint y: 883, distance: 18.5
click at [535, 899] on div "Reload Save" at bounding box center [517, 903] width 985 height 47
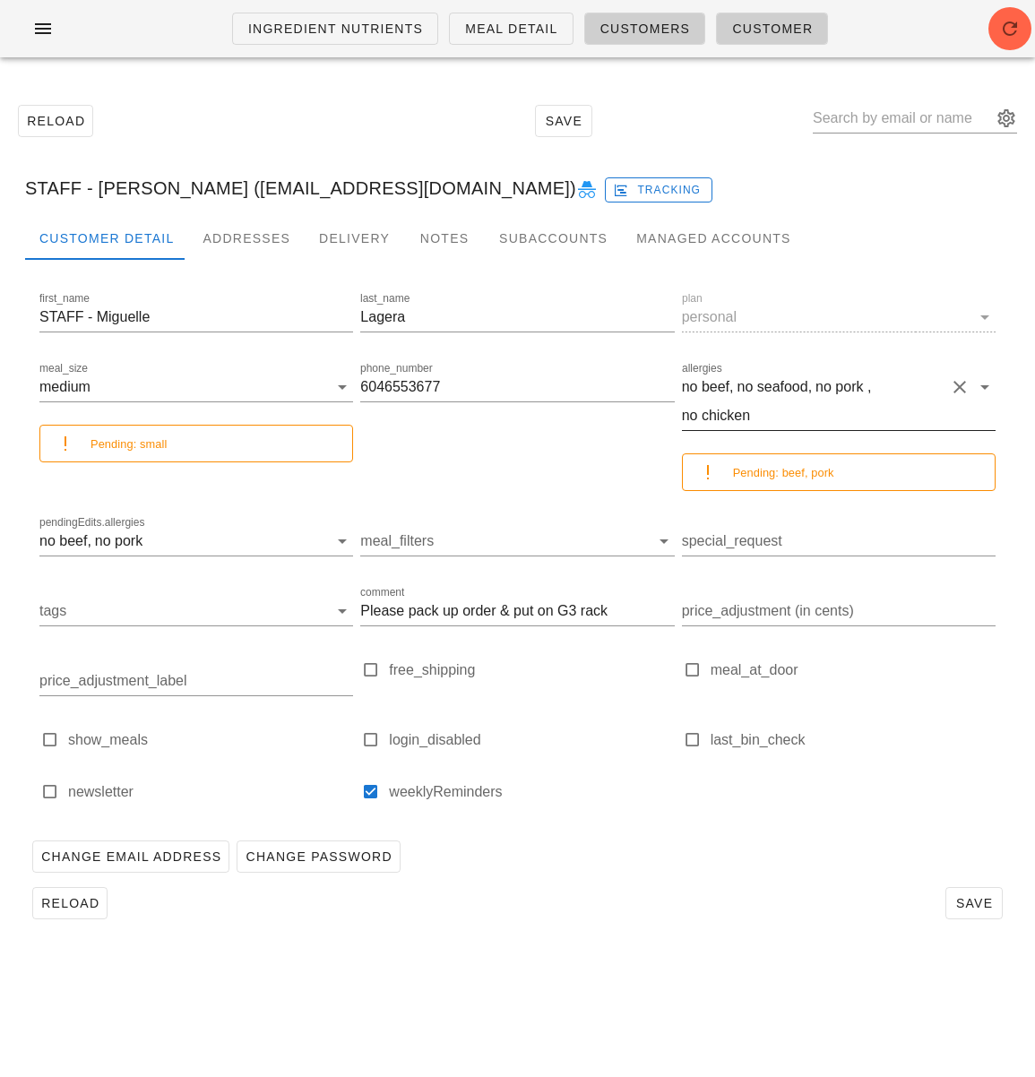
click at [805, 386] on div "no seafood," at bounding box center [773, 387] width 75 height 16
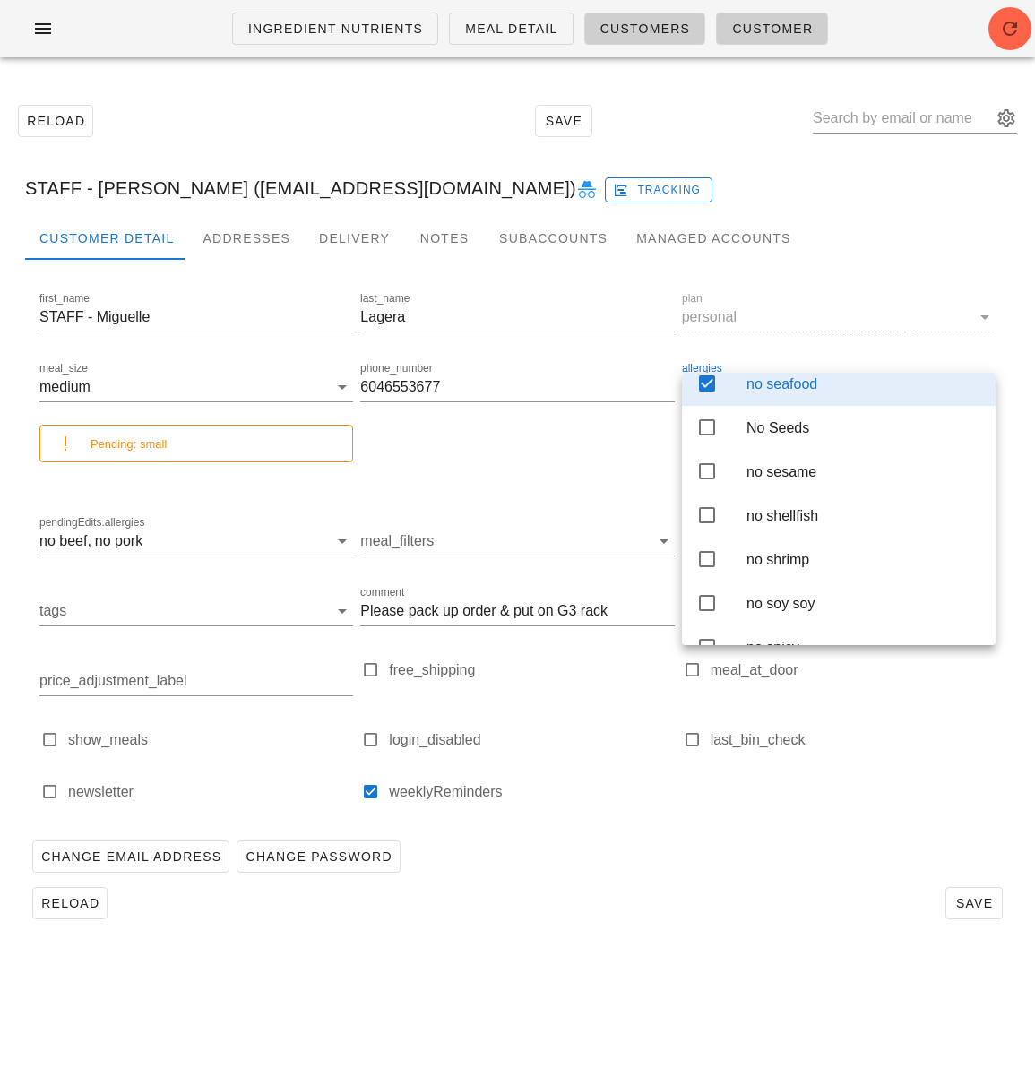
scroll to position [4013, 0]
click at [702, 393] on icon at bounding box center [707, 383] width 22 height 22
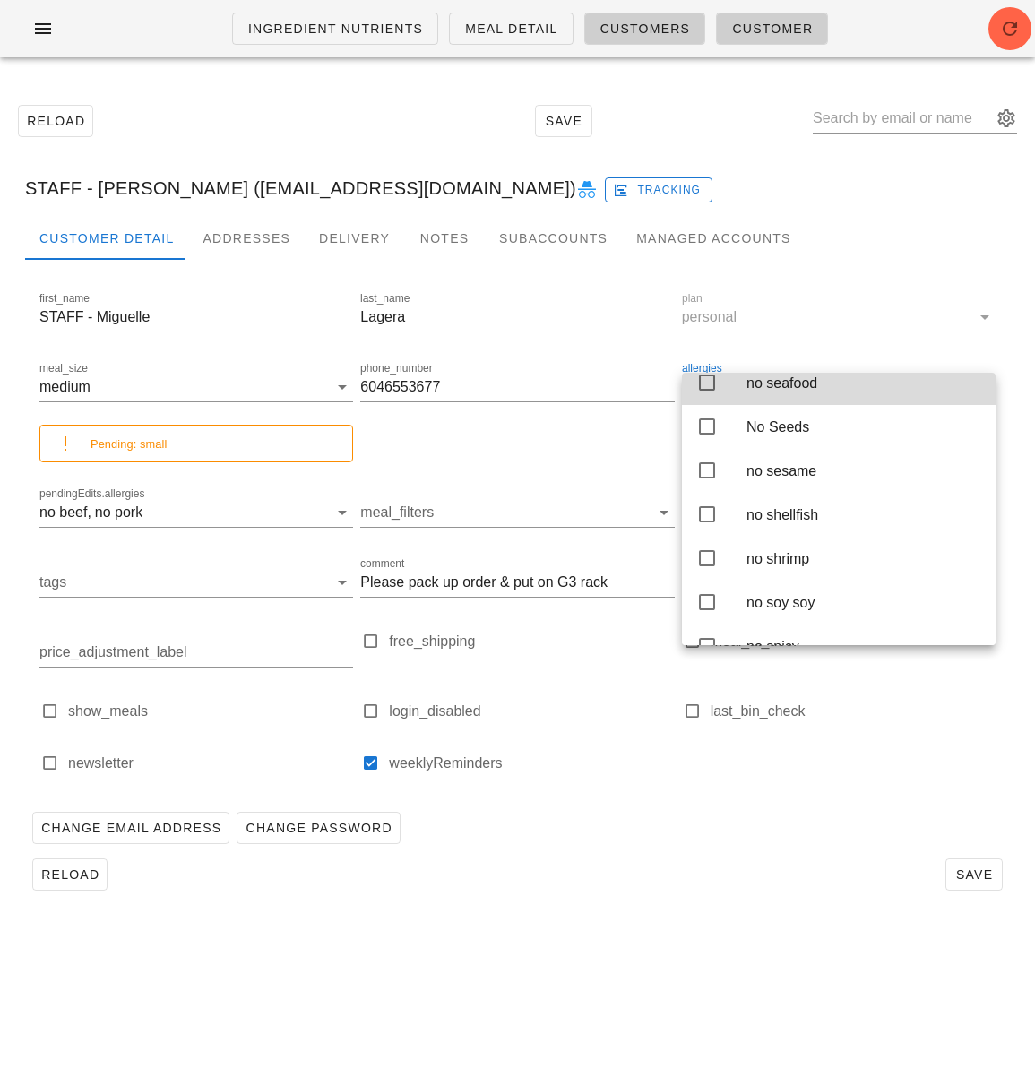
drag, startPoint x: 675, startPoint y: 845, endPoint x: 729, endPoint y: 639, distance: 212.9
click at [675, 845] on div "Change Email Address Change Password" at bounding box center [517, 827] width 985 height 47
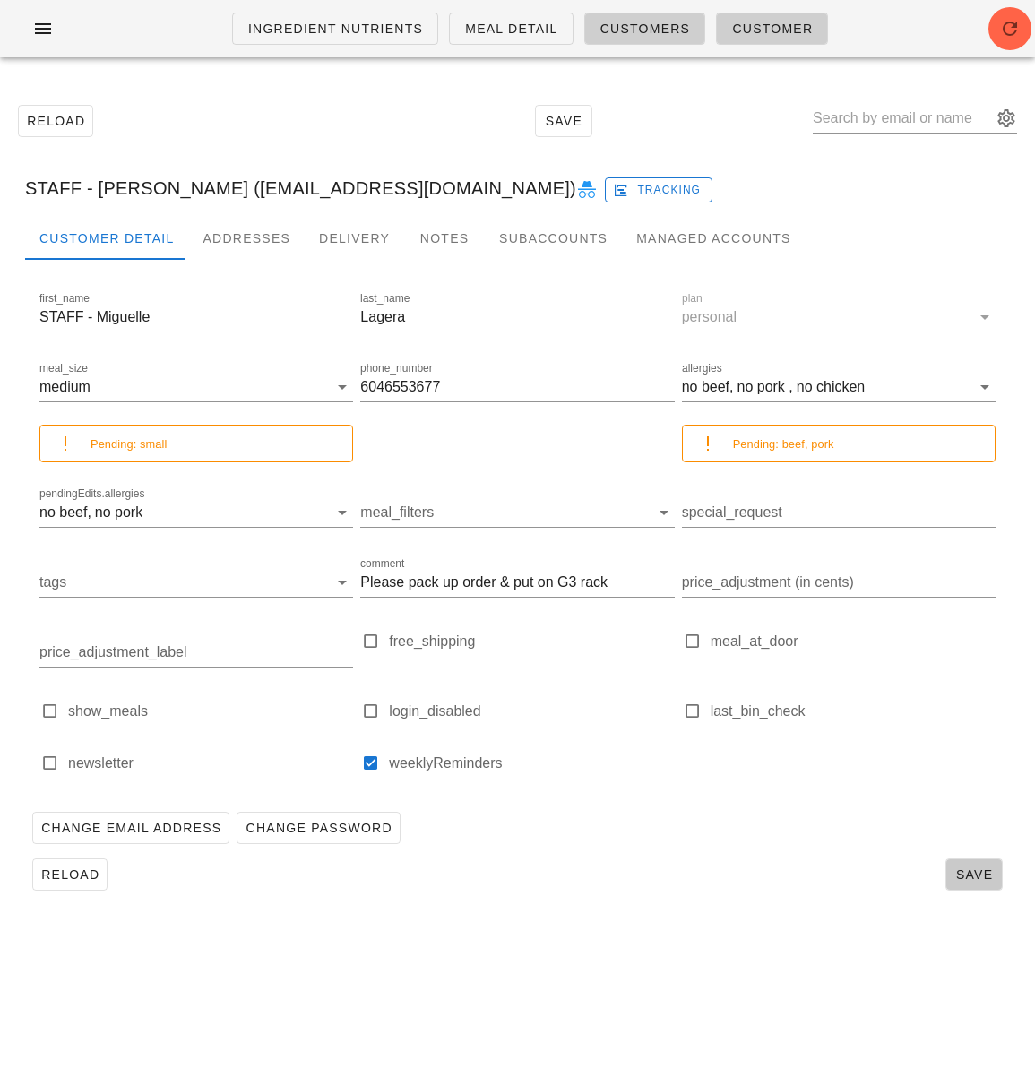
drag, startPoint x: 986, startPoint y: 881, endPoint x: 835, endPoint y: 724, distance: 217.9
click at [986, 881] on span "Save" at bounding box center [973, 874] width 41 height 14
click at [318, 509] on button "Clear pendingEdits.allergies" at bounding box center [317, 513] width 22 height 22
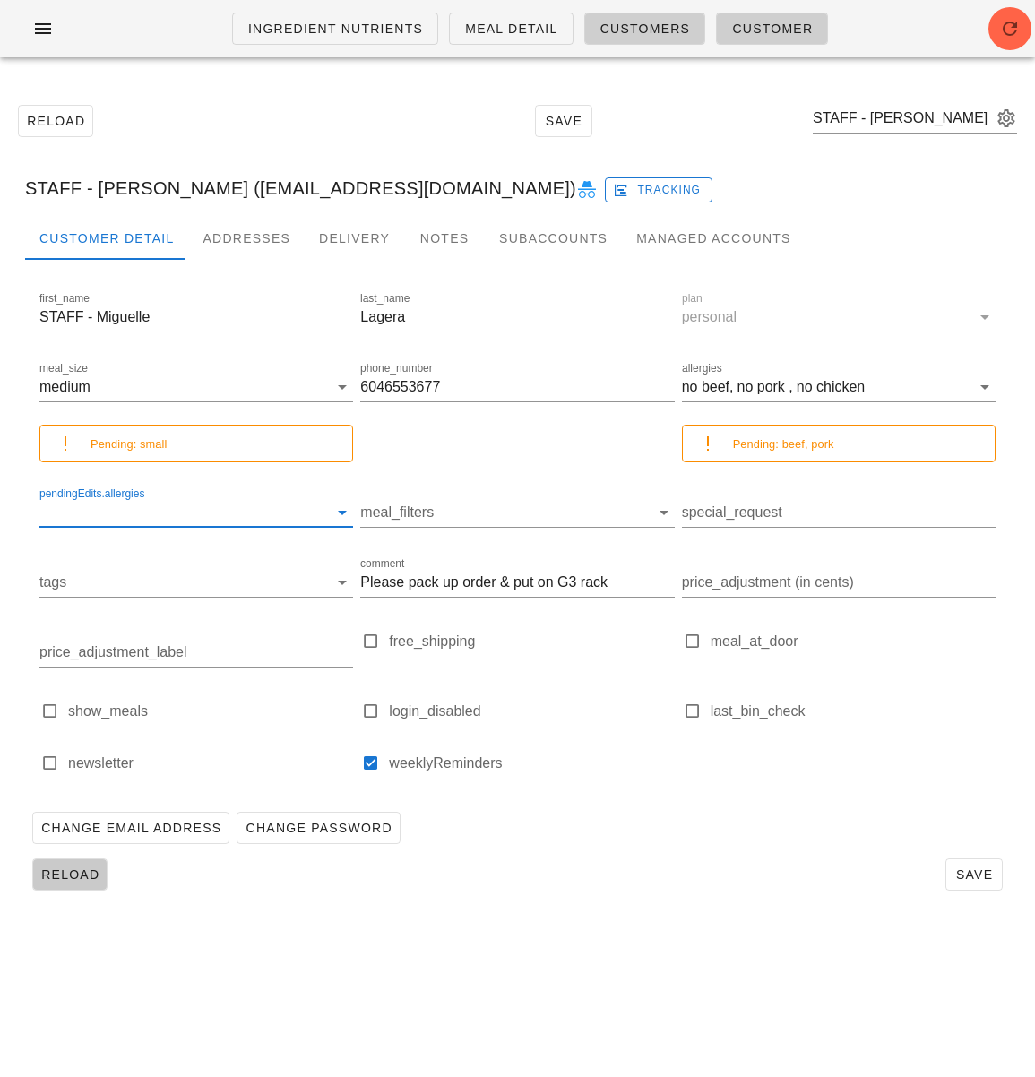
click at [78, 869] on span "Reload" at bounding box center [69, 874] width 59 height 14
drag, startPoint x: 323, startPoint y: 510, endPoint x: 340, endPoint y: 526, distance: 23.4
click at [323, 510] on button "Clear pendingEdits.allergies" at bounding box center [317, 513] width 22 height 22
click at [976, 870] on span "Save" at bounding box center [973, 874] width 41 height 14
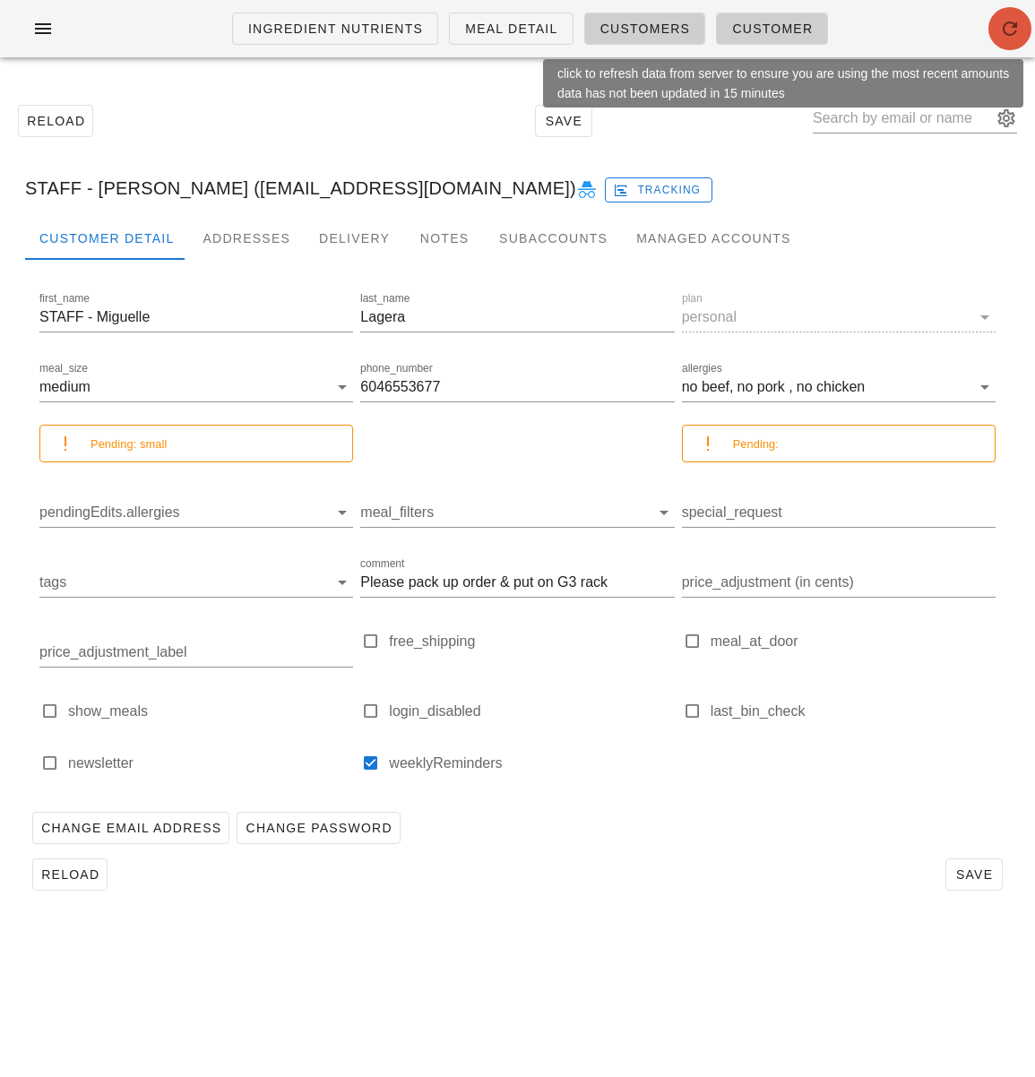
click at [1004, 30] on icon "button" at bounding box center [1010, 29] width 22 height 22
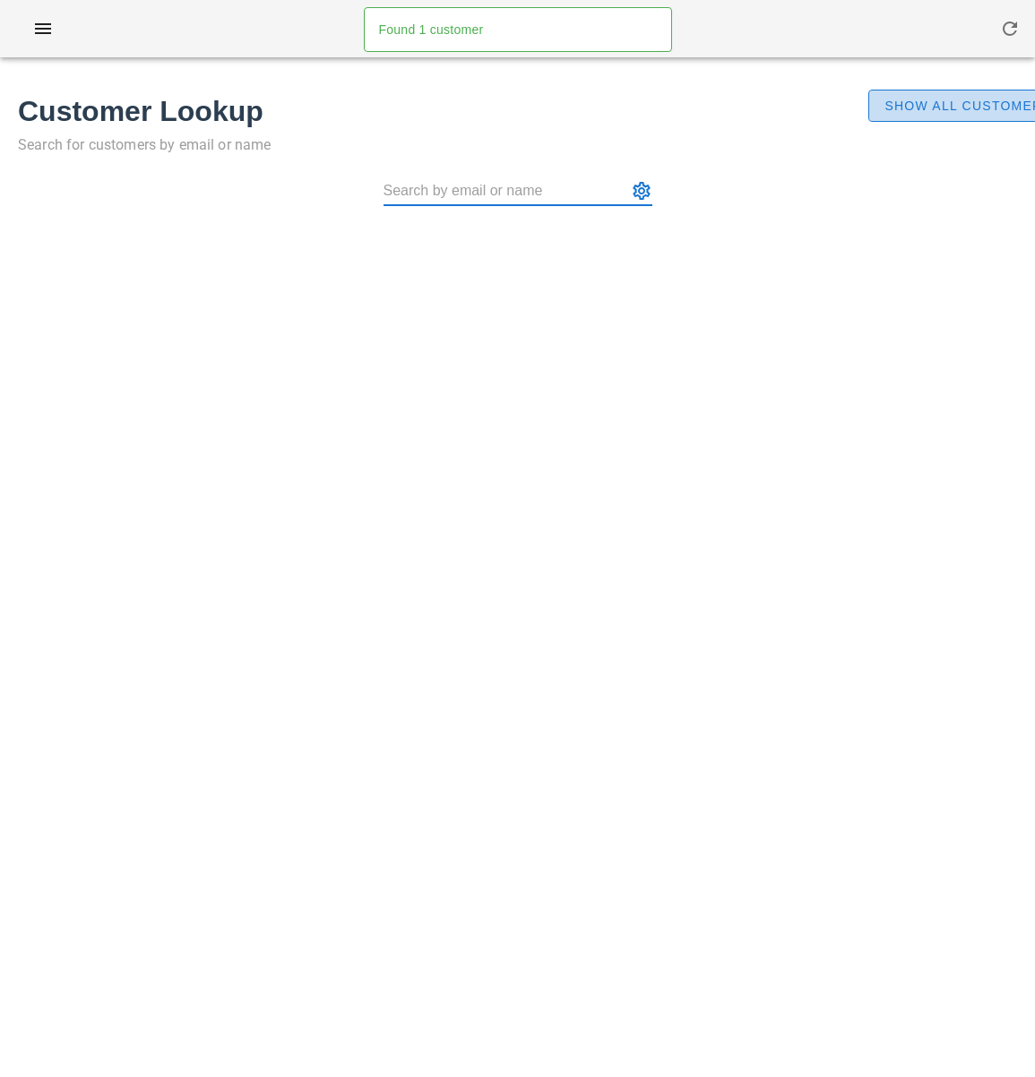
click at [904, 112] on span "Show All Customers" at bounding box center [967, 106] width 168 height 14
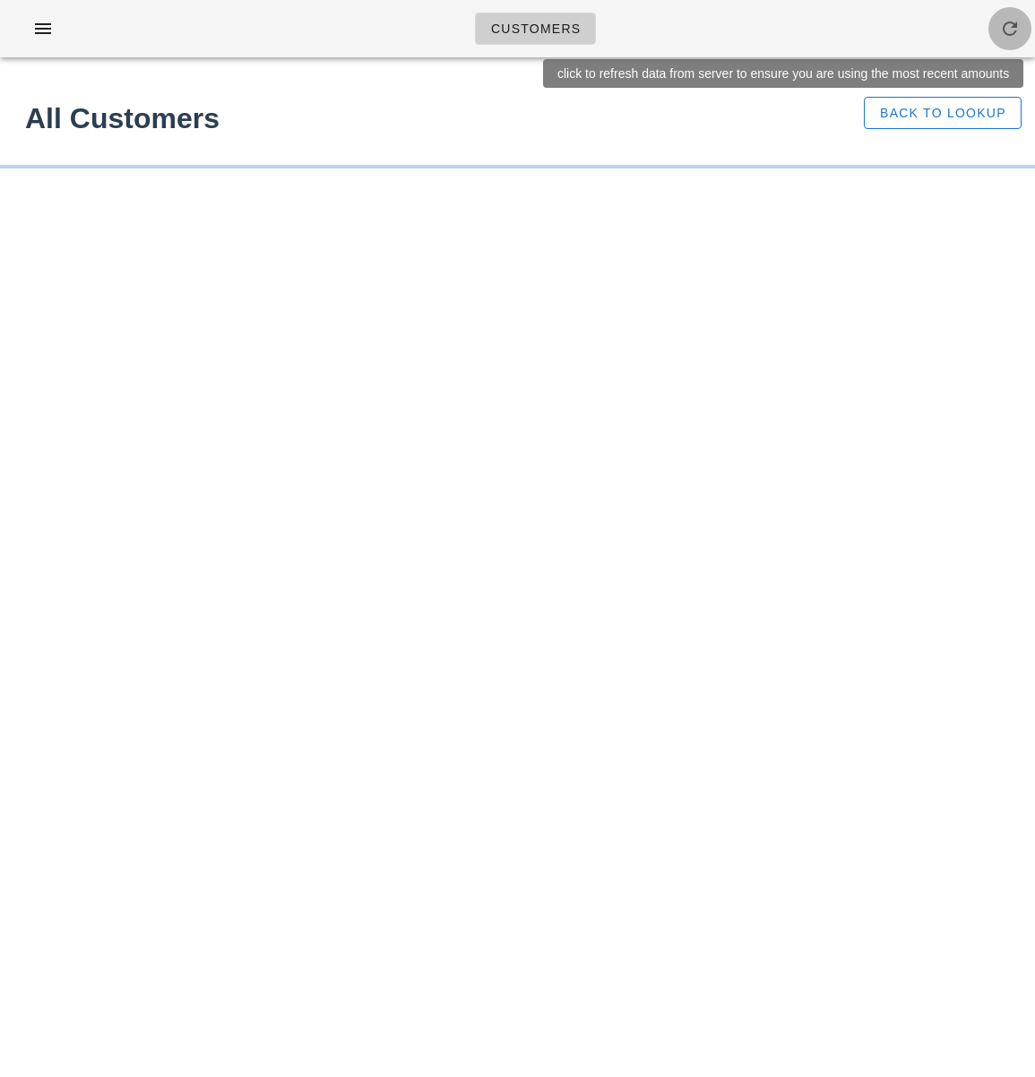
drag, startPoint x: 1011, startPoint y: 24, endPoint x: 889, endPoint y: 65, distance: 129.2
click at [1011, 24] on icon "button" at bounding box center [1010, 29] width 22 height 22
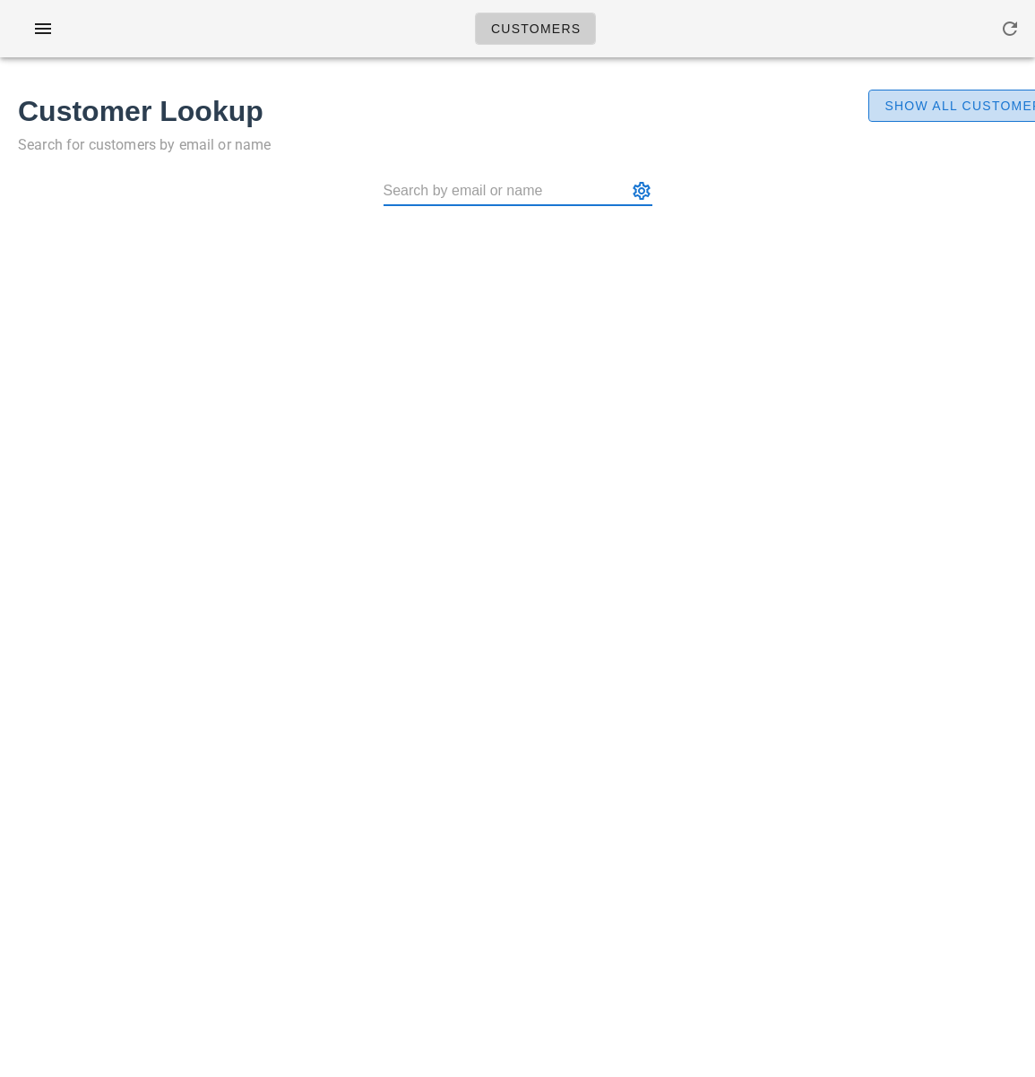
click at [949, 112] on span "Show All Customers" at bounding box center [967, 106] width 168 height 14
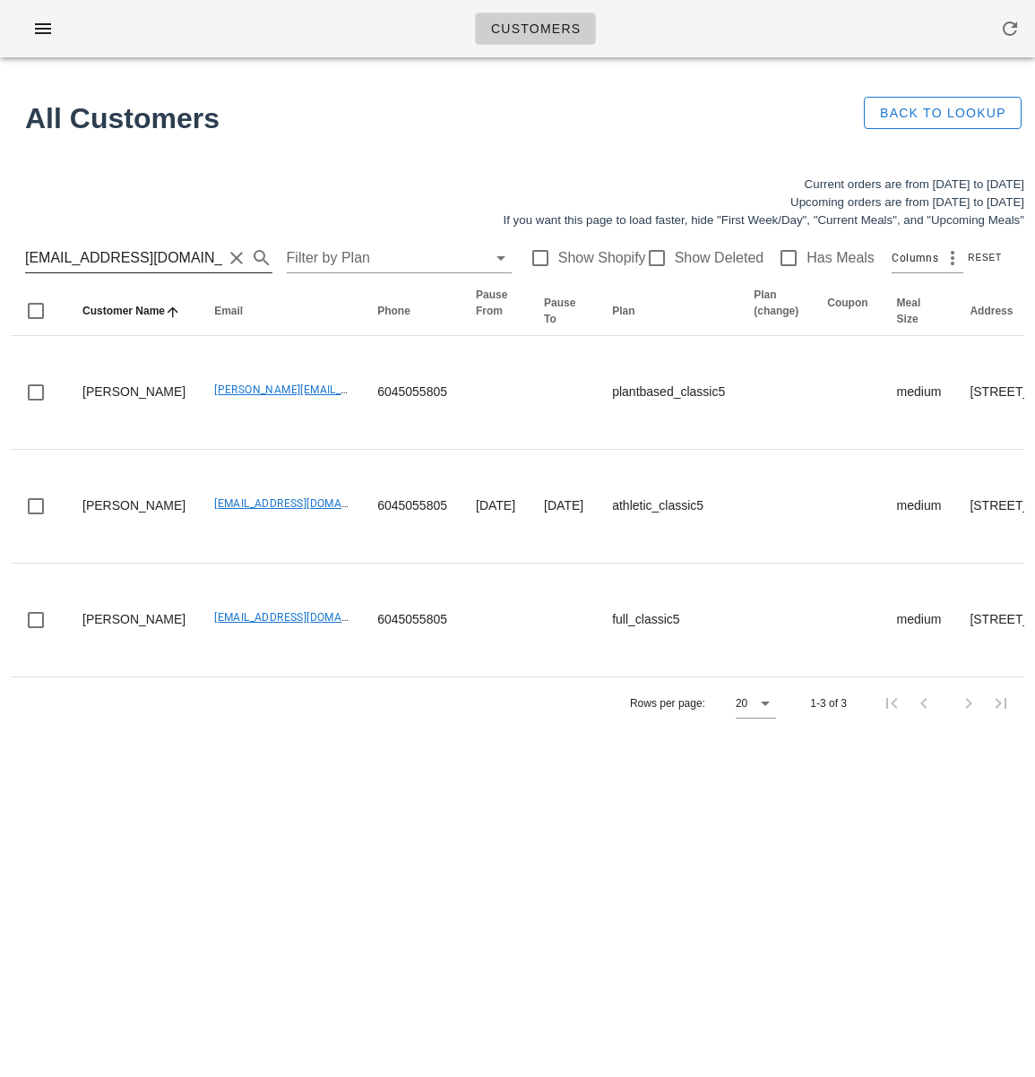
click at [101, 258] on input "[EMAIL_ADDRESS][DOMAIN_NAME]" at bounding box center [123, 258] width 197 height 29
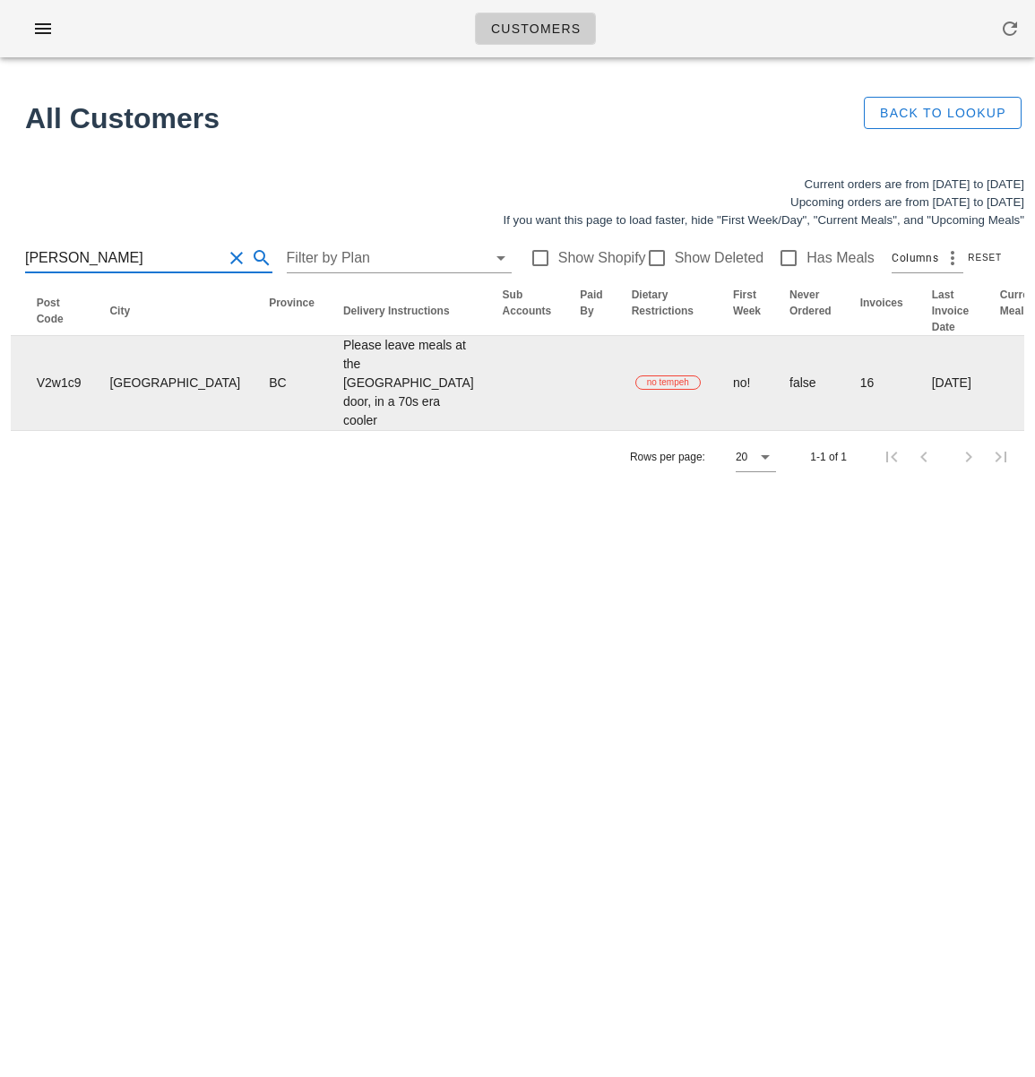
scroll to position [0, 1272]
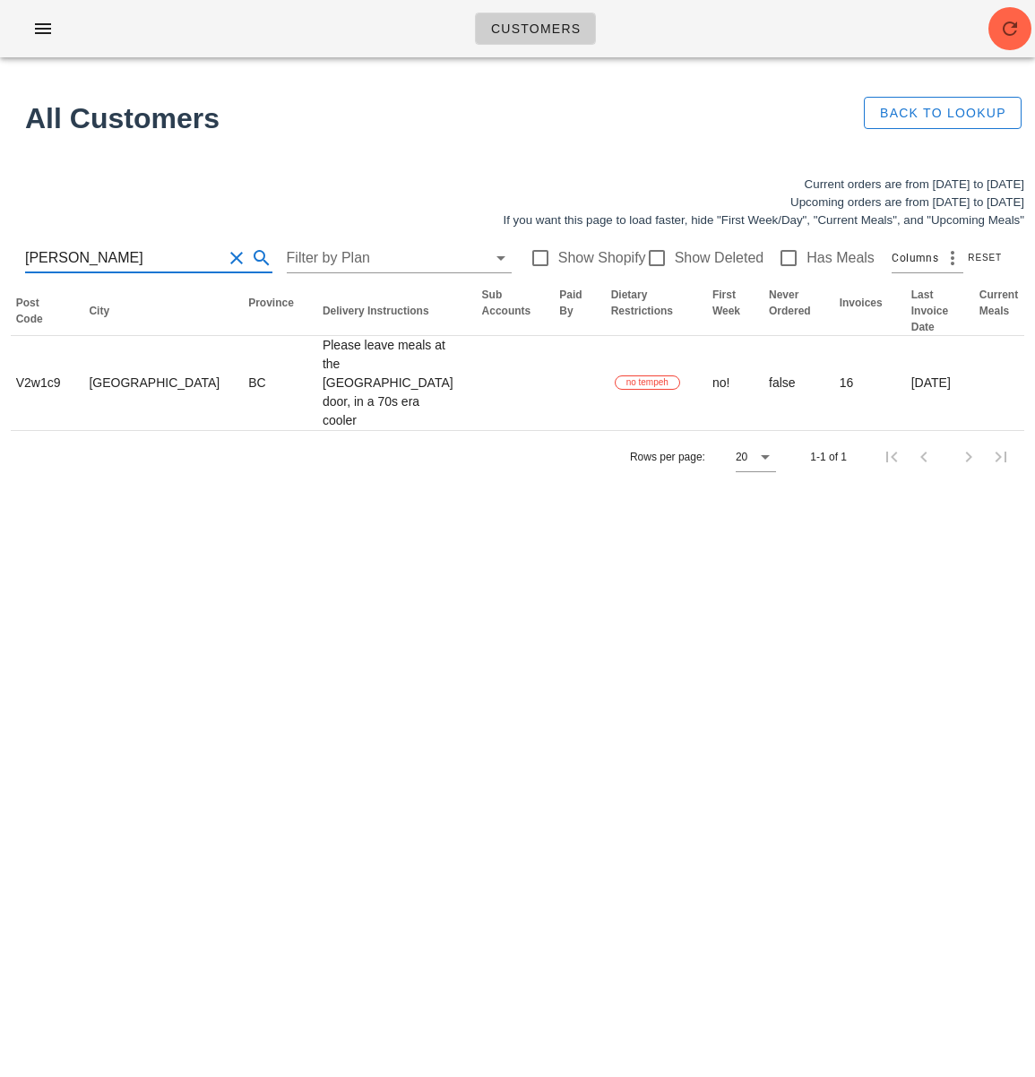
drag, startPoint x: 58, startPoint y: 253, endPoint x: -43, endPoint y: 247, distance: 101.4
click at [0, 247] on html "Customers Found 1 customer All Customers Back to Lookup Current orders are from…" at bounding box center [517, 538] width 1035 height 1077
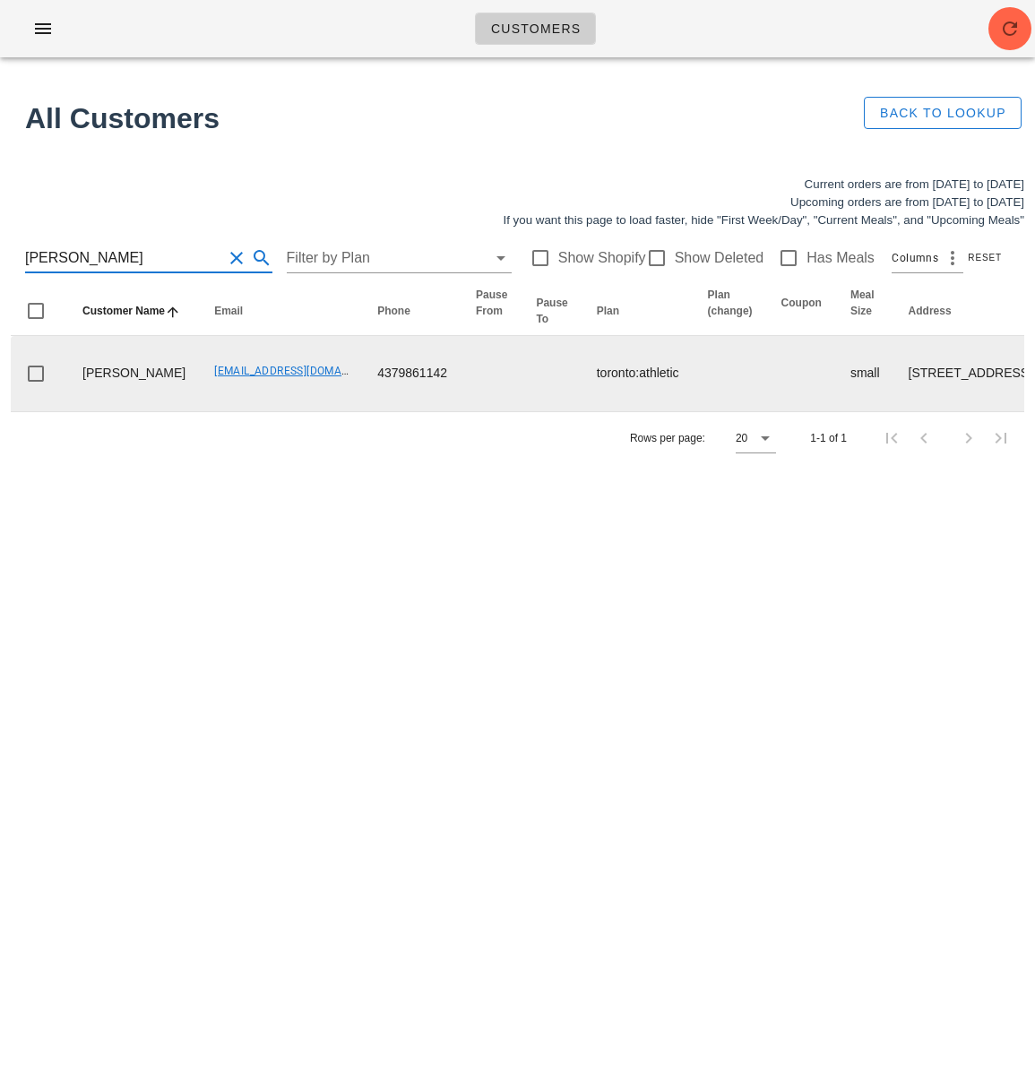
type input "[PERSON_NAME]"
drag, startPoint x: 169, startPoint y: 409, endPoint x: 301, endPoint y: 409, distance: 131.7
click at [288, 409] on td "[EMAIL_ADDRESS][DOMAIN_NAME]" at bounding box center [281, 373] width 163 height 75
copy link "[EMAIL_ADDRESS][DOMAIN_NAME]"
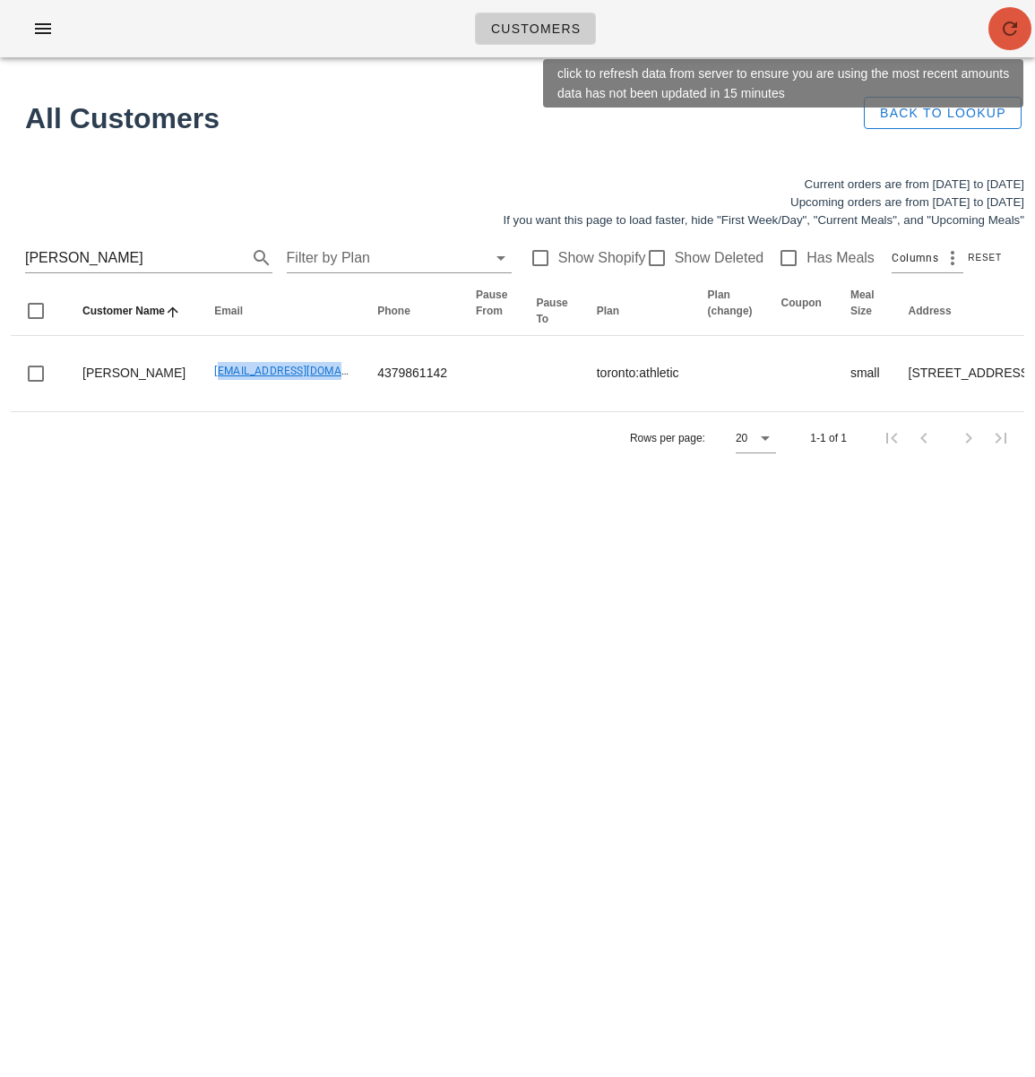
drag, startPoint x: 1002, startPoint y: 30, endPoint x: 638, endPoint y: 156, distance: 385.0
click at [1002, 30] on icon "button" at bounding box center [1010, 29] width 22 height 22
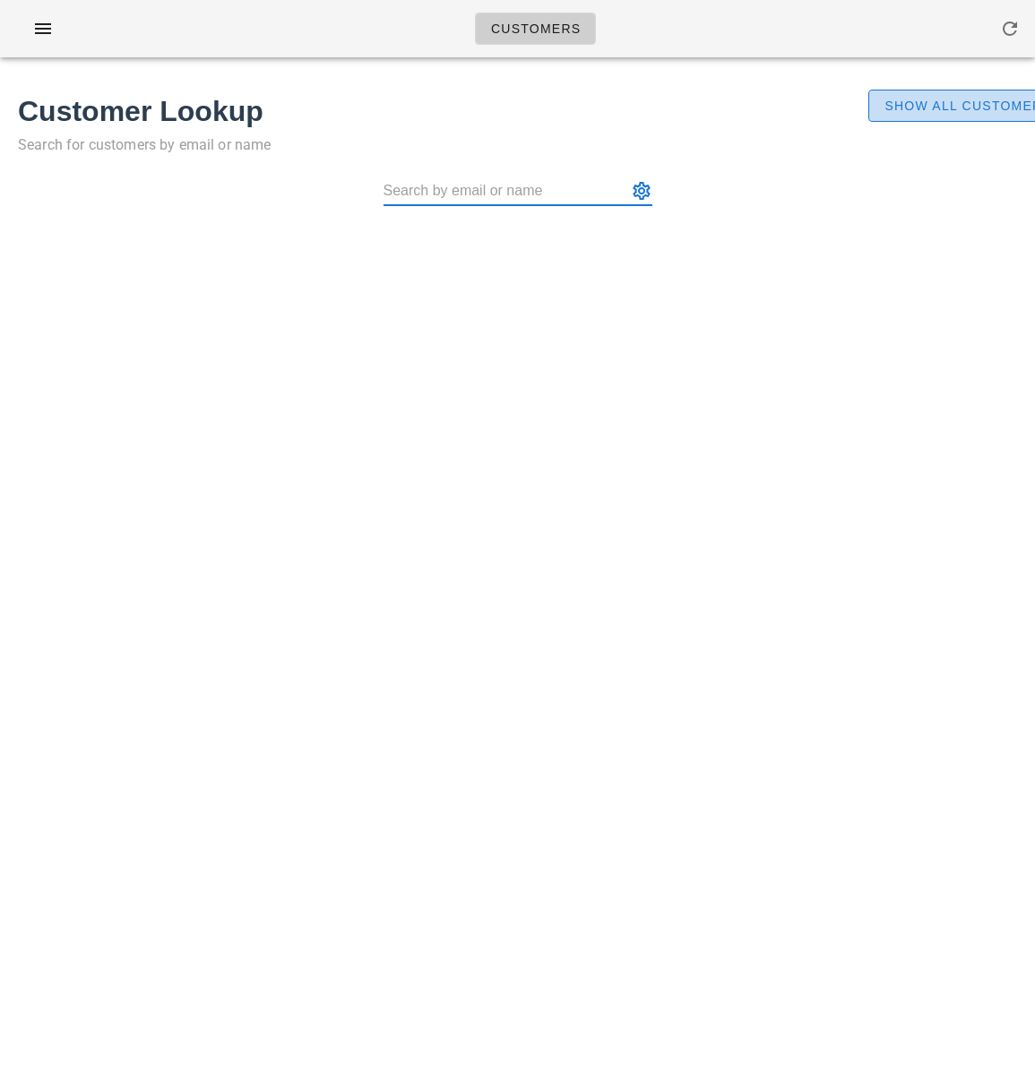
click at [952, 112] on span "Show All Customers" at bounding box center [967, 106] width 168 height 14
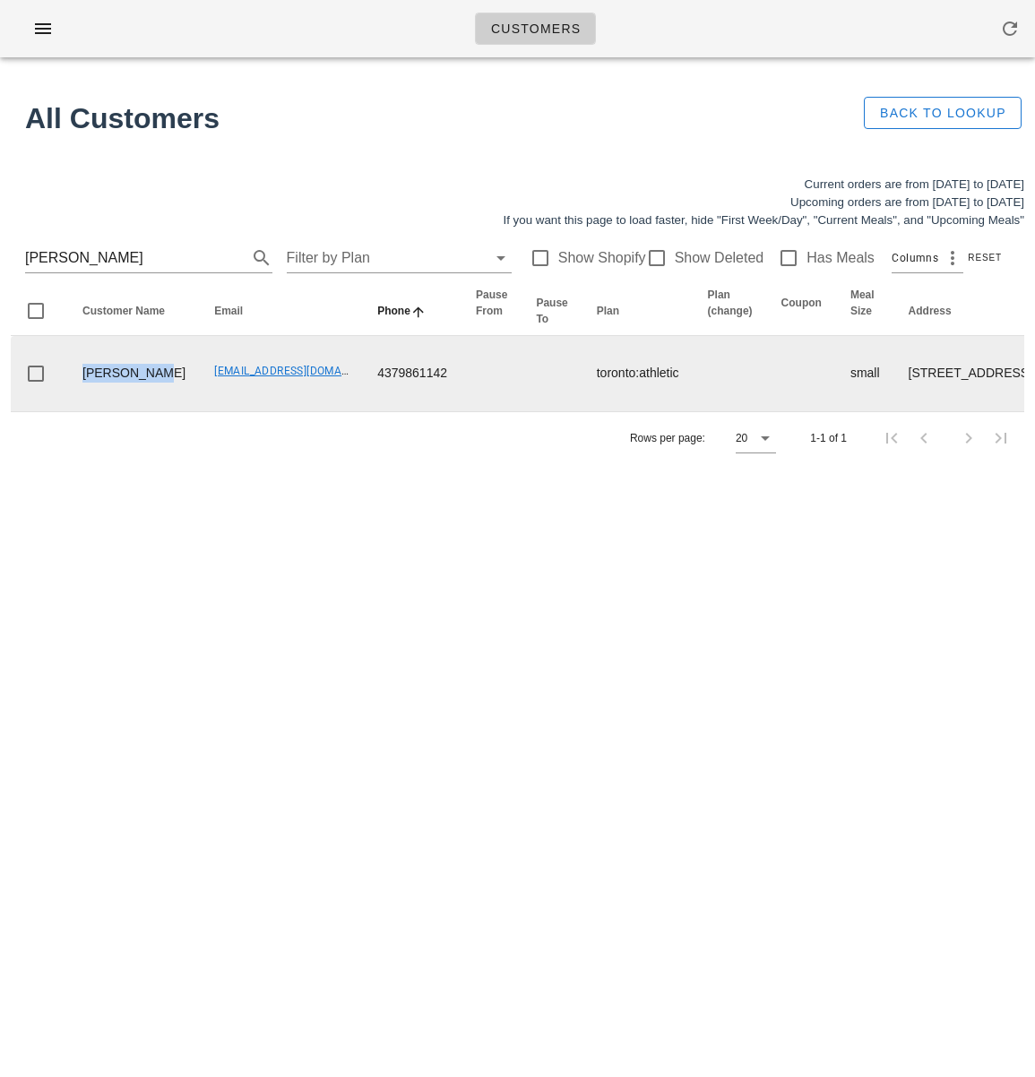
drag, startPoint x: 124, startPoint y: 416, endPoint x: 97, endPoint y: 398, distance: 32.3
click at [82, 396] on td "Simi Minhas" at bounding box center [134, 373] width 132 height 75
drag, startPoint x: 154, startPoint y: 406, endPoint x: 290, endPoint y: 409, distance: 136.2
click at [287, 409] on td "[EMAIL_ADDRESS][DOMAIN_NAME]" at bounding box center [281, 373] width 163 height 75
copy link "[EMAIL_ADDRESS][DOMAIN_NAME]"
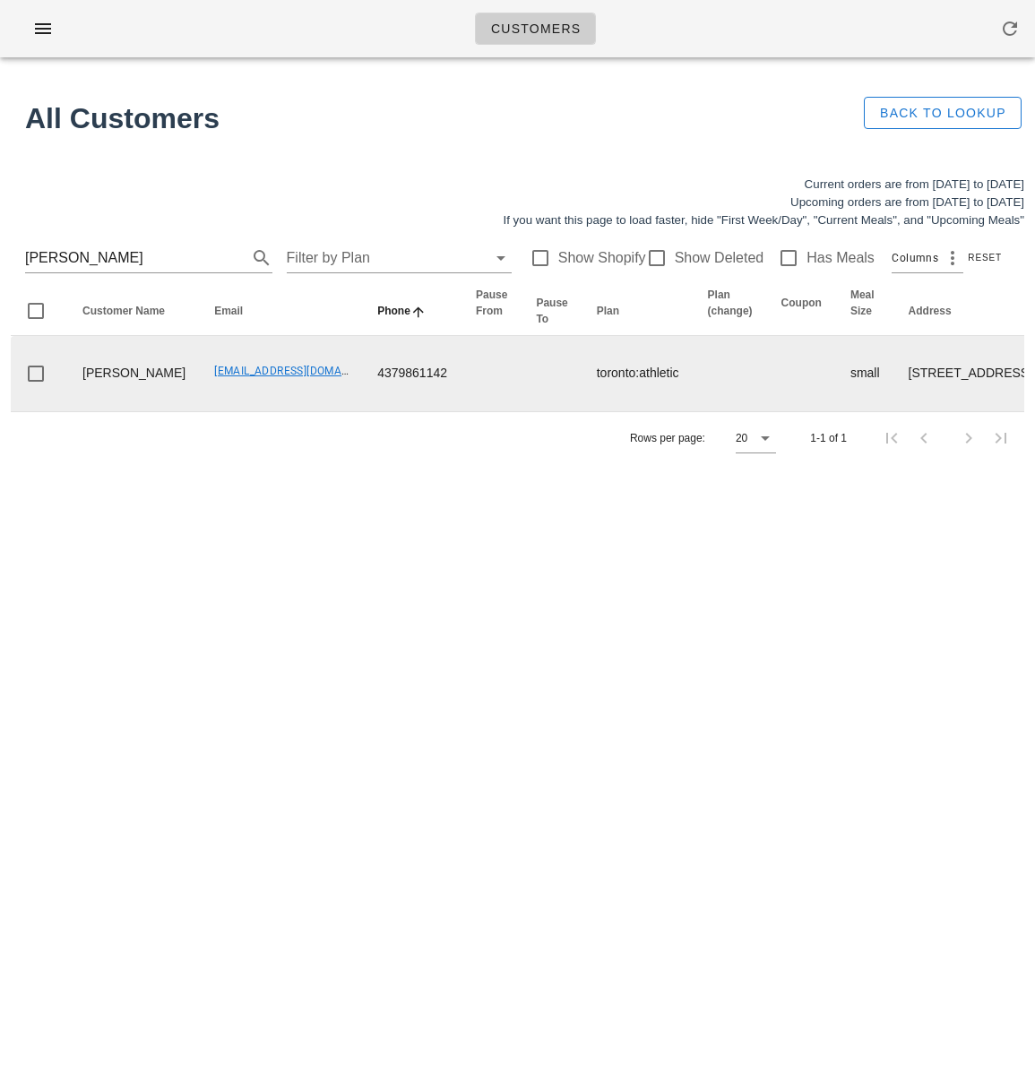
click at [200, 411] on td "[EMAIL_ADDRESS][DOMAIN_NAME]" at bounding box center [281, 373] width 163 height 75
drag, startPoint x: 156, startPoint y: 401, endPoint x: 292, endPoint y: 402, distance: 136.2
copy link "[EMAIL_ADDRESS][DOMAIN_NAME]"
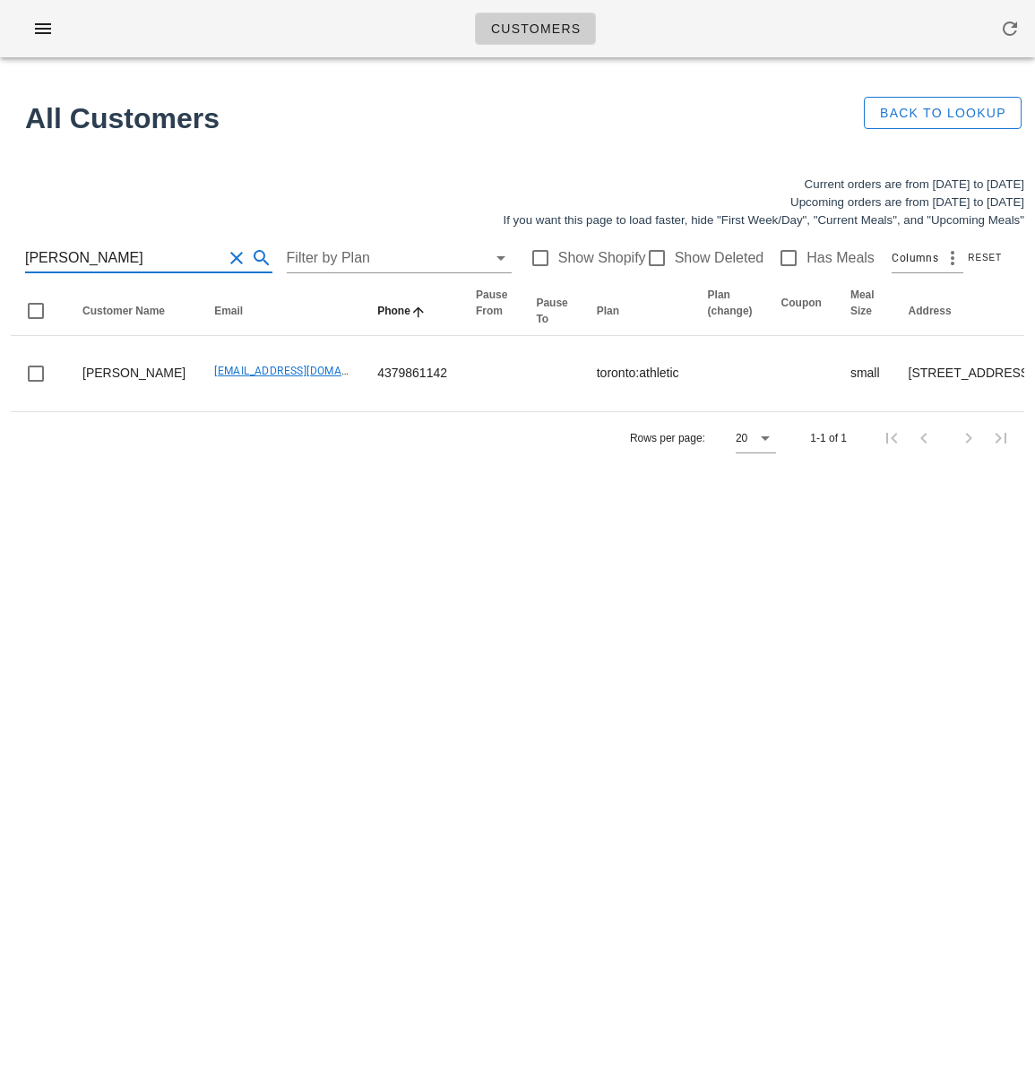
drag, startPoint x: 105, startPoint y: 252, endPoint x: -18, endPoint y: 245, distance: 122.9
click at [0, 245] on html "Customers Found 1 customer All Customers Back to Lookup Current orders are from…" at bounding box center [517, 538] width 1035 height 1077
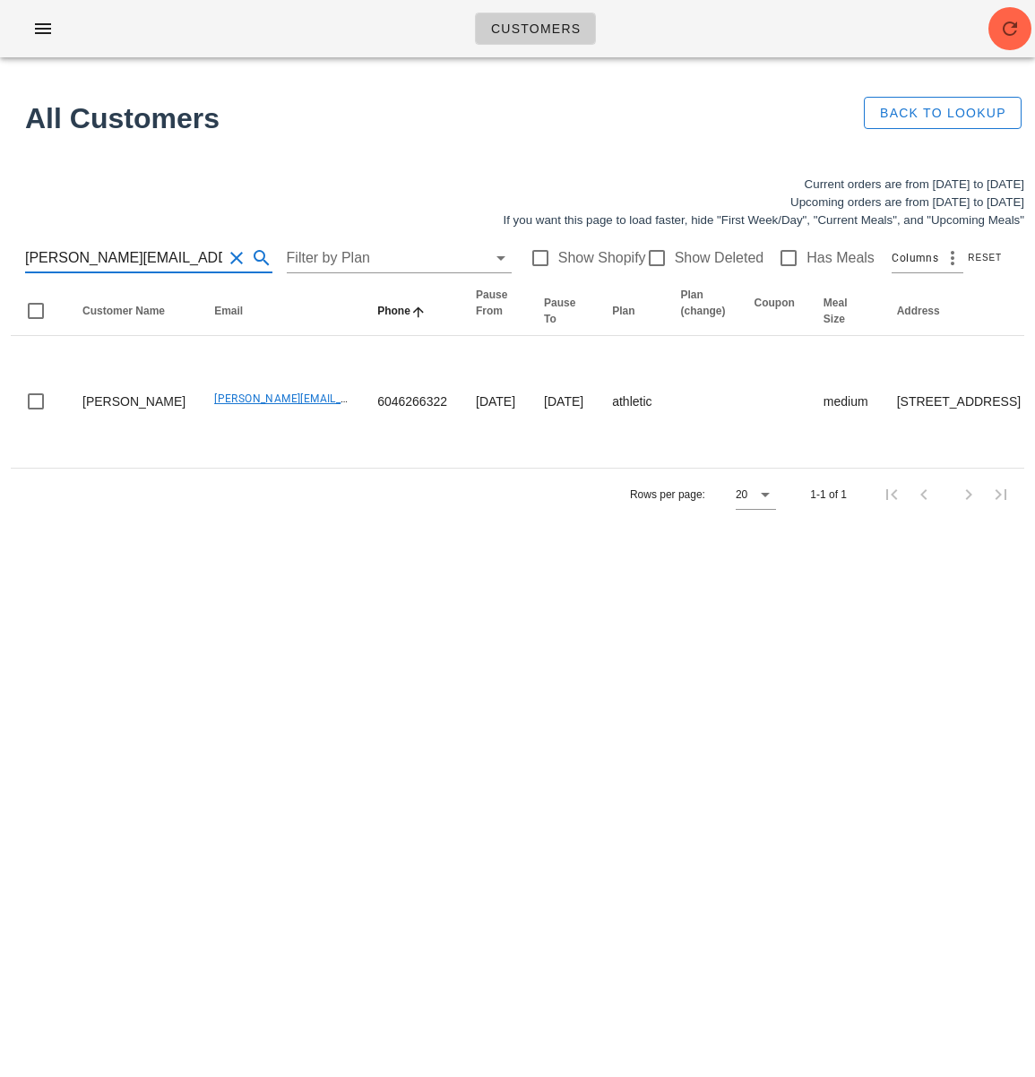
click at [158, 264] on input "lesley@splitsecondbasketball.com" at bounding box center [123, 258] width 197 height 29
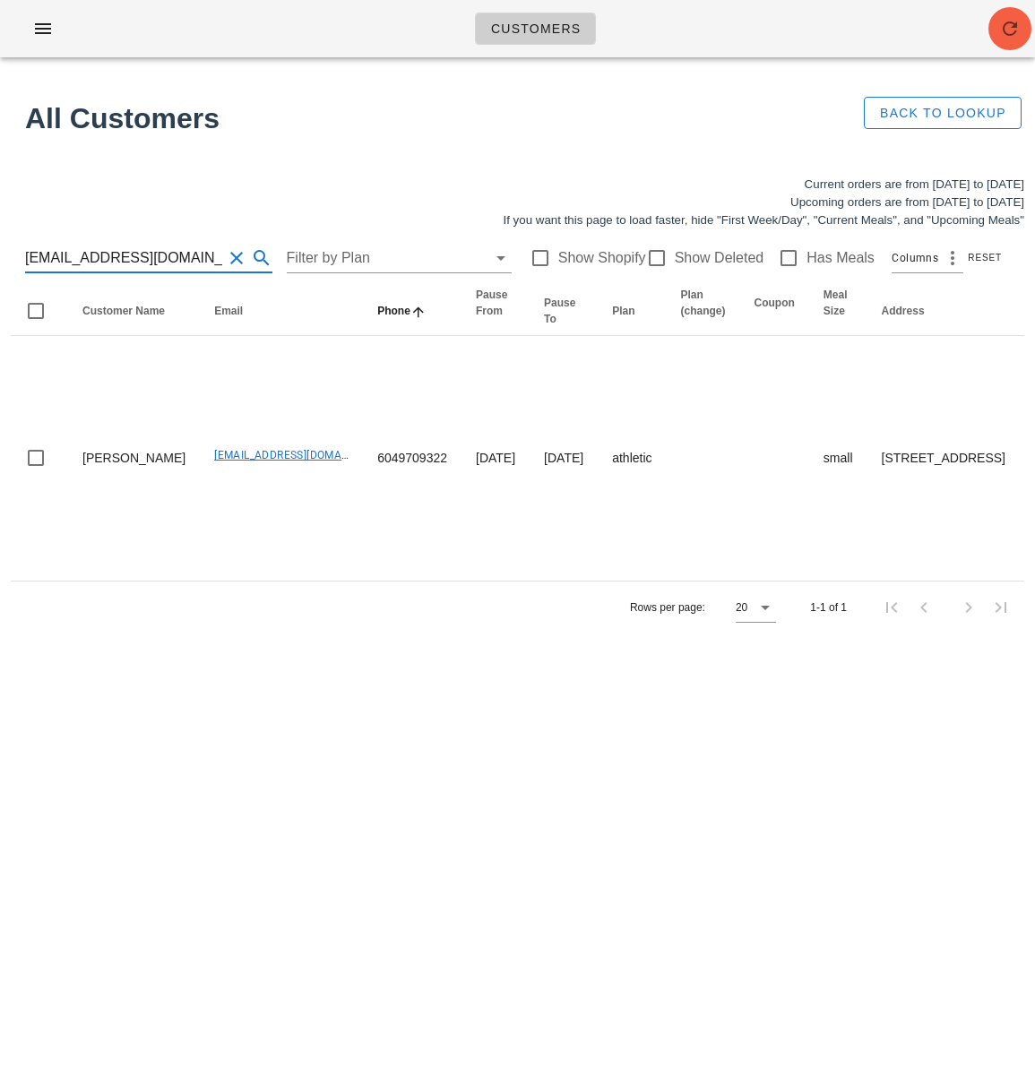
type input "newsha_siouffi@vancity.com"
click at [1002, 21] on icon "button" at bounding box center [1010, 29] width 22 height 22
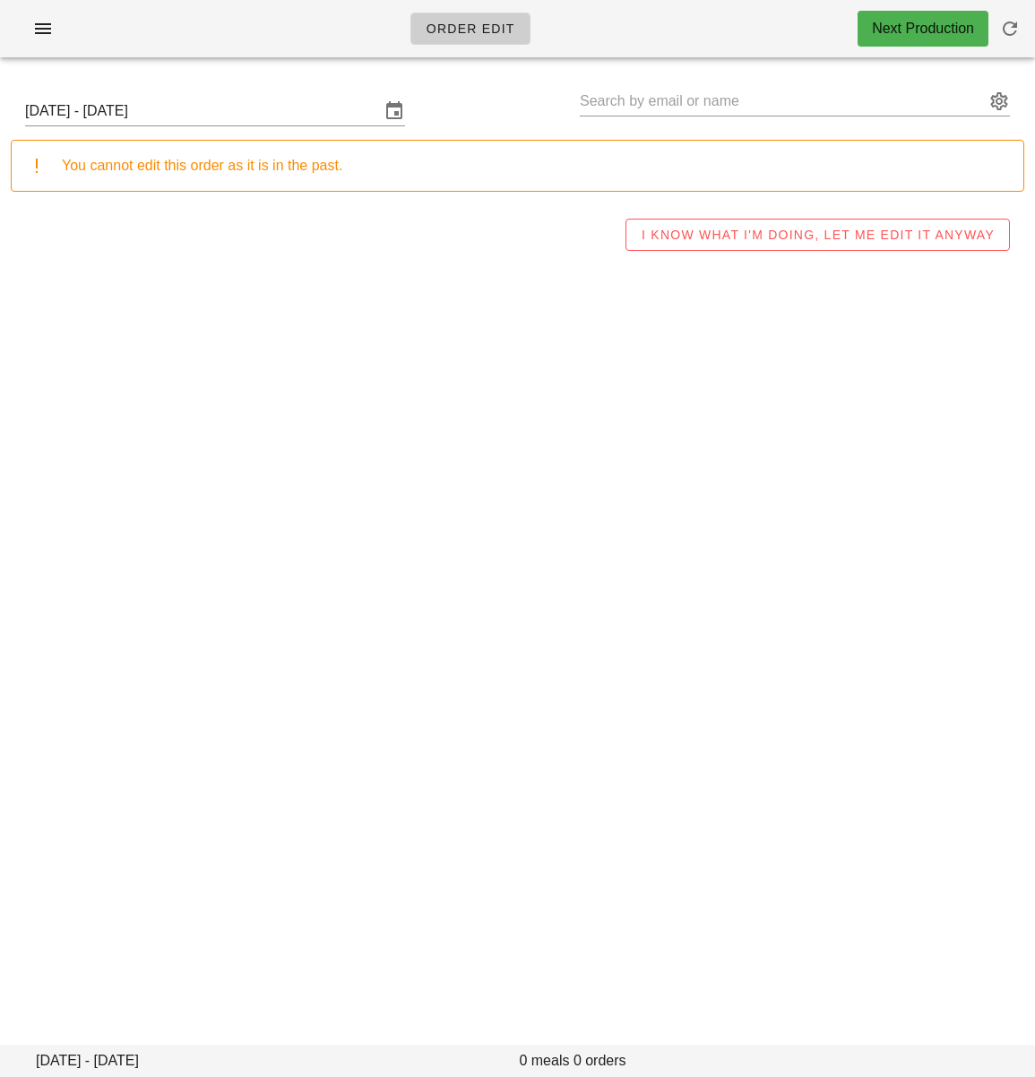
type input "[PERSON_NAME] ([EMAIL_ADDRESS][DOMAIN_NAME])"
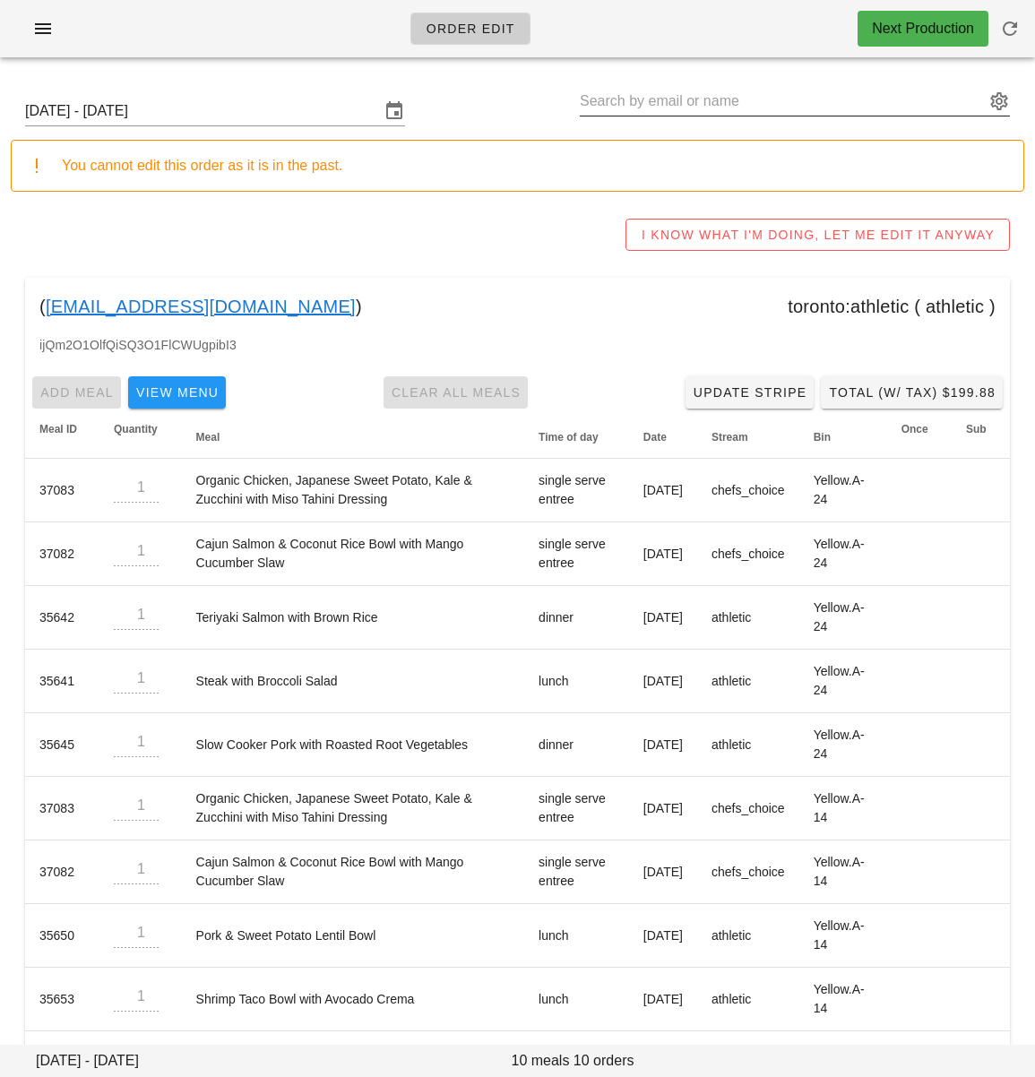
click at [697, 101] on input "text" at bounding box center [782, 101] width 405 height 29
paste input "[PERSON_NAME][EMAIL_ADDRESS][DOMAIN_NAME]"
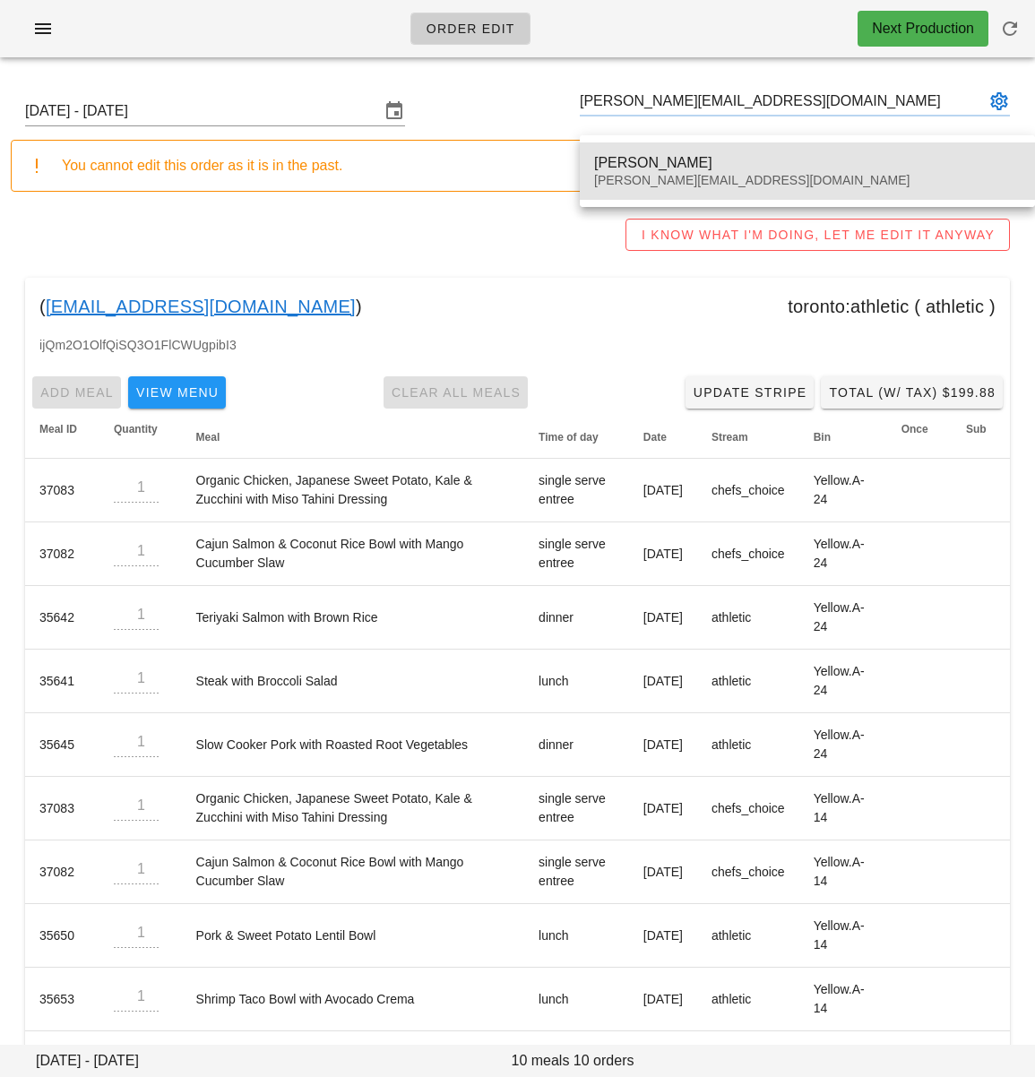
click at [657, 155] on div "[PERSON_NAME]" at bounding box center [807, 162] width 426 height 17
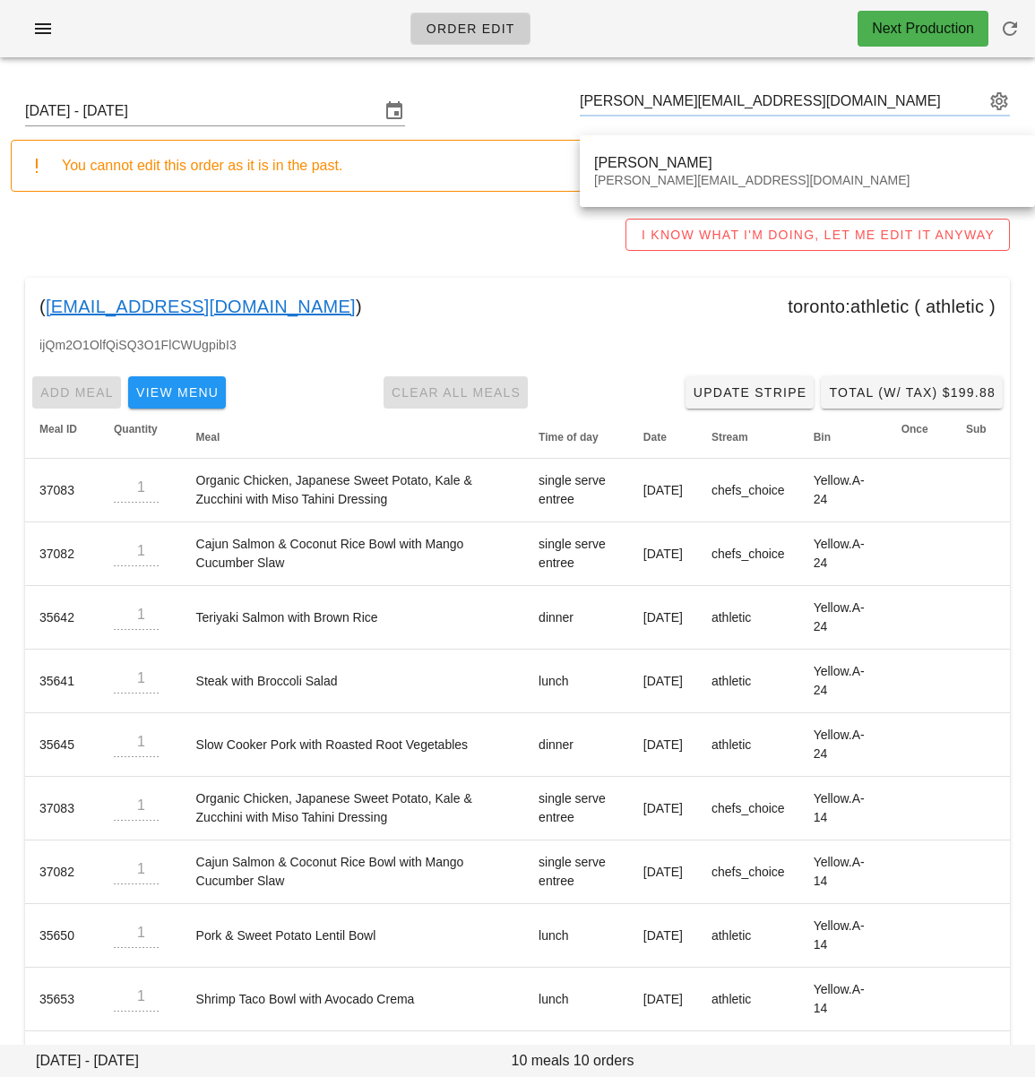
type input "[PERSON_NAME] ([PERSON_NAME][EMAIL_ADDRESS][DOMAIN_NAME])"
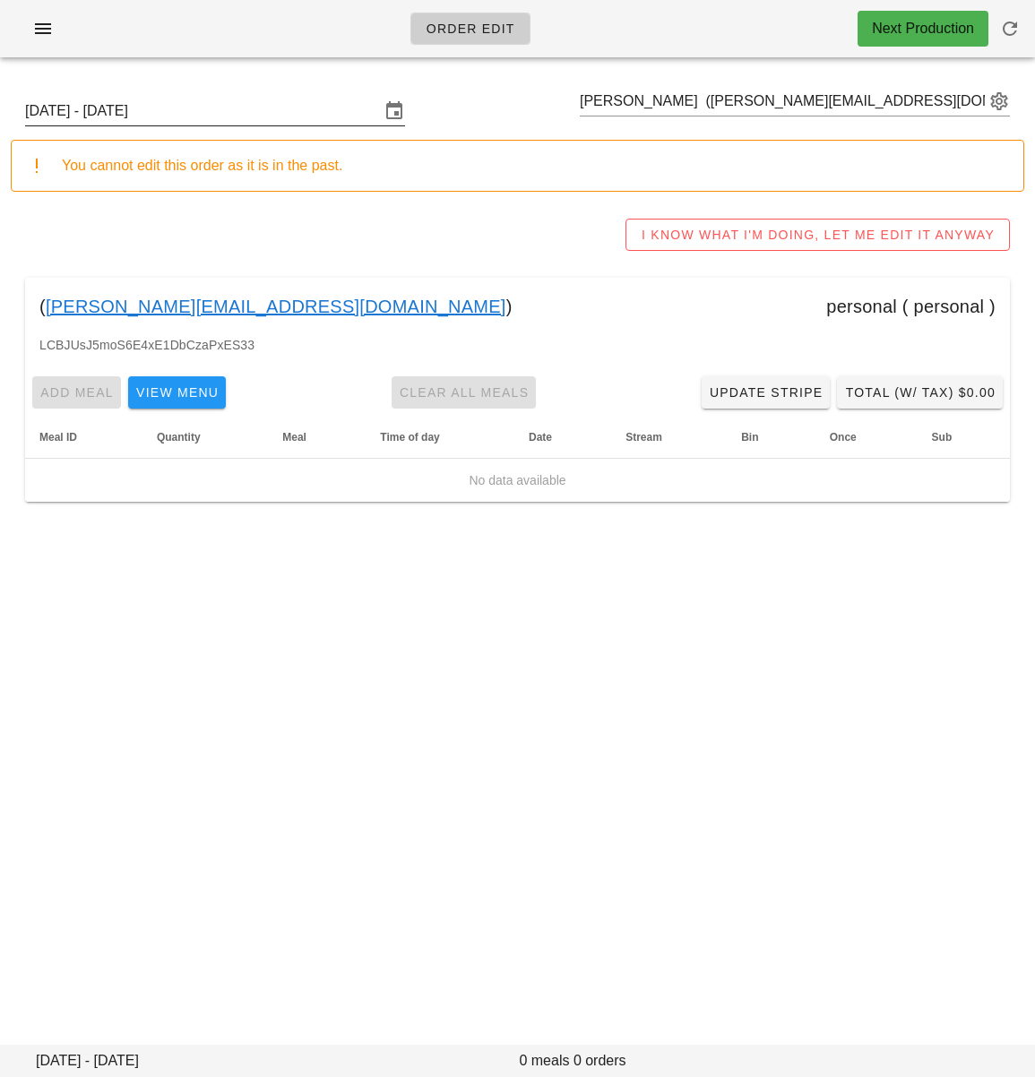
click at [323, 106] on input "[DATE] - [DATE]" at bounding box center [202, 111] width 355 height 29
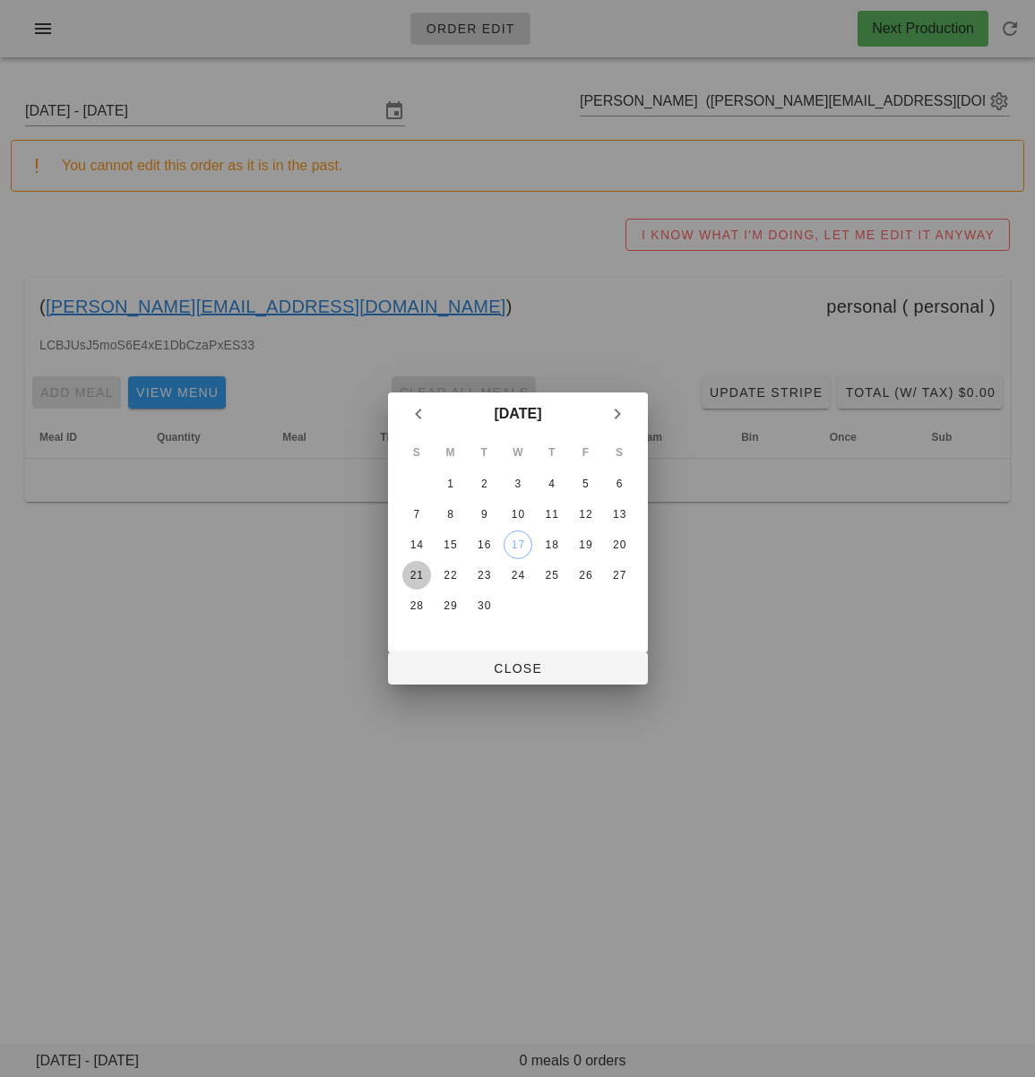
drag, startPoint x: 419, startPoint y: 573, endPoint x: 428, endPoint y: 618, distance: 45.7
click at [419, 576] on div "21" at bounding box center [415, 575] width 29 height 13
click at [465, 678] on button "Close" at bounding box center [518, 668] width 260 height 32
type input "[DATE] - [DATE]"
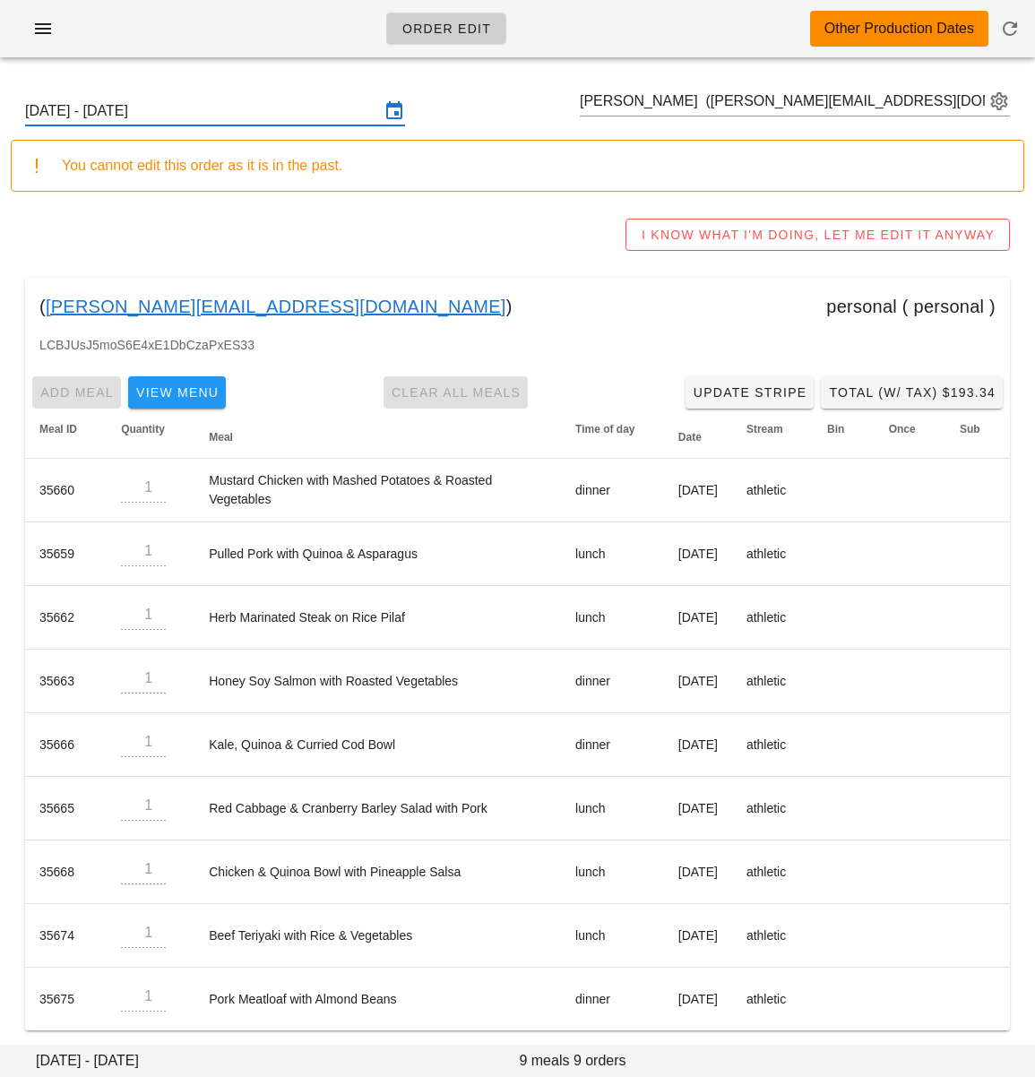
scroll to position [7, 0]
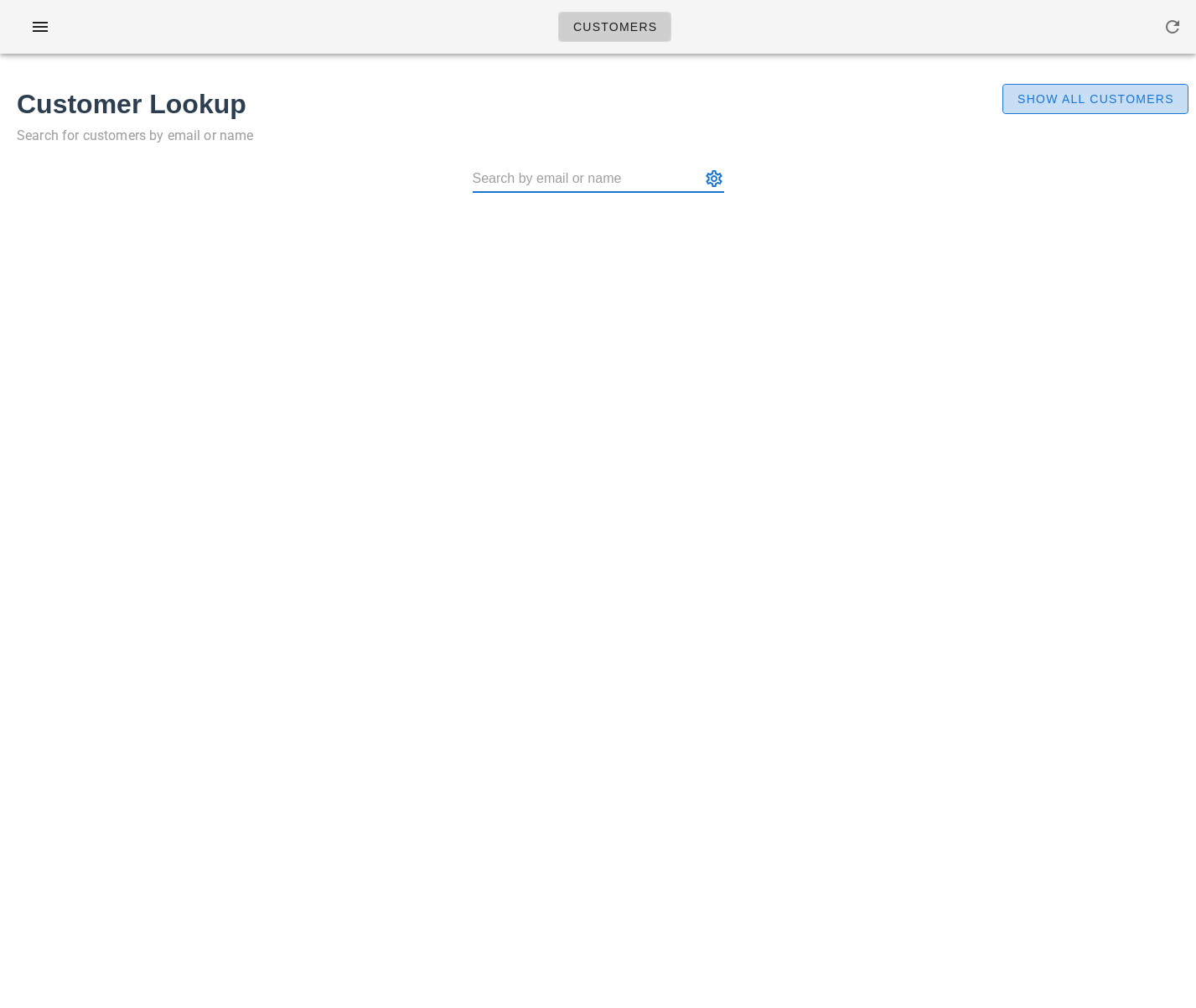
click at [968, 85] on button "Show All Customers" at bounding box center [1095, 99] width 186 height 30
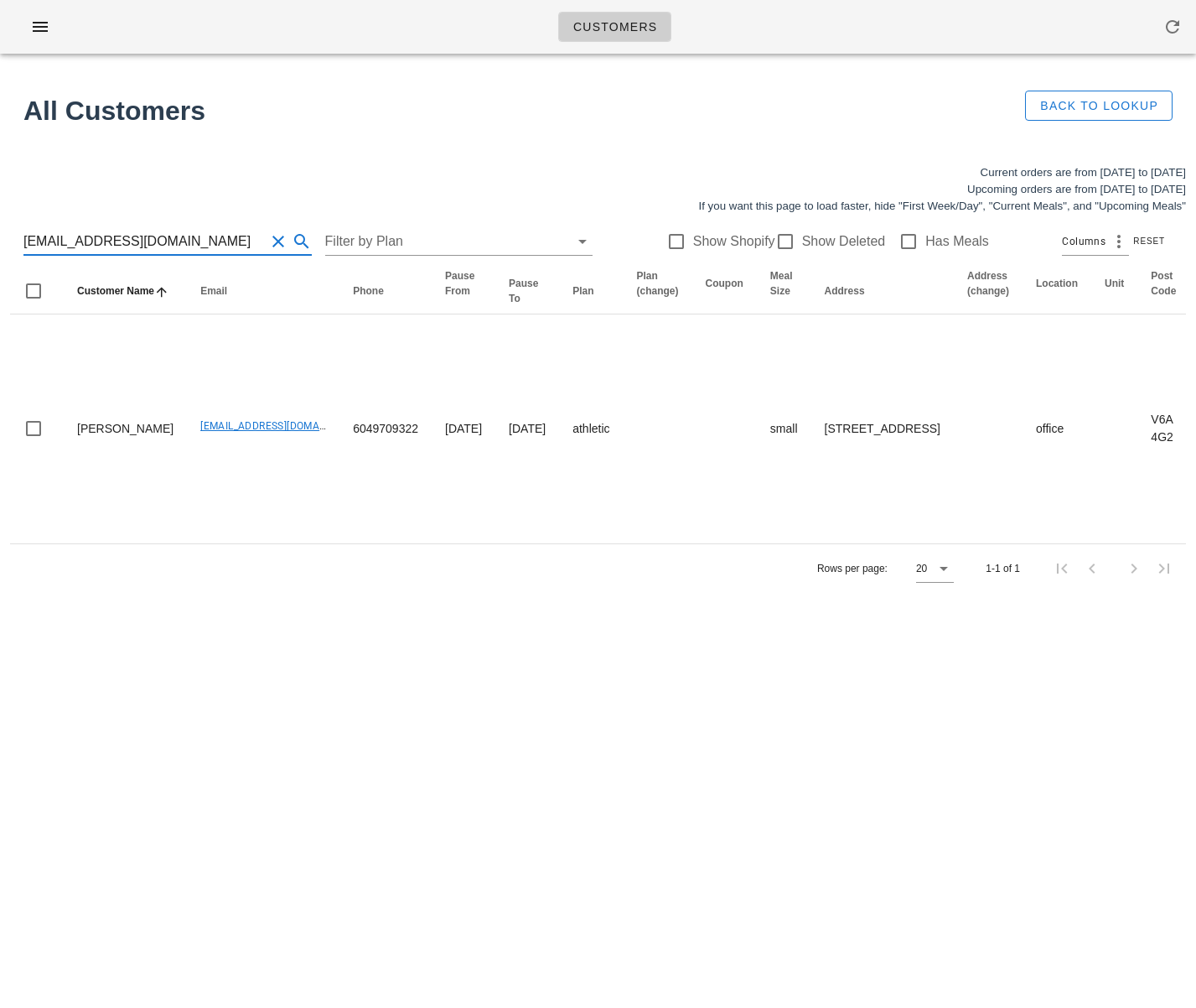
drag, startPoint x: 180, startPoint y: 238, endPoint x: 0, endPoint y: 234, distance: 180.0
click at [0, 234] on div "Current orders are from [DATE] to [DATE] Upcoming orders are from [DATE] to [DA…" at bounding box center [598, 378] width 1196 height 448
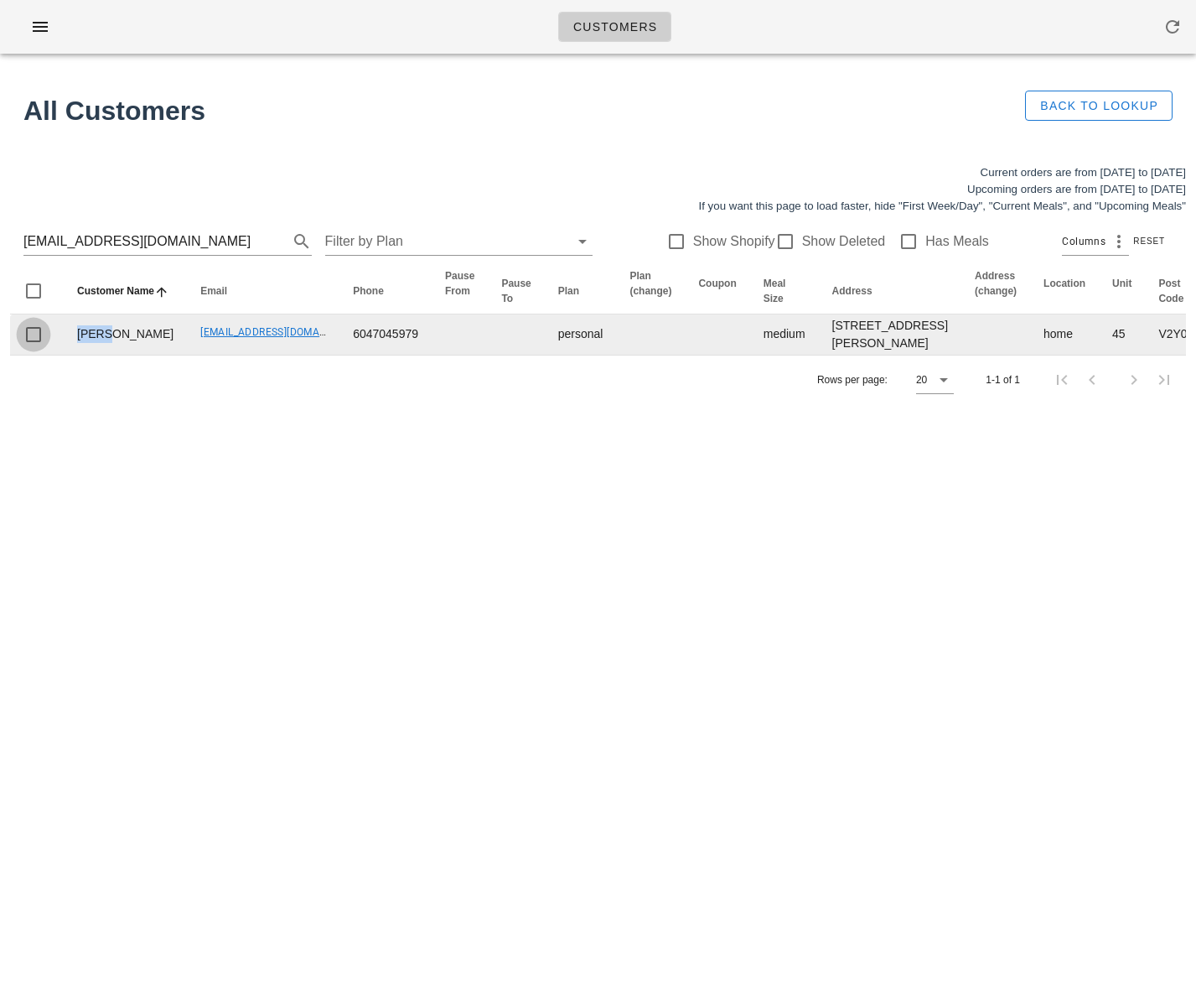
drag, startPoint x: 111, startPoint y: 375, endPoint x: 21, endPoint y: 387, distance: 90.8
click at [77, 355] on td "[PERSON_NAME]" at bounding box center [125, 334] width 124 height 40
copy td "Vlada"
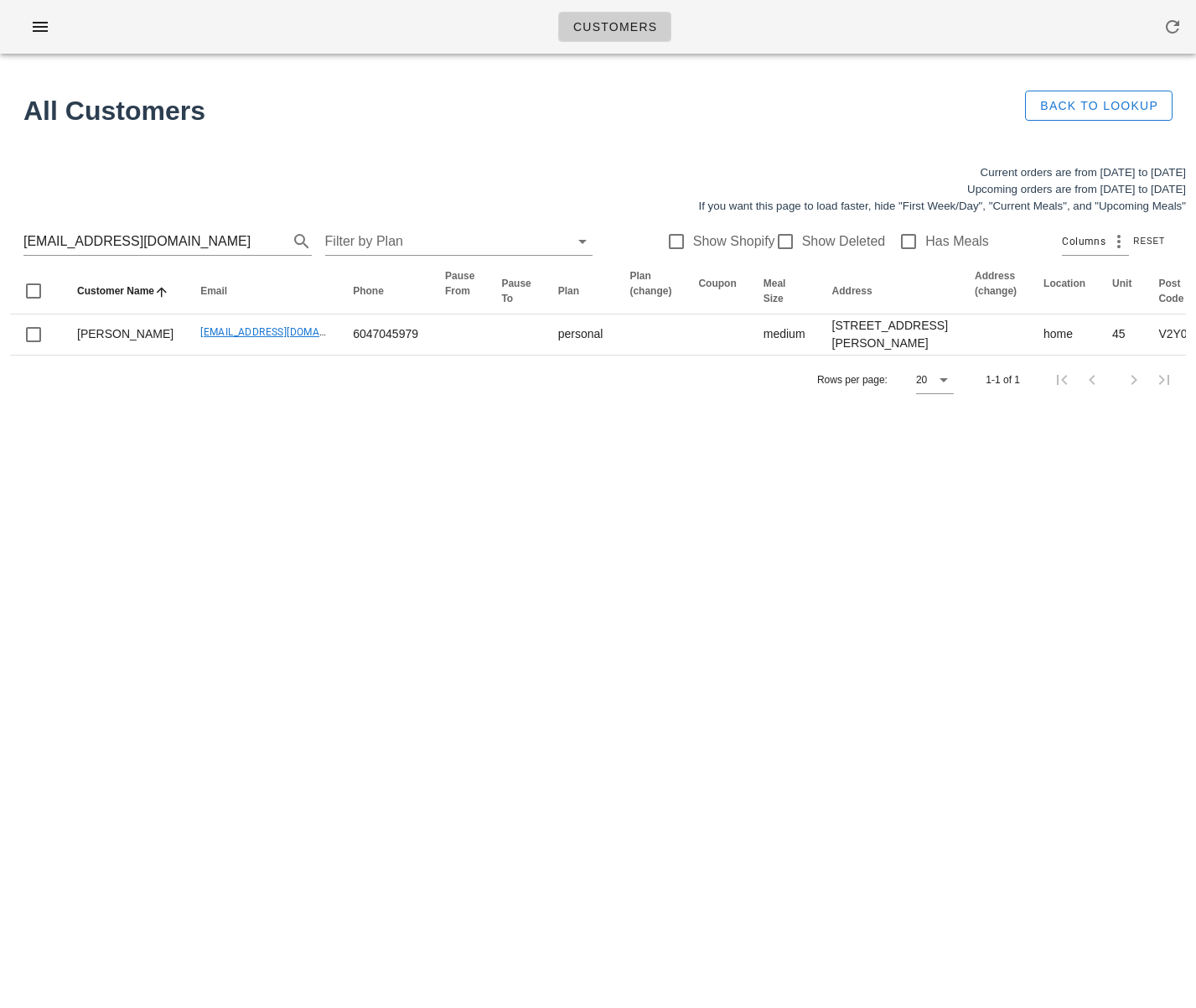
drag, startPoint x: 640, startPoint y: 536, endPoint x: 714, endPoint y: 650, distance: 135.9
click at [640, 536] on div "Customers Found 1 customer All Customers Back to Lookup Current orders are from…" at bounding box center [598, 504] width 1196 height 1008
click at [280, 708] on div "Customers Found 1 customer All Customers Back to Lookup Current orders are from…" at bounding box center [598, 504] width 1196 height 1008
click at [197, 248] on input "[EMAIL_ADDRESS][DOMAIN_NAME]" at bounding box center [144, 241] width 241 height 27
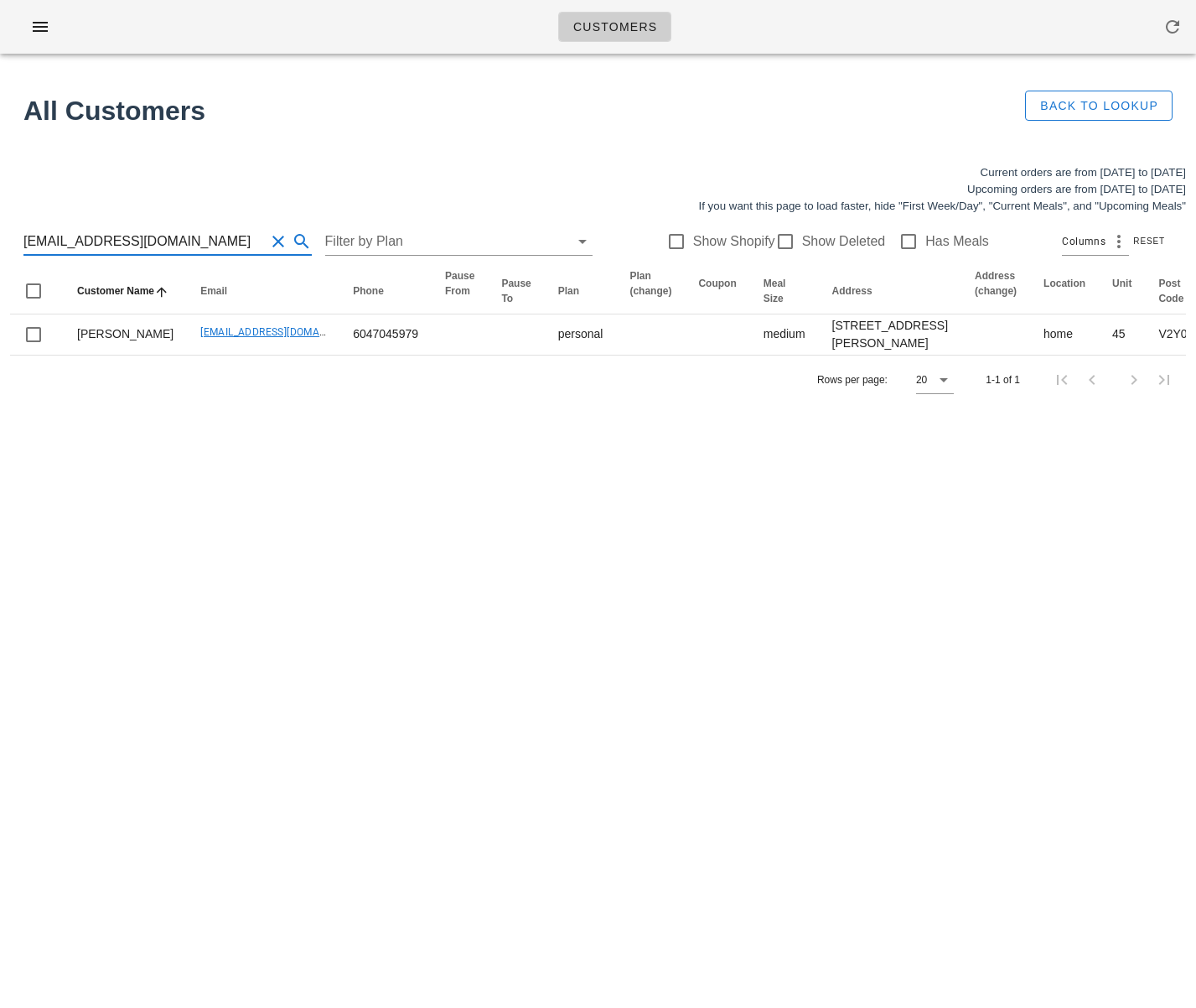
click at [197, 248] on input "[EMAIL_ADDRESS][DOMAIN_NAME]" at bounding box center [144, 241] width 241 height 27
type input "[PERSON_NAME]"
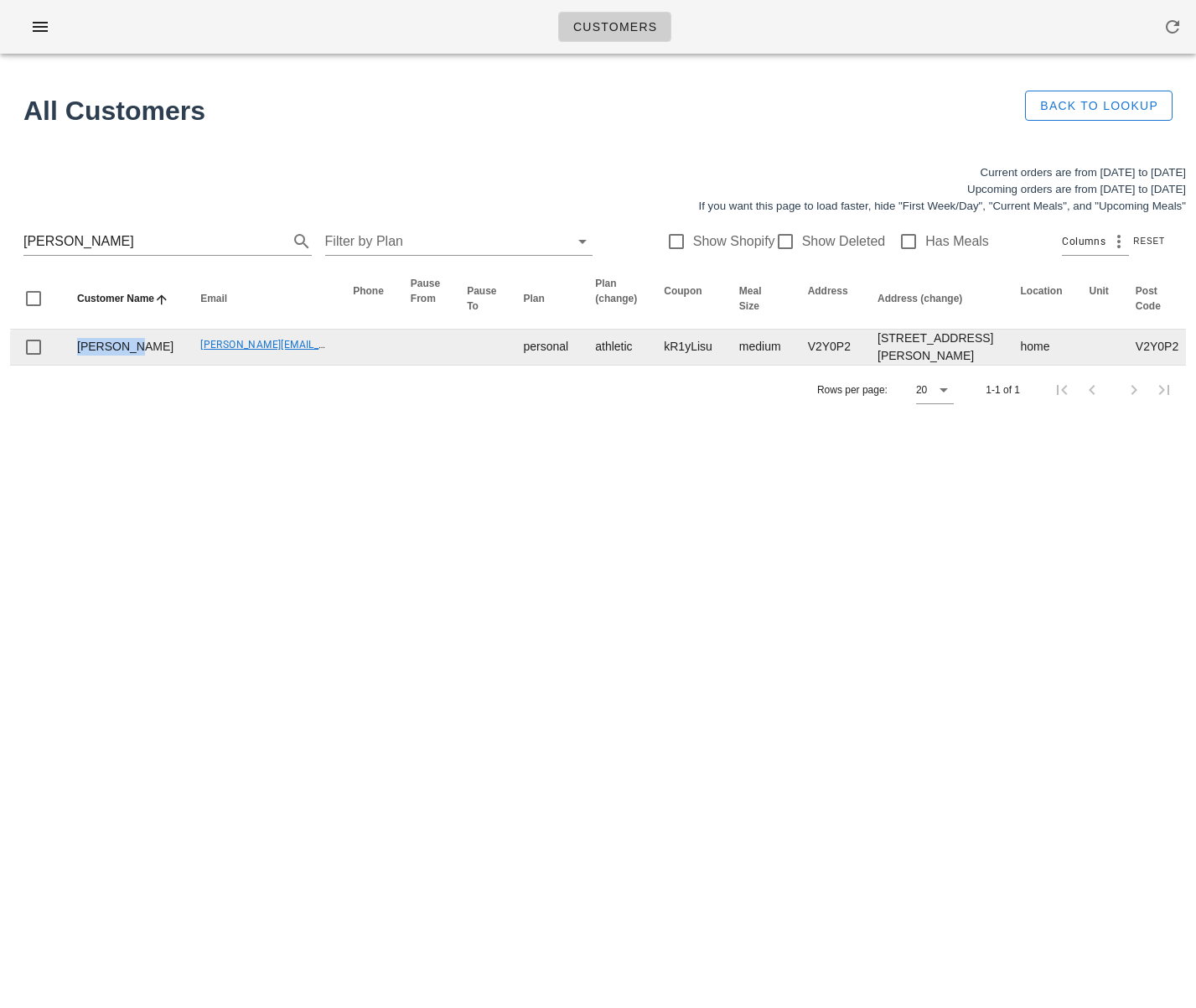
drag, startPoint x: 102, startPoint y: 383, endPoint x: 77, endPoint y: 382, distance: 25.0
click at [76, 365] on td "[PERSON_NAME]" at bounding box center [125, 347] width 124 height 36
copy td "[PERSON_NAME]"
drag, startPoint x: 147, startPoint y: 380, endPoint x: 276, endPoint y: 393, distance: 129.7
click at [249, 365] on td "[PERSON_NAME][EMAIL_ADDRESS][DOMAIN_NAME]" at bounding box center [263, 347] width 153 height 36
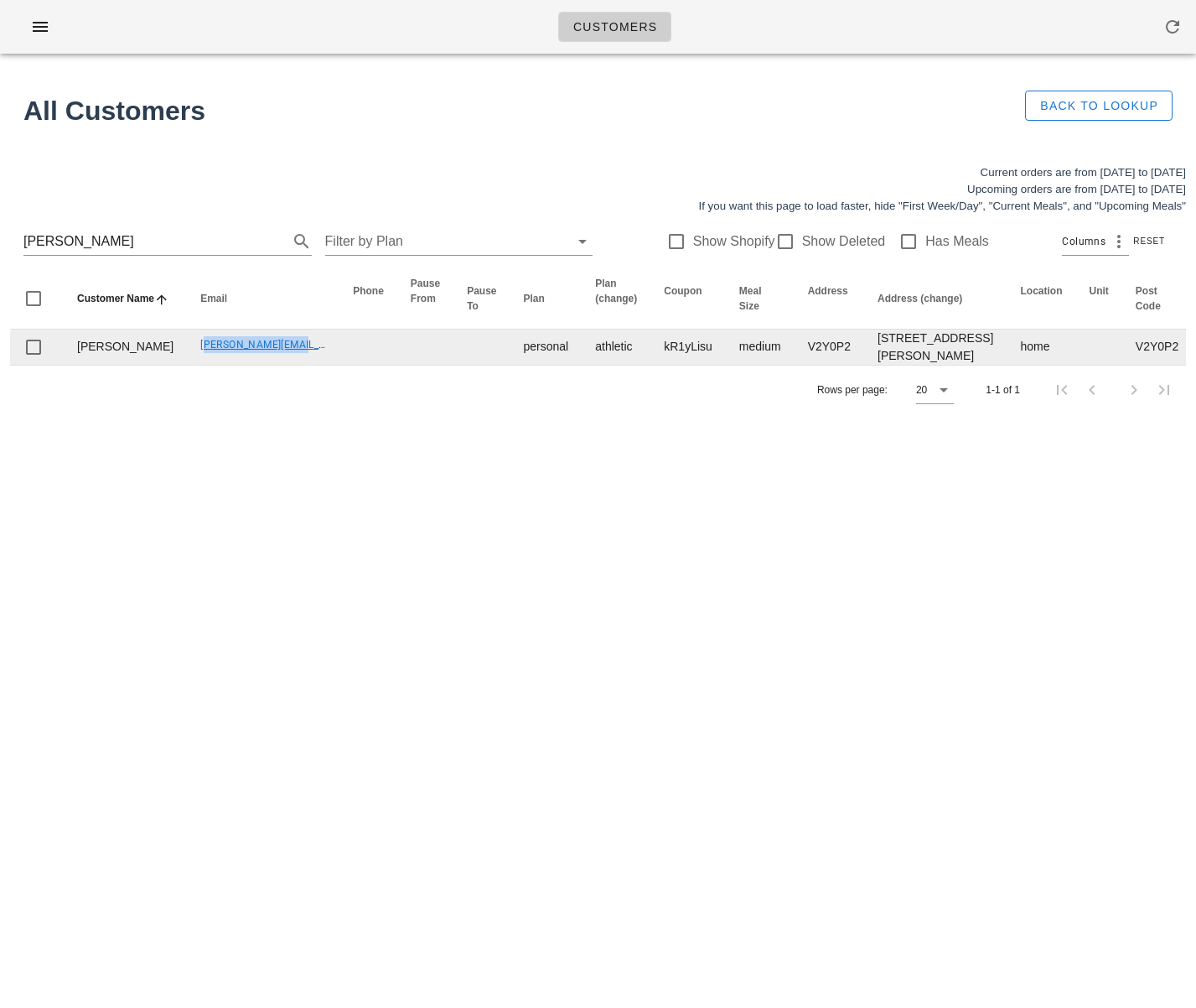
copy link "[PERSON_NAME][EMAIL_ADDRESS][DOMAIN_NAME]"
